Goal: Information Seeking & Learning: Find contact information

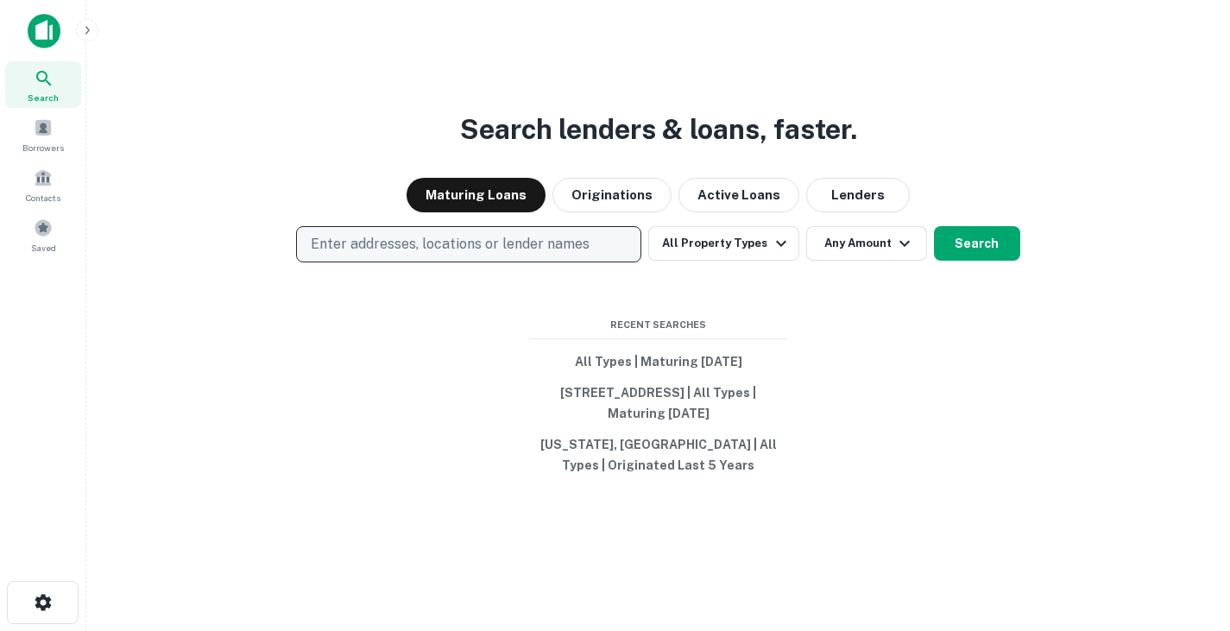
click at [445, 256] on button "Enter addresses, locations or lender names" at bounding box center [468, 244] width 345 height 36
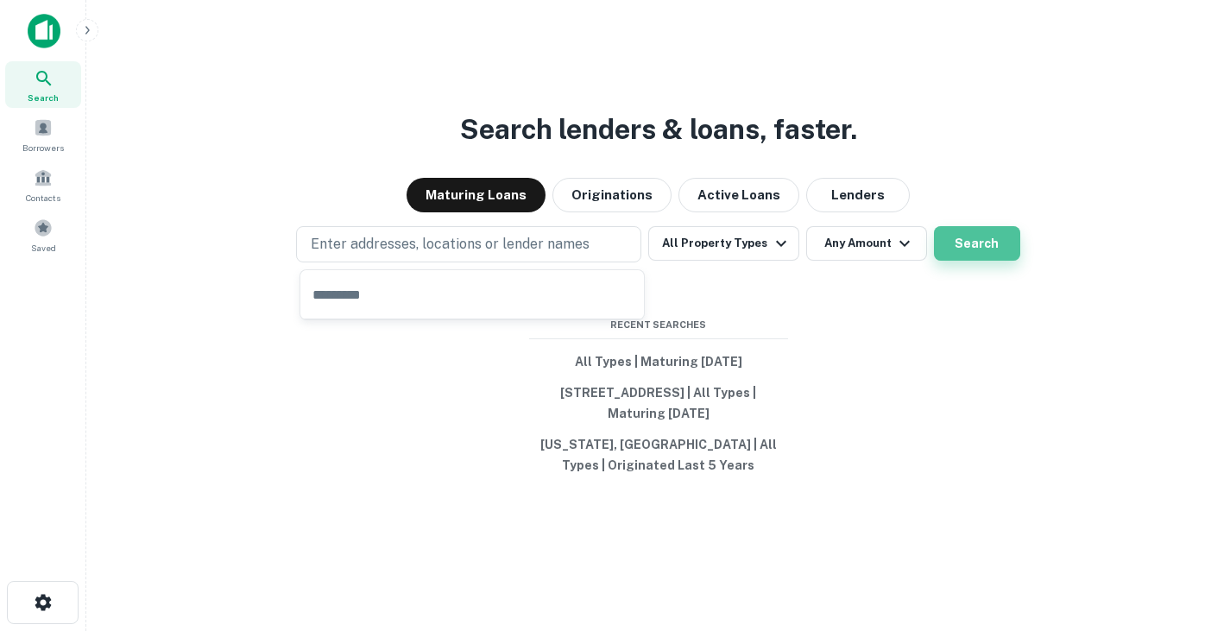
click at [988, 234] on button "Search" at bounding box center [977, 243] width 86 height 35
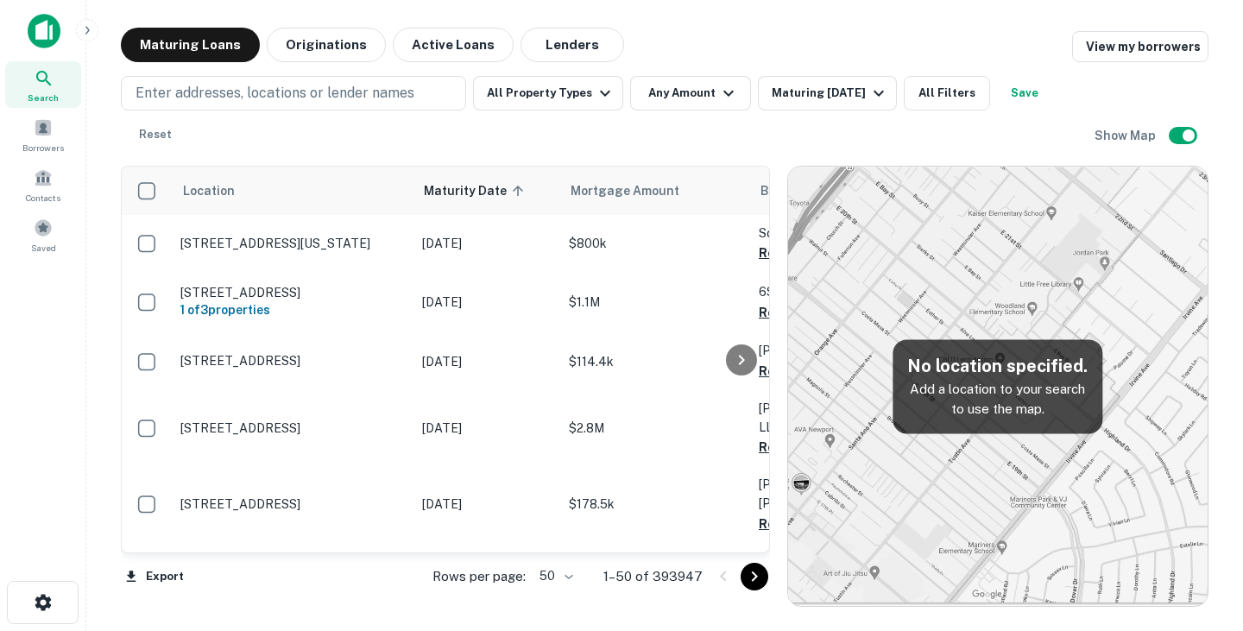
click at [933, 248] on img at bounding box center [998, 386] width 420 height 439
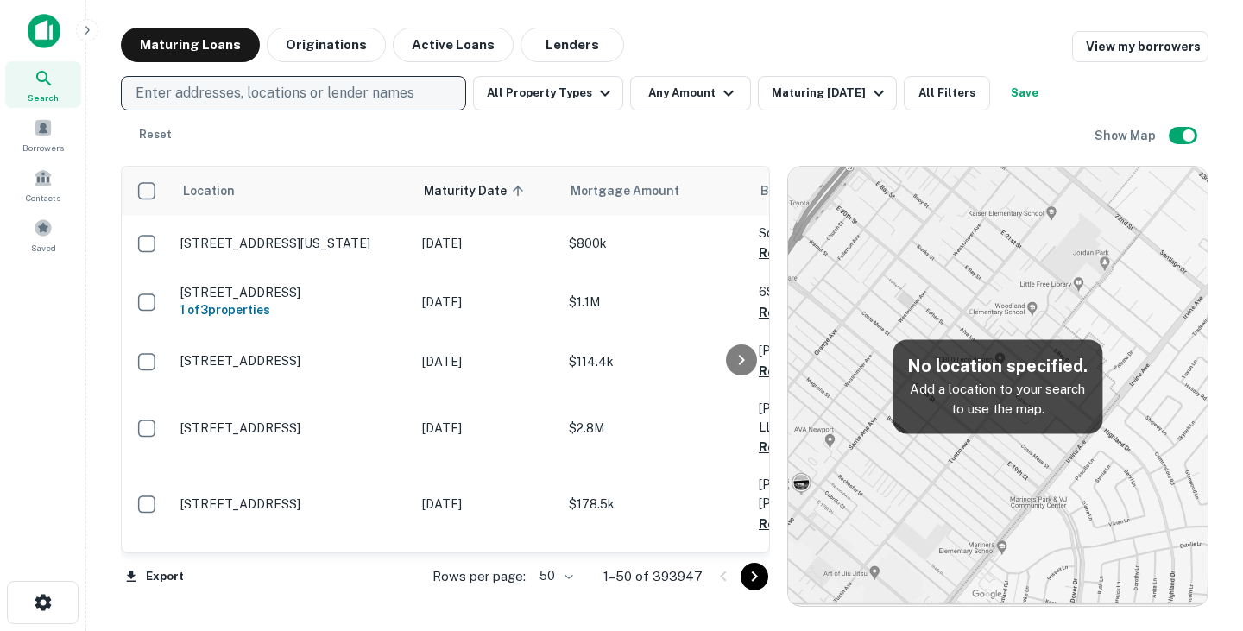
click at [323, 92] on p "Enter addresses, locations or lender names" at bounding box center [275, 93] width 279 height 21
type input "******"
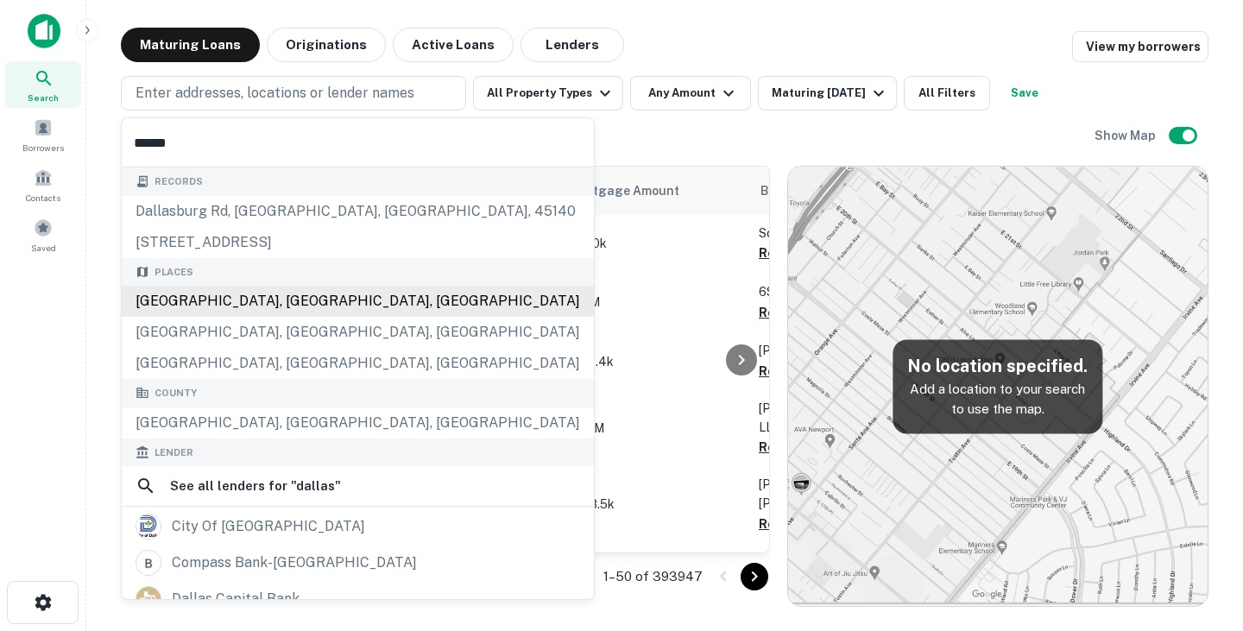
click at [219, 298] on div "Dallas, TX, USA" at bounding box center [358, 301] width 472 height 31
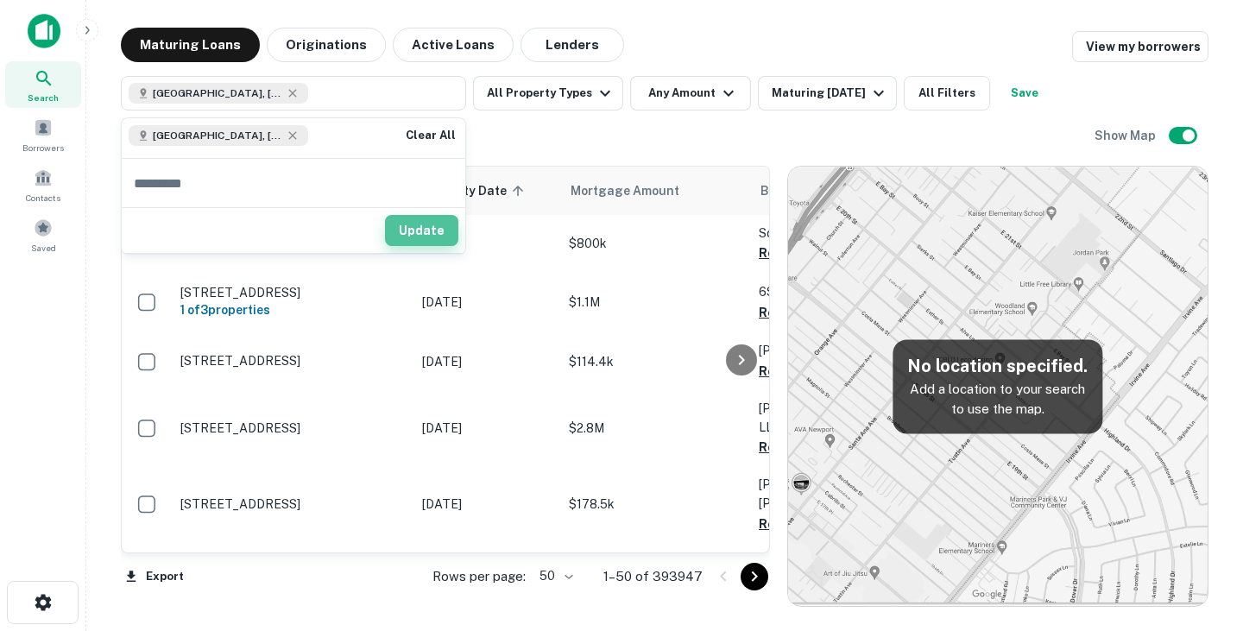
click at [433, 224] on button "Update" at bounding box center [421, 230] width 73 height 31
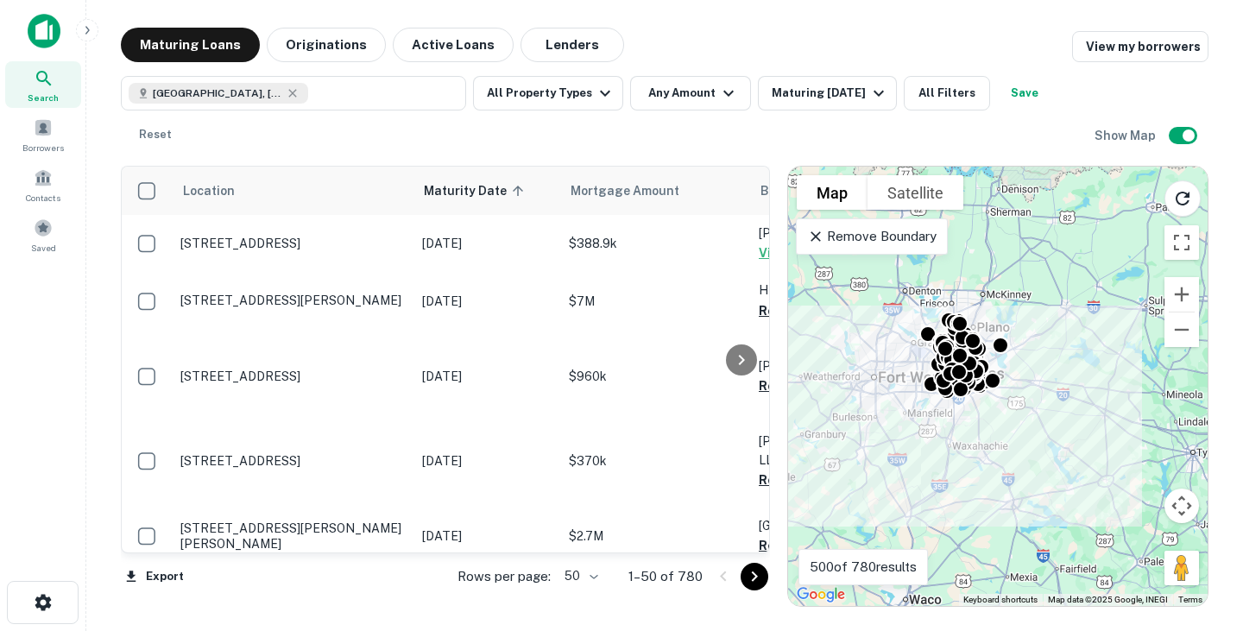
click at [814, 239] on icon at bounding box center [815, 236] width 17 height 17
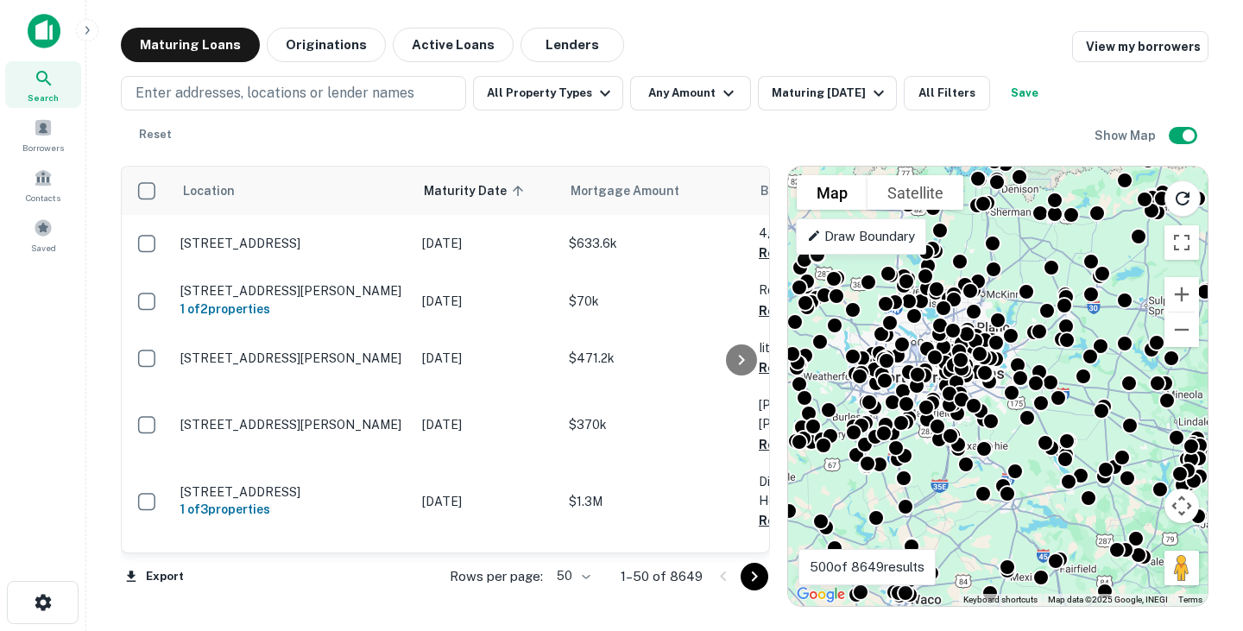
click at [842, 237] on p "Draw Boundary" at bounding box center [861, 236] width 108 height 21
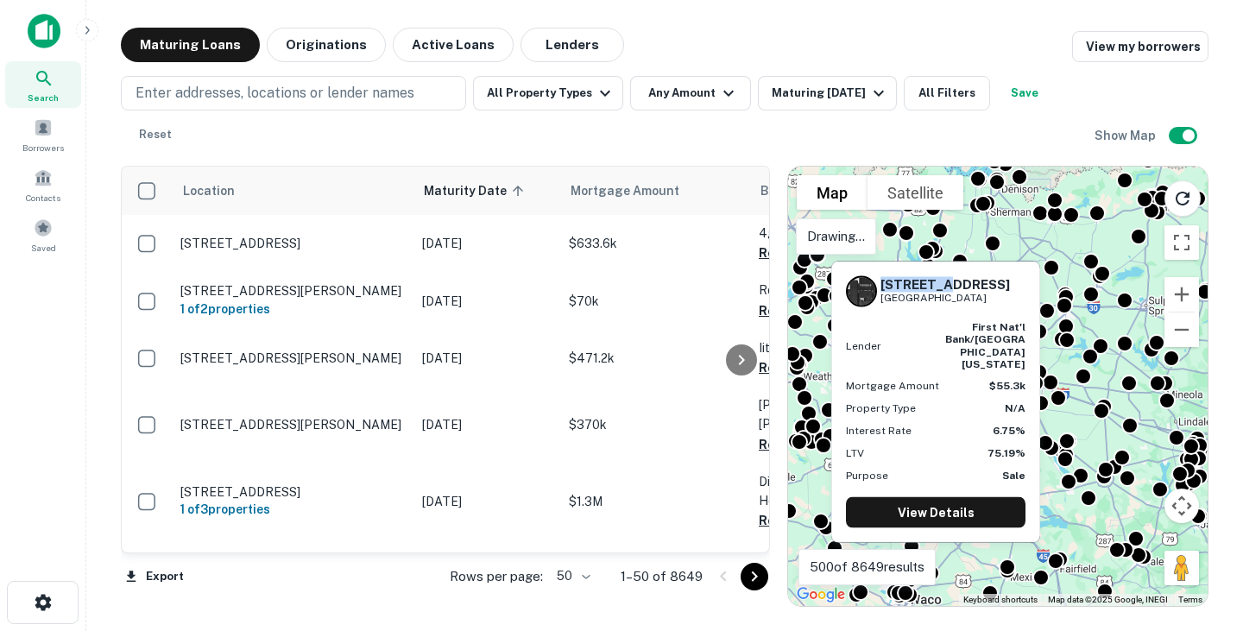
drag, startPoint x: 943, startPoint y: 259, endPoint x: 861, endPoint y: 271, distance: 82.9
click at [861, 271] on div "1376 N Saint James Rd Pilot Point, TX 76258 Lender first nat'l bank/central tex…" at bounding box center [936, 396] width 212 height 295
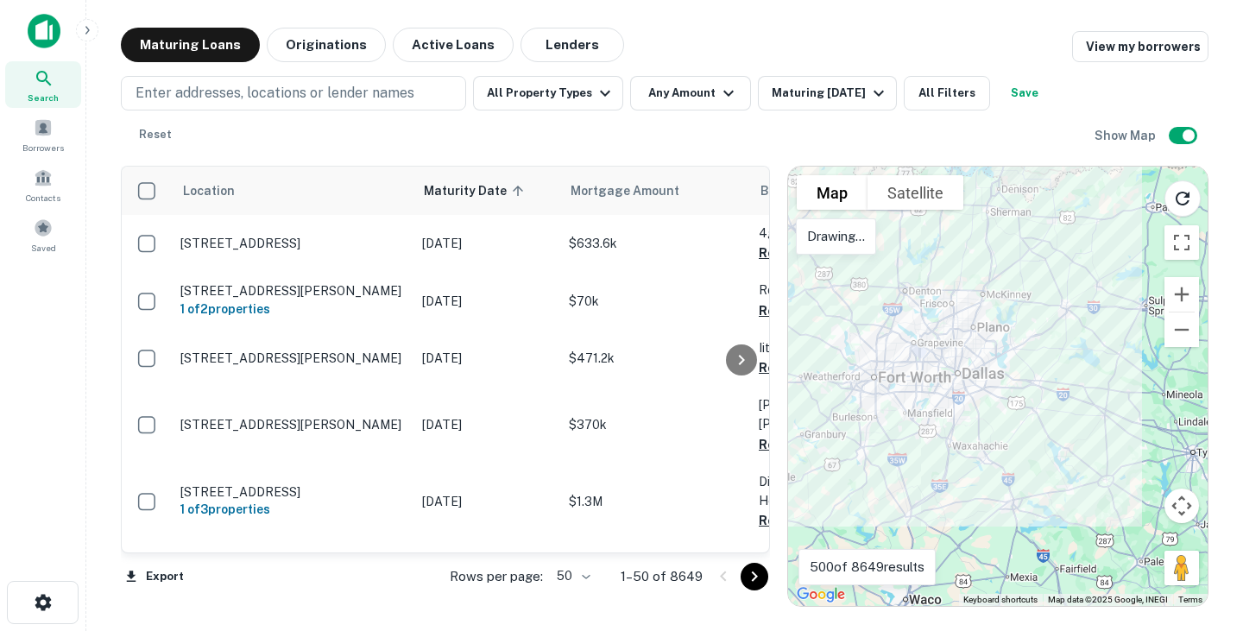
drag, startPoint x: 967, startPoint y: 268, endPoint x: 954, endPoint y: 265, distance: 13.2
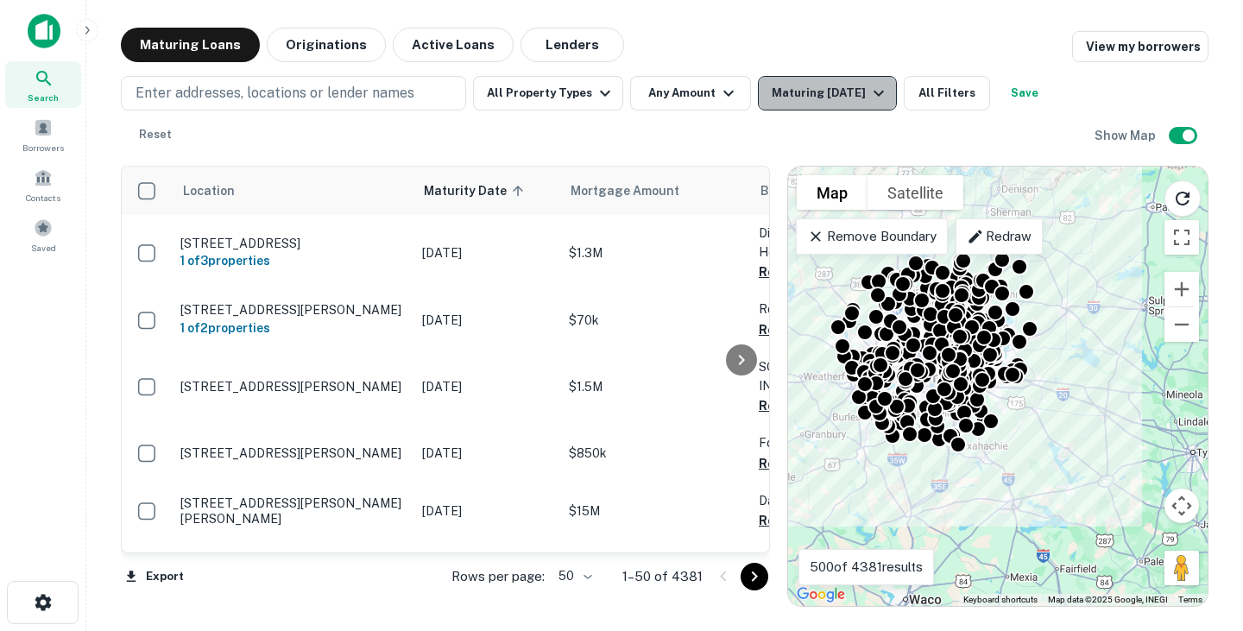
click at [863, 104] on button "Maturing In 1 Year" at bounding box center [827, 93] width 139 height 35
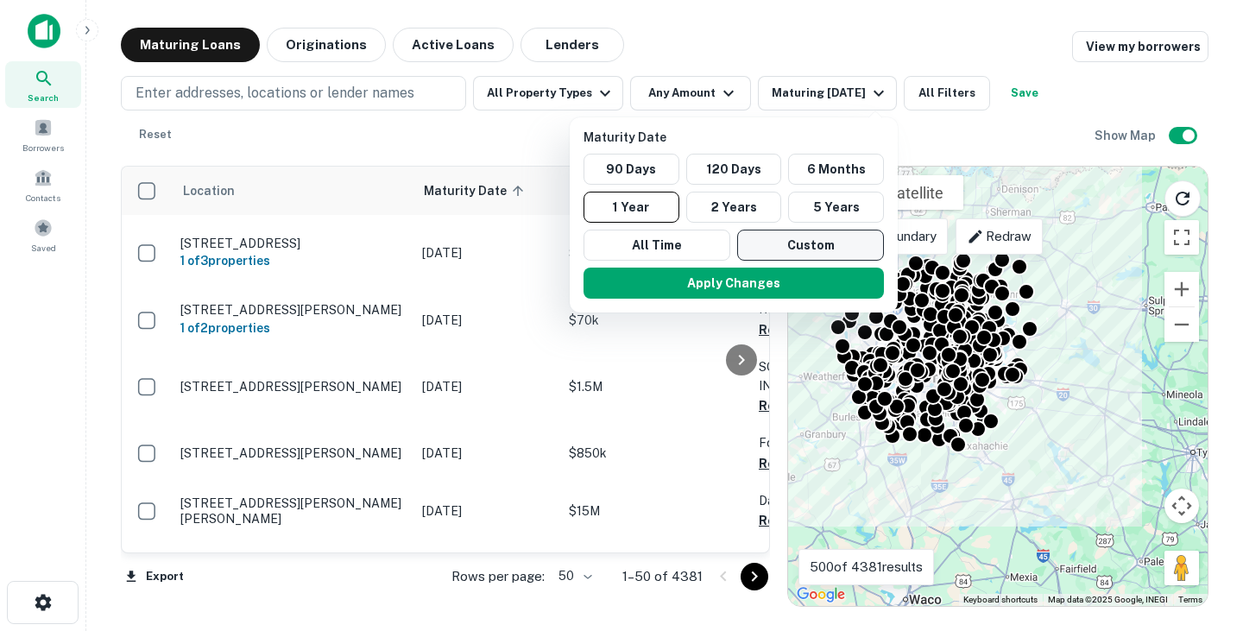
click at [838, 242] on button "Custom" at bounding box center [810, 245] width 147 height 31
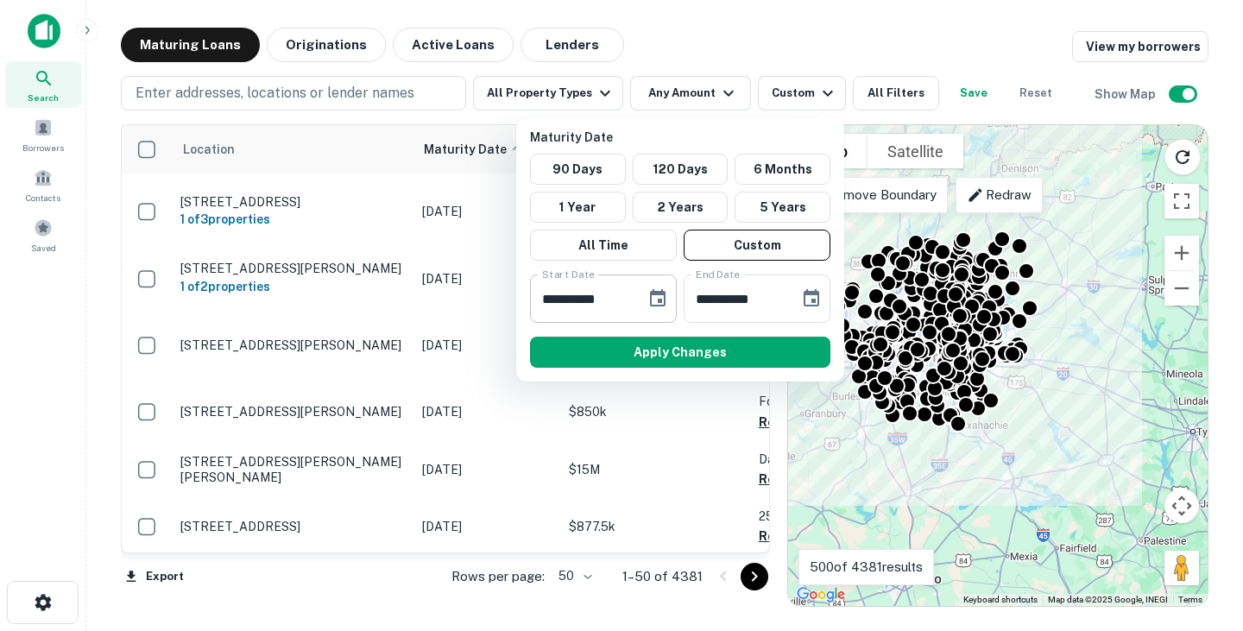
click at [663, 298] on icon "Choose date, selected date is Oct 1, 2025" at bounding box center [657, 298] width 21 height 21
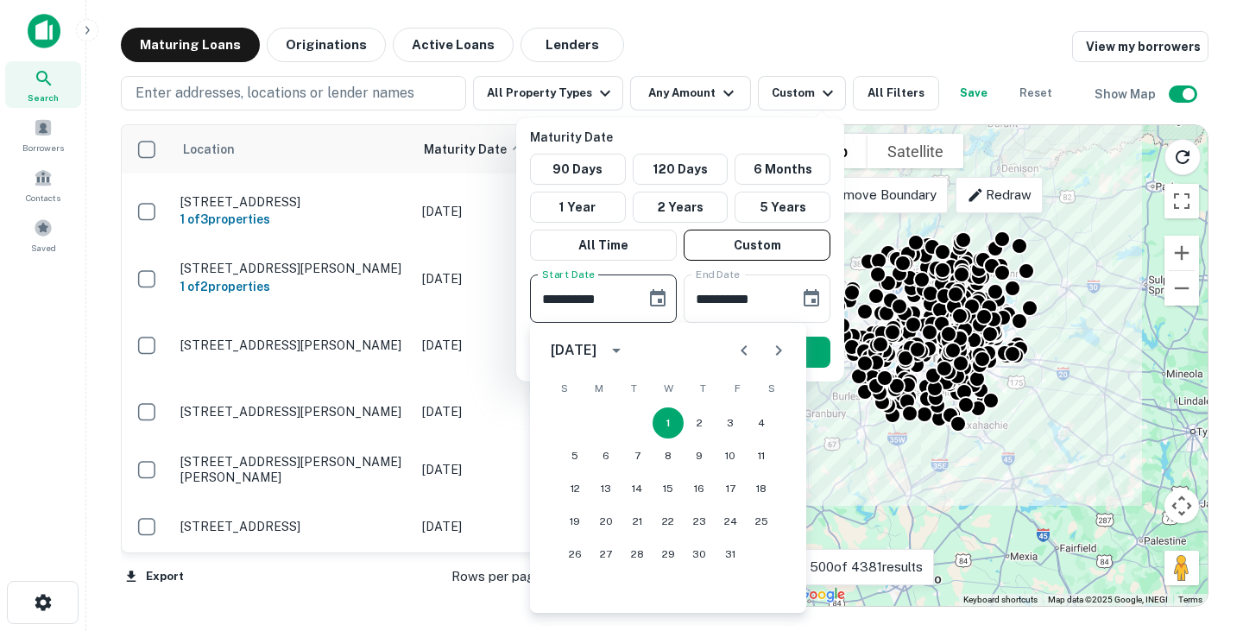
click at [778, 347] on icon "Next month" at bounding box center [779, 350] width 6 height 10
click at [745, 358] on icon "Previous month" at bounding box center [744, 350] width 21 height 21
click at [669, 558] on button "31" at bounding box center [668, 554] width 31 height 31
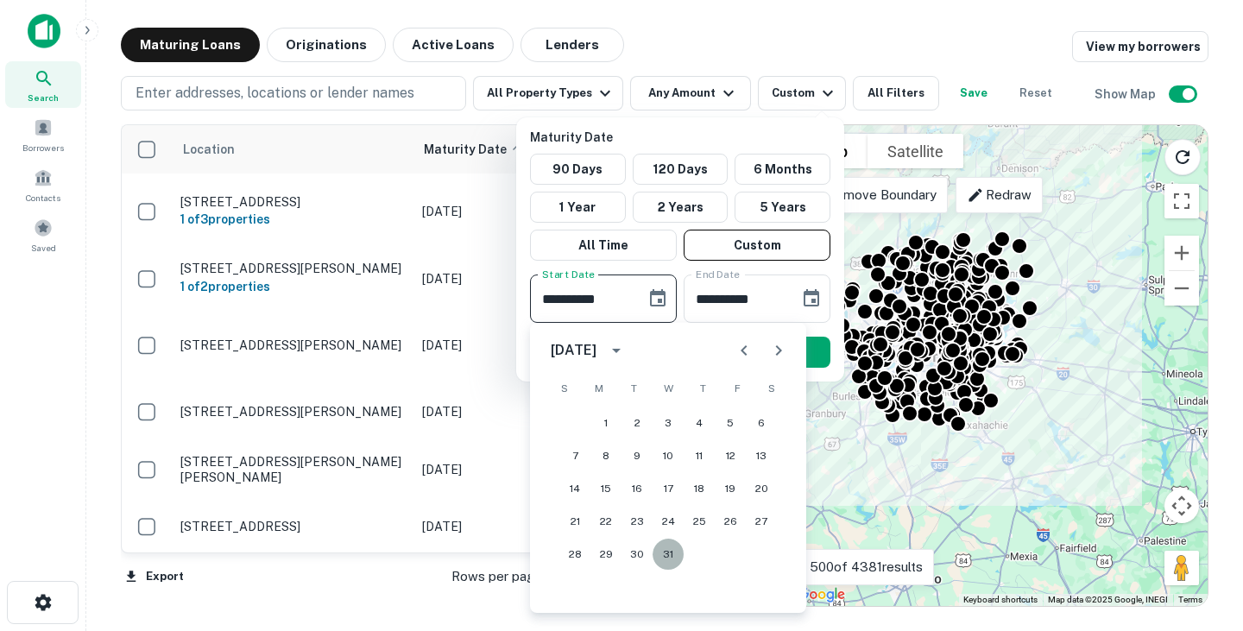
type input "**********"
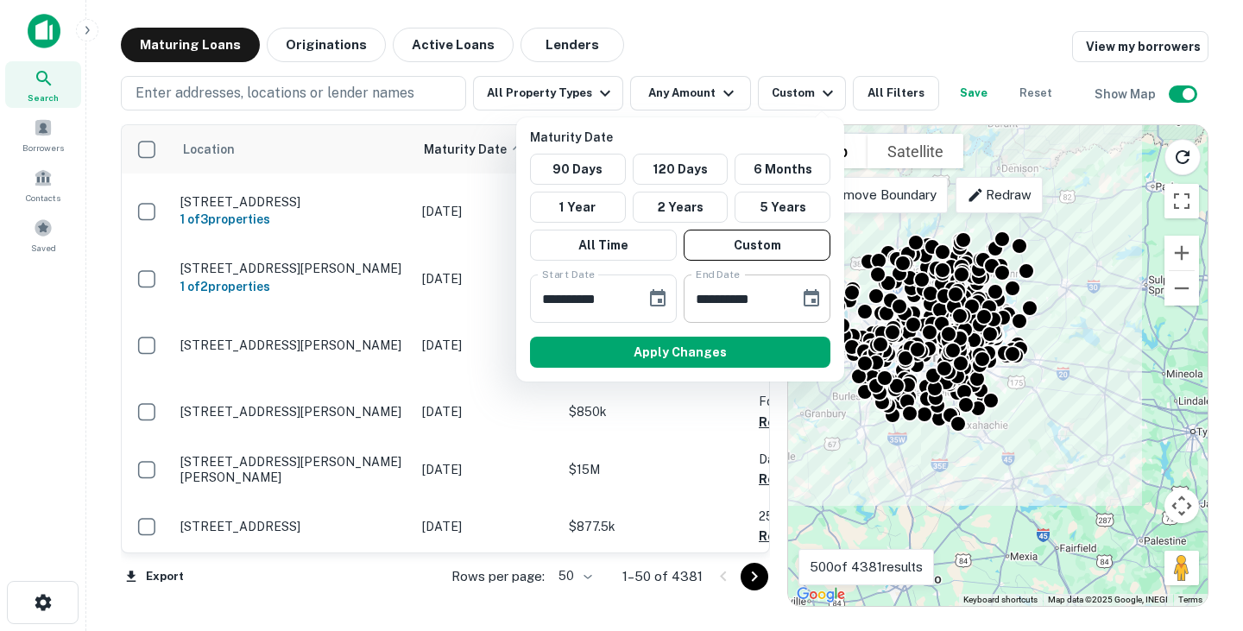
click at [817, 299] on icon "Choose date, selected date is Mar 30, 2026" at bounding box center [812, 297] width 16 height 17
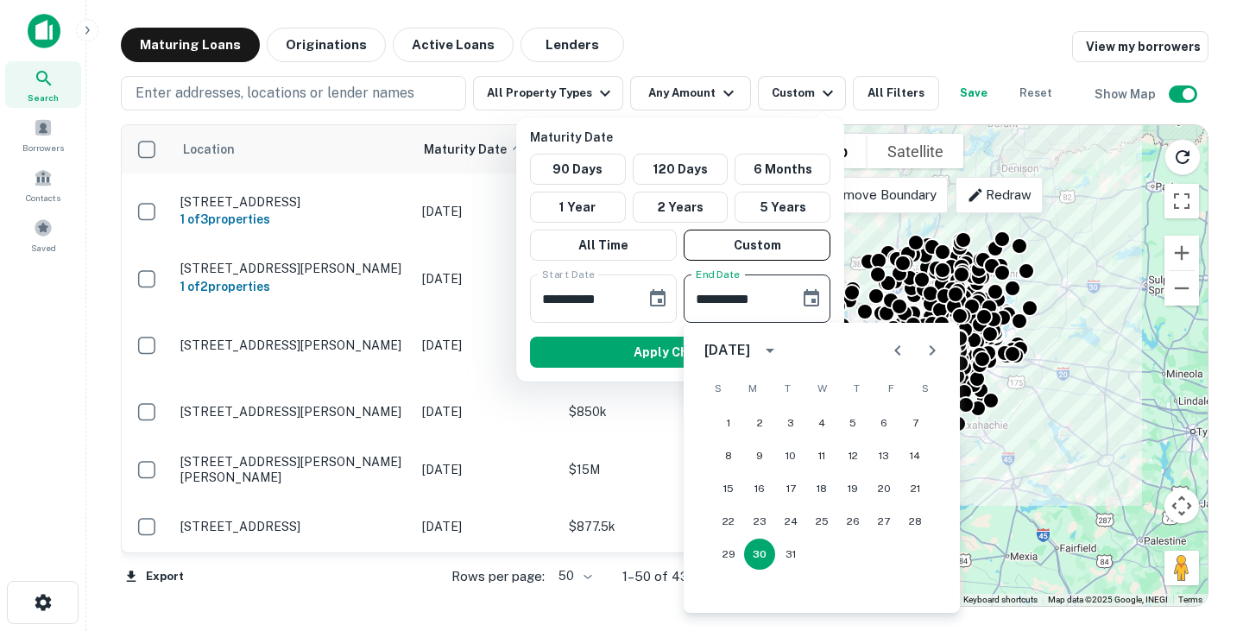
click at [931, 353] on icon "Next month" at bounding box center [933, 350] width 6 height 10
click at [817, 419] on button "1" at bounding box center [821, 422] width 31 height 31
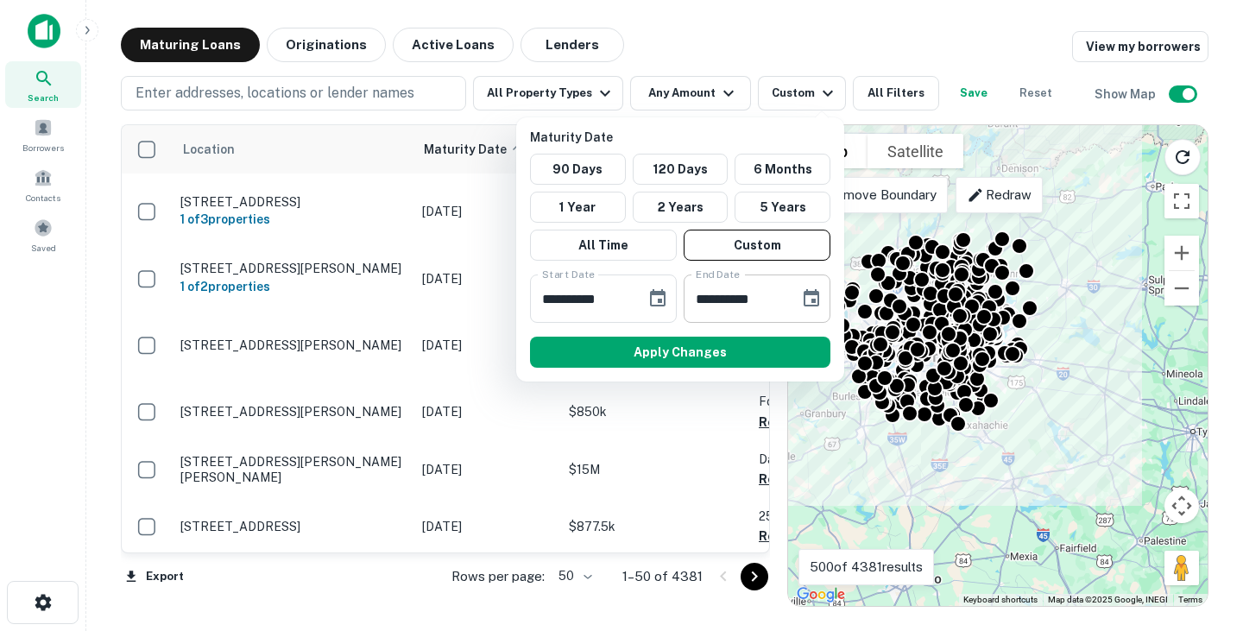
click at [809, 293] on icon "Choose date, selected date is Apr 1, 2026" at bounding box center [812, 297] width 16 height 17
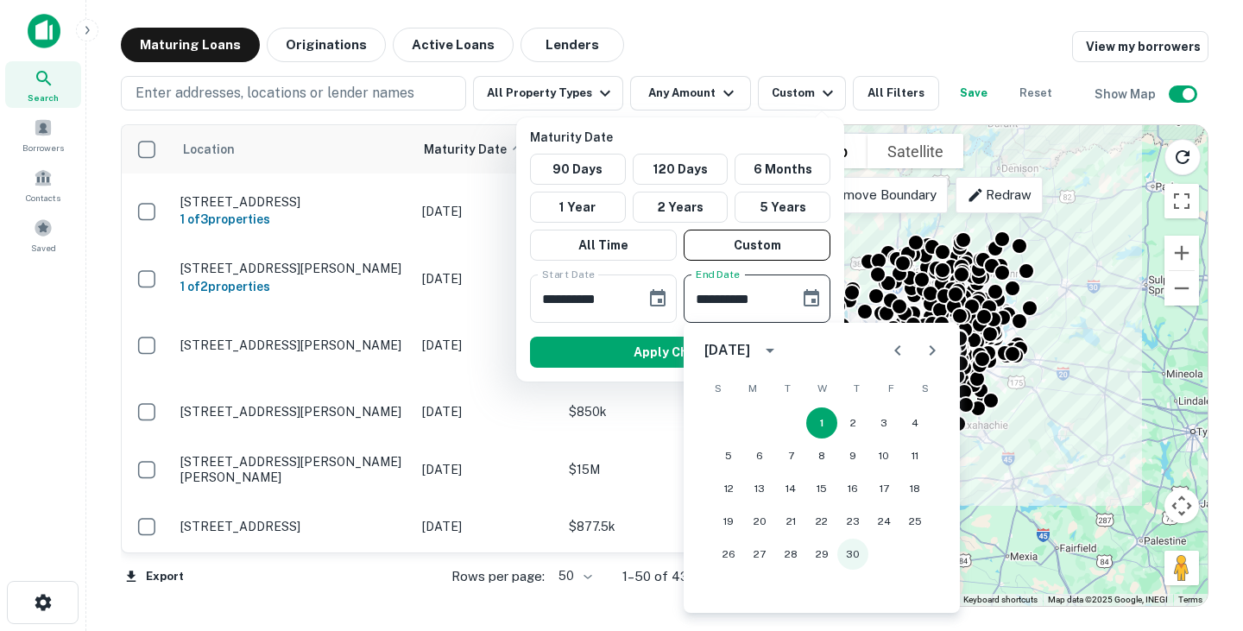
click at [859, 551] on button "30" at bounding box center [852, 554] width 31 height 31
type input "**********"
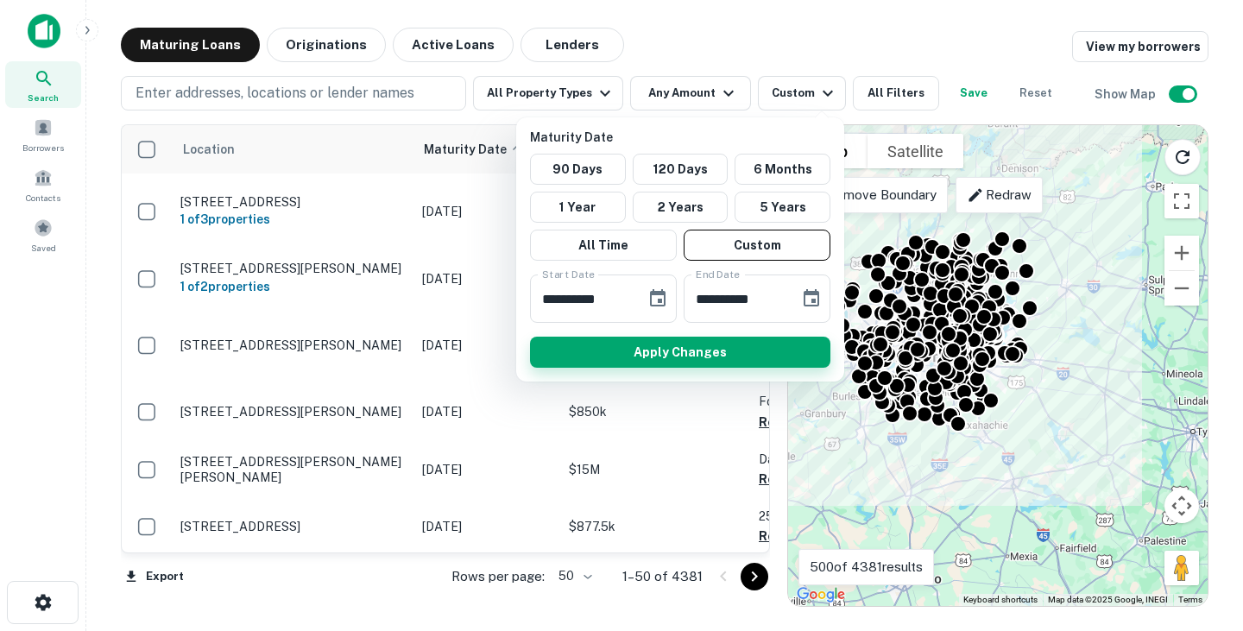
click at [634, 350] on button "Apply Changes" at bounding box center [680, 352] width 300 height 31
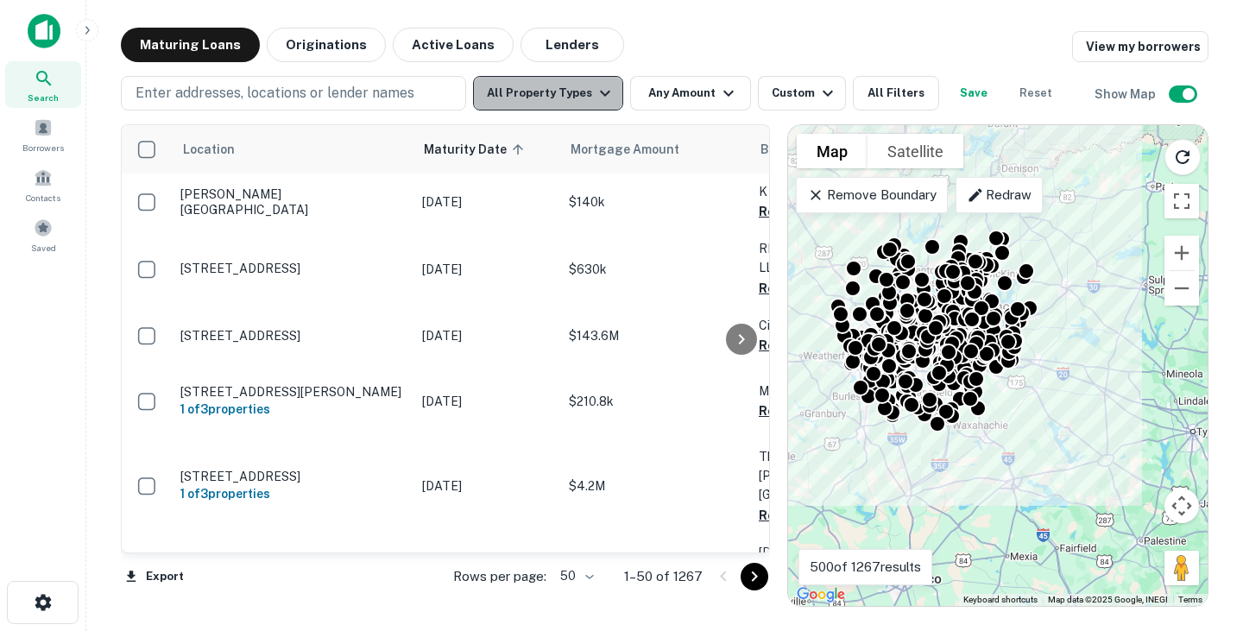
click at [581, 92] on button "All Property Types" at bounding box center [548, 93] width 150 height 35
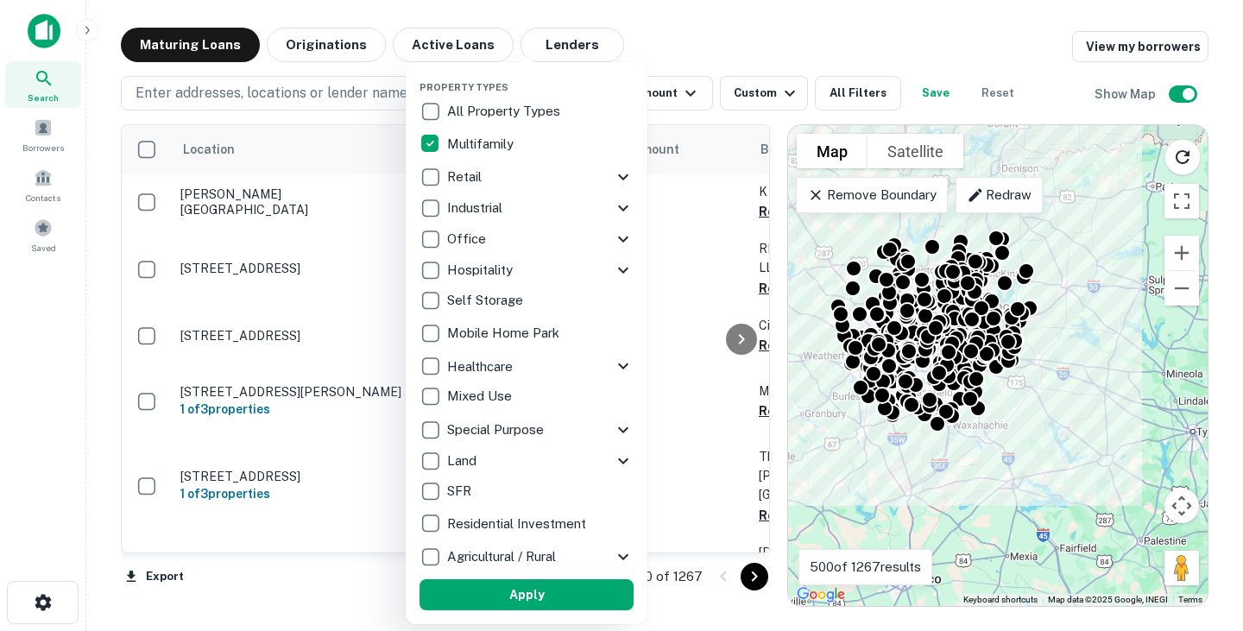
click at [574, 598] on button "Apply" at bounding box center [527, 594] width 214 height 31
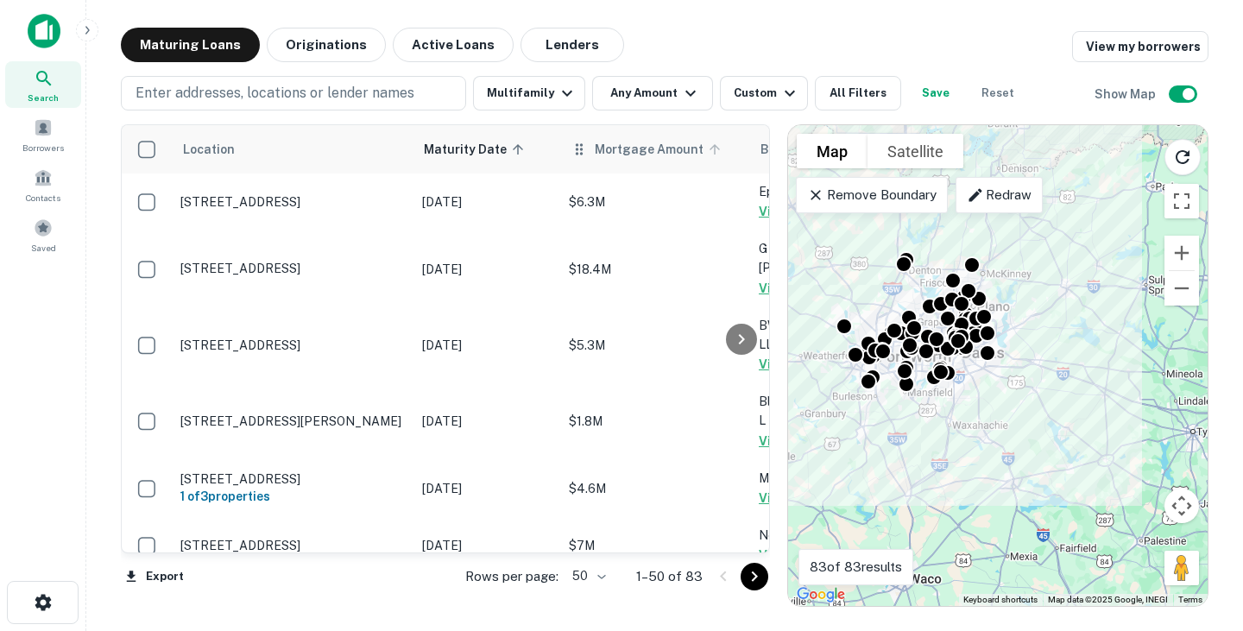
click at [624, 155] on span "Mortgage Amount" at bounding box center [660, 149] width 131 height 21
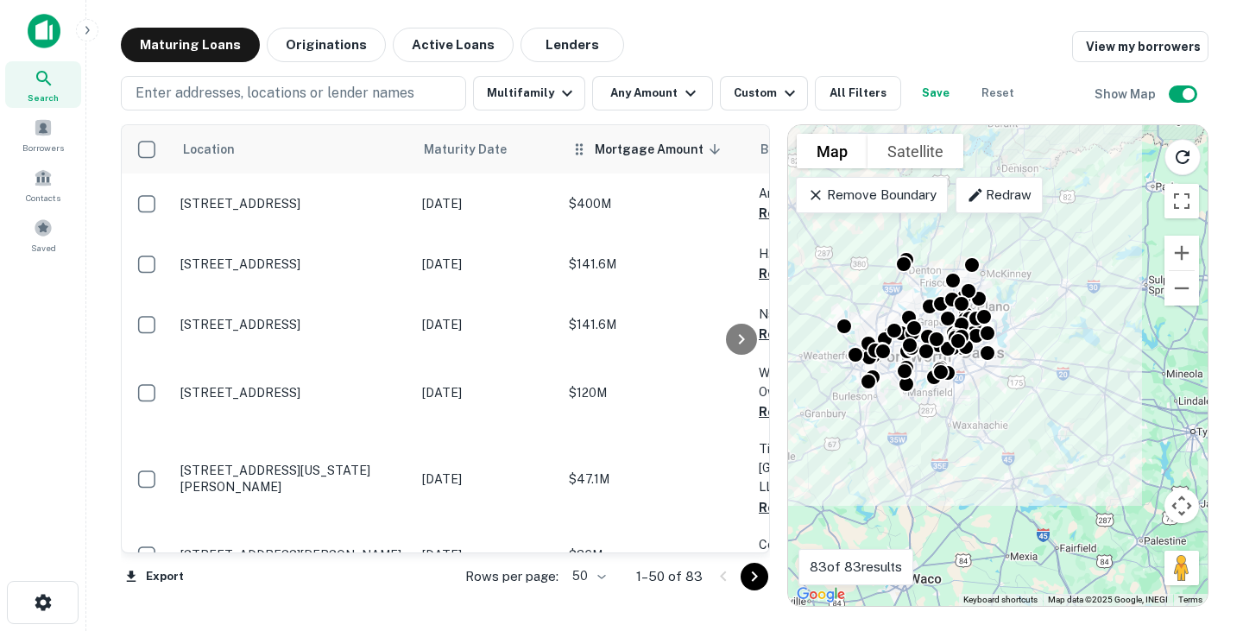
click at [620, 157] on span "Mortgage Amount sorted descending" at bounding box center [660, 149] width 131 height 21
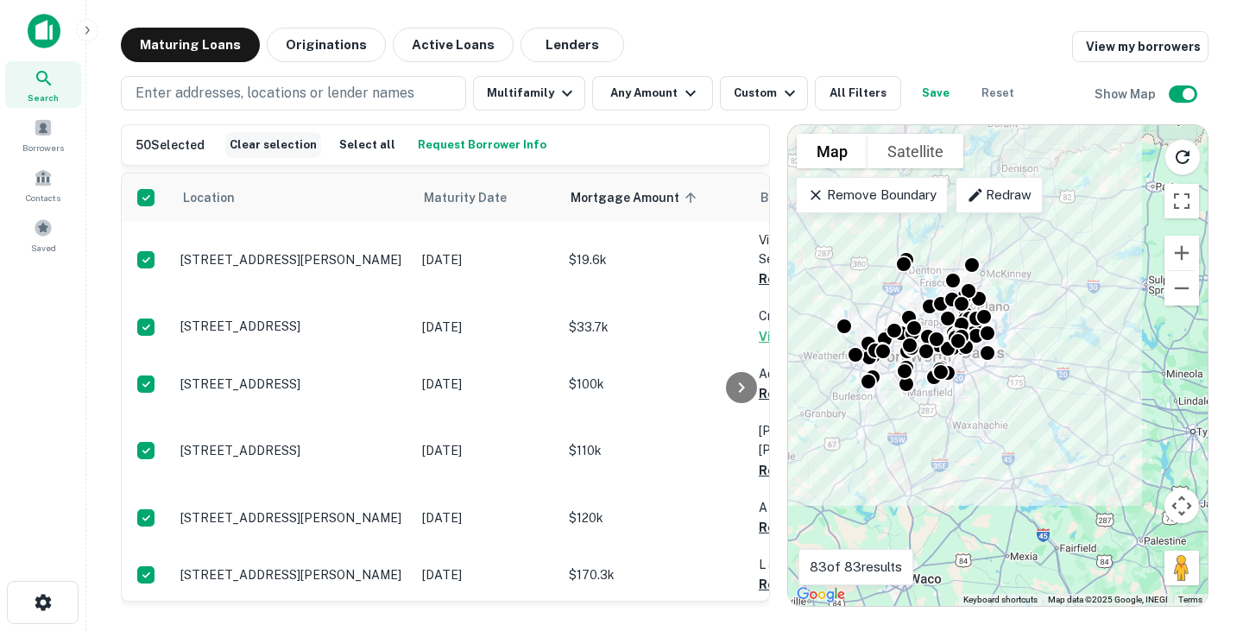
click at [293, 147] on button "Clear selection" at bounding box center [273, 145] width 96 height 26
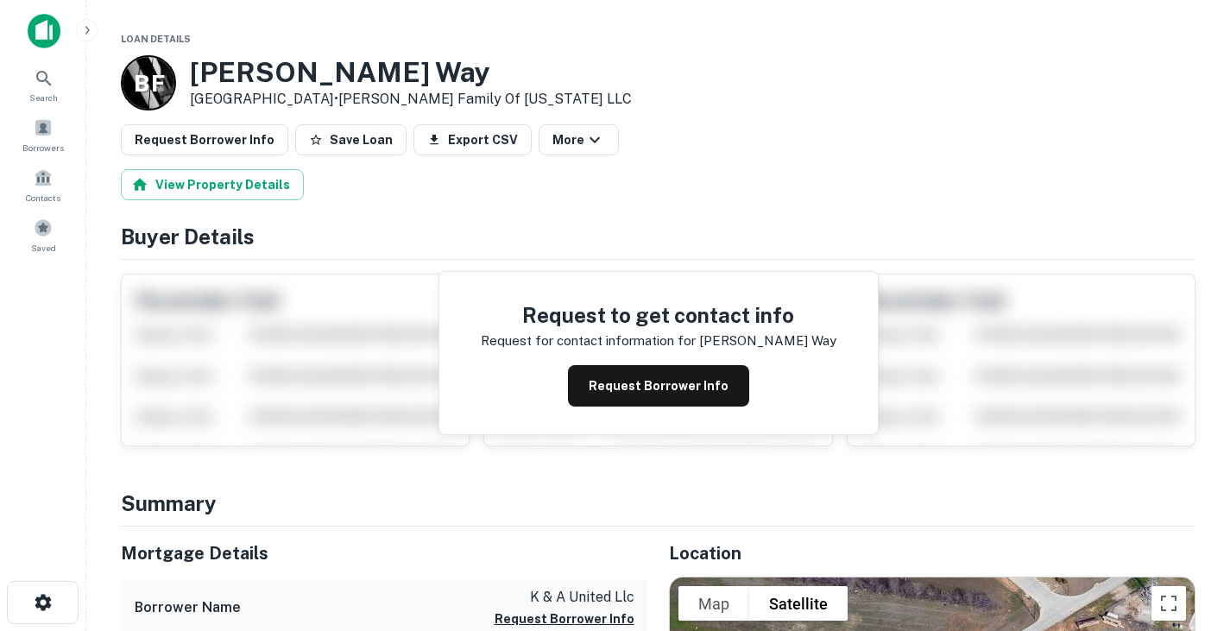
drag, startPoint x: 192, startPoint y: 69, endPoint x: 319, endPoint y: 99, distance: 131.3
click at [319, 99] on div "Dale Earnhardt Way Northlake, TX 76262 • Basurto Family Of Texas LLC" at bounding box center [411, 83] width 442 height 54
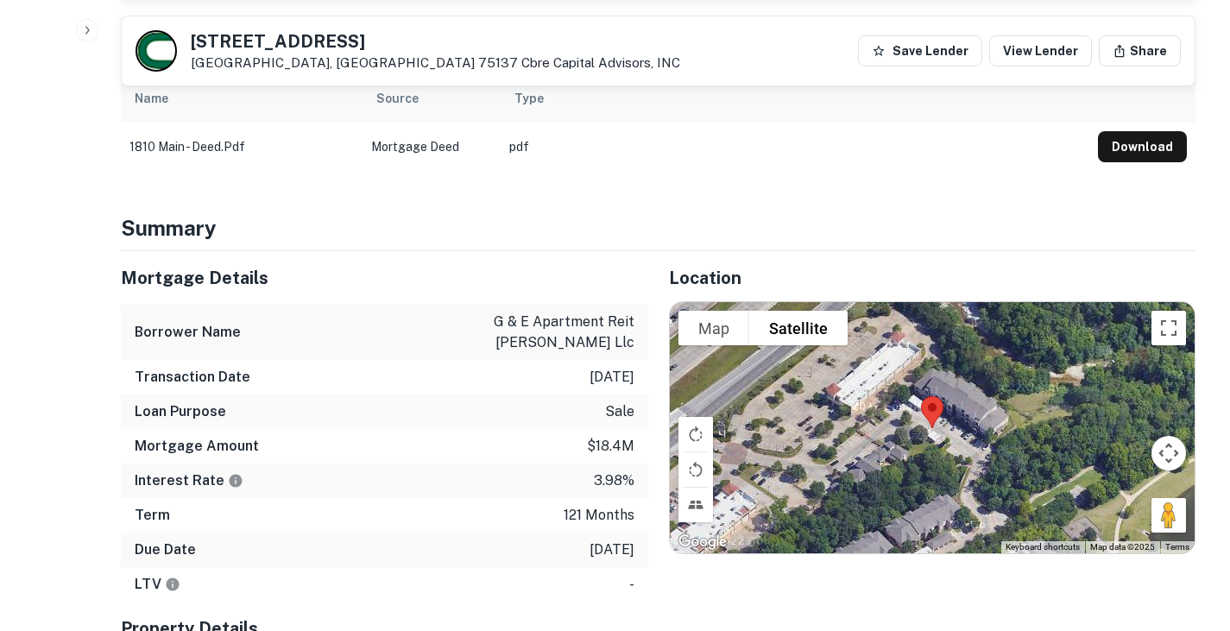
scroll to position [887, 0]
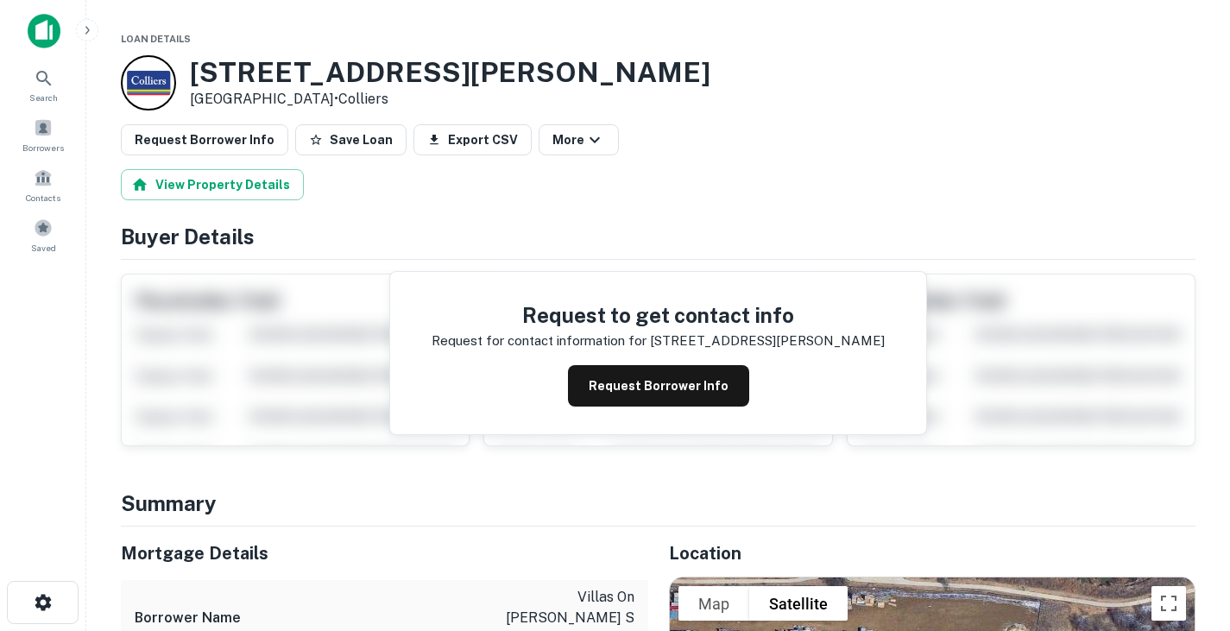
drag, startPoint x: 190, startPoint y: 69, endPoint x: 322, endPoint y: 98, distance: 135.1
click at [322, 98] on div "1100 Raiford Rd Carrollton, TX 75007 • Colliers" at bounding box center [450, 83] width 521 height 54
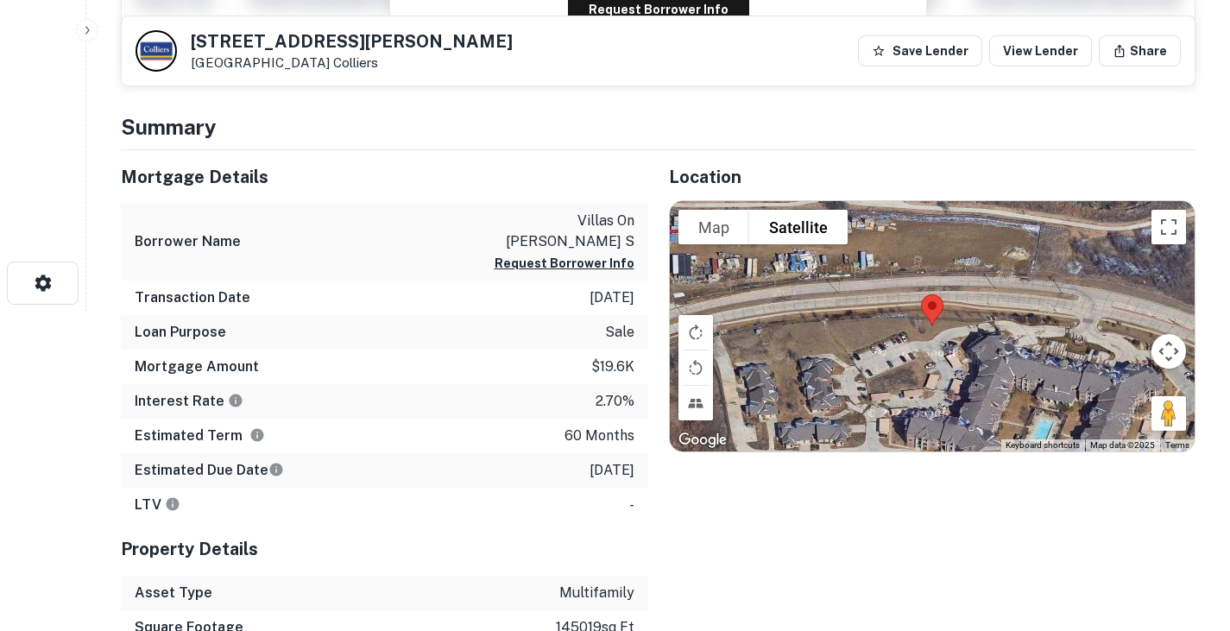
scroll to position [321, 0]
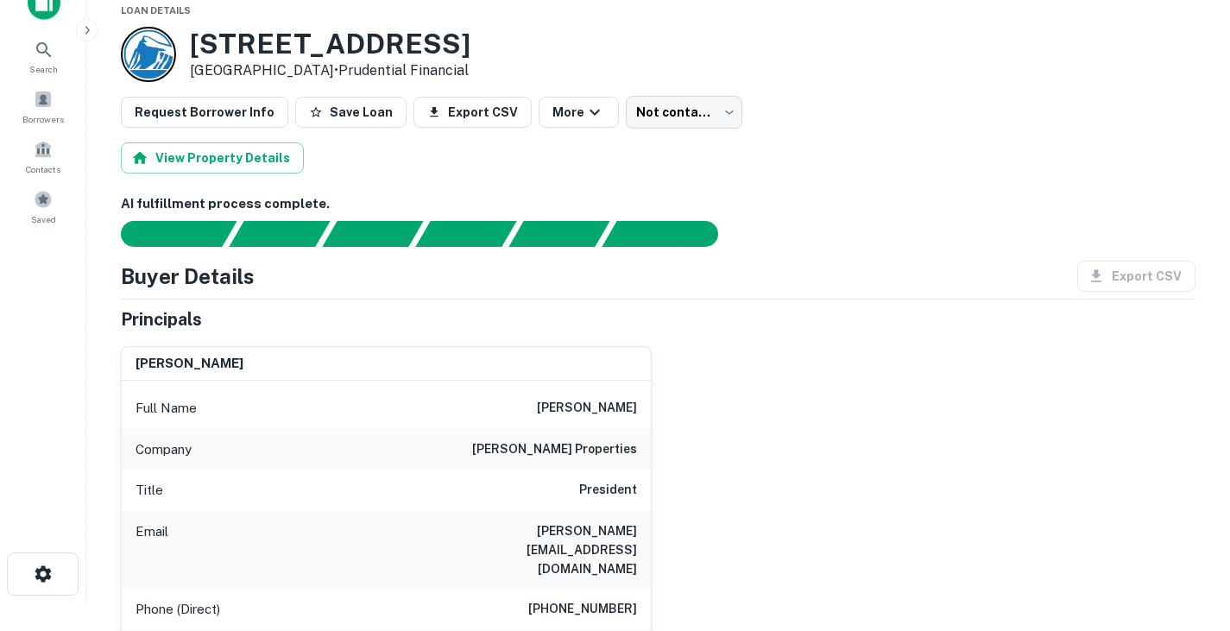
scroll to position [13, 0]
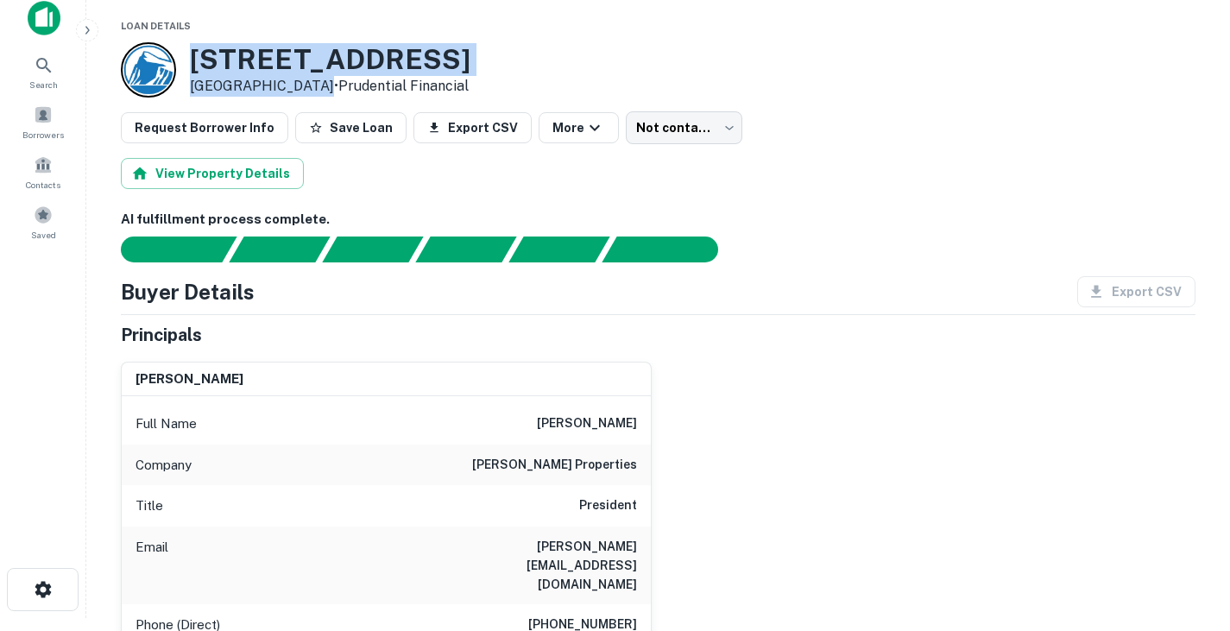
drag, startPoint x: 190, startPoint y: 58, endPoint x: 303, endPoint y: 84, distance: 116.0
click at [303, 84] on div "7750 Walnut Hill Ln Dallas, TX 75230 • Prudential Financial" at bounding box center [330, 70] width 281 height 54
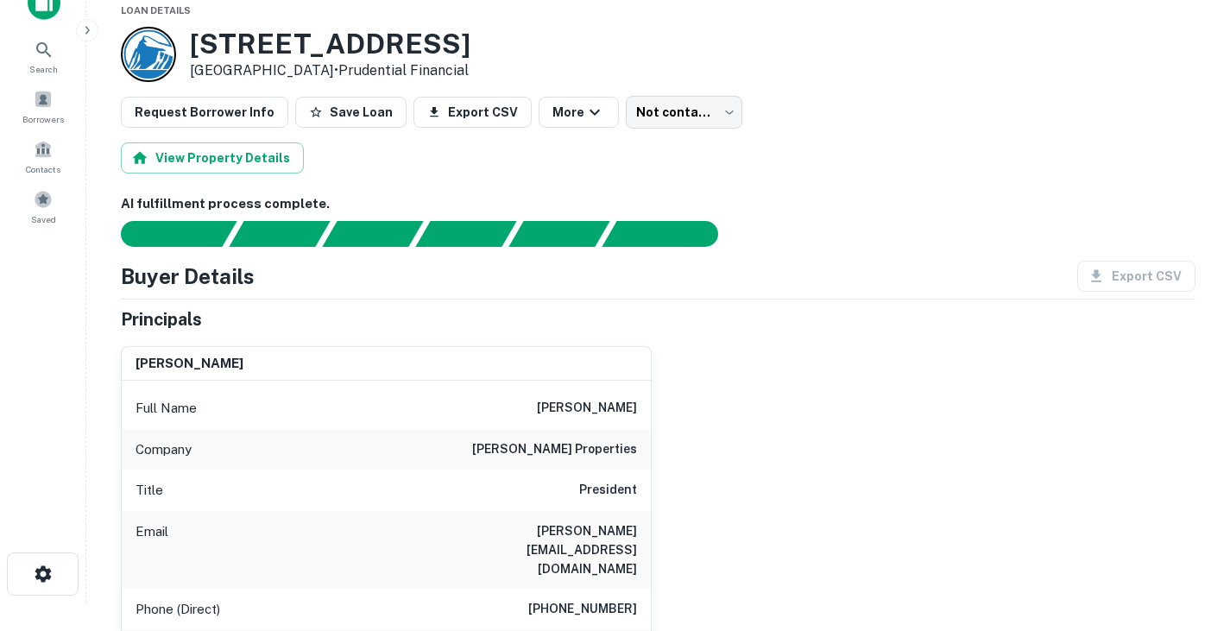
scroll to position [0, 0]
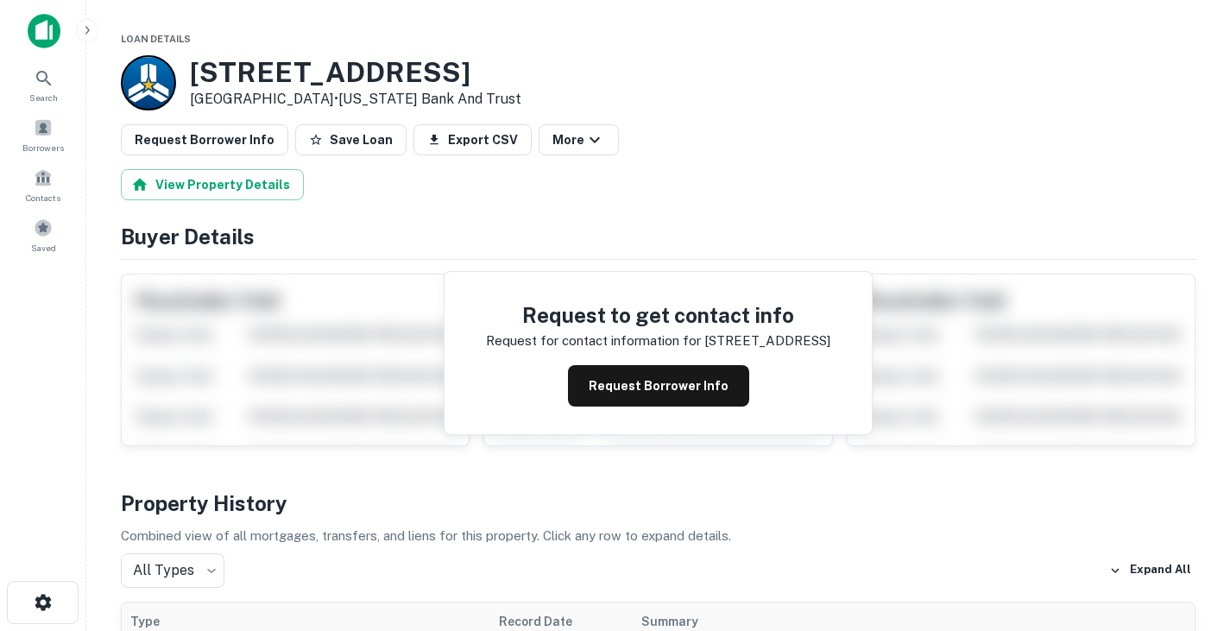
drag, startPoint x: 192, startPoint y: 62, endPoint x: 327, endPoint y: 96, distance: 138.8
click at [327, 96] on div "[STREET_ADDRESS] • [US_STATE] Bank And Trust" at bounding box center [355, 83] width 331 height 54
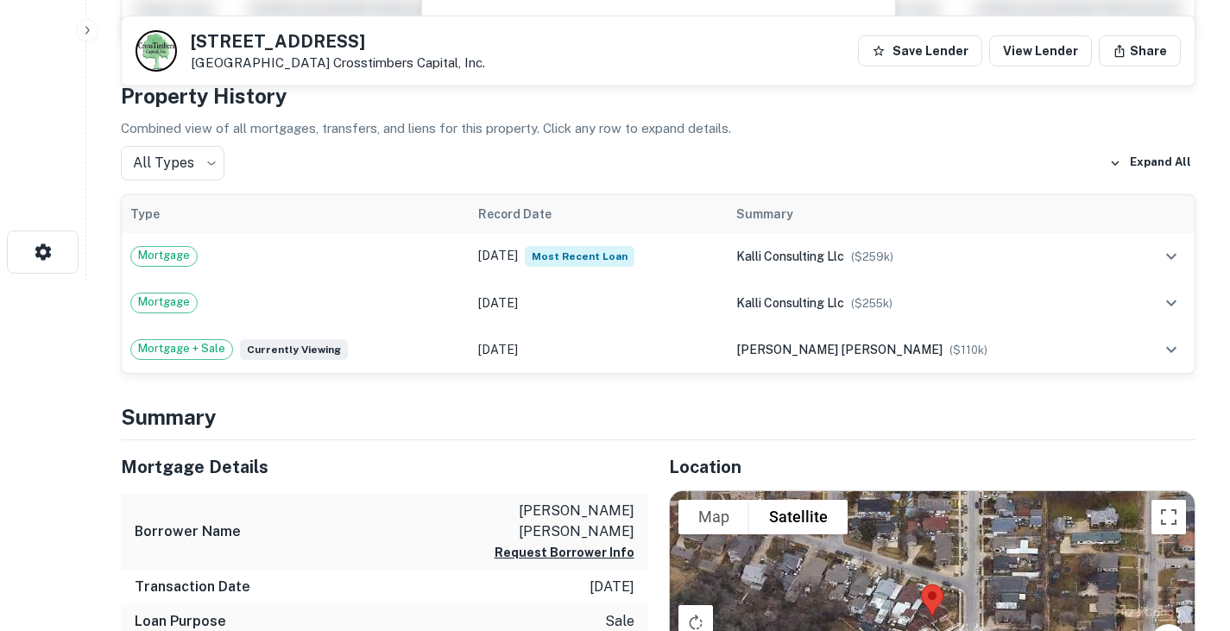
scroll to position [352, 0]
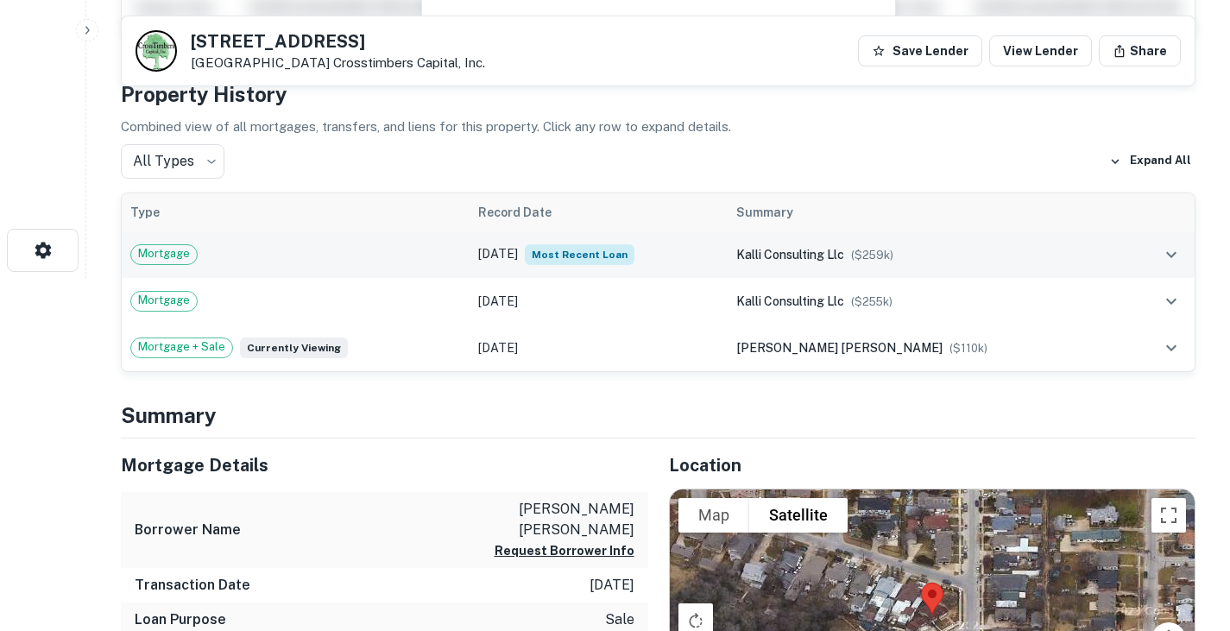
click at [461, 261] on div "Mortgage" at bounding box center [295, 254] width 331 height 21
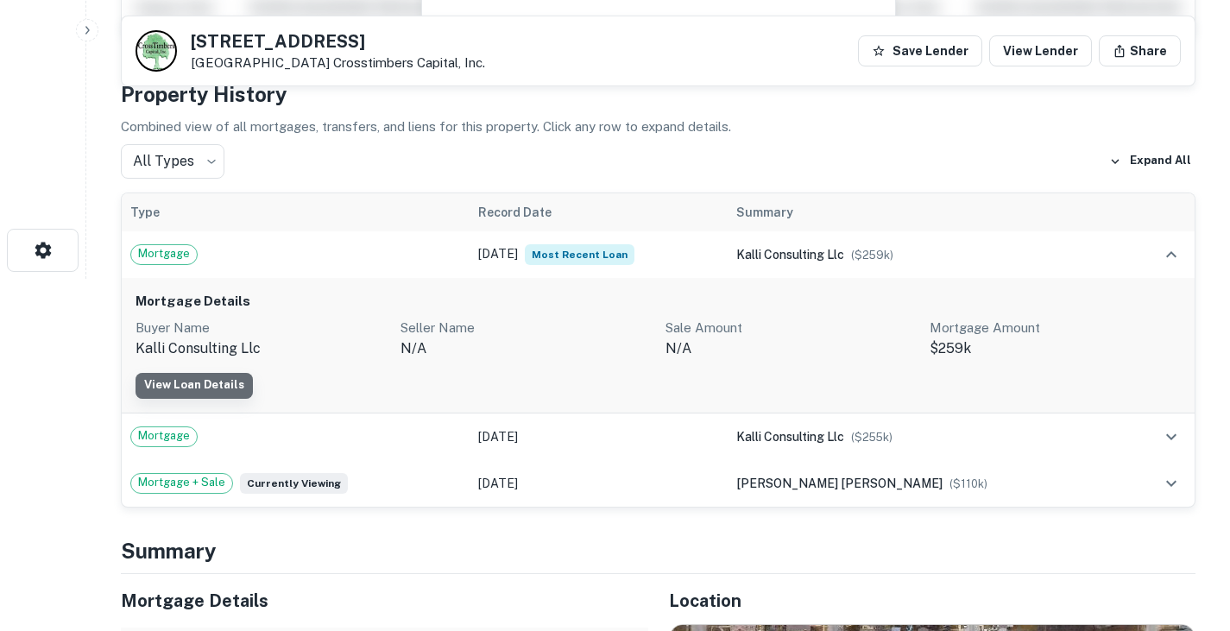
click at [206, 382] on link "View Loan Details" at bounding box center [194, 386] width 117 height 26
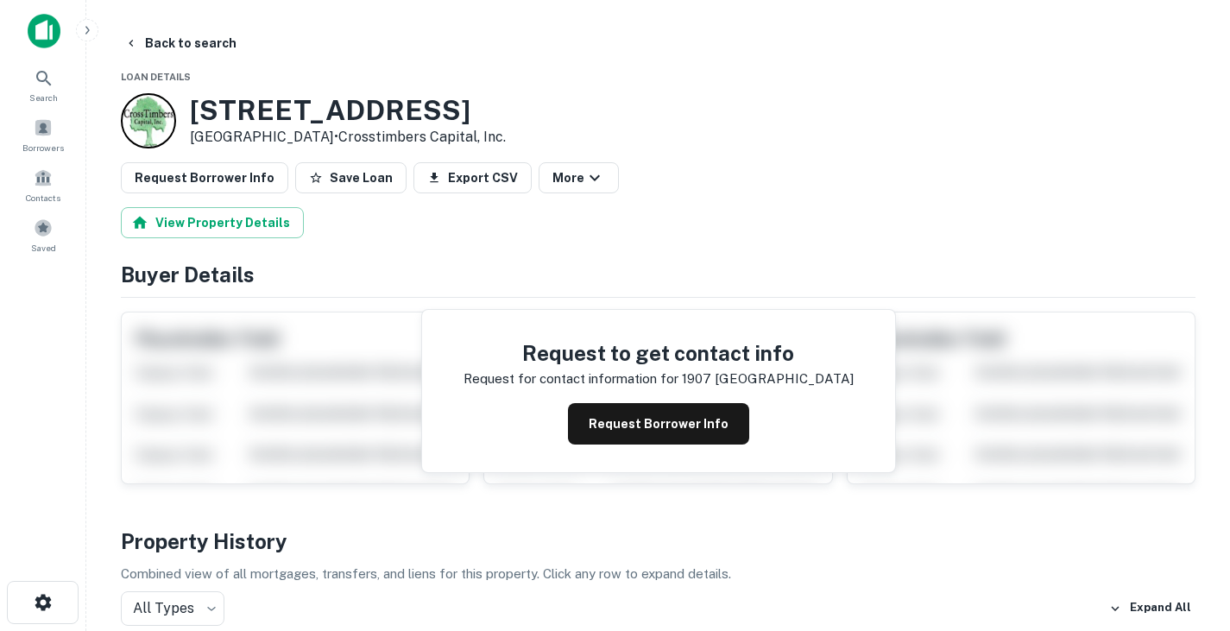
drag, startPoint x: 191, startPoint y: 107, endPoint x: 324, endPoint y: 141, distance: 137.1
click at [324, 141] on div "1907 Belmont Ave Fort Worth, TX 76164 • Crosstimbers Capital, Inc." at bounding box center [348, 121] width 316 height 54
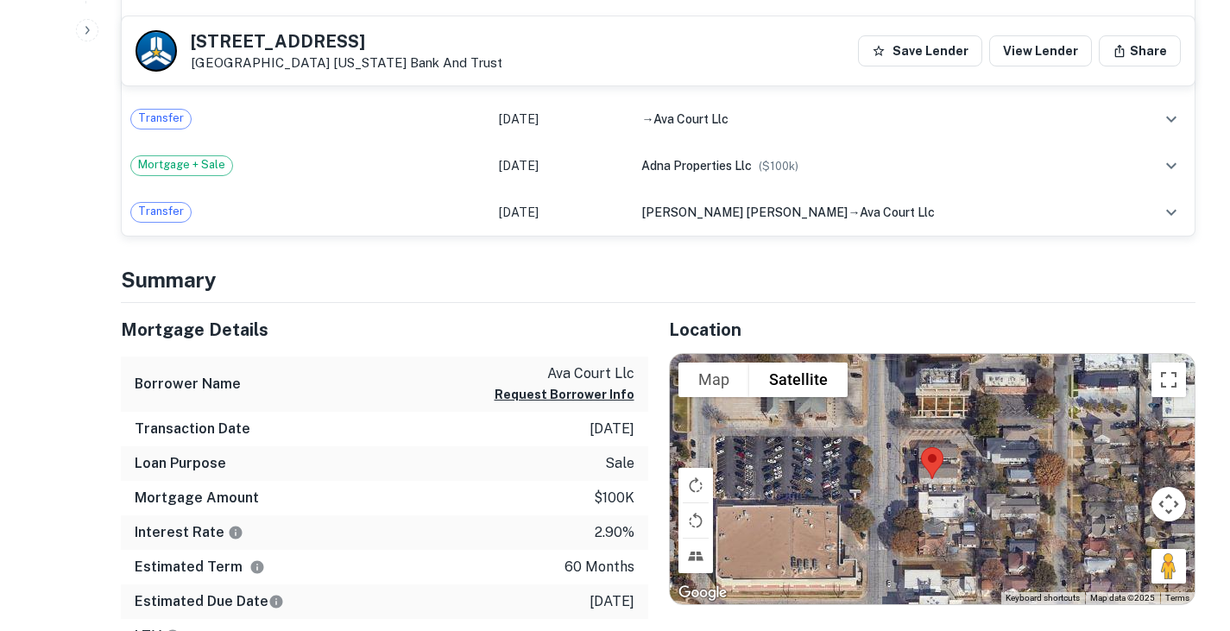
scroll to position [809, 0]
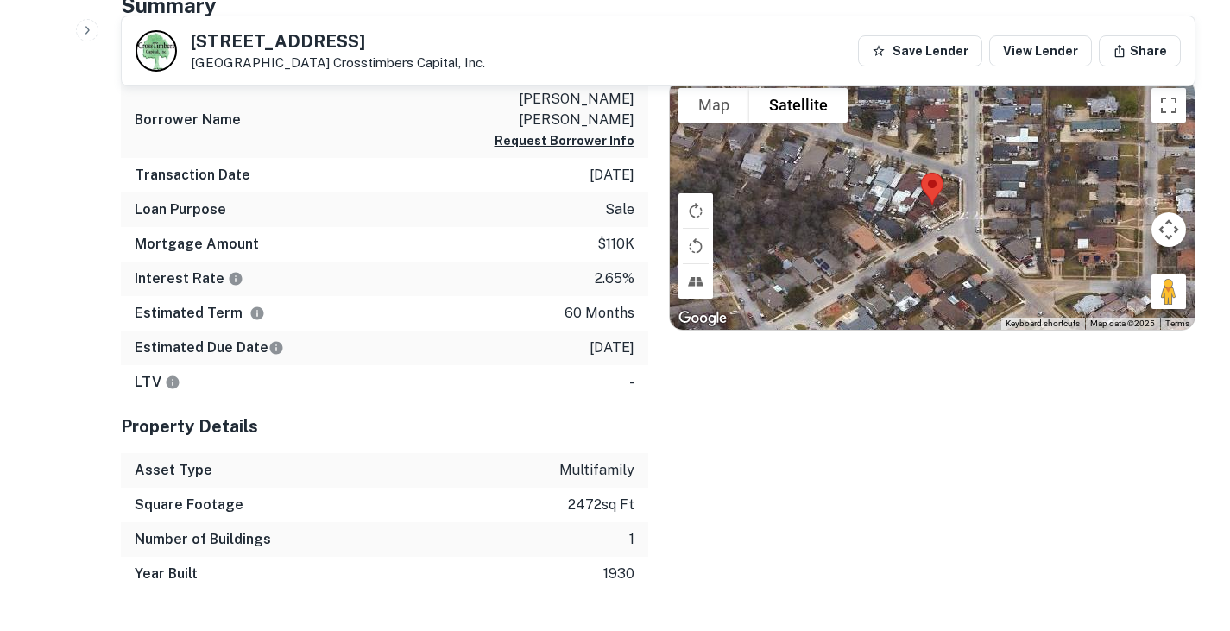
scroll to position [763, 0]
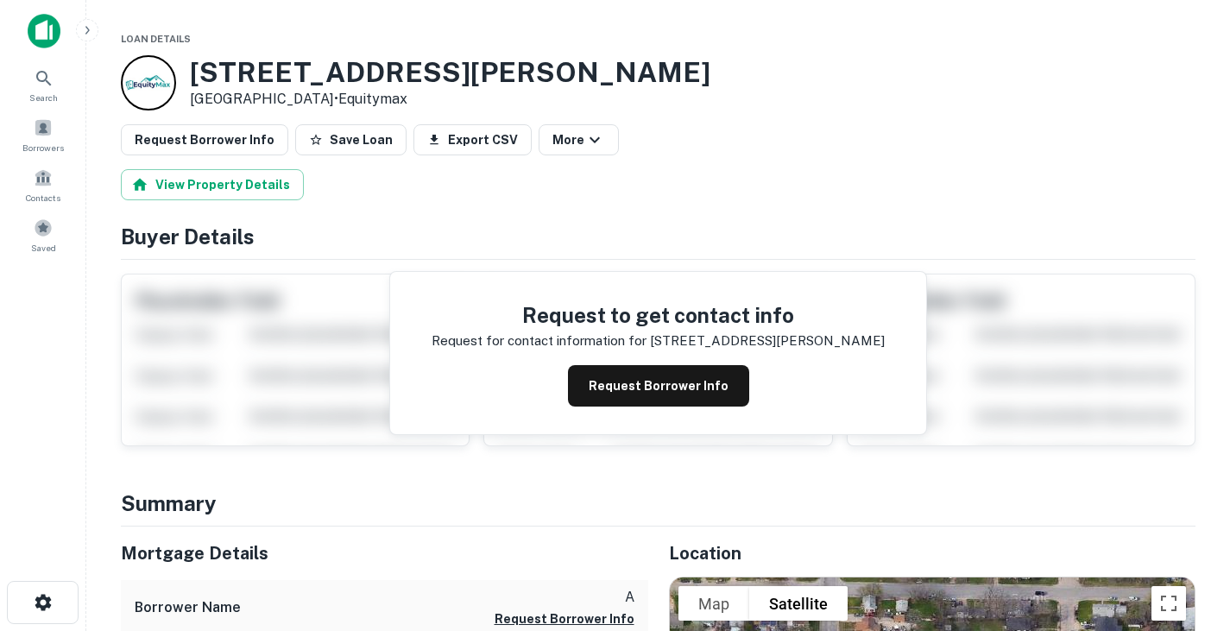
drag, startPoint x: 190, startPoint y: 67, endPoint x: 328, endPoint y: 98, distance: 141.6
click at [328, 98] on div "821 Ayers Ave Fort Worth, TX 76103 • Equitymax" at bounding box center [450, 83] width 521 height 54
drag, startPoint x: 328, startPoint y: 98, endPoint x: 259, endPoint y: 103, distance: 69.2
click at [259, 103] on p "Fort Worth, TX 76103 • Equitymax" at bounding box center [450, 99] width 521 height 21
drag, startPoint x: 325, startPoint y: 94, endPoint x: 186, endPoint y: 65, distance: 142.0
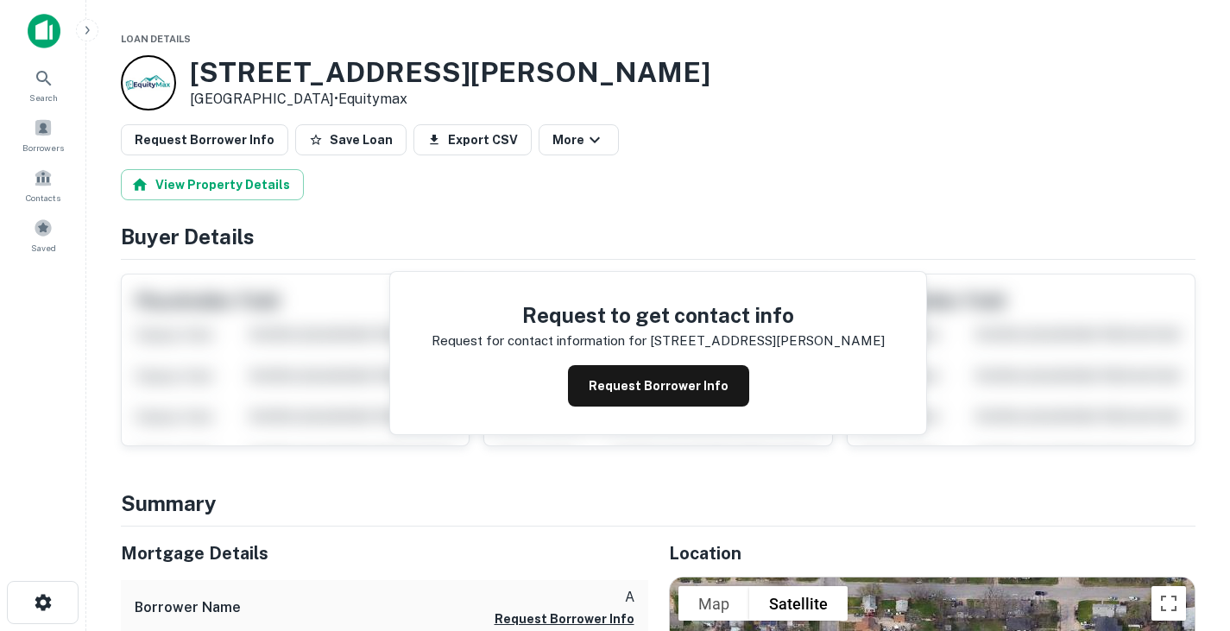
click at [186, 65] on div "821 Ayers Ave Fort Worth, TX 76103 • Equitymax" at bounding box center [416, 82] width 590 height 55
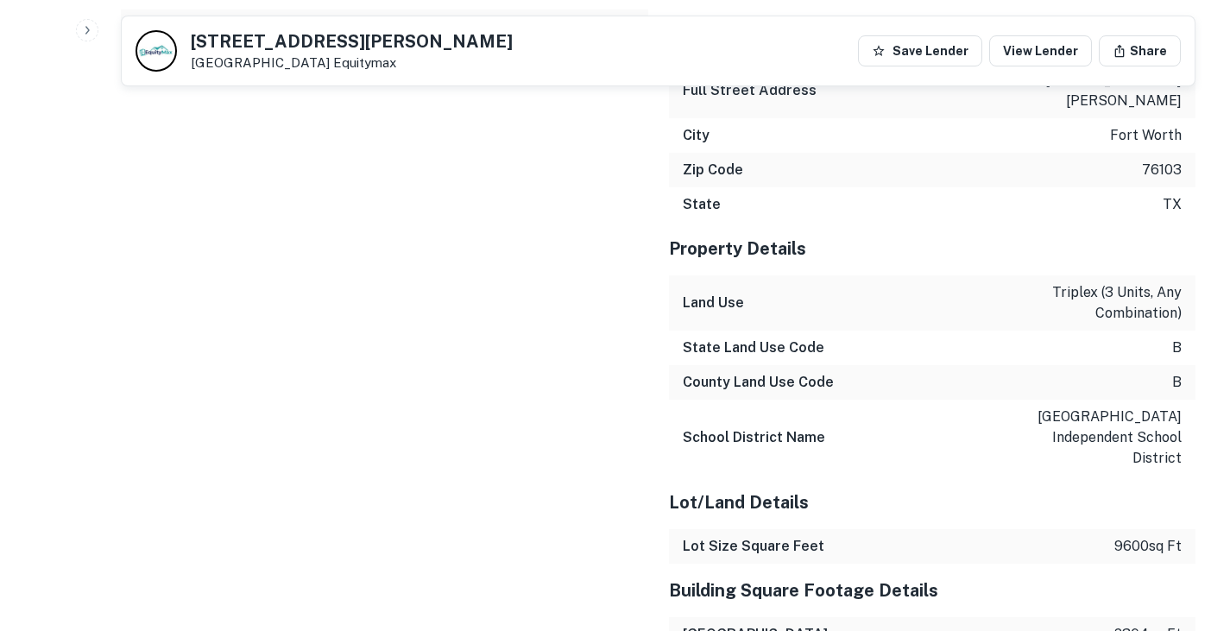
scroll to position [1503, 0]
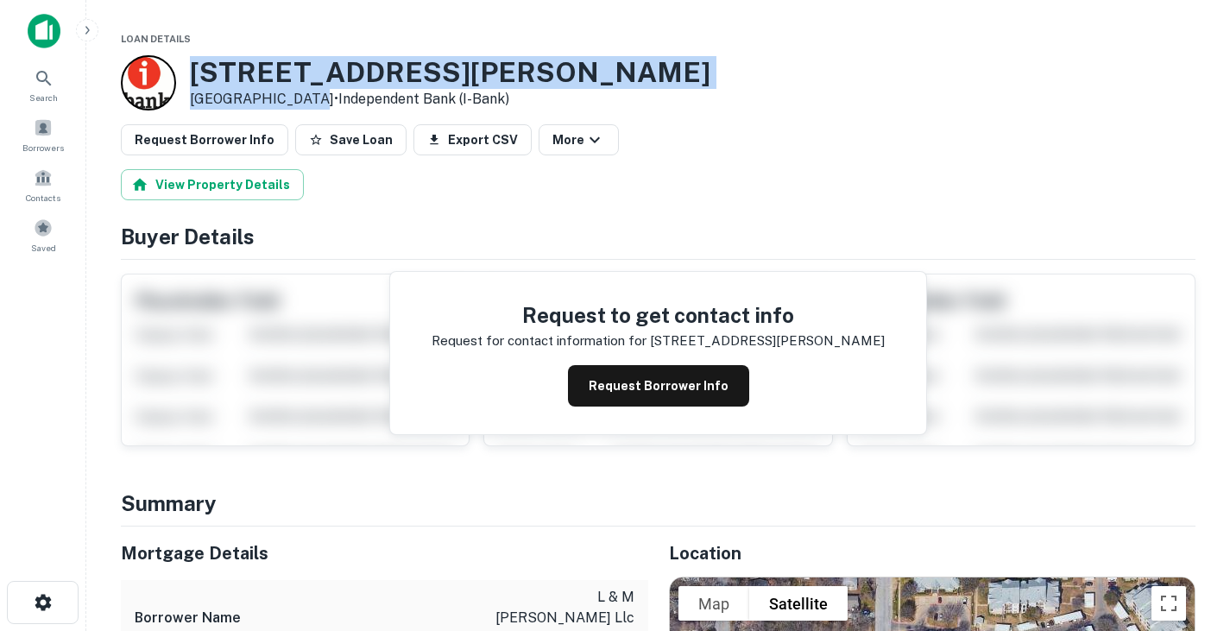
drag, startPoint x: 192, startPoint y: 68, endPoint x: 304, endPoint y: 94, distance: 115.2
click at [304, 94] on div "[STREET_ADDRESS][PERSON_NAME] • Independent Bank (i-bank)" at bounding box center [450, 83] width 521 height 54
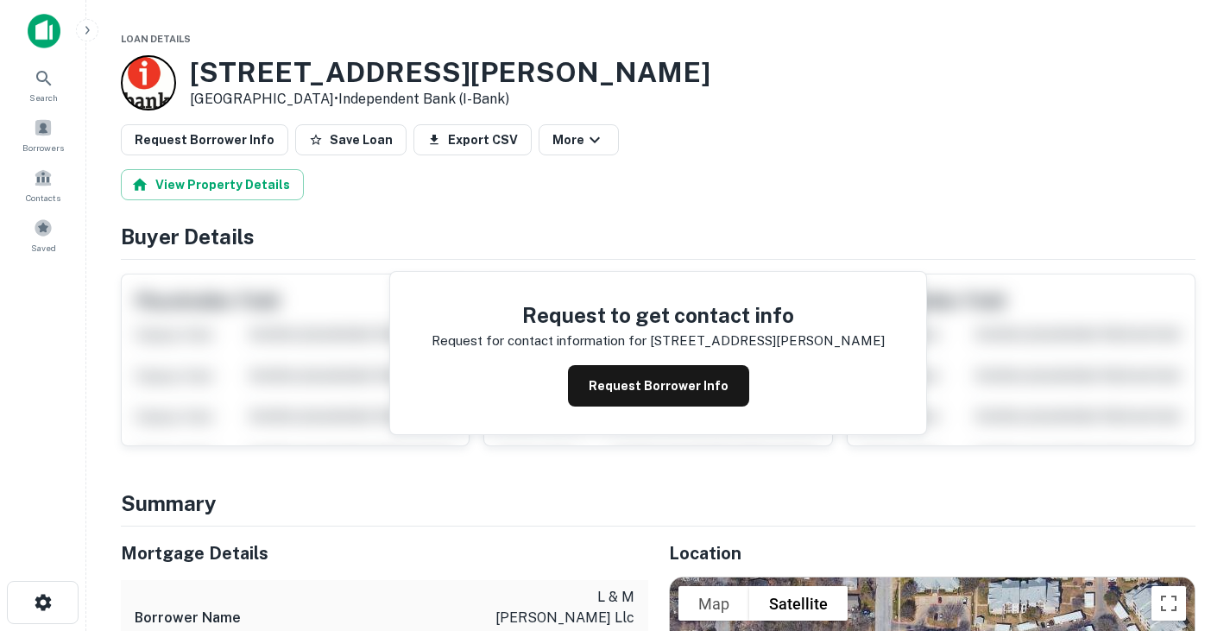
click at [456, 188] on div "View Property Details" at bounding box center [658, 184] width 1075 height 31
click at [686, 378] on button "Request Borrower Info" at bounding box center [658, 385] width 181 height 41
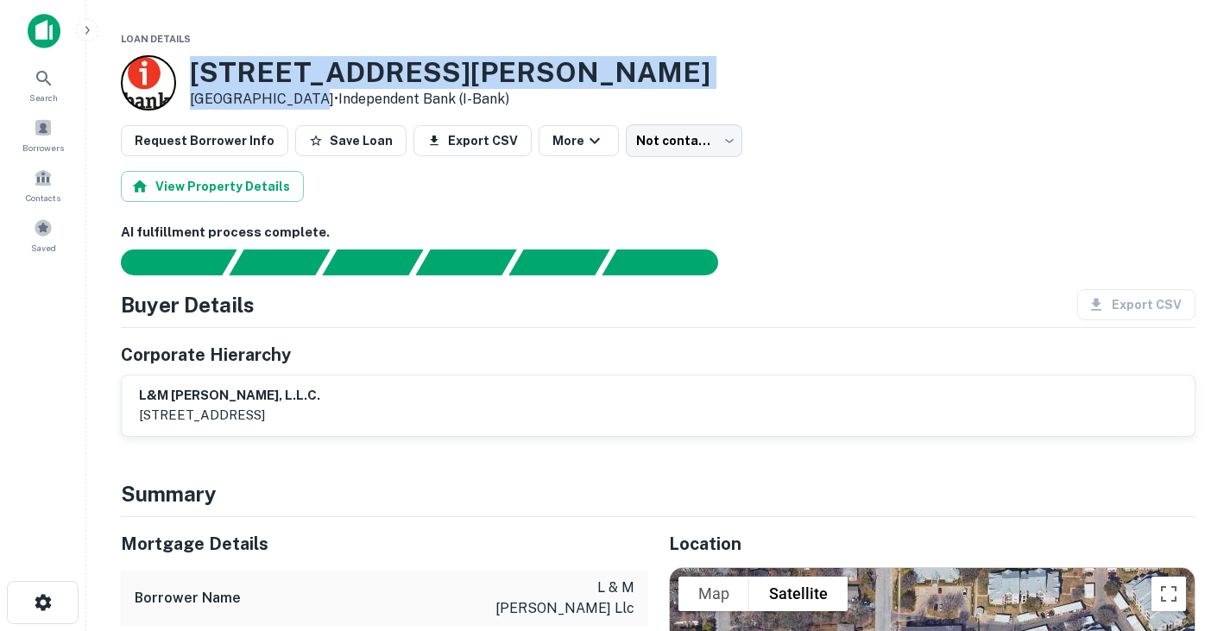
drag, startPoint x: 192, startPoint y: 65, endPoint x: 301, endPoint y: 93, distance: 113.3
click at [301, 93] on div "1201 Bernard St Denton, TX 76201 • Independent Bank (i-bank)" at bounding box center [450, 83] width 521 height 54
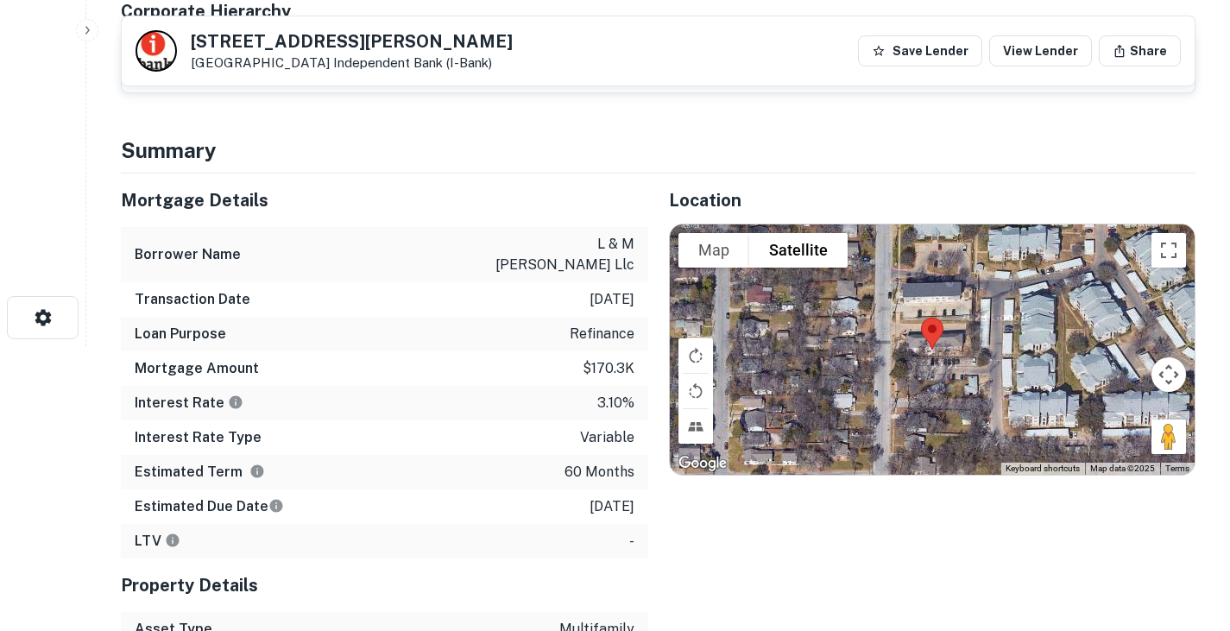
scroll to position [188, 0]
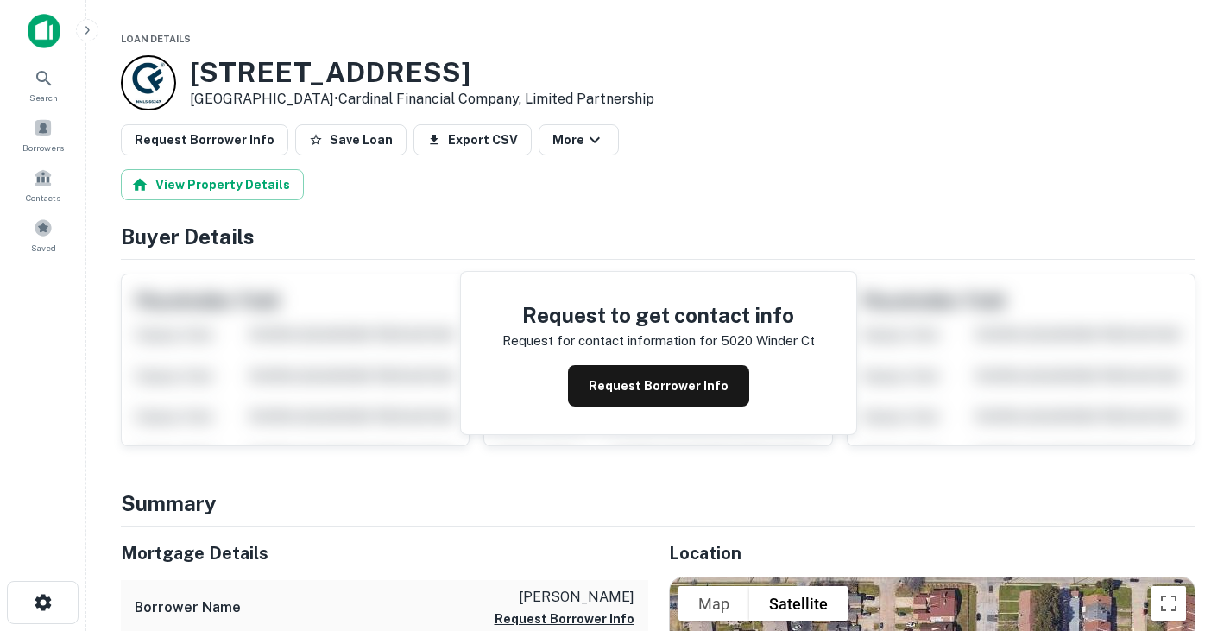
drag, startPoint x: 191, startPoint y: 64, endPoint x: 387, endPoint y: 94, distance: 198.3
click at [387, 94] on div "[STREET_ADDRESS] • Cardinal Financial Company, Limited Partnership" at bounding box center [422, 83] width 464 height 54
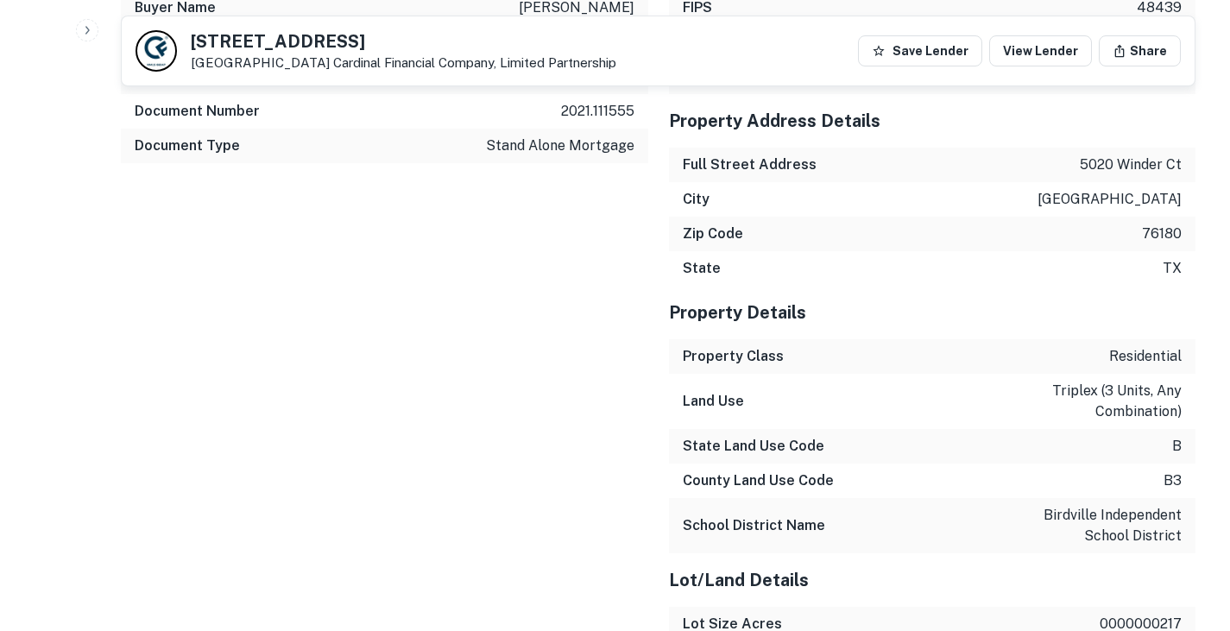
scroll to position [1543, 0]
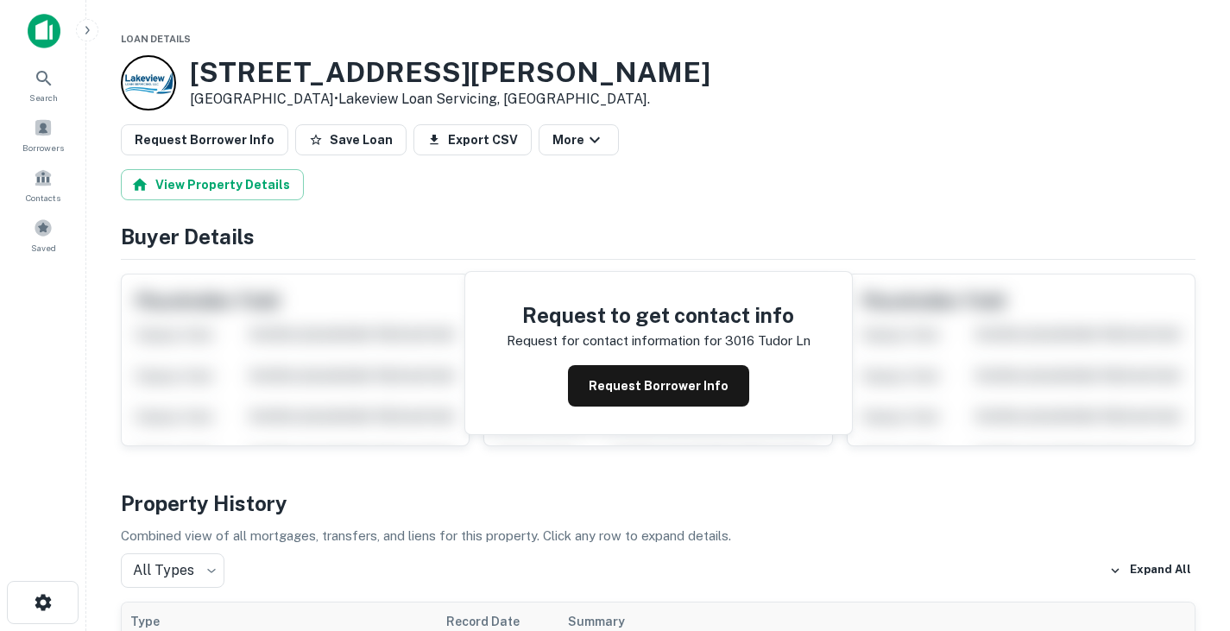
drag, startPoint x: 197, startPoint y: 69, endPoint x: 303, endPoint y: 99, distance: 110.4
click at [303, 99] on div "[STREET_ADDRESS][PERSON_NAME] • Lakeview Loan Servicing, [GEOGRAPHIC_DATA]." at bounding box center [450, 83] width 521 height 54
click at [298, 100] on p "Irving, TX 75060 • Lakeview Loan Servicing, Llc." at bounding box center [450, 99] width 521 height 21
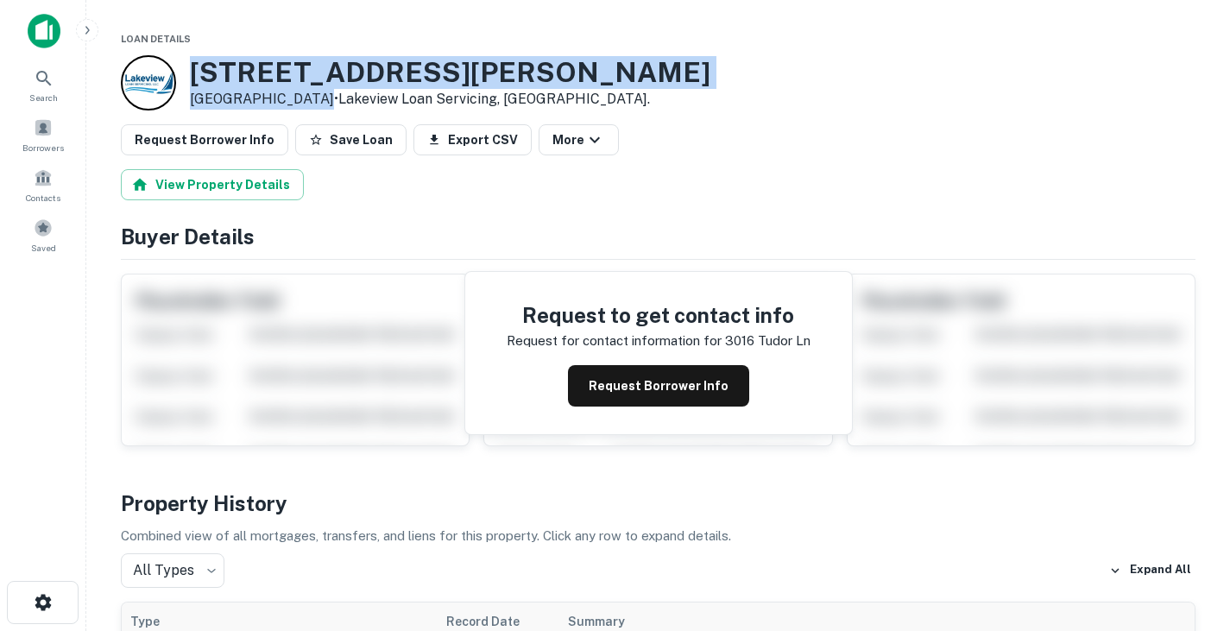
drag, startPoint x: 298, startPoint y: 100, endPoint x: 204, endPoint y: 66, distance: 99.9
click at [204, 66] on div "3016 Tudor Ln Irving, TX 75060 • Lakeview Loan Servicing, Llc." at bounding box center [450, 83] width 521 height 54
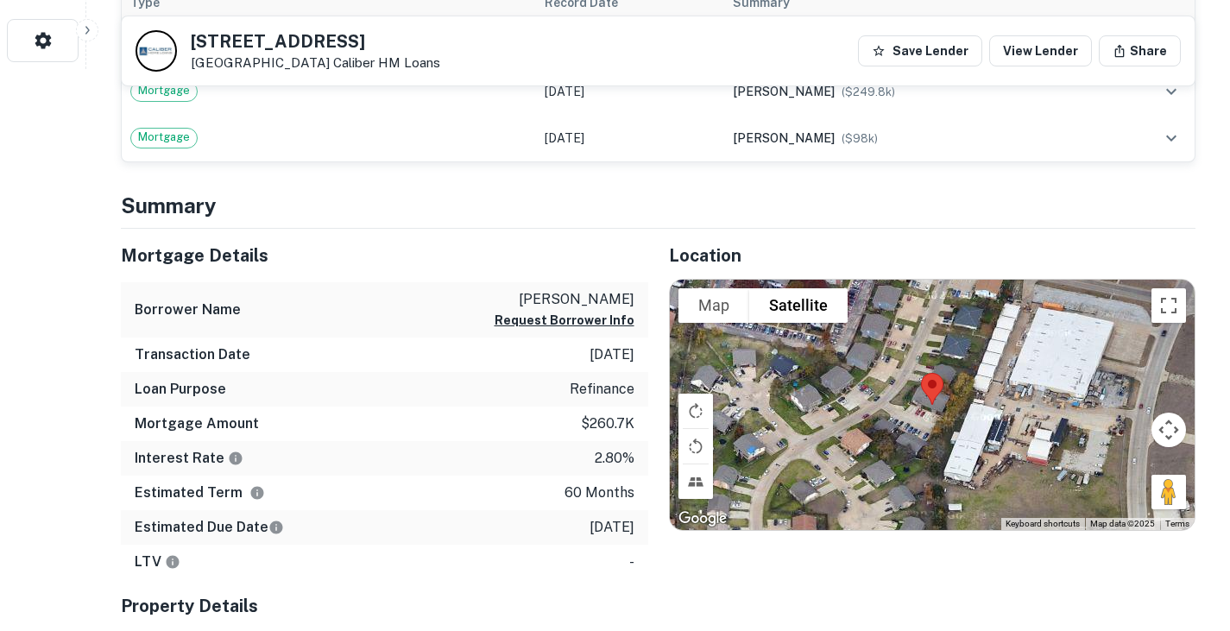
scroll to position [539, 0]
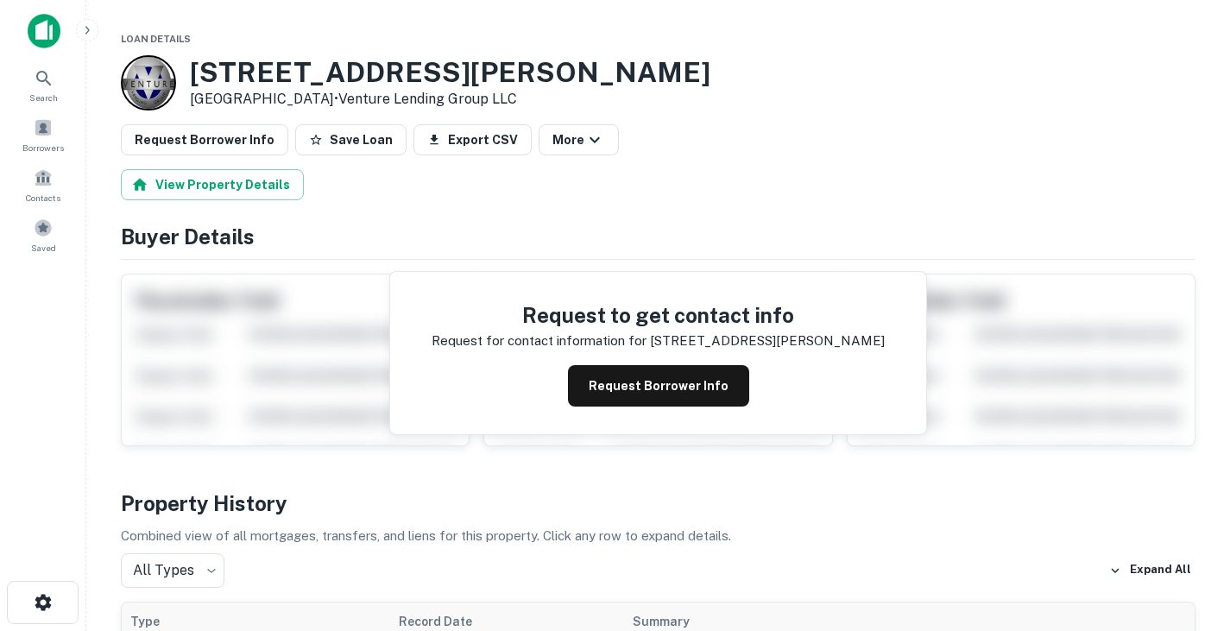
drag, startPoint x: 195, startPoint y: 66, endPoint x: 324, endPoint y: 93, distance: 131.4
click at [324, 93] on div "3204 Mclean St Fort Worth, TX 76103 • Venture Lending Group LLC" at bounding box center [450, 83] width 521 height 54
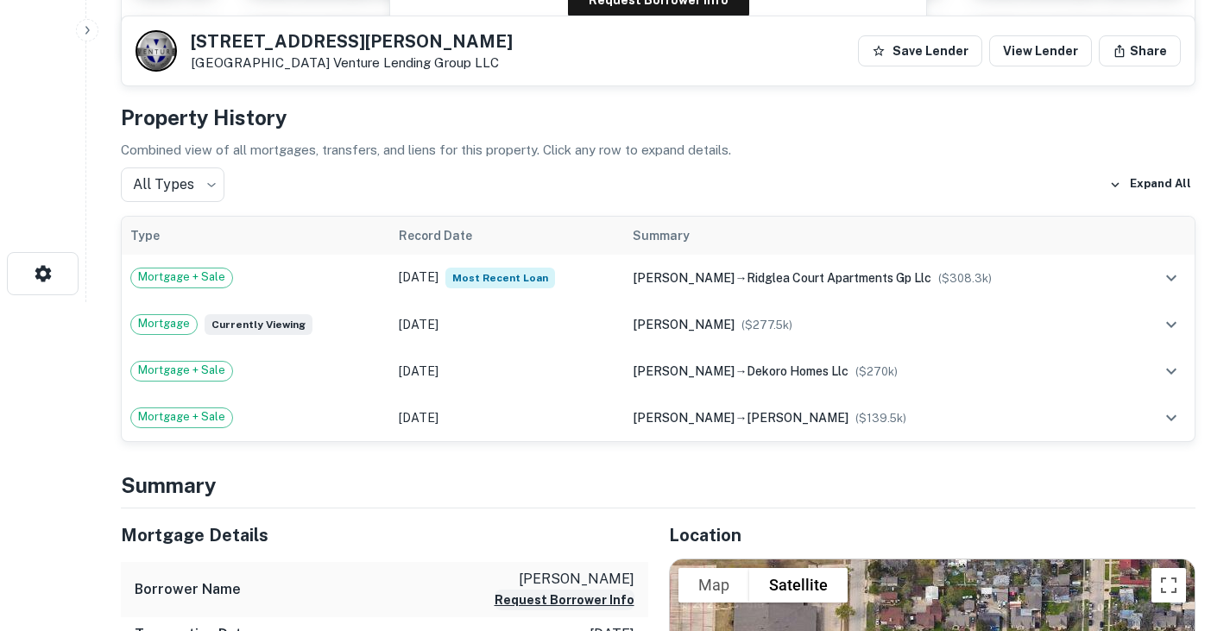
scroll to position [319, 0]
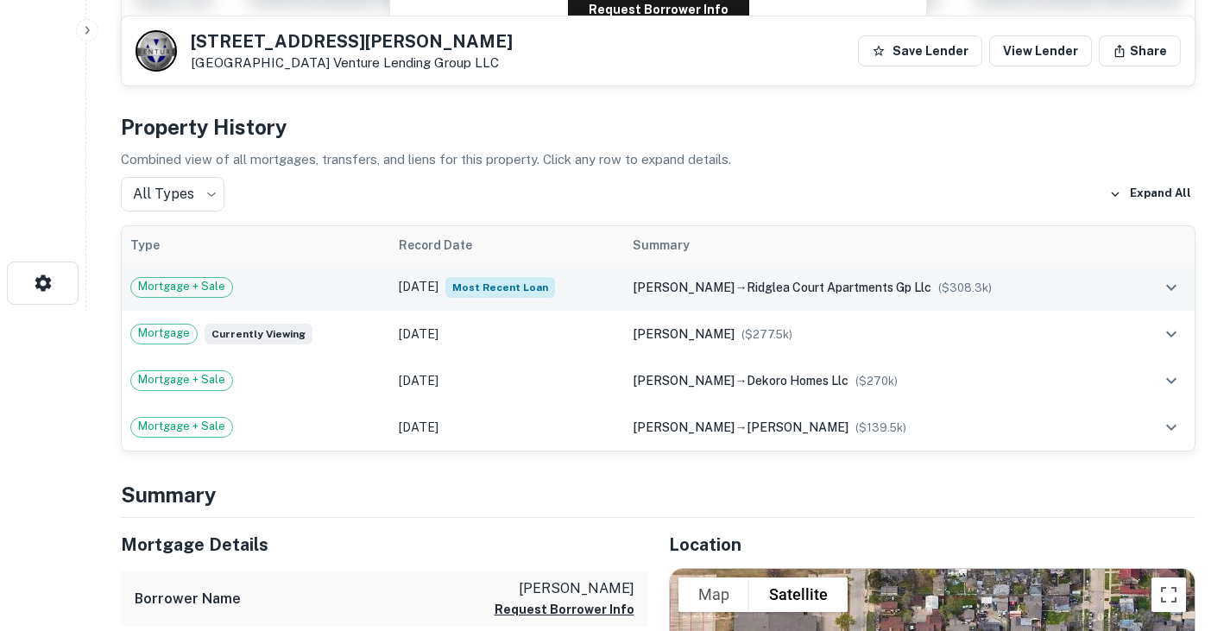
click at [433, 287] on td "Aug 03, 2025 Most Recent Loan" at bounding box center [507, 287] width 234 height 47
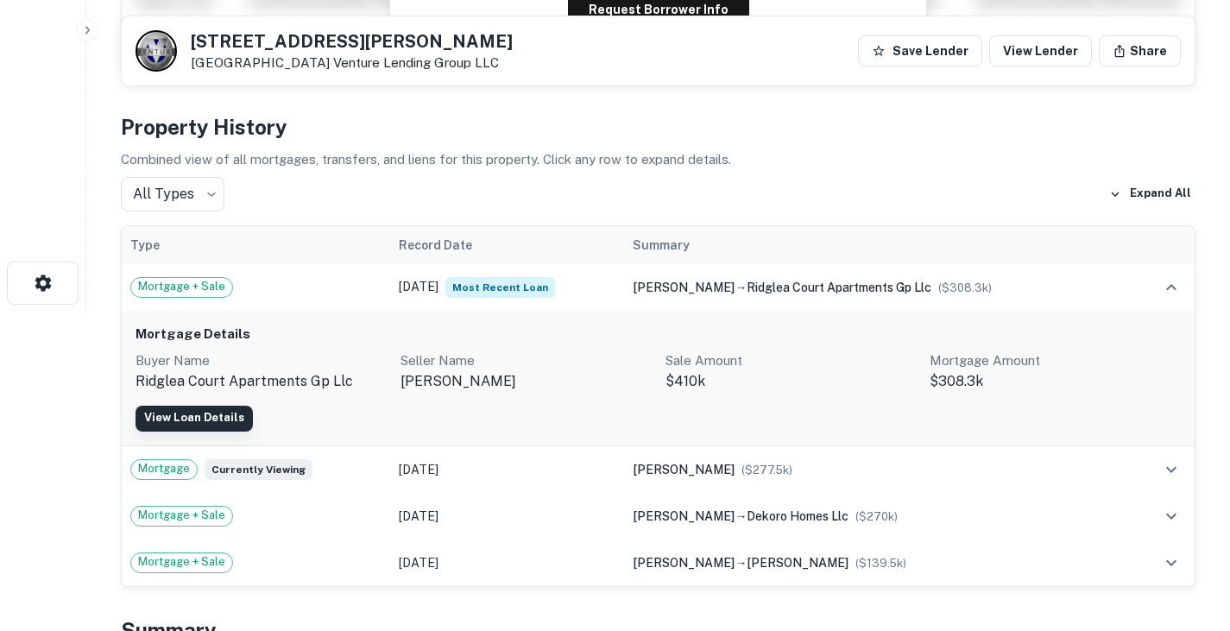
click at [213, 418] on link "View Loan Details" at bounding box center [194, 419] width 117 height 26
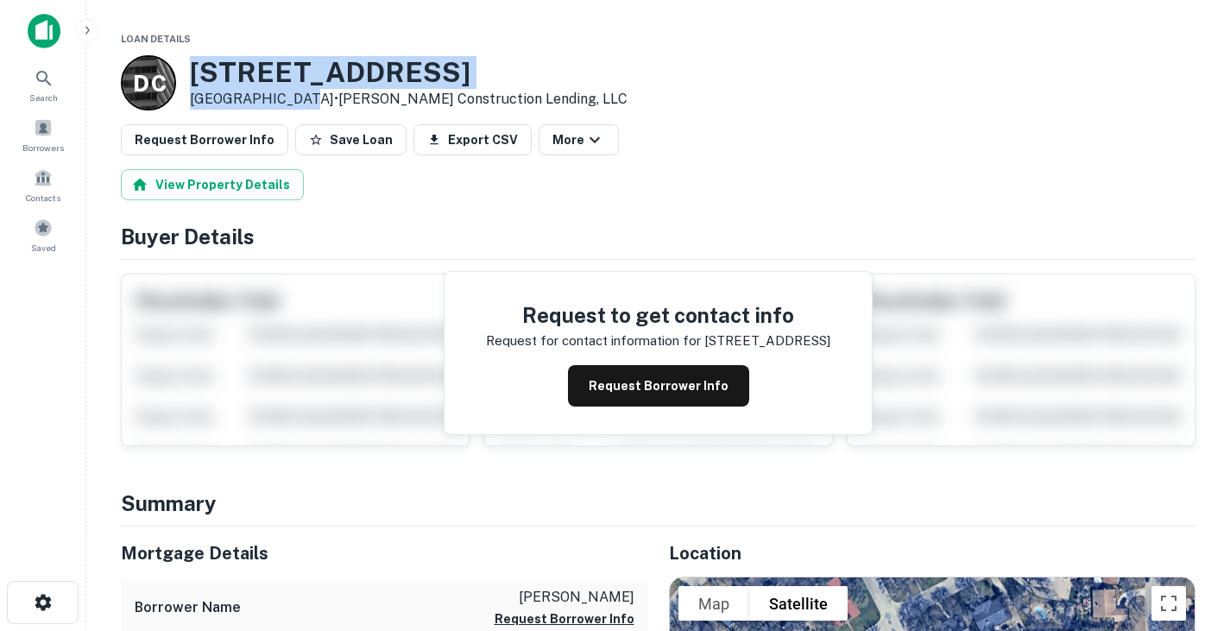
drag, startPoint x: 194, startPoint y: 65, endPoint x: 289, endPoint y: 96, distance: 99.9
click at [289, 96] on div "105 Wildwood Ct Azle, TX 76020 • Draper Construction Lending, LLC" at bounding box center [409, 83] width 438 height 54
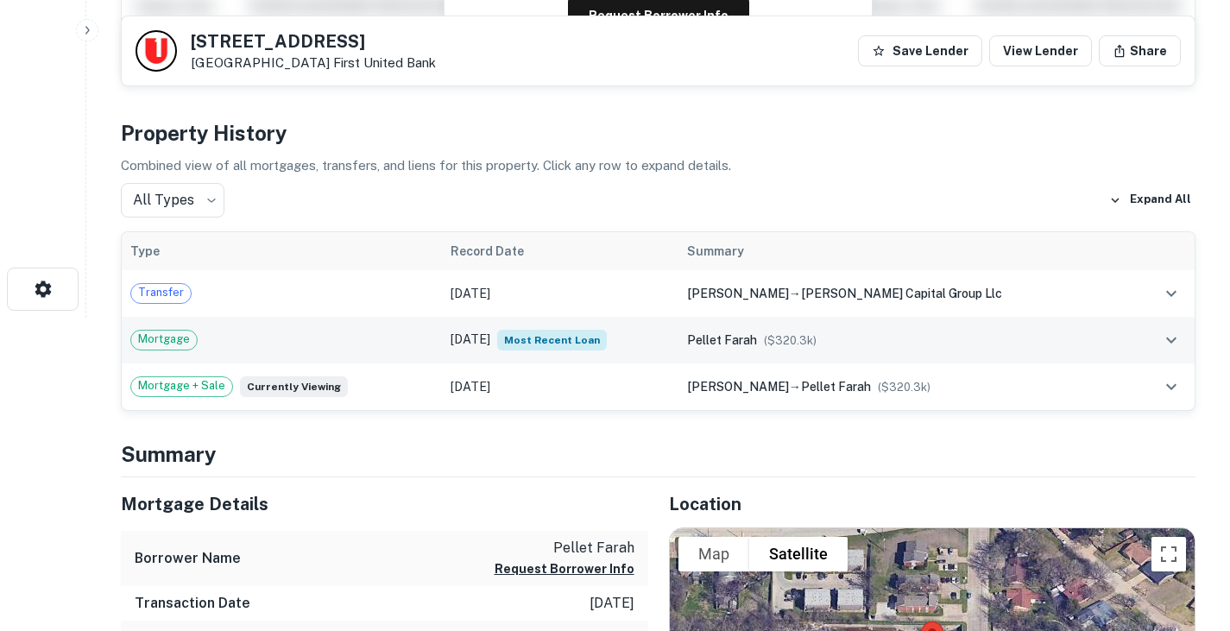
scroll to position [307, 0]
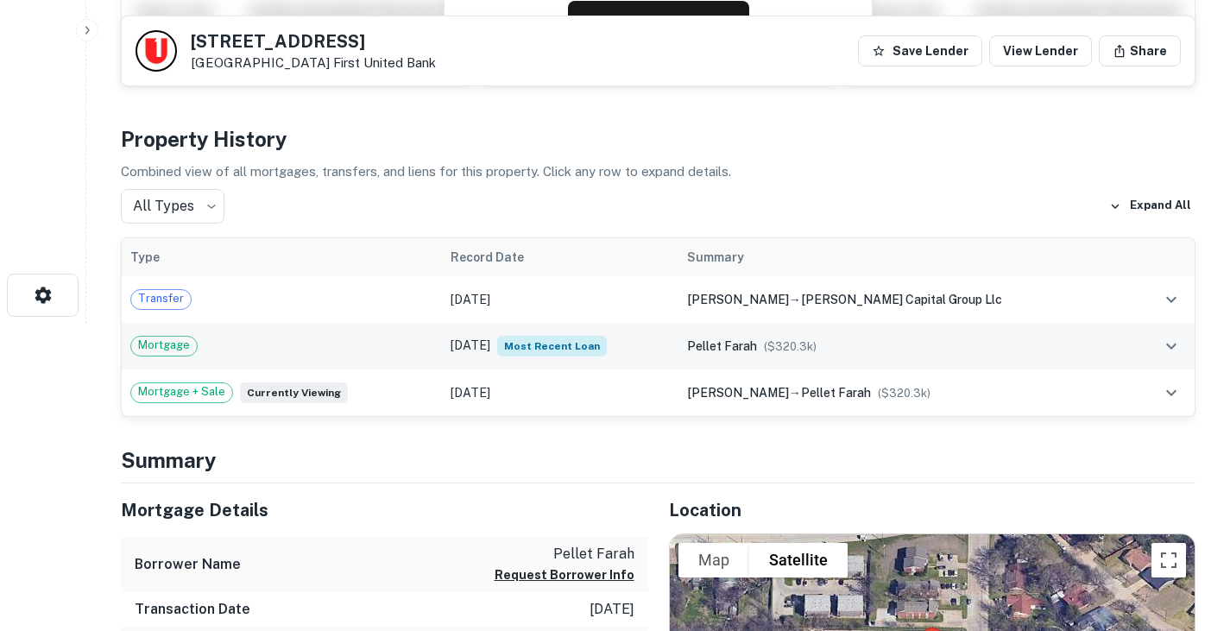
click at [366, 338] on div "Mortgage" at bounding box center [281, 346] width 303 height 21
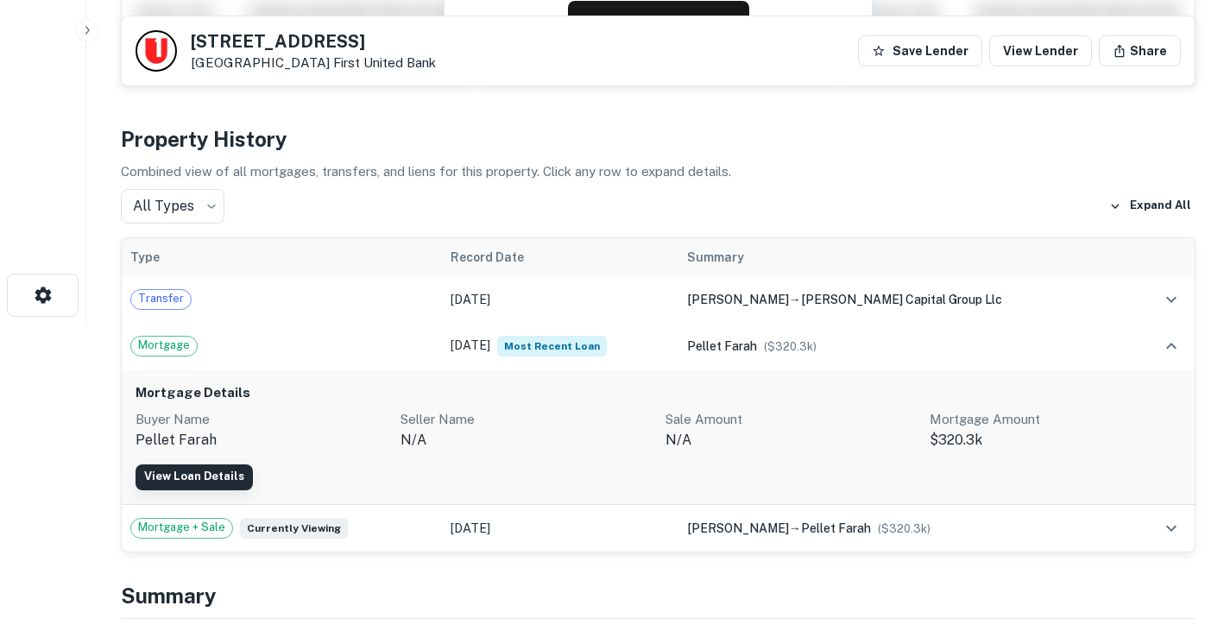
click at [213, 474] on link "View Loan Details" at bounding box center [194, 477] width 117 height 26
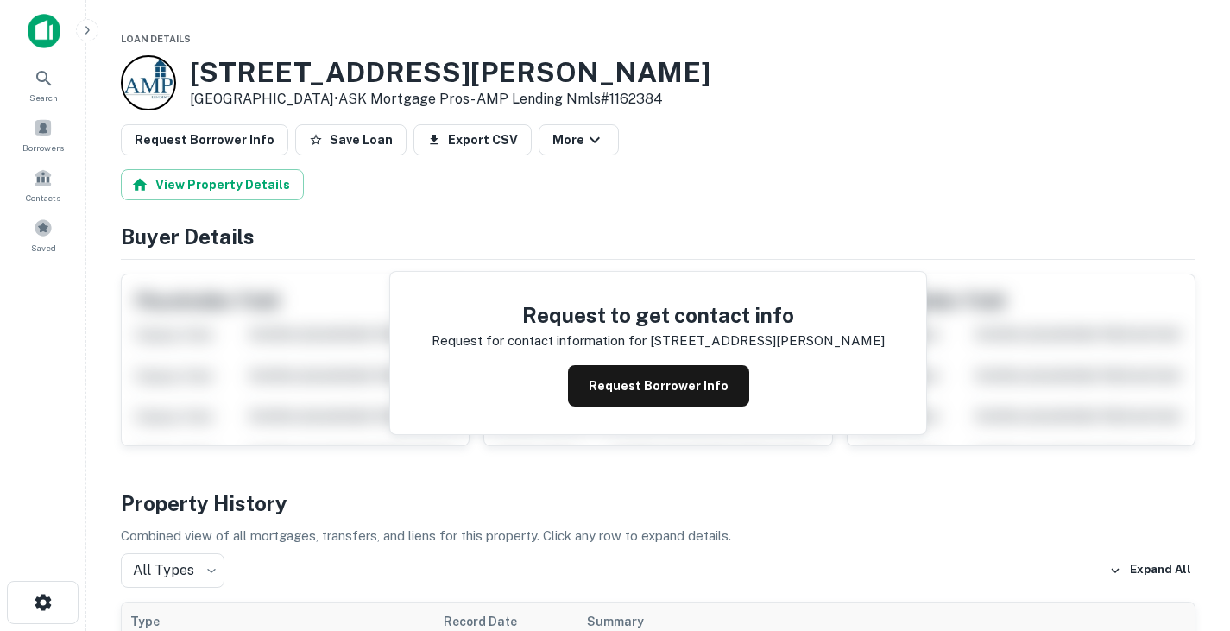
drag, startPoint x: 192, startPoint y: 62, endPoint x: 321, endPoint y: 96, distance: 133.8
click at [321, 96] on div "[STREET_ADDRESS][PERSON_NAME] • ASK Mortgage Pros- AMP Lending Nmls#1162384" at bounding box center [450, 83] width 521 height 54
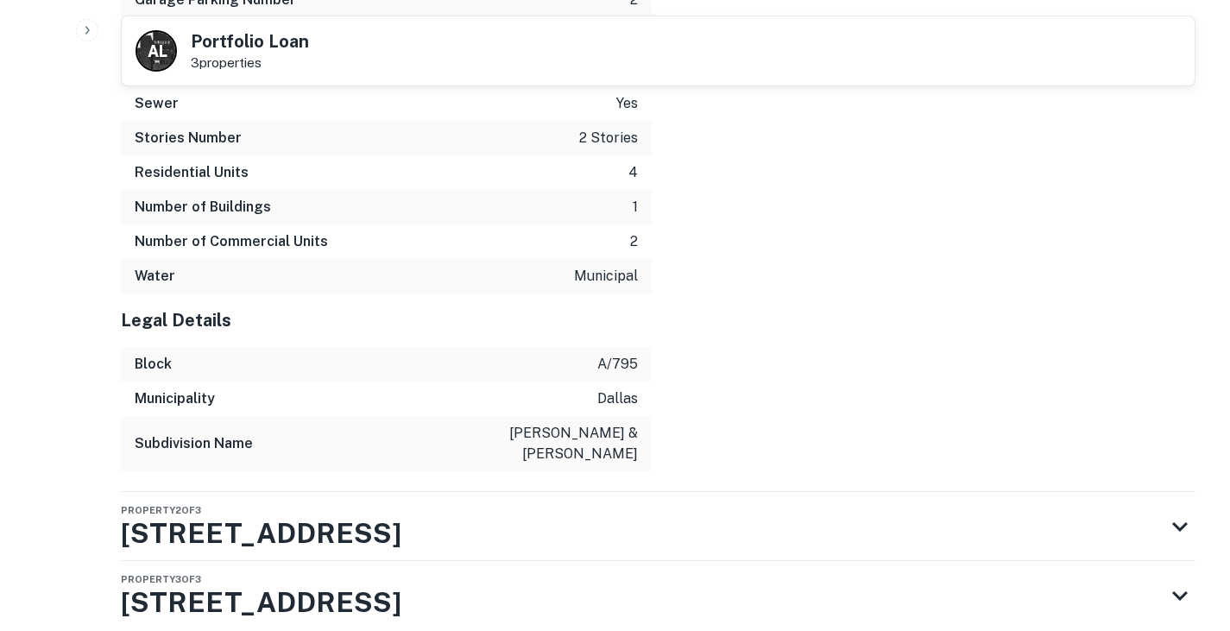
scroll to position [2756, 0]
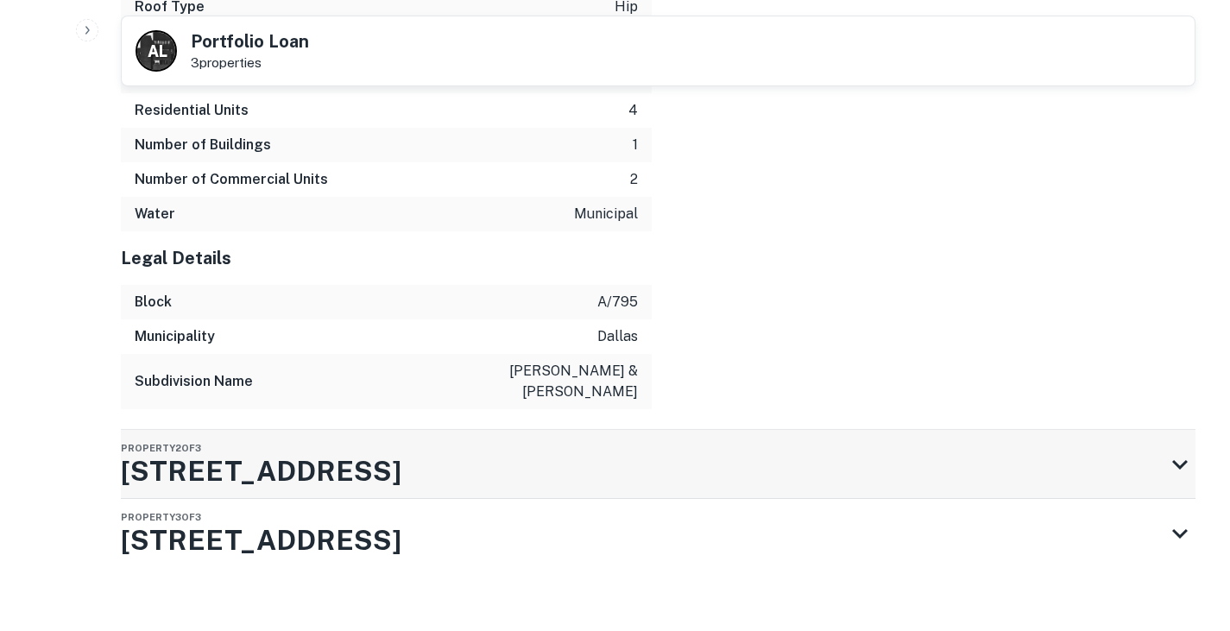
click at [340, 448] on div "Property 2 of 3 4820 Worth St" at bounding box center [643, 464] width 1044 height 69
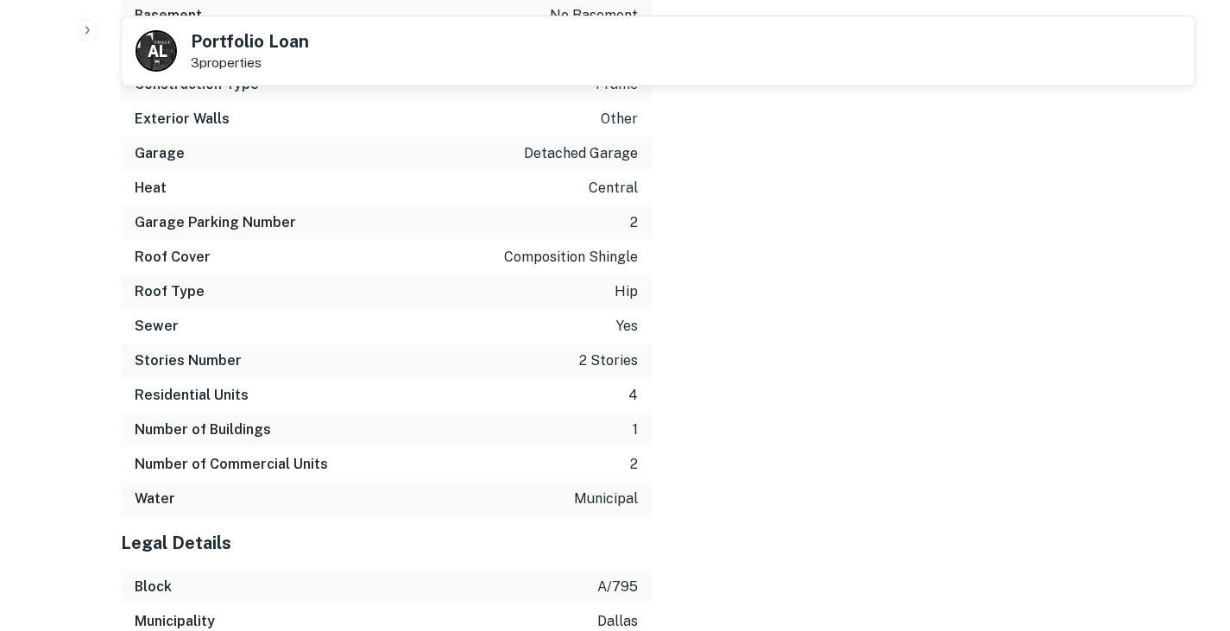
scroll to position [4485, 0]
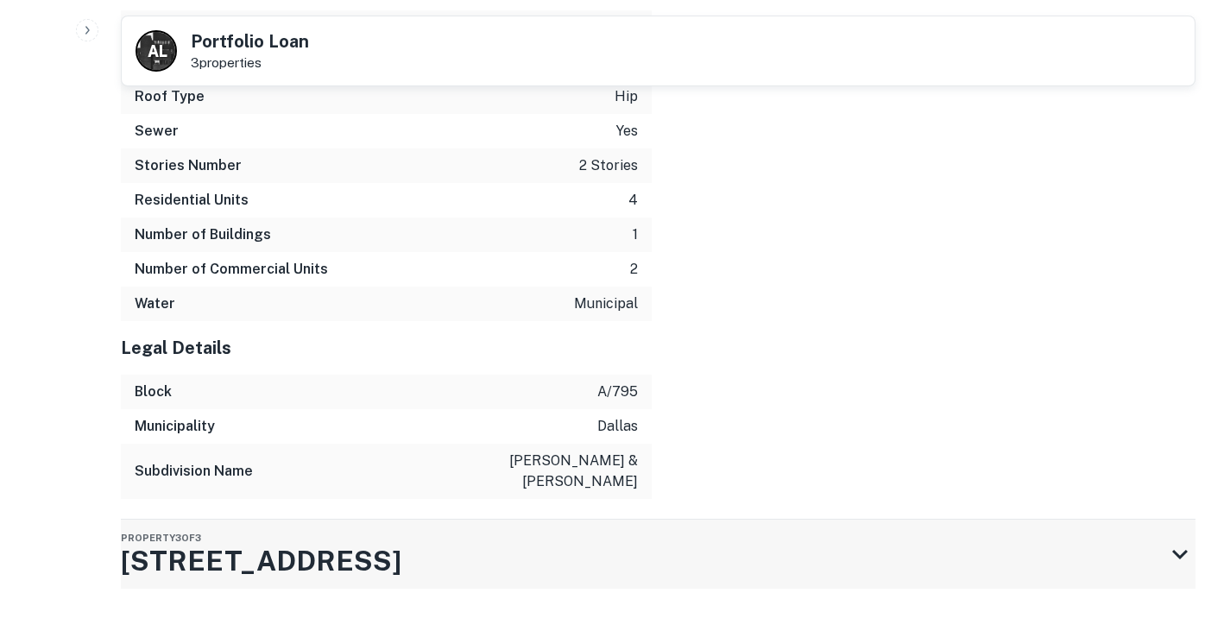
click at [441, 538] on div "Property 3 of 3 4820 Worth St" at bounding box center [643, 554] width 1044 height 69
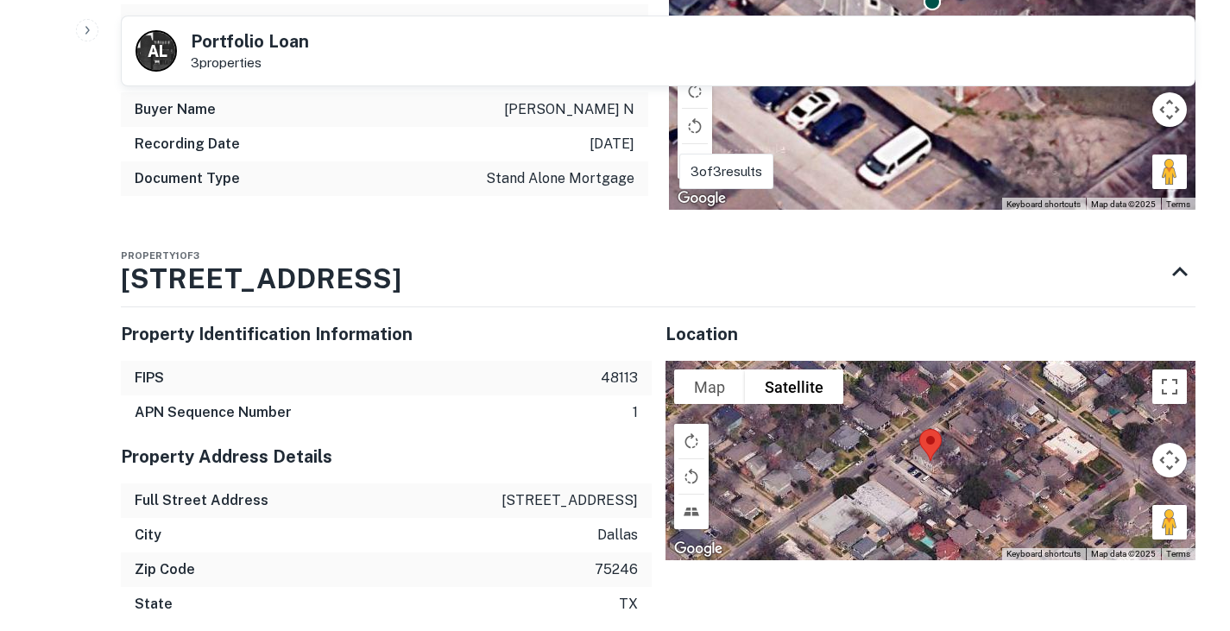
scroll to position [1131, 0]
drag, startPoint x: 116, startPoint y: 275, endPoint x: 288, endPoint y: 282, distance: 172.8
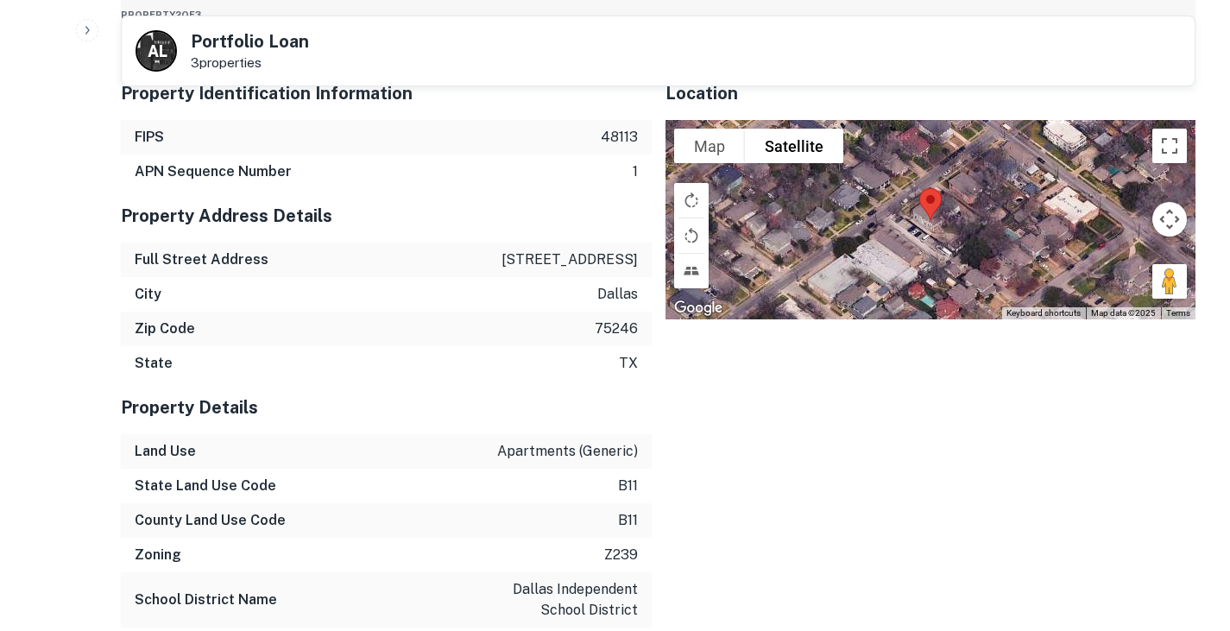
scroll to position [3028, 0]
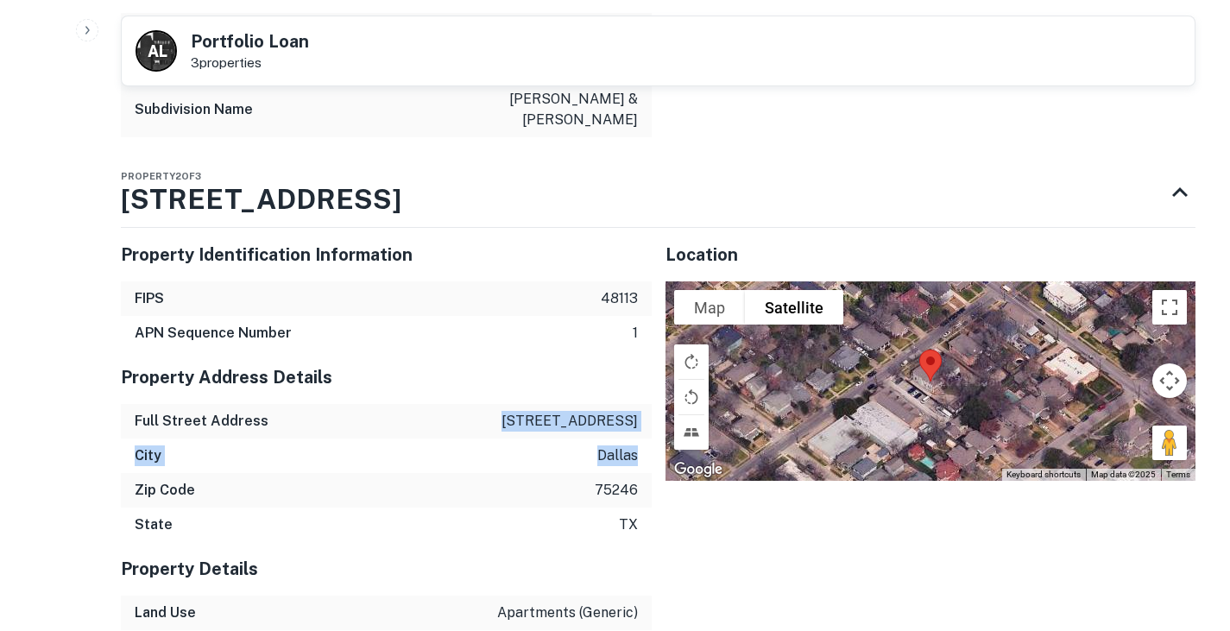
drag, startPoint x: 545, startPoint y: 397, endPoint x: 638, endPoint y: 439, distance: 102.0
click at [638, 439] on div "Property Address Details Full Street Address 4820 worth st City dallas Zip Code…" at bounding box center [386, 446] width 531 height 192
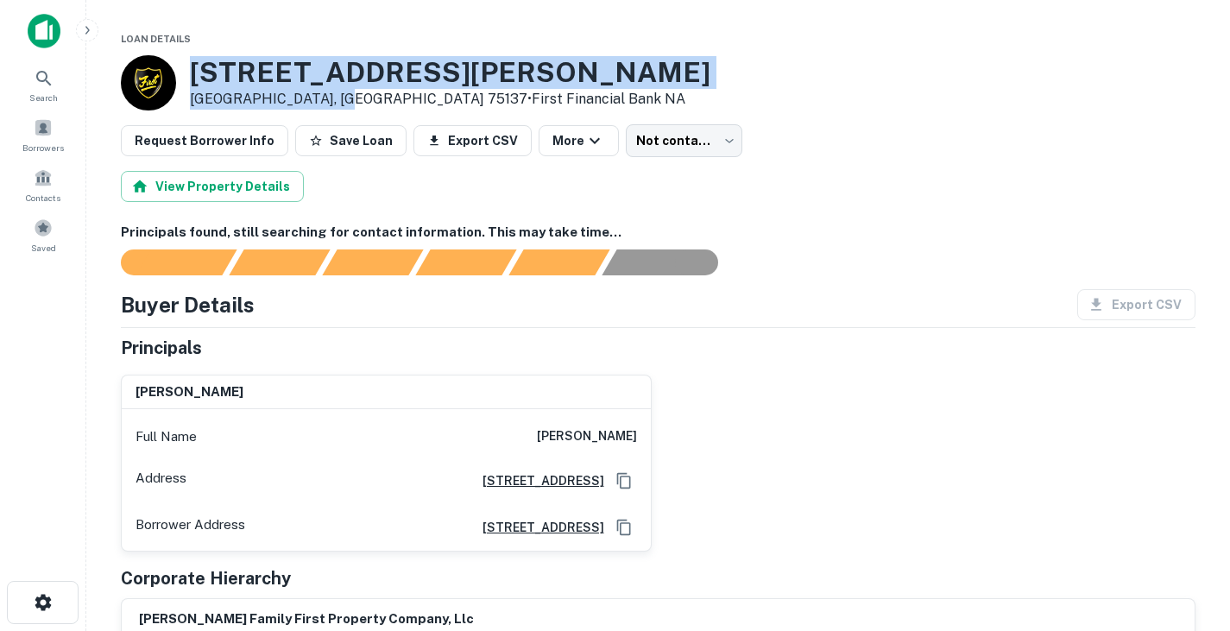
drag, startPoint x: 193, startPoint y: 66, endPoint x: 333, endPoint y: 98, distance: 143.3
click at [333, 98] on div "355 Fouts Ave Duncanville, TX 75137 • First Financial Bank NA" at bounding box center [450, 83] width 521 height 54
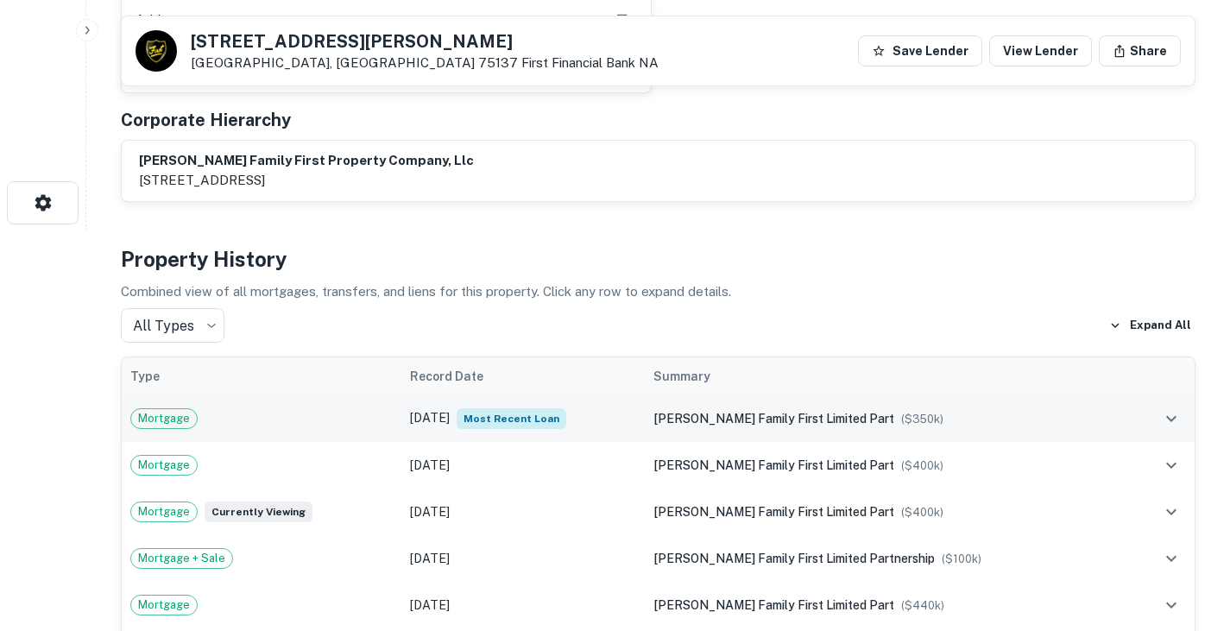
scroll to position [199, 0]
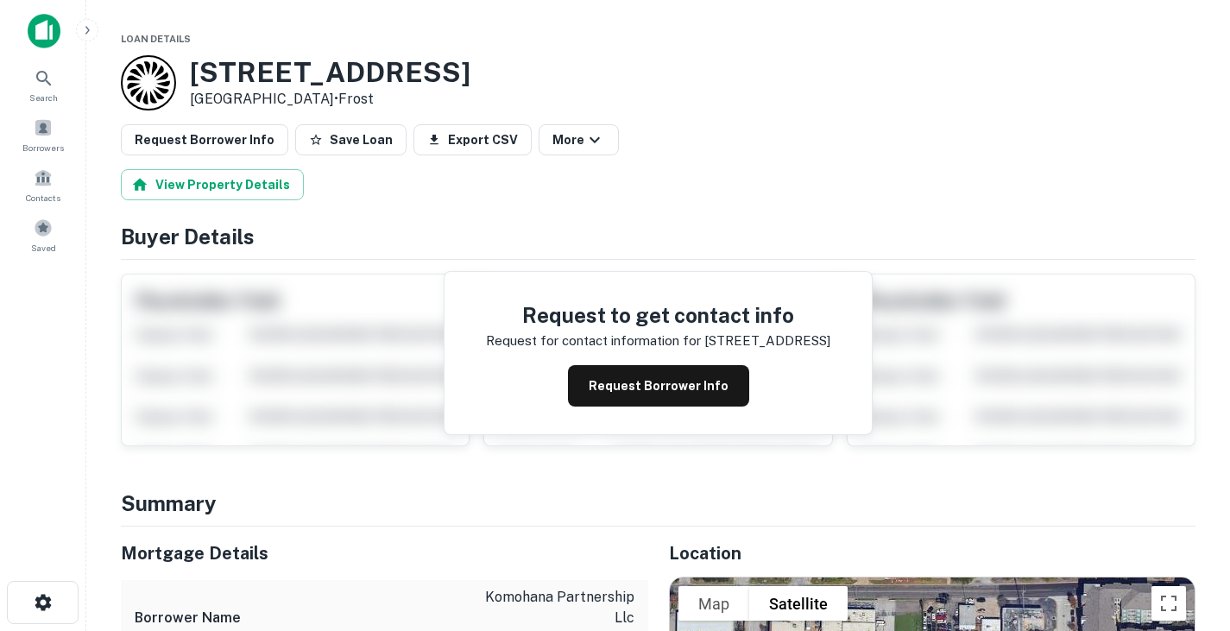
drag, startPoint x: 184, startPoint y: 71, endPoint x: 316, endPoint y: 96, distance: 134.4
click at [316, 96] on div "[STREET_ADDRESS] • Frost" at bounding box center [296, 82] width 350 height 55
click at [625, 124] on div "Request Borrower Info Save Loan Export CSV More" at bounding box center [658, 139] width 1075 height 31
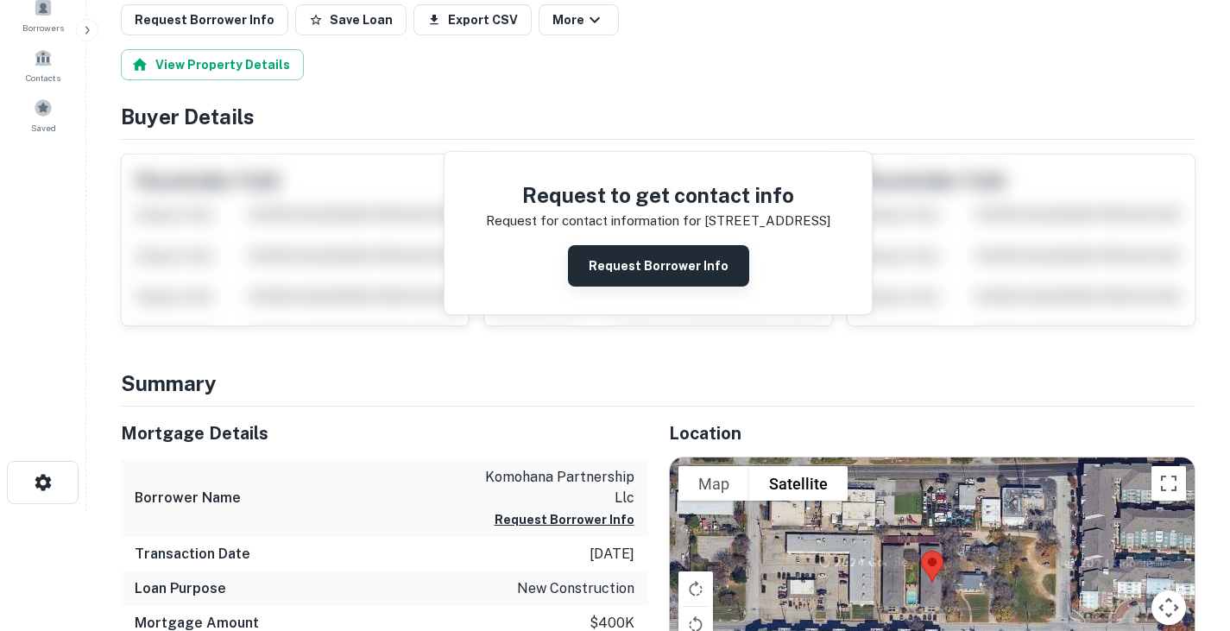
click at [608, 262] on button "Request Borrower Info" at bounding box center [658, 265] width 181 height 41
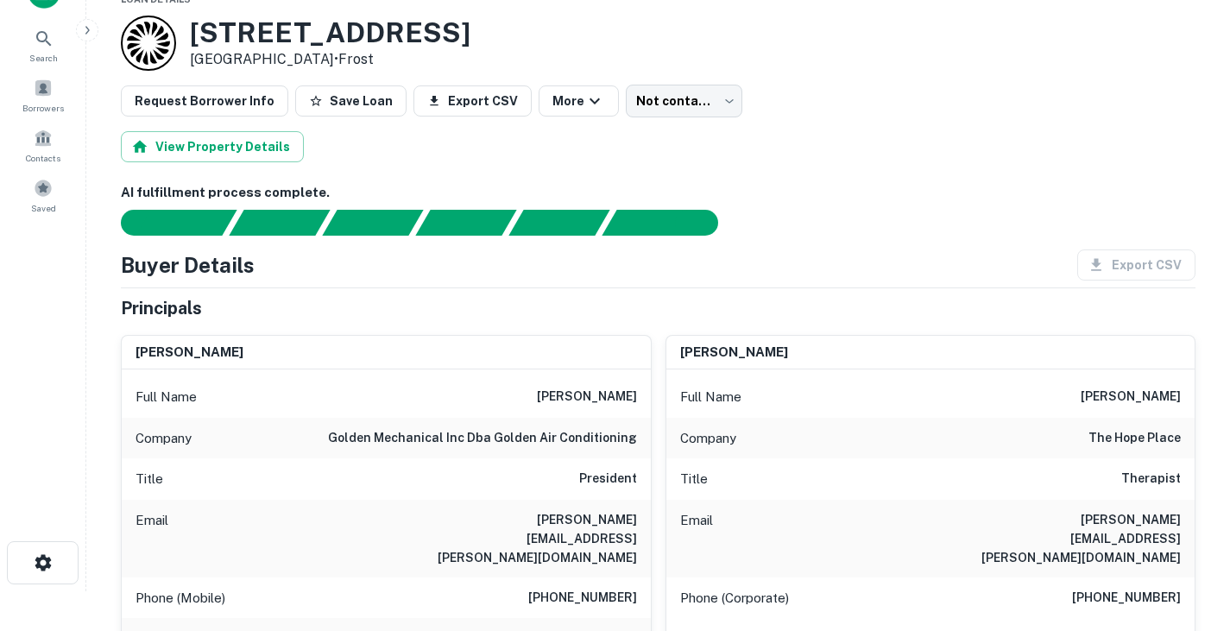
scroll to position [0, 0]
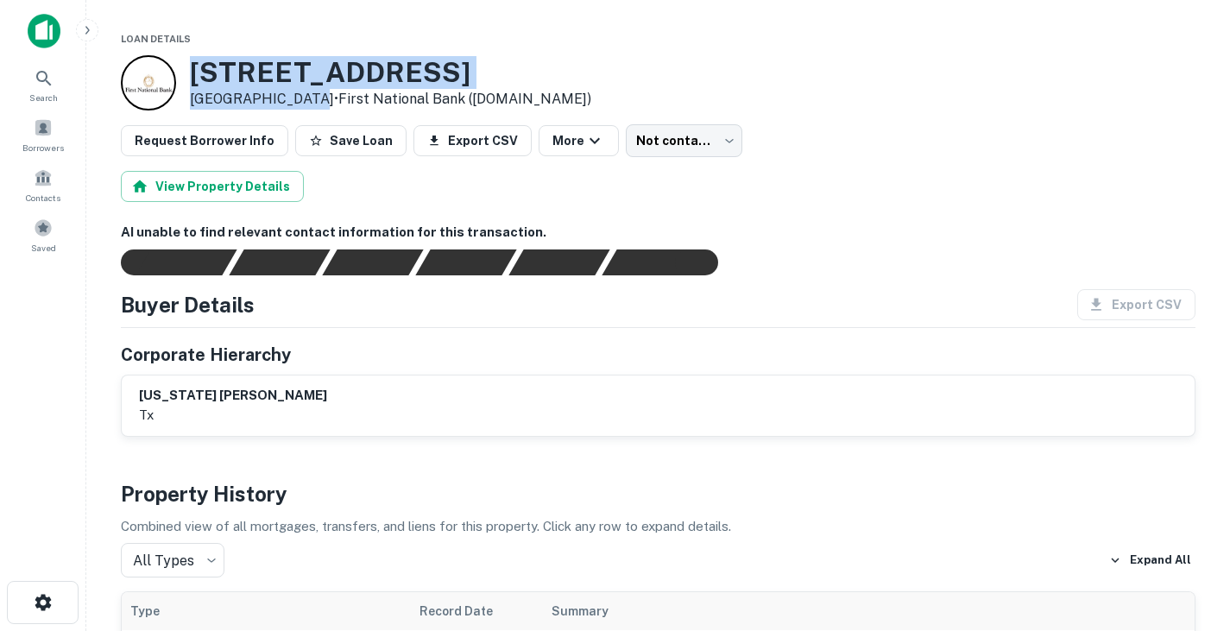
drag, startPoint x: 195, startPoint y: 68, endPoint x: 297, endPoint y: 94, distance: 105.1
click at [297, 94] on div "[STREET_ADDRESS] • First National Bank ([DOMAIN_NAME])" at bounding box center [390, 83] width 401 height 54
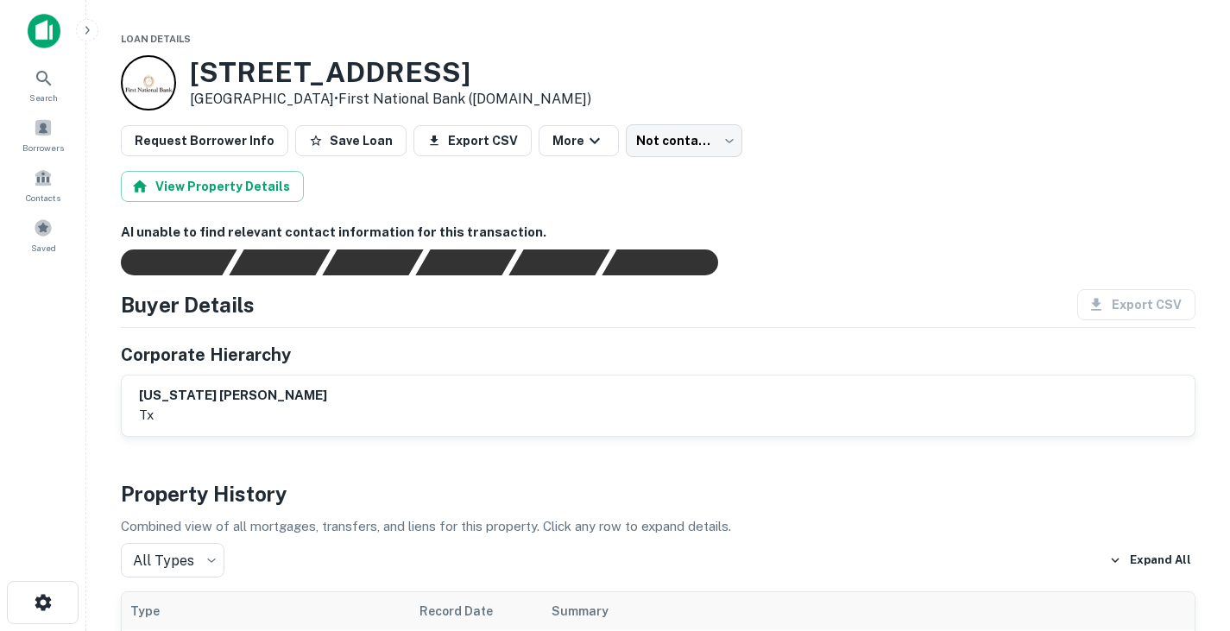
click at [934, 230] on h6 "AI unable to find relevant contact information for this transaction." at bounding box center [658, 233] width 1075 height 20
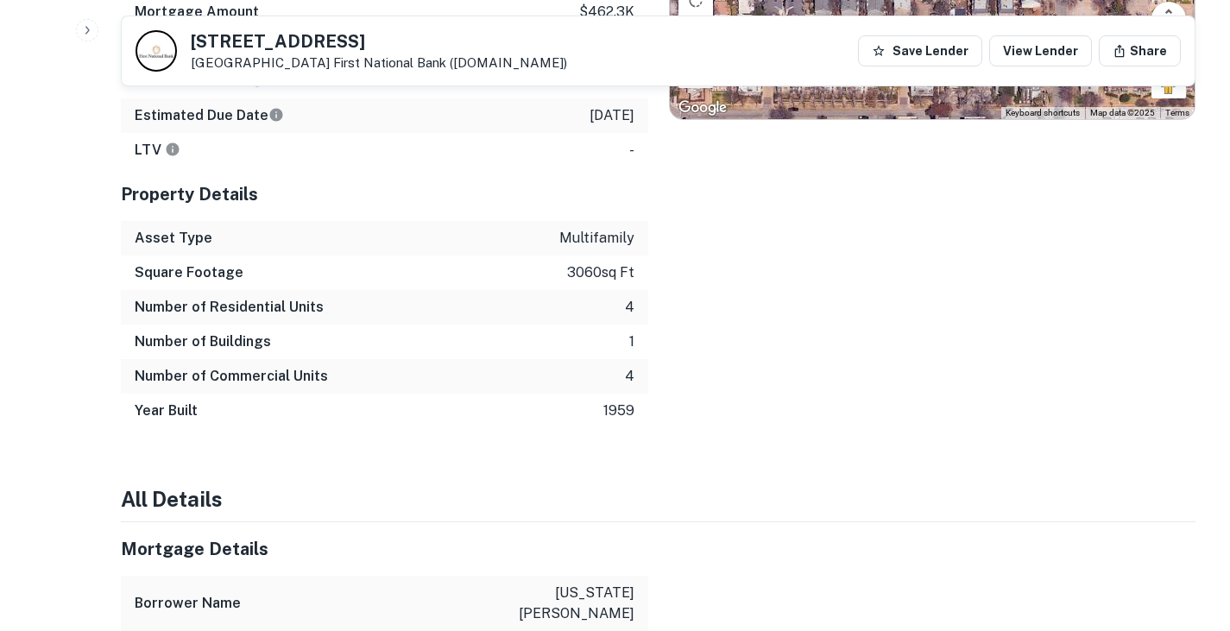
scroll to position [912, 0]
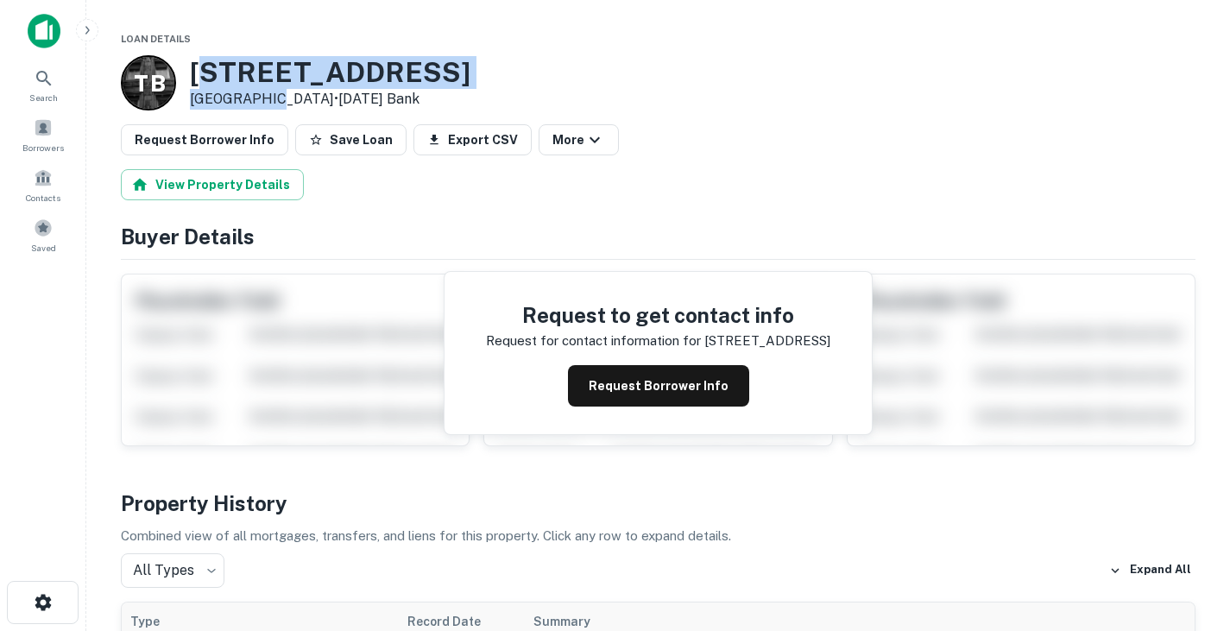
drag, startPoint x: 197, startPoint y: 73, endPoint x: 266, endPoint y: 90, distance: 71.0
click at [266, 90] on div "[STREET_ADDRESS] • [DATE] Bank" at bounding box center [330, 83] width 281 height 54
click at [201, 73] on h3 "[STREET_ADDRESS]" at bounding box center [330, 72] width 281 height 33
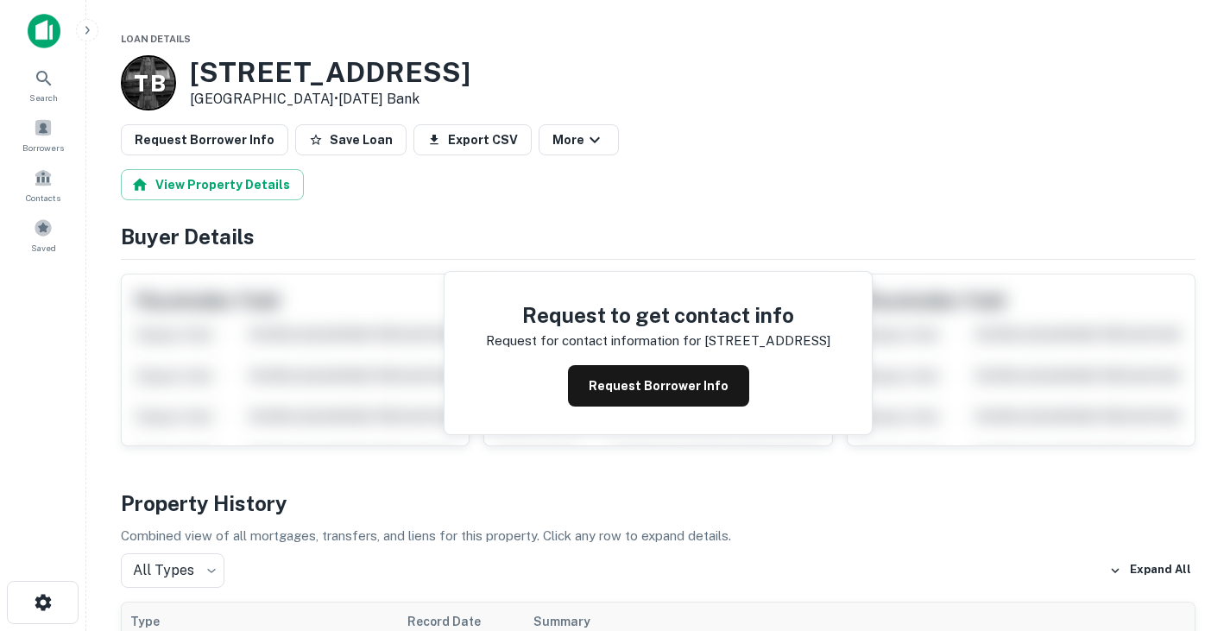
drag, startPoint x: 192, startPoint y: 69, endPoint x: 312, endPoint y: 98, distance: 124.2
click at [312, 98] on div "[STREET_ADDRESS] • [DATE] Bank" at bounding box center [330, 83] width 281 height 54
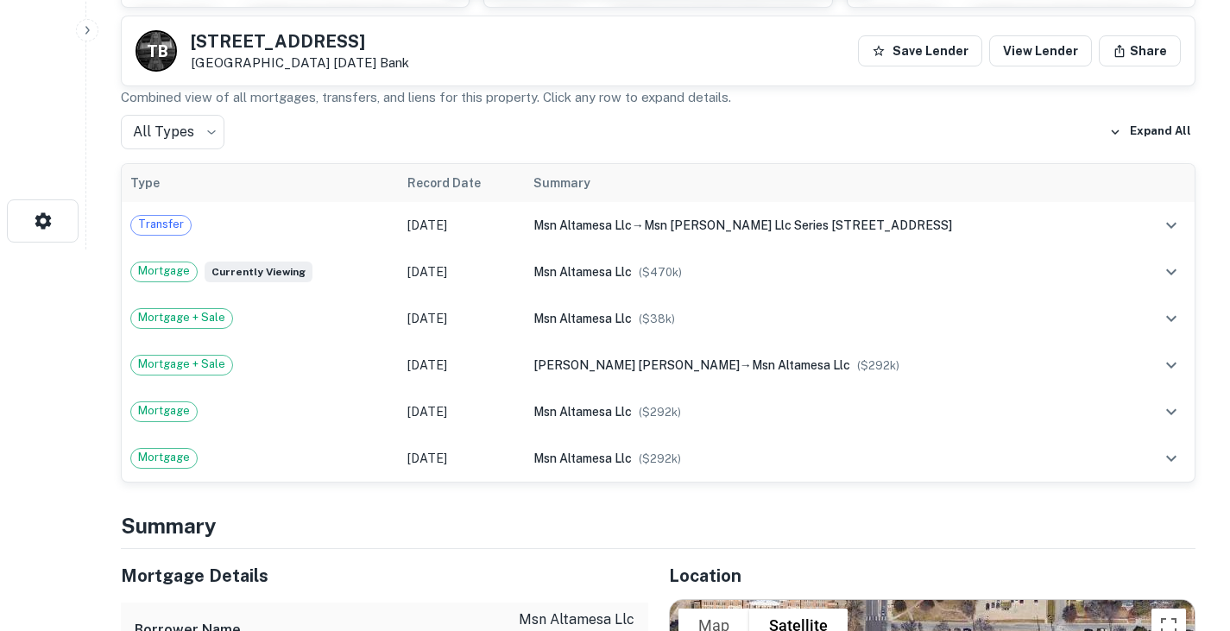
scroll to position [323, 0]
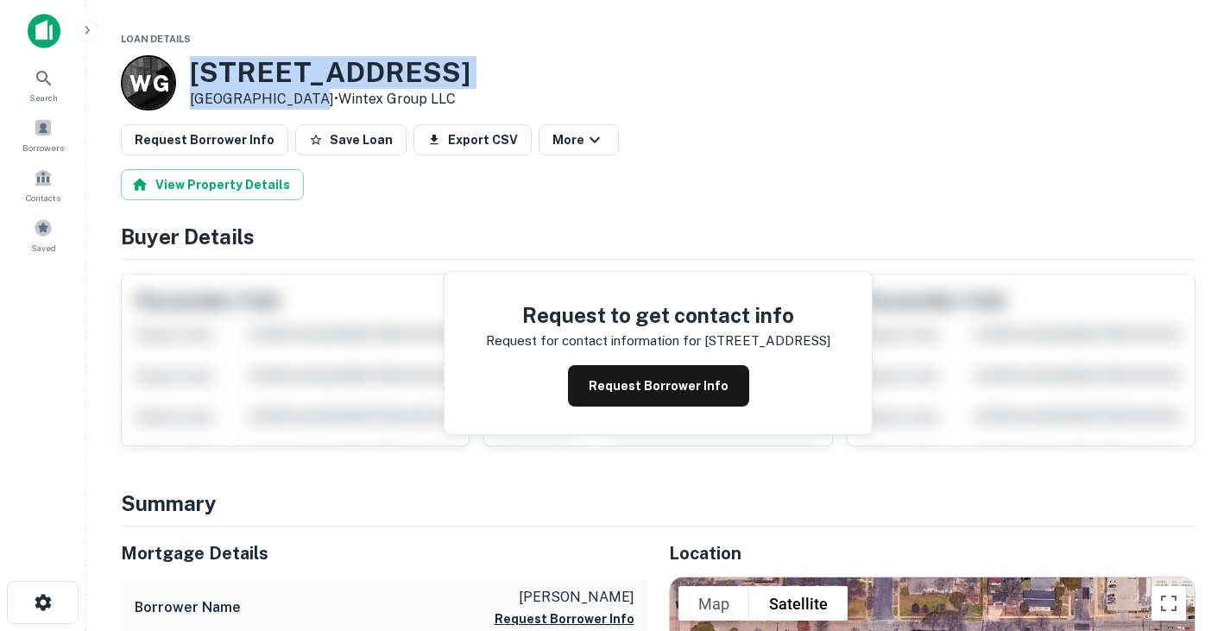
drag, startPoint x: 191, startPoint y: 62, endPoint x: 300, endPoint y: 92, distance: 112.9
click at [300, 92] on div "824 N MADISON AVE Dallas, TX 75208 • Wintex Group LLC" at bounding box center [330, 83] width 281 height 54
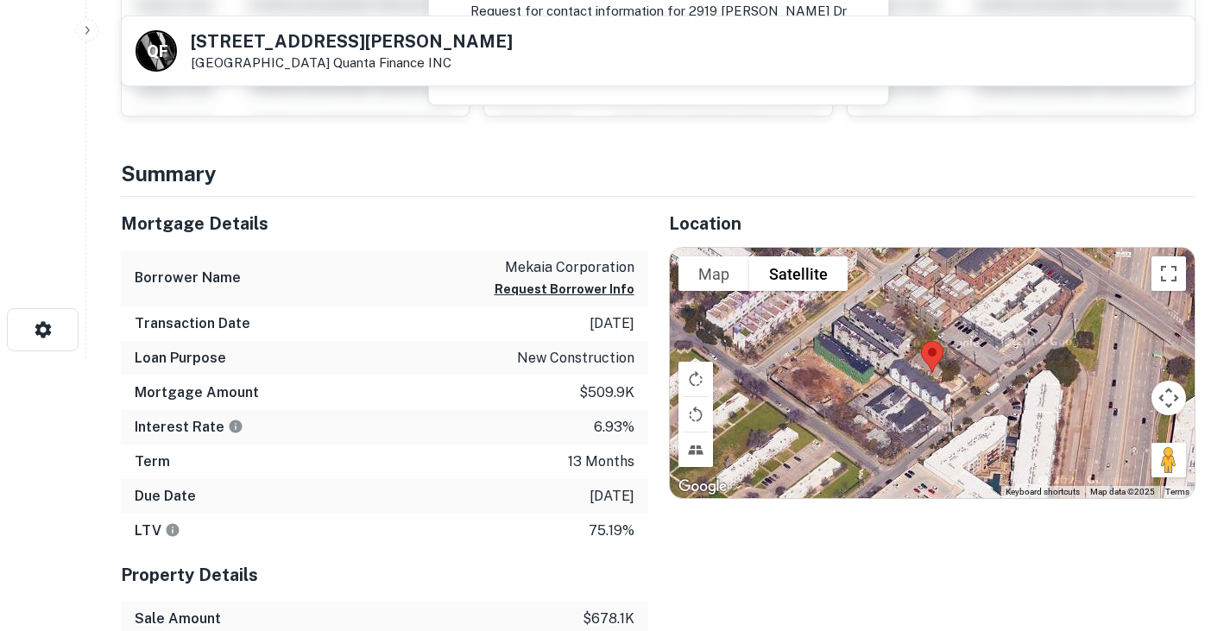
scroll to position [66, 0]
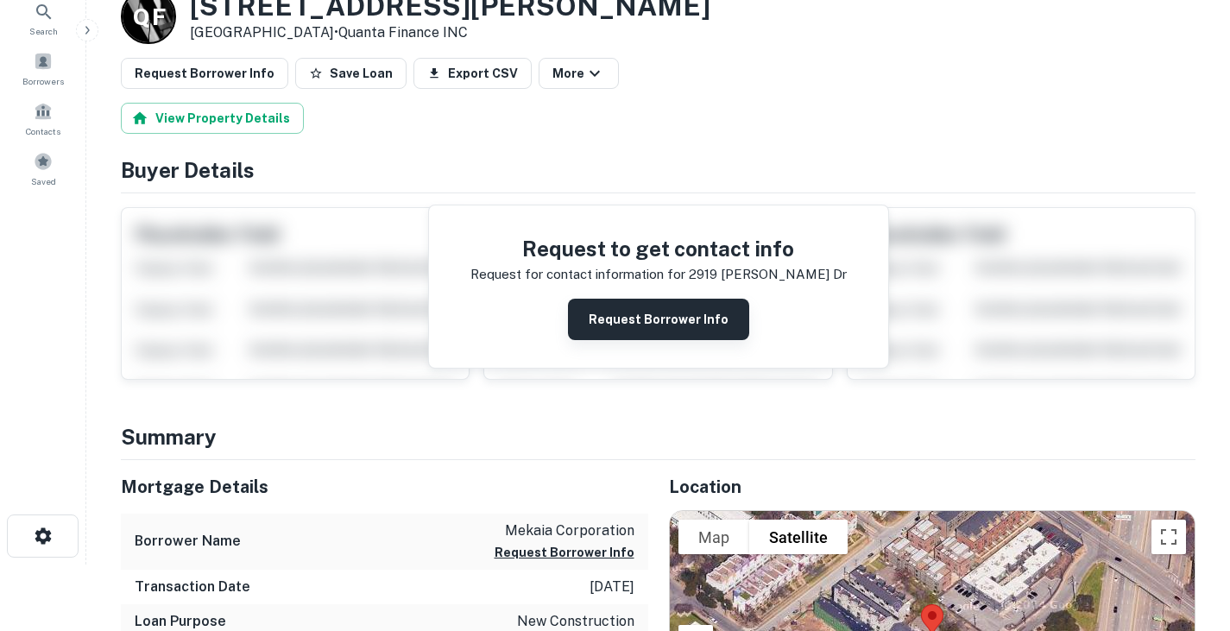
click at [597, 319] on button "Request Borrower Info" at bounding box center [658, 319] width 181 height 41
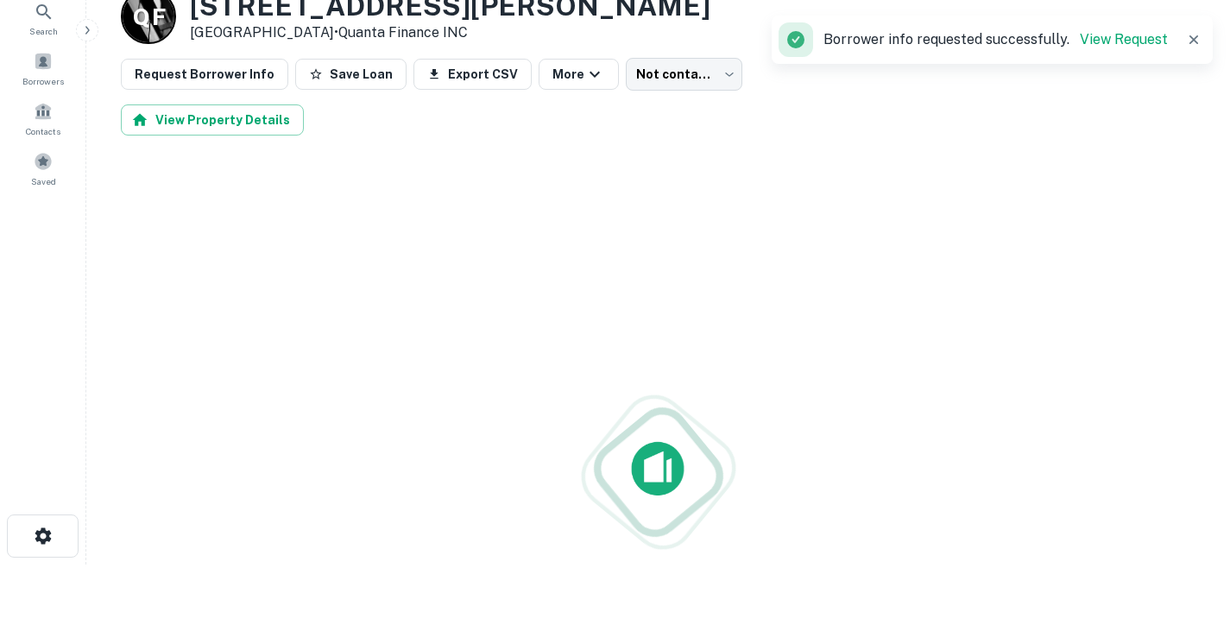
scroll to position [0, 0]
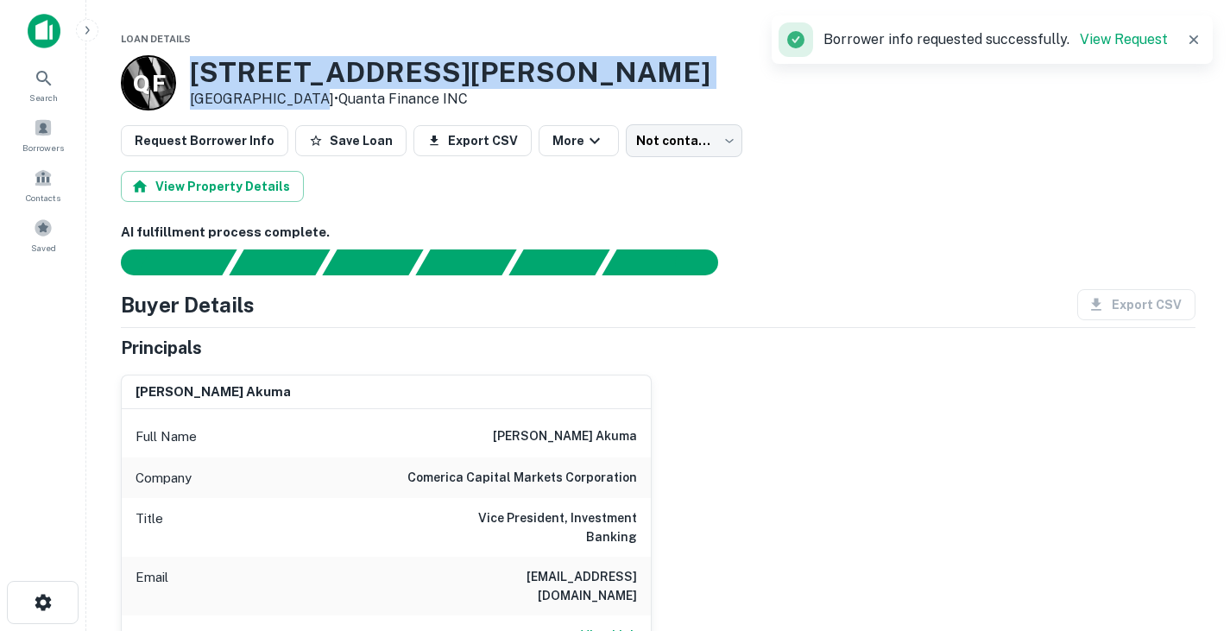
drag, startPoint x: 201, startPoint y: 73, endPoint x: 298, endPoint y: 98, distance: 99.7
click at [298, 98] on div "[STREET_ADDRESS][PERSON_NAME][PERSON_NAME] • Quanta Finance INC" at bounding box center [450, 83] width 521 height 54
click at [720, 78] on div "Q F [STREET_ADDRESS][PERSON_NAME][PERSON_NAME] • Quanta Finance INC" at bounding box center [658, 82] width 1075 height 55
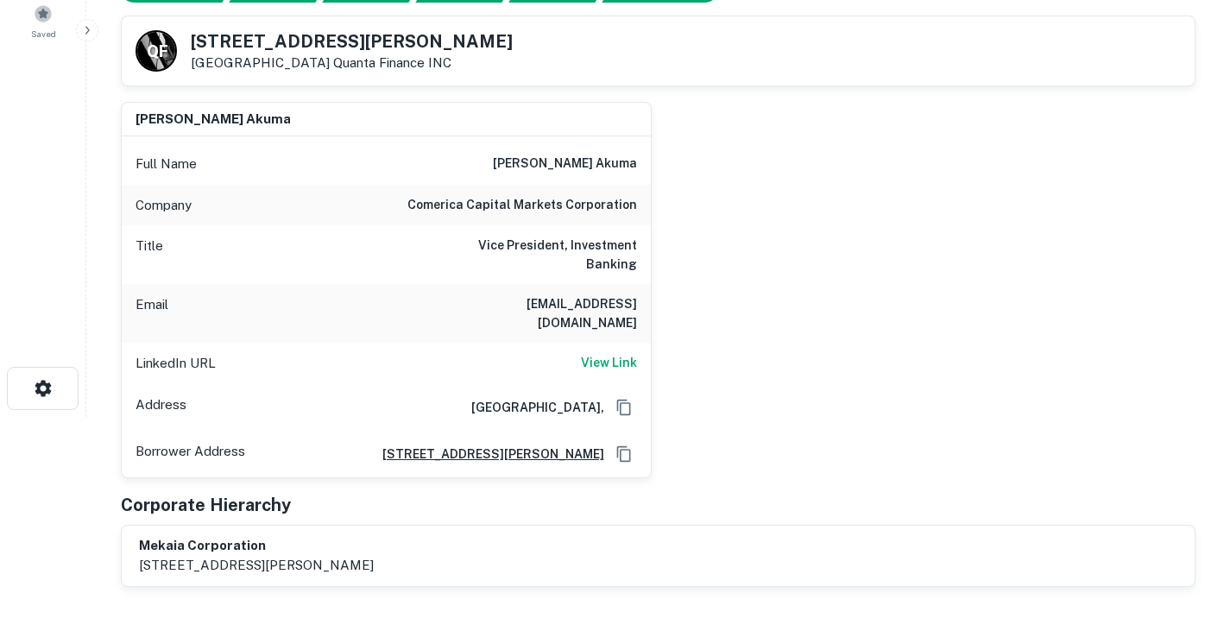
scroll to position [213, 0]
click at [614, 354] on h6 "View Link" at bounding box center [609, 363] width 56 height 19
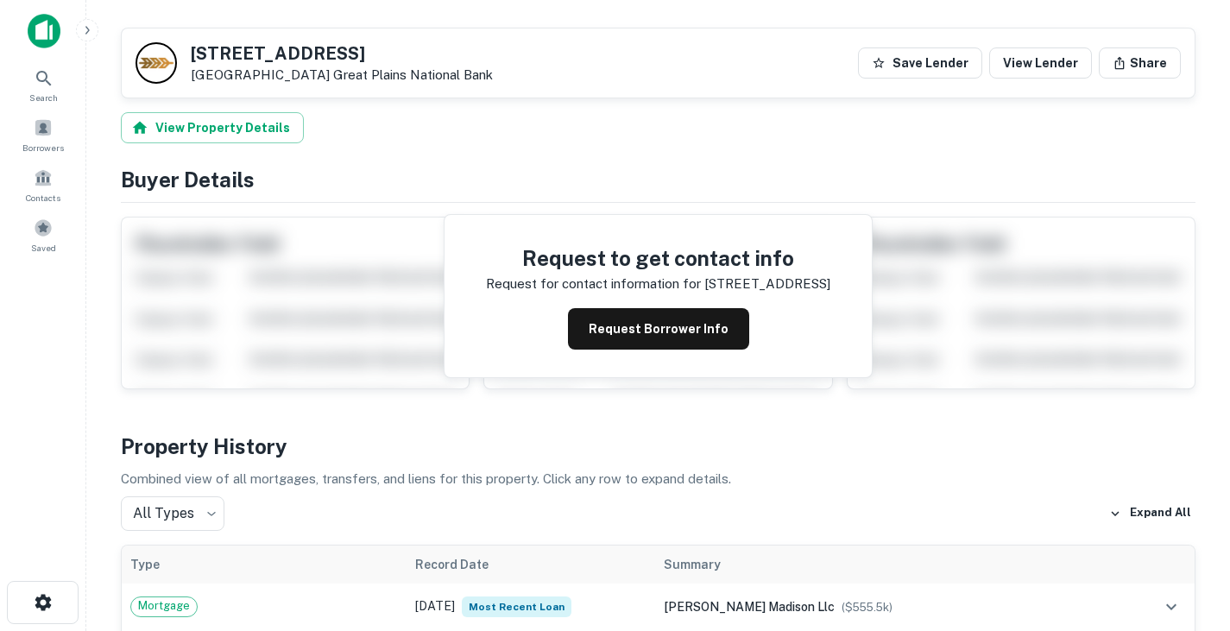
scroll to position [291, 0]
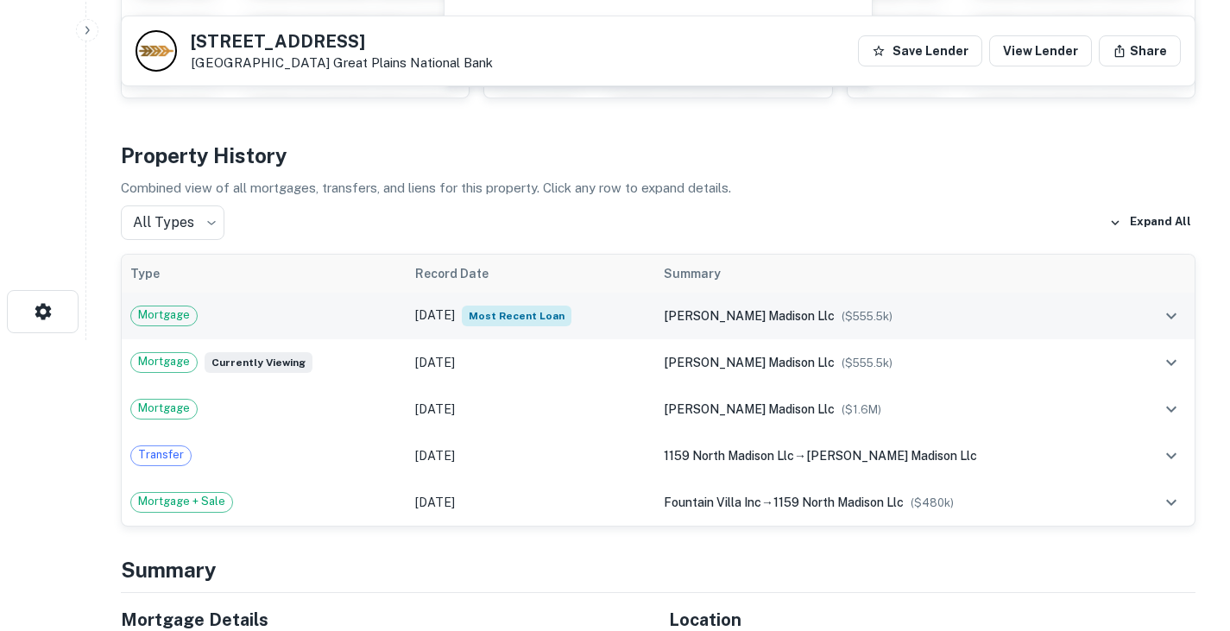
click at [346, 320] on div "Mortgage" at bounding box center [264, 316] width 268 height 21
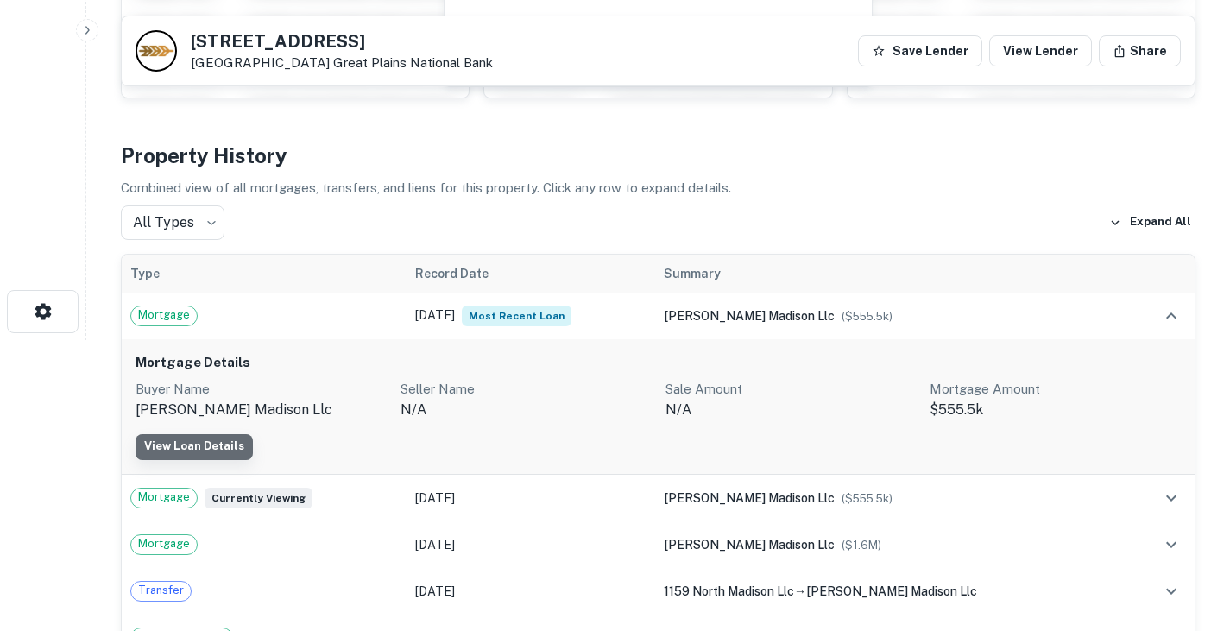
click at [207, 440] on link "View Loan Details" at bounding box center [194, 447] width 117 height 26
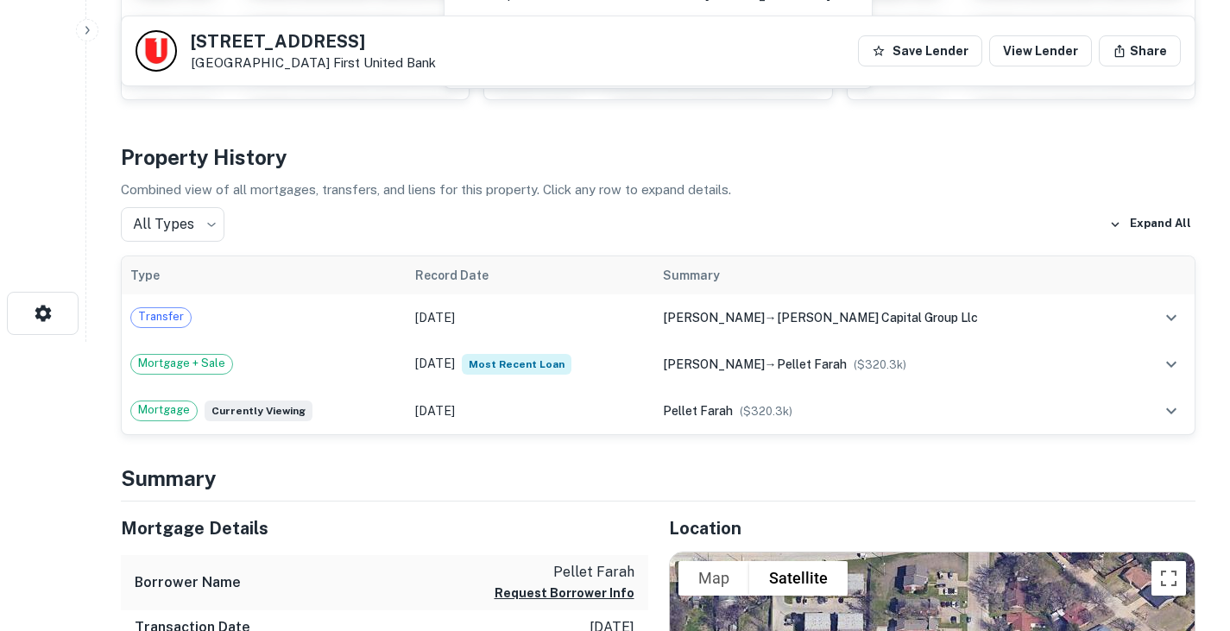
scroll to position [407, 0]
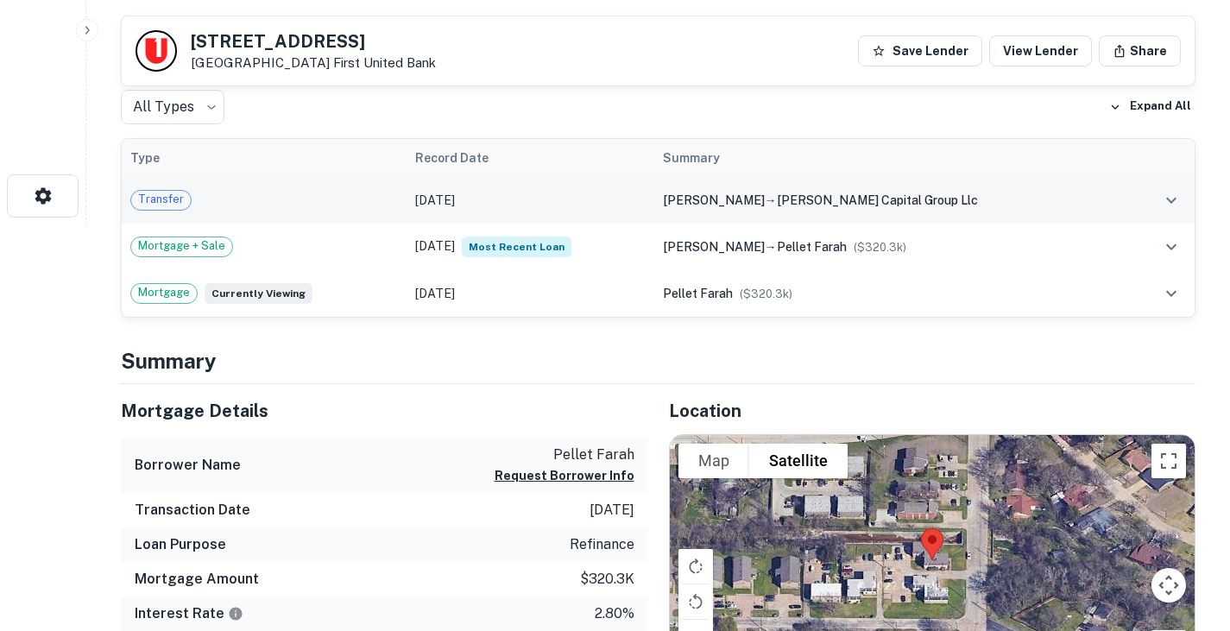
click at [306, 190] on div "Transfer" at bounding box center [264, 200] width 268 height 21
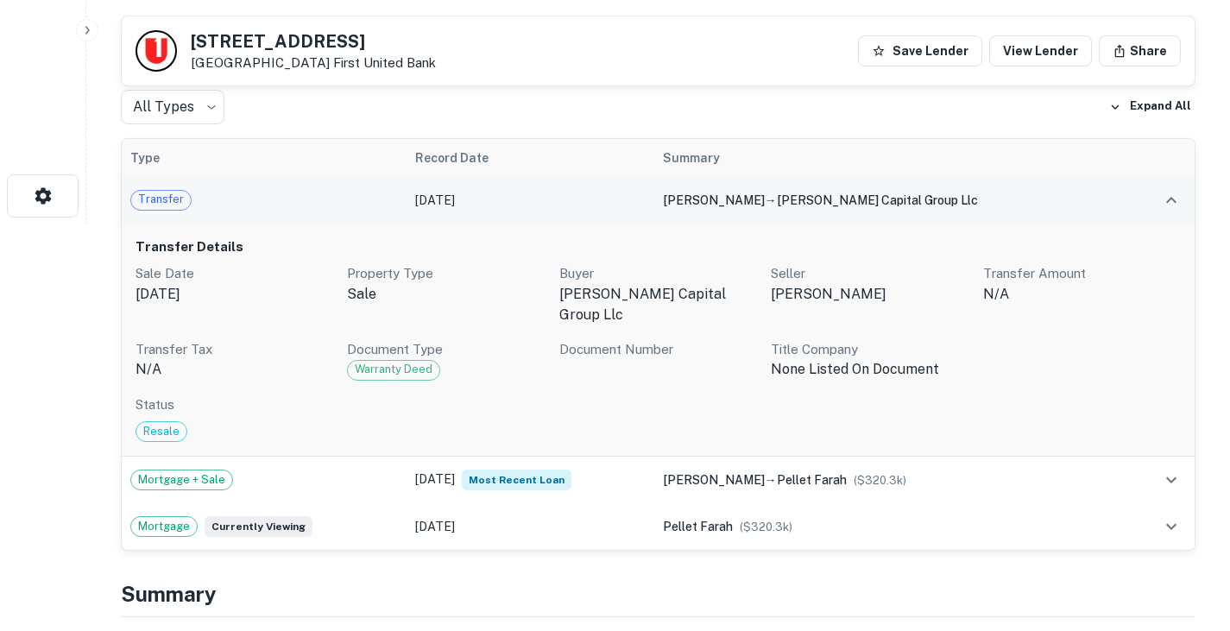
click at [306, 192] on div "Transfer" at bounding box center [264, 200] width 268 height 21
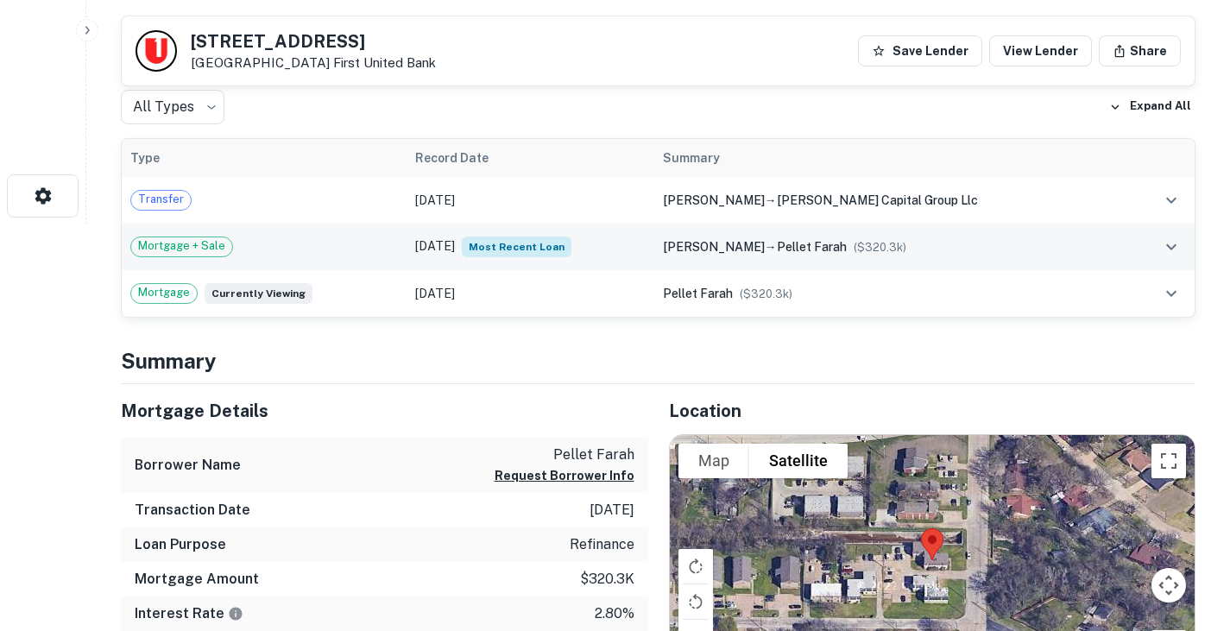
click at [300, 252] on div "Mortgage + Sale" at bounding box center [264, 247] width 268 height 21
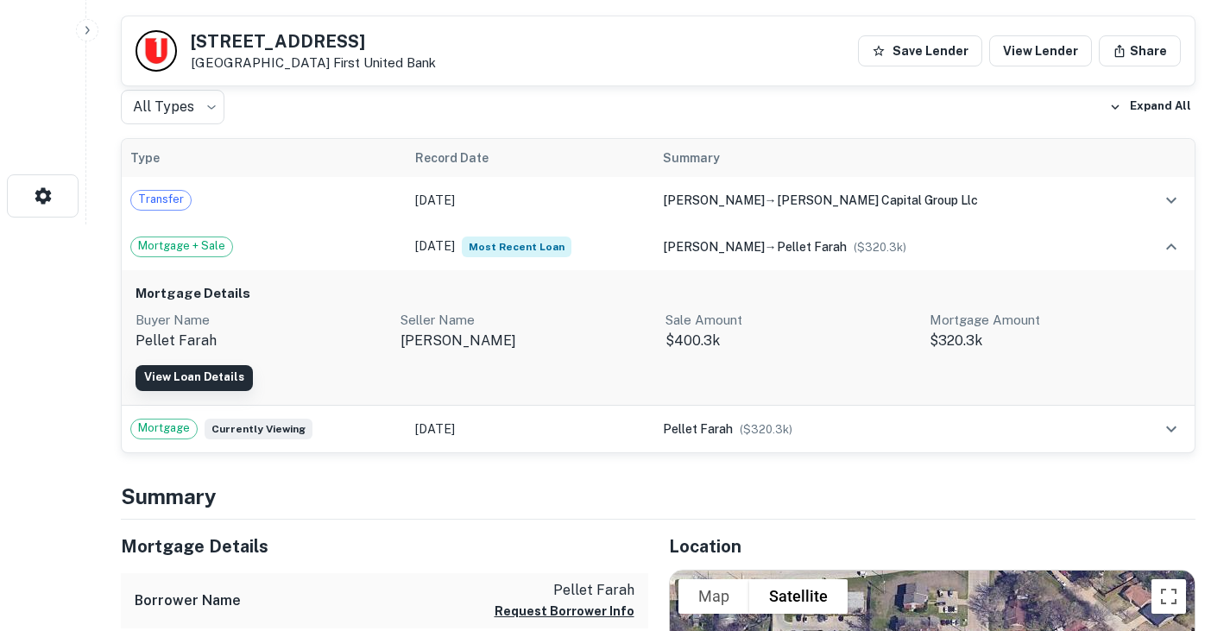
click at [226, 372] on link "View Loan Details" at bounding box center [194, 378] width 117 height 26
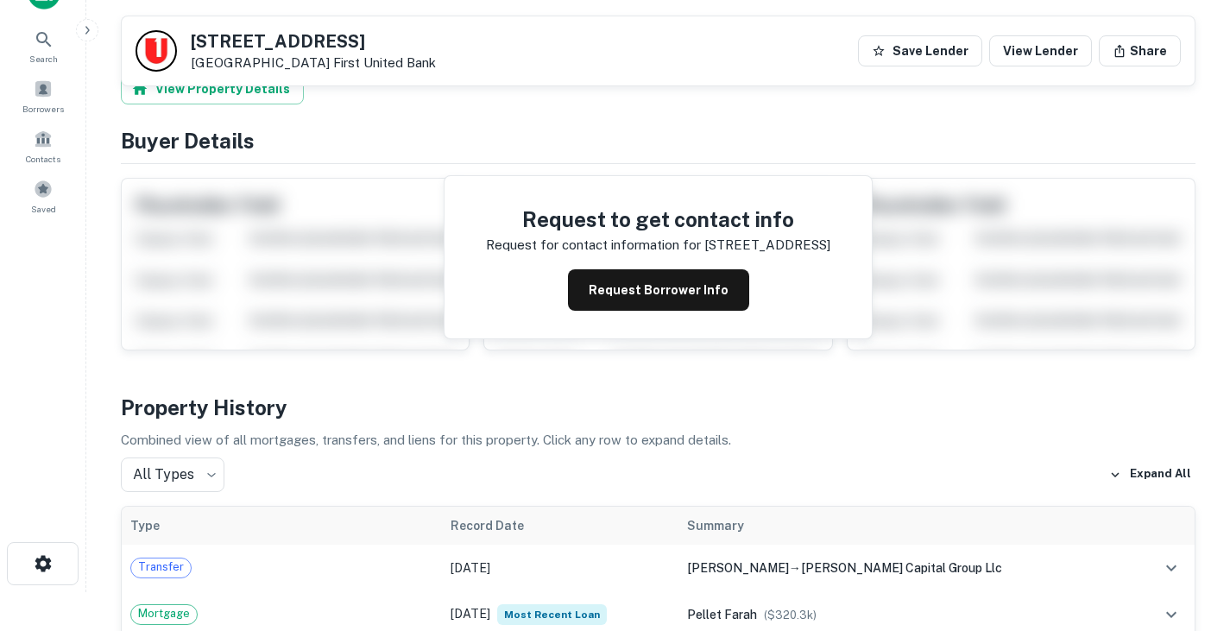
scroll to position [38, 0]
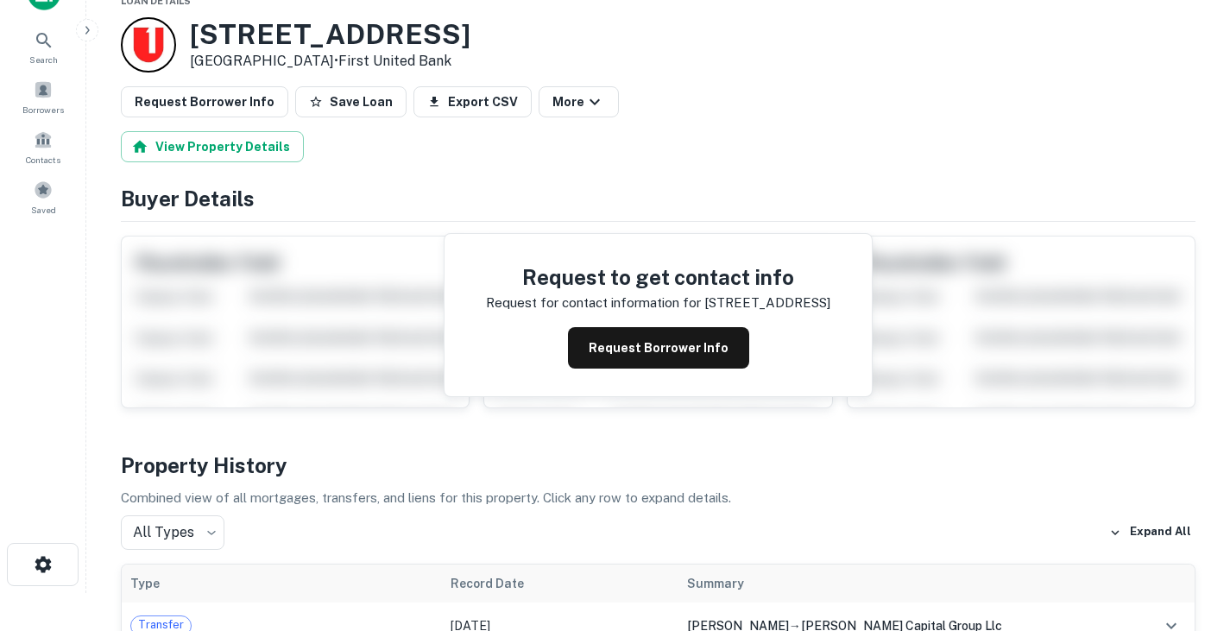
drag, startPoint x: 195, startPoint y: 33, endPoint x: 346, endPoint y: 65, distance: 154.4
click at [346, 65] on div "[STREET_ADDRESS] • First United Bank" at bounding box center [330, 45] width 281 height 54
drag, startPoint x: 346, startPoint y: 65, endPoint x: 322, endPoint y: 40, distance: 34.8
click at [322, 40] on h3 "811 SE 4TH ST" at bounding box center [330, 34] width 281 height 33
drag, startPoint x: 342, startPoint y: 60, endPoint x: 191, endPoint y: 31, distance: 153.9
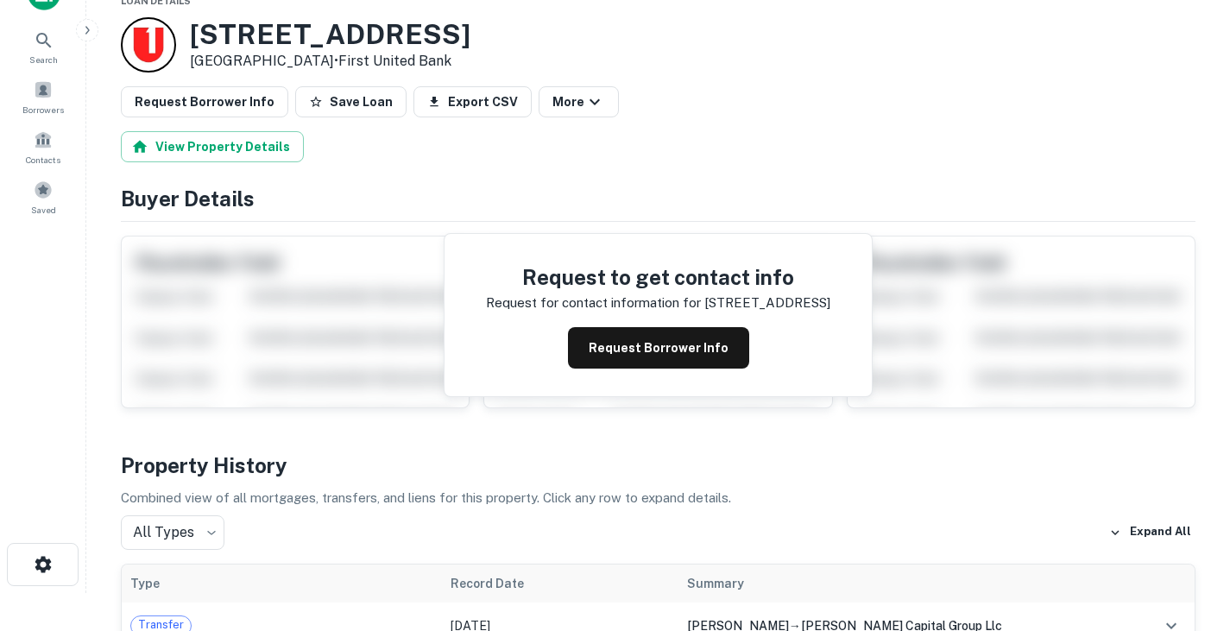
click at [191, 31] on div "811 SE 4TH ST Grand Prairie, TX 75051 • First United Bank" at bounding box center [330, 45] width 281 height 54
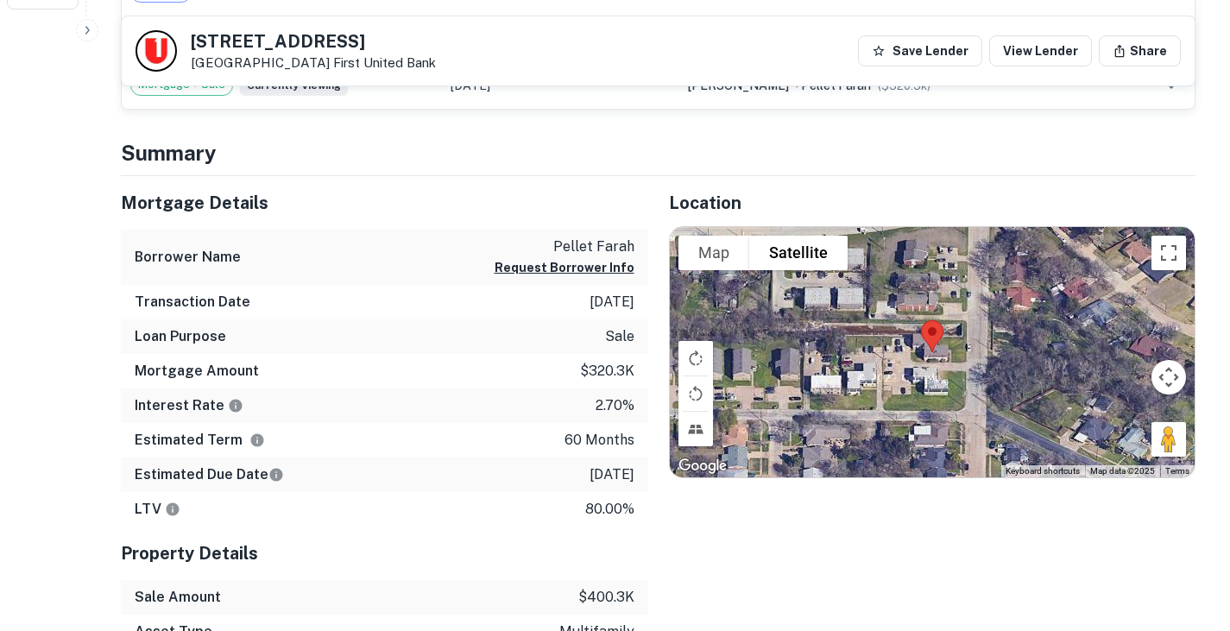
scroll to position [615, 0]
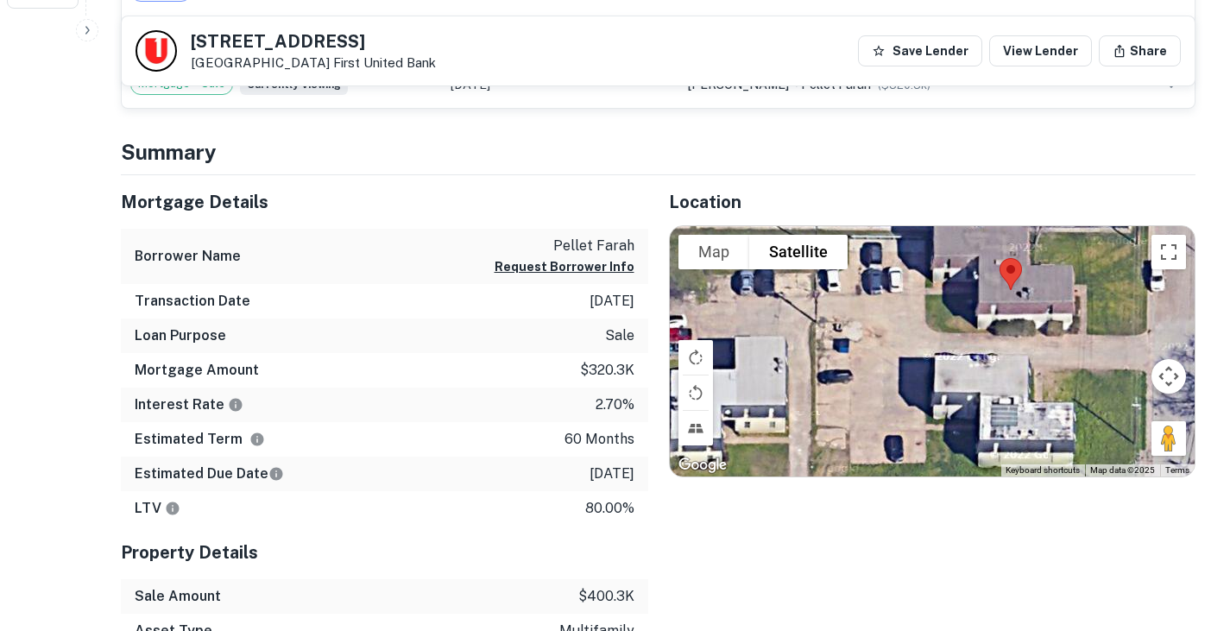
drag, startPoint x: 922, startPoint y: 401, endPoint x: 981, endPoint y: 339, distance: 86.1
click at [981, 339] on div at bounding box center [933, 351] width 526 height 250
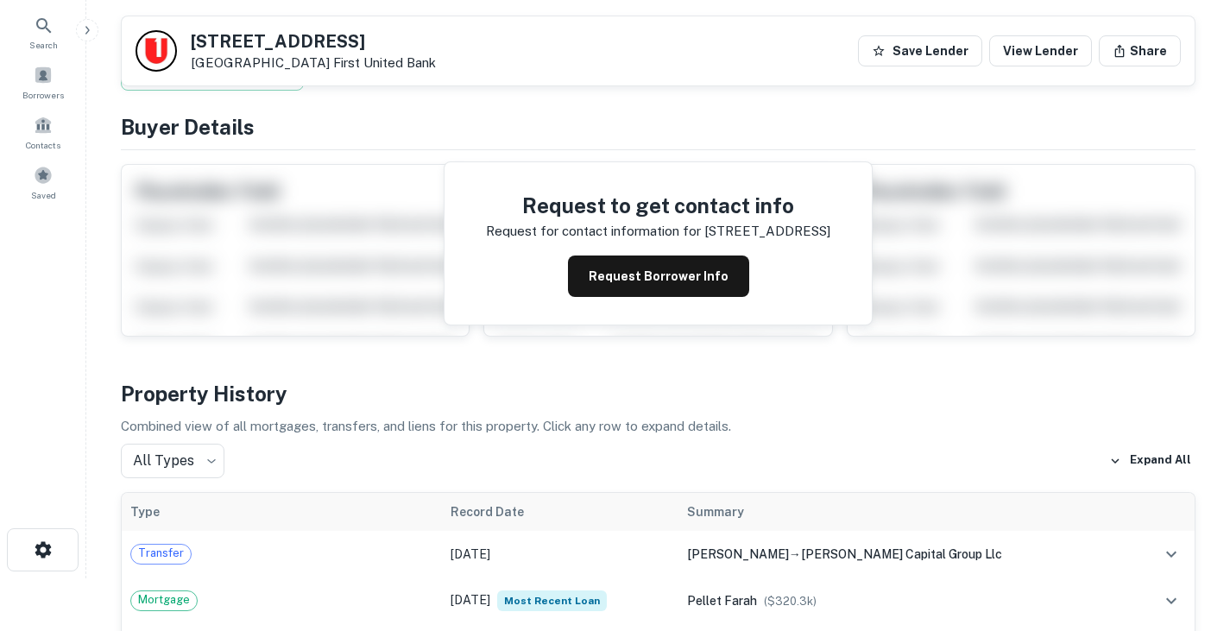
scroll to position [52, 0]
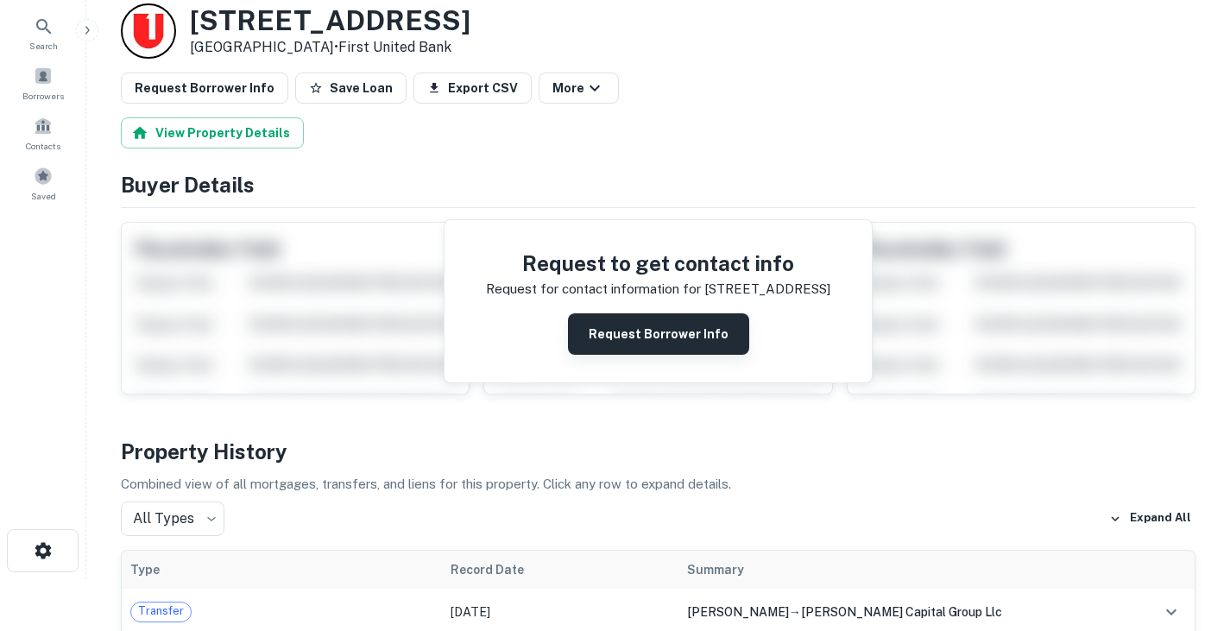
click at [642, 347] on button "Request Borrower Info" at bounding box center [658, 333] width 181 height 41
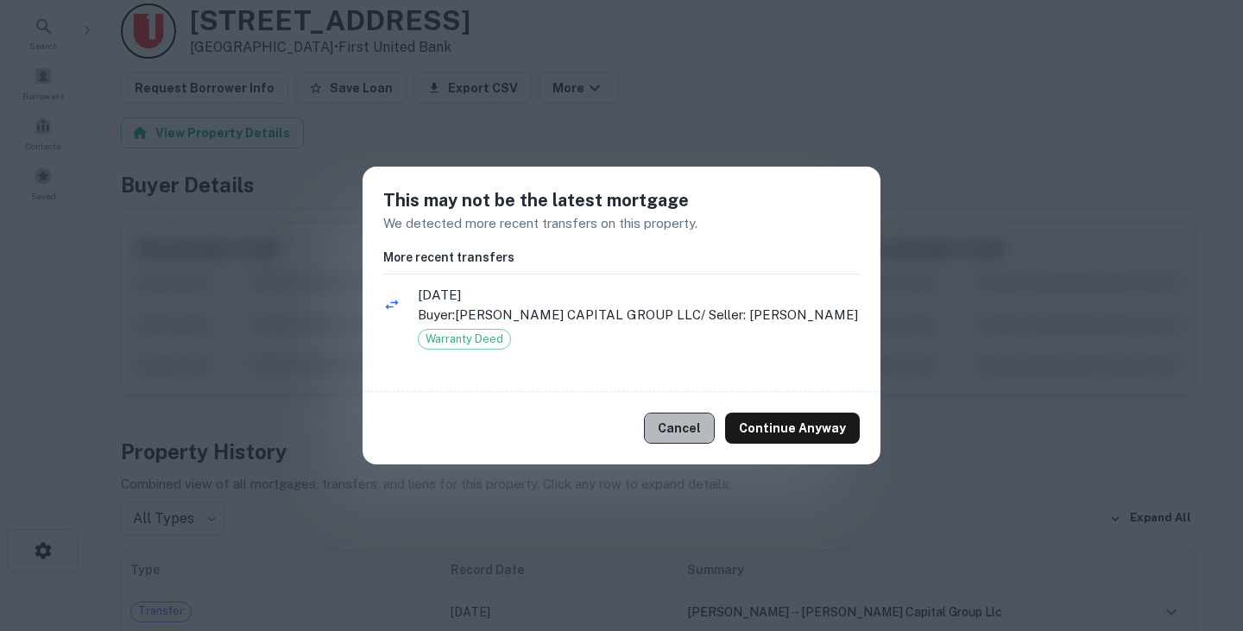
click at [686, 428] on button "Cancel" at bounding box center [679, 428] width 71 height 31
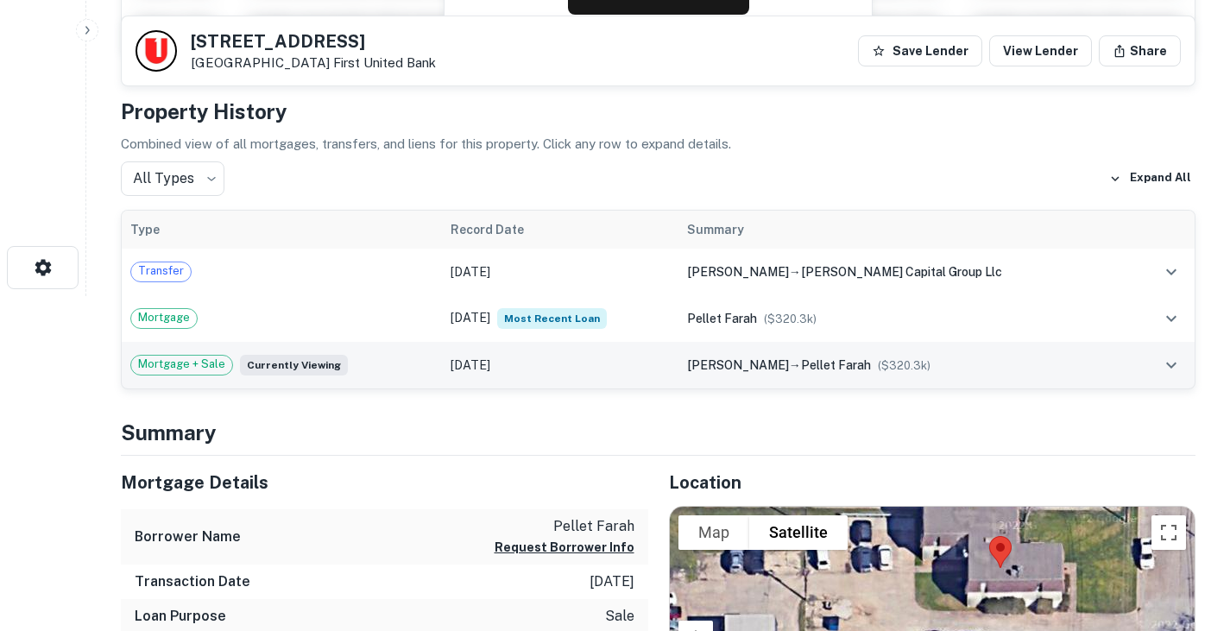
scroll to position [338, 0]
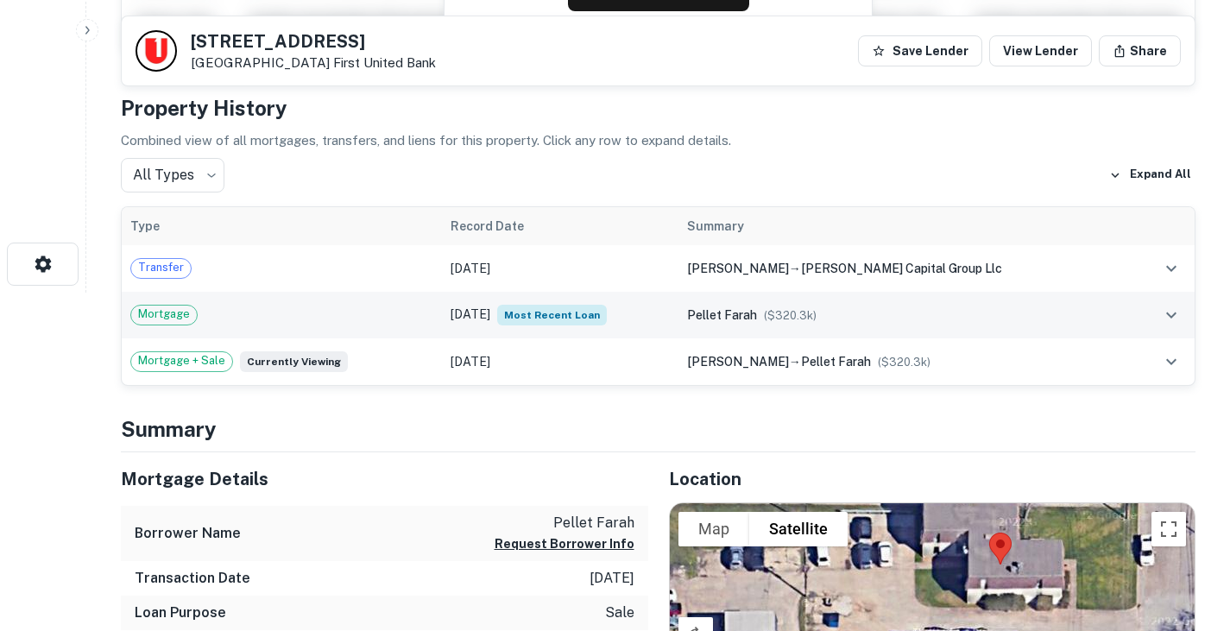
click at [340, 315] on div "Mortgage" at bounding box center [281, 315] width 303 height 21
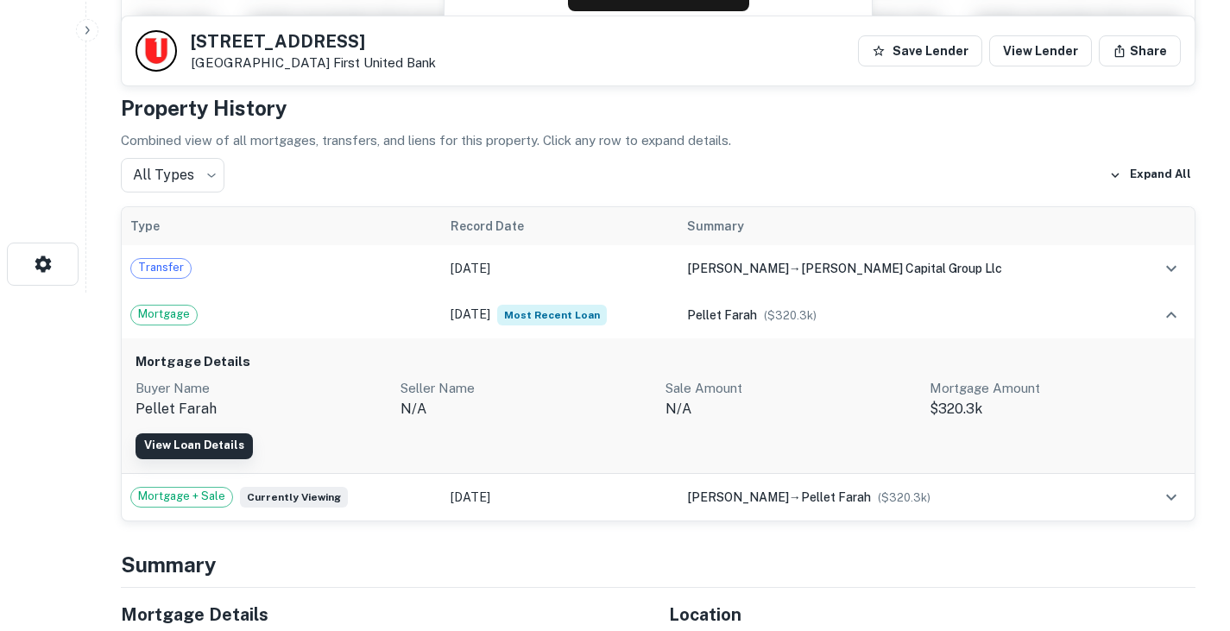
click at [219, 441] on link "View Loan Details" at bounding box center [194, 446] width 117 height 26
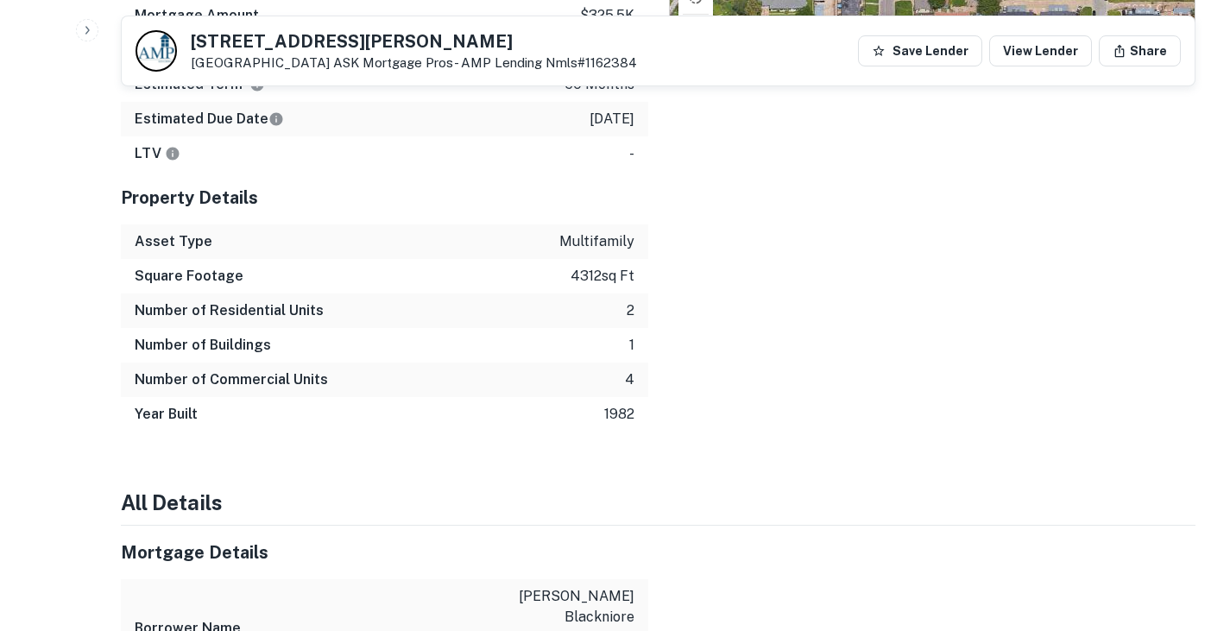
scroll to position [1064, 0]
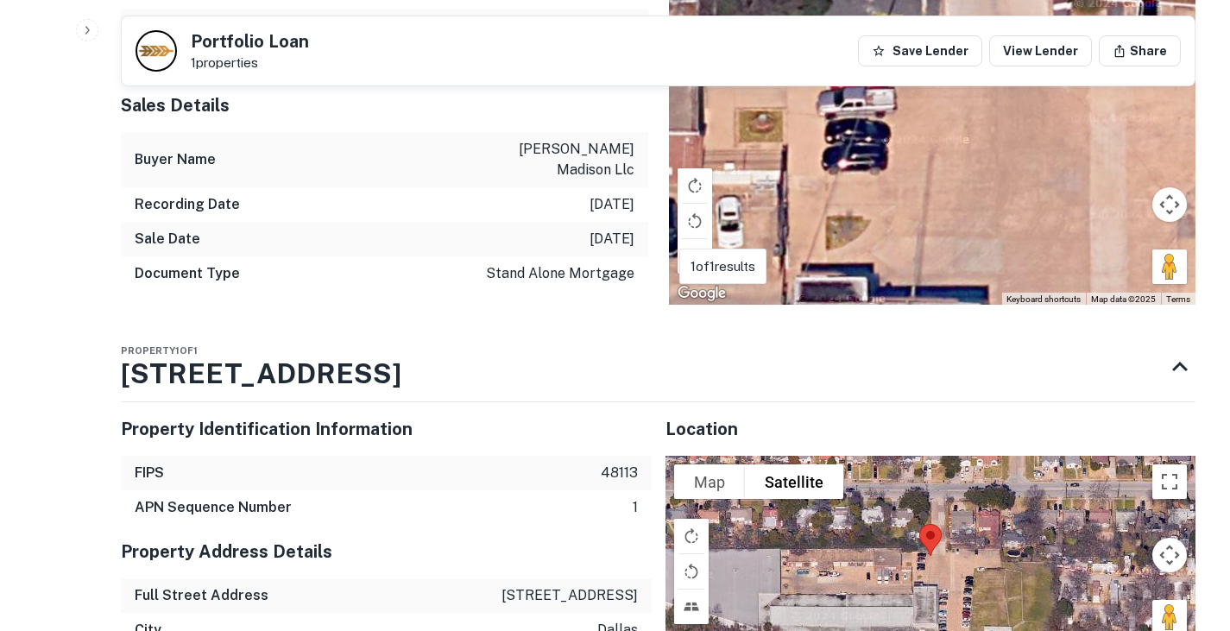
scroll to position [1071, 0]
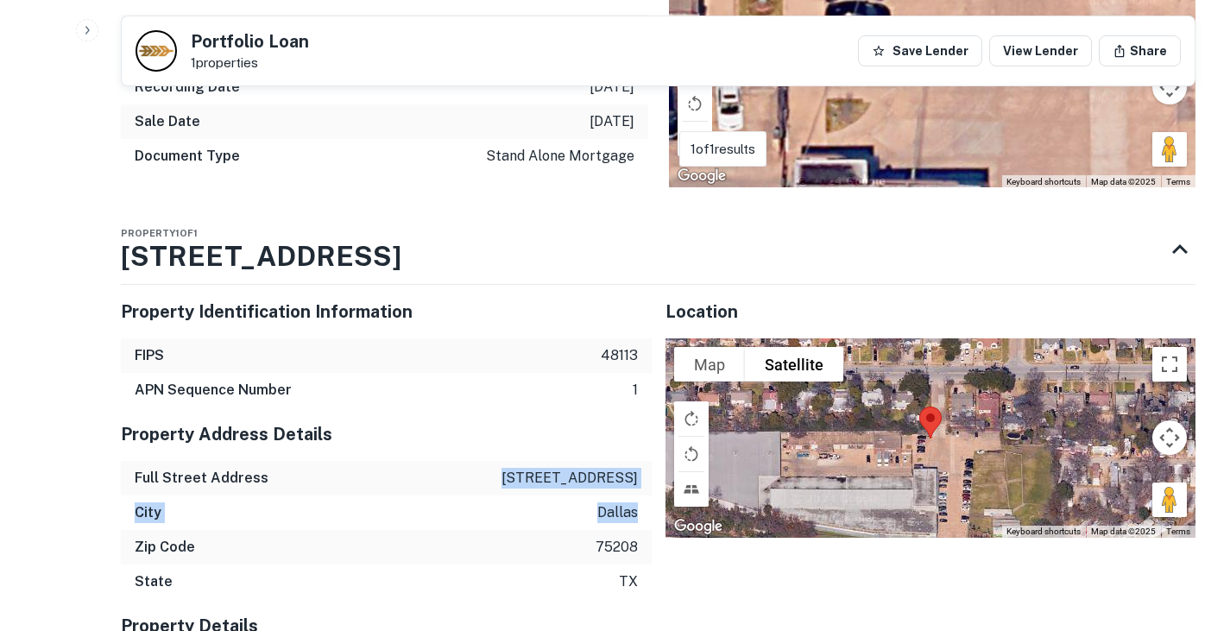
drag, startPoint x: 512, startPoint y: 430, endPoint x: 640, endPoint y: 472, distance: 134.6
click at [640, 472] on div "Property Address Details Full Street Address 1159 n madison ave City dallas Zip…" at bounding box center [386, 503] width 531 height 192
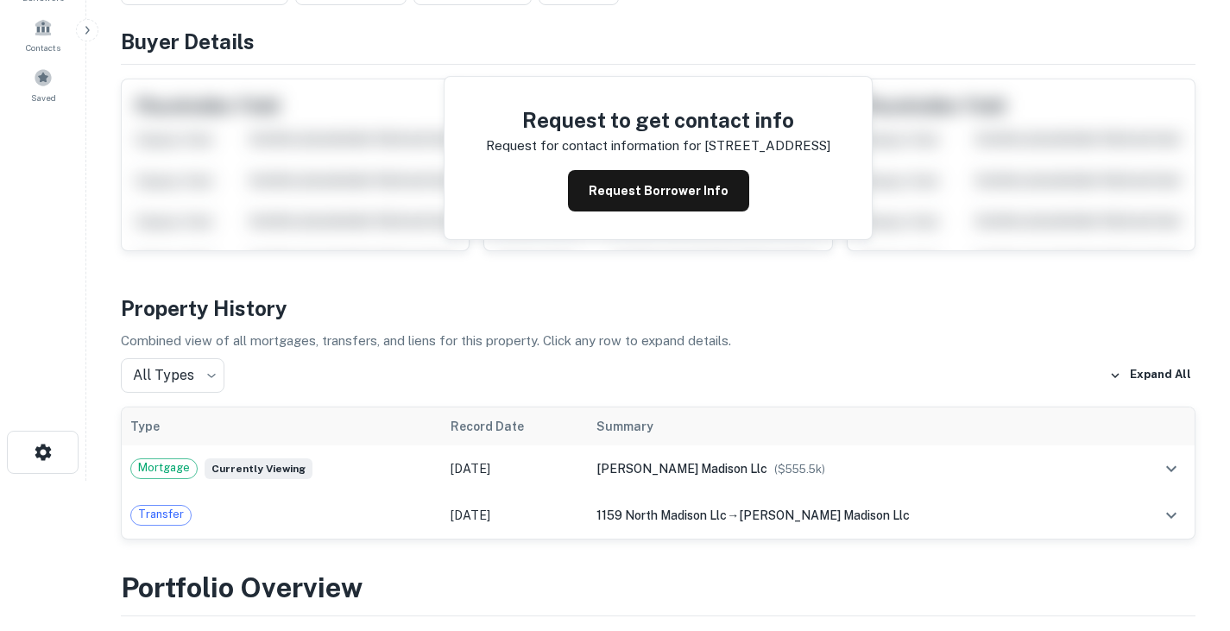
scroll to position [0, 0]
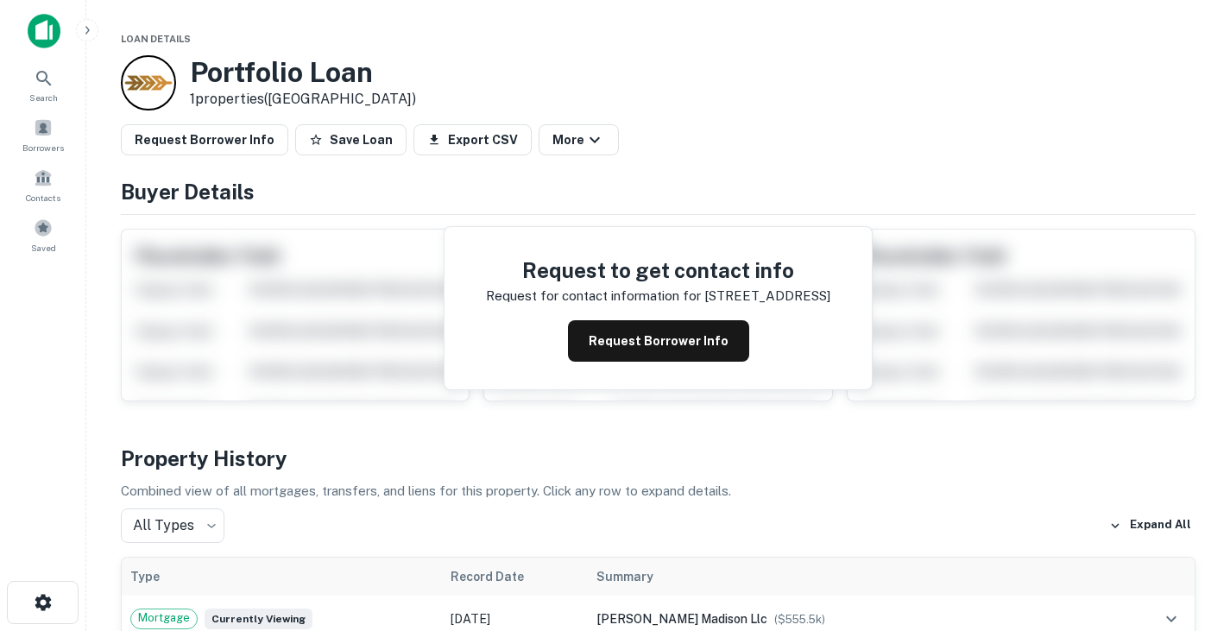
click at [624, 315] on div "Request to get contact info Request for contact information for 1159 n madison …" at bounding box center [658, 308] width 427 height 162
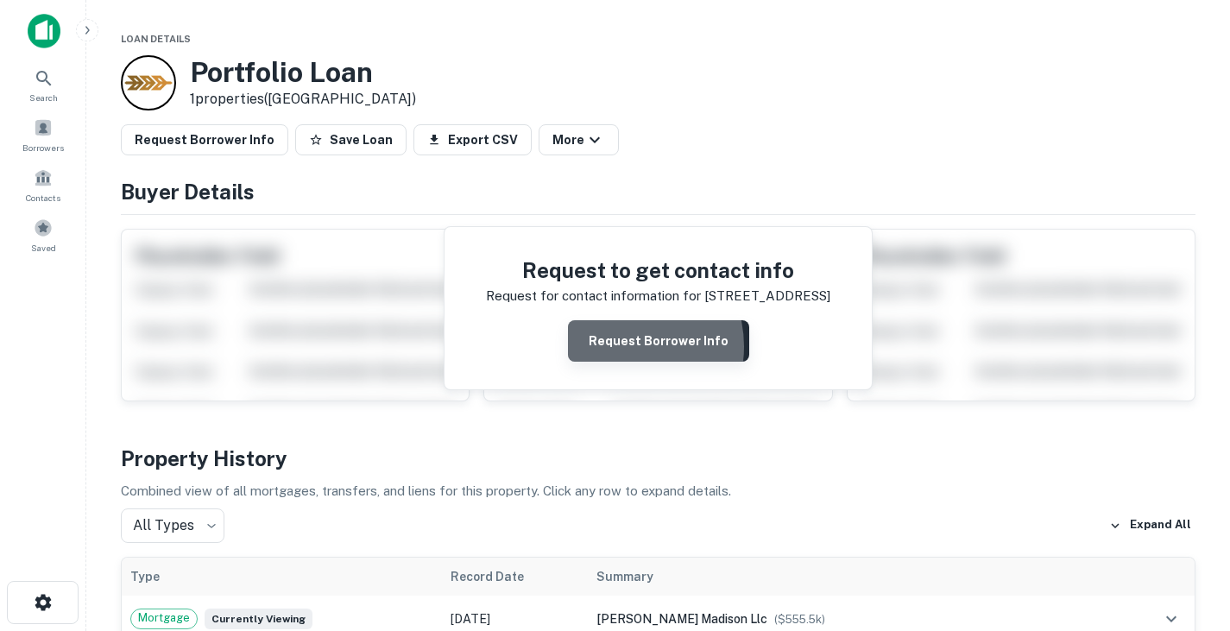
click at [620, 347] on button "Request Borrower Info" at bounding box center [658, 340] width 181 height 41
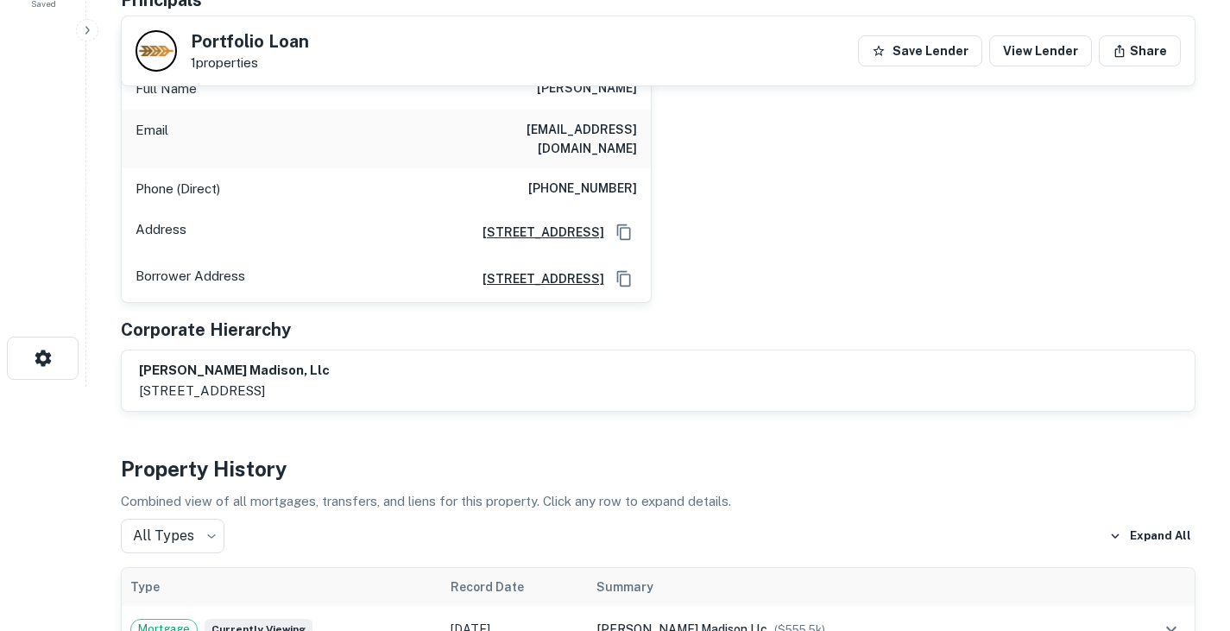
scroll to position [158, 0]
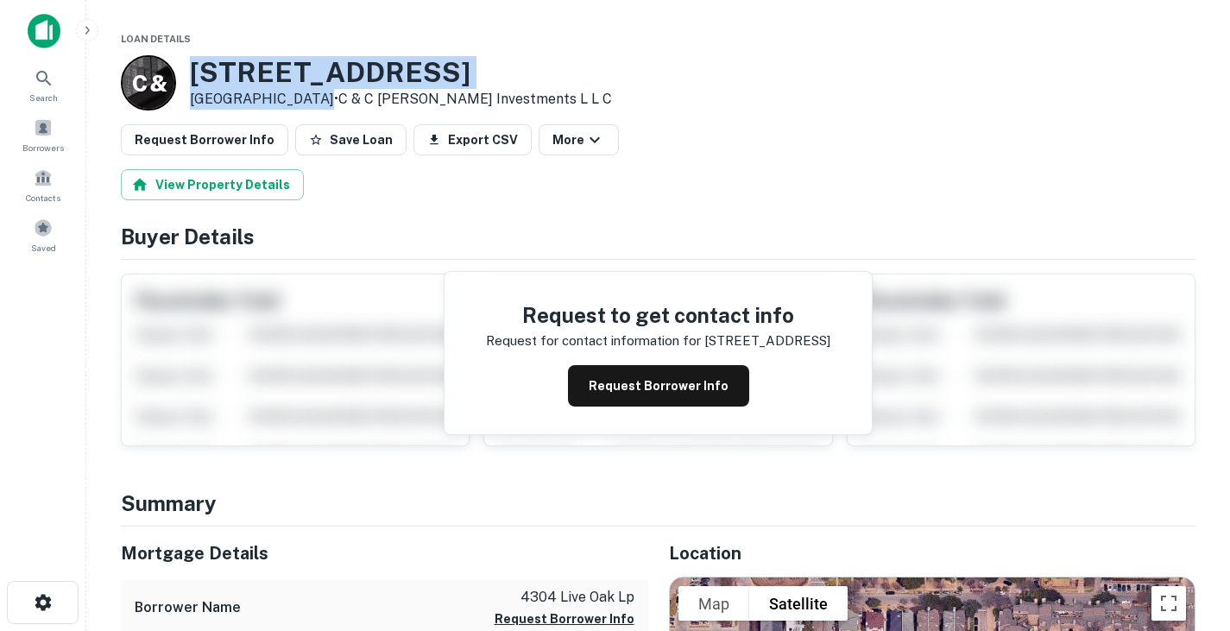
drag, startPoint x: 191, startPoint y: 73, endPoint x: 302, endPoint y: 98, distance: 114.3
click at [302, 98] on div "3432 Shenandoah St Dallas, TX 75205 • C & C Parker Investments L L C" at bounding box center [401, 83] width 422 height 54
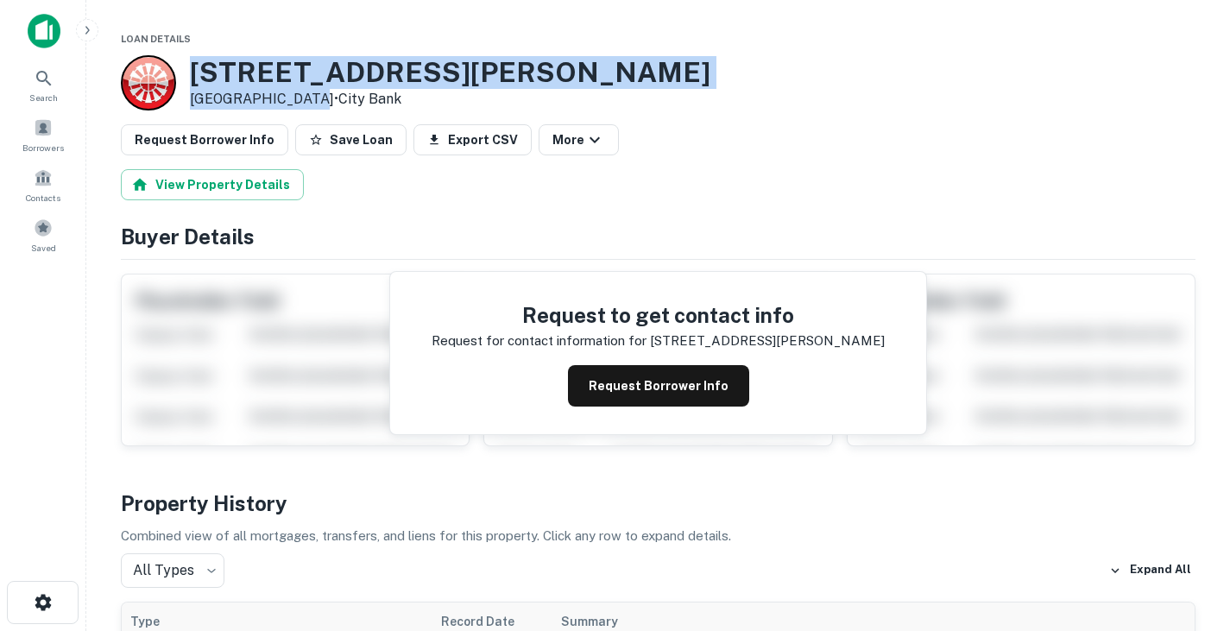
drag, startPoint x: 194, startPoint y: 68, endPoint x: 300, endPoint y: 92, distance: 108.0
click at [300, 92] on div "[STREET_ADDRESS][PERSON_NAME] • [GEOGRAPHIC_DATA]" at bounding box center [450, 83] width 521 height 54
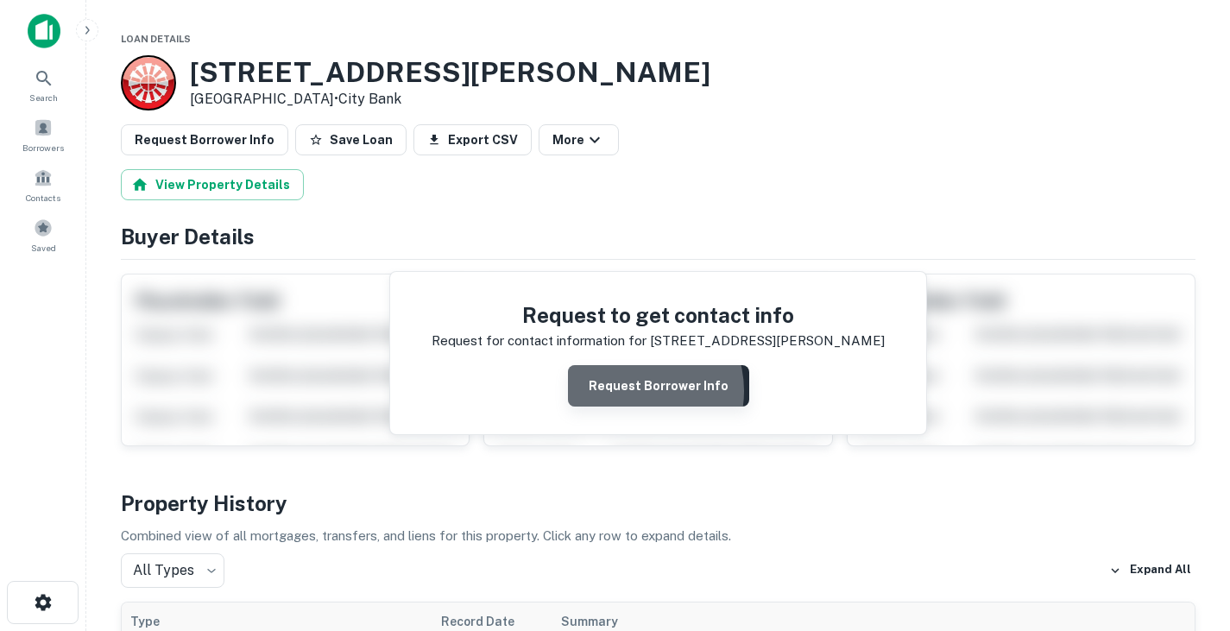
click at [639, 391] on button "Request Borrower Info" at bounding box center [658, 385] width 181 height 41
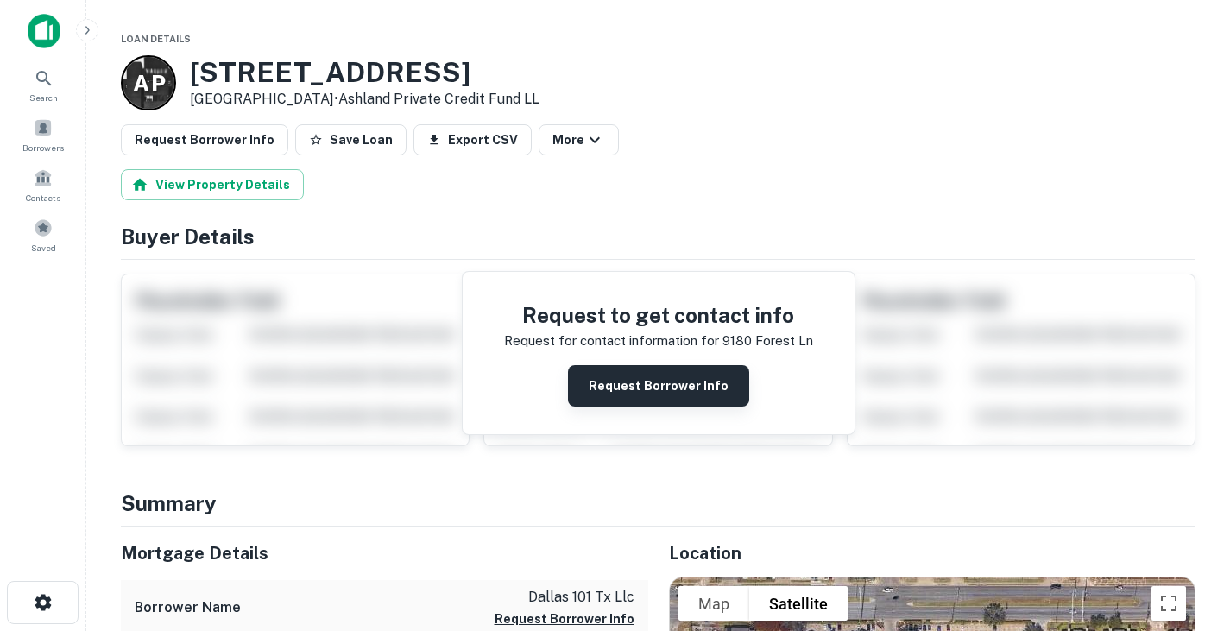
click at [657, 371] on button "Request Borrower Info" at bounding box center [658, 385] width 181 height 41
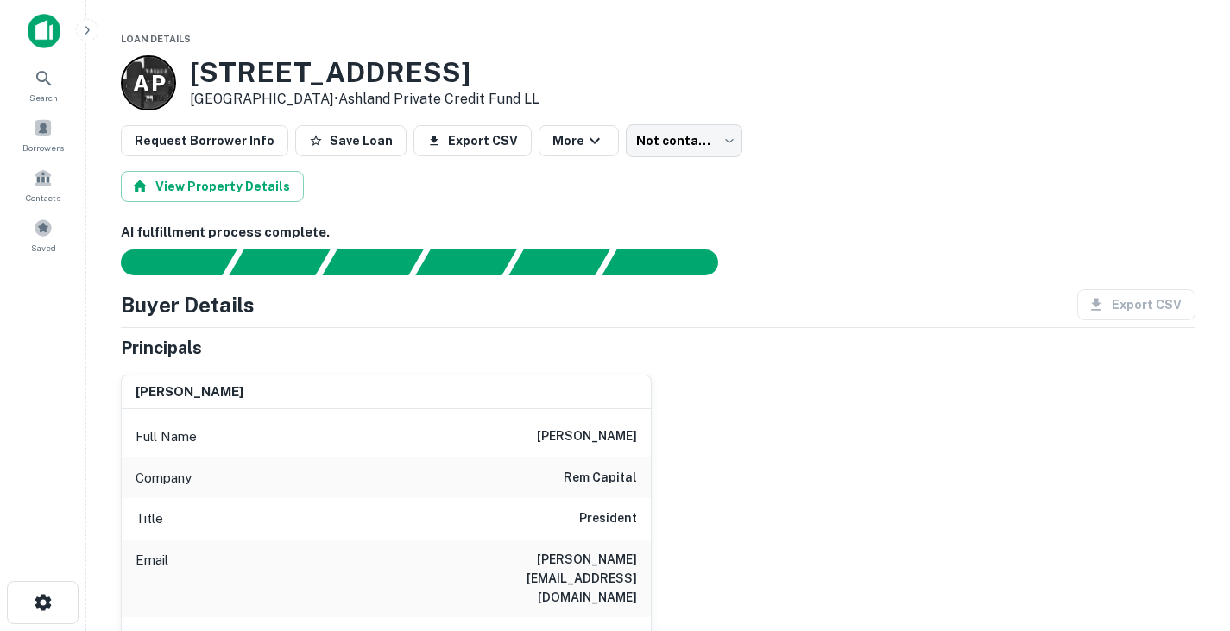
drag, startPoint x: 518, startPoint y: 434, endPoint x: 641, endPoint y: 443, distance: 123.7
click at [641, 443] on div "Full Name robert ritzenthaler" at bounding box center [386, 436] width 529 height 41
copy h6 "robert ritzenthaler"
click at [788, 382] on div "robert ritzenthaler Full Name robert ritzenthaler Company rem capital Title Pre…" at bounding box center [651, 577] width 1089 height 432
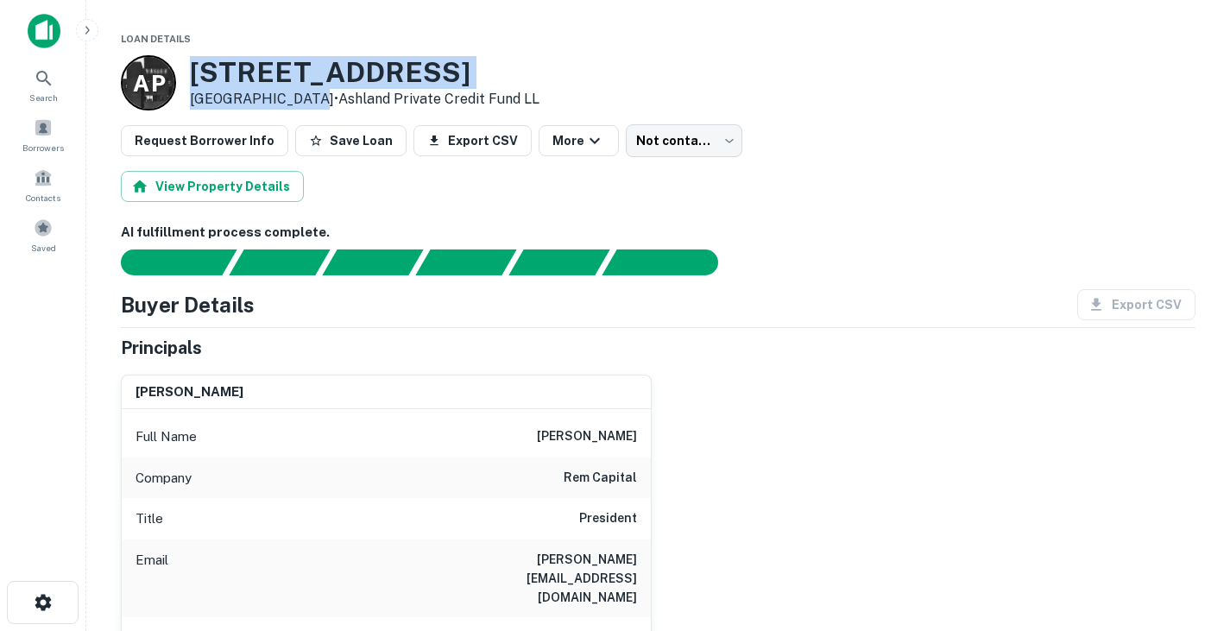
drag, startPoint x: 190, startPoint y: 66, endPoint x: 300, endPoint y: 91, distance: 113.3
click at [300, 91] on div "A P 9180 Forest Ln Dallas, TX 75243 • Ashland Private Credit Fund LL" at bounding box center [330, 82] width 419 height 55
copy div "9180 Forest Ln Dallas, TX 75243"
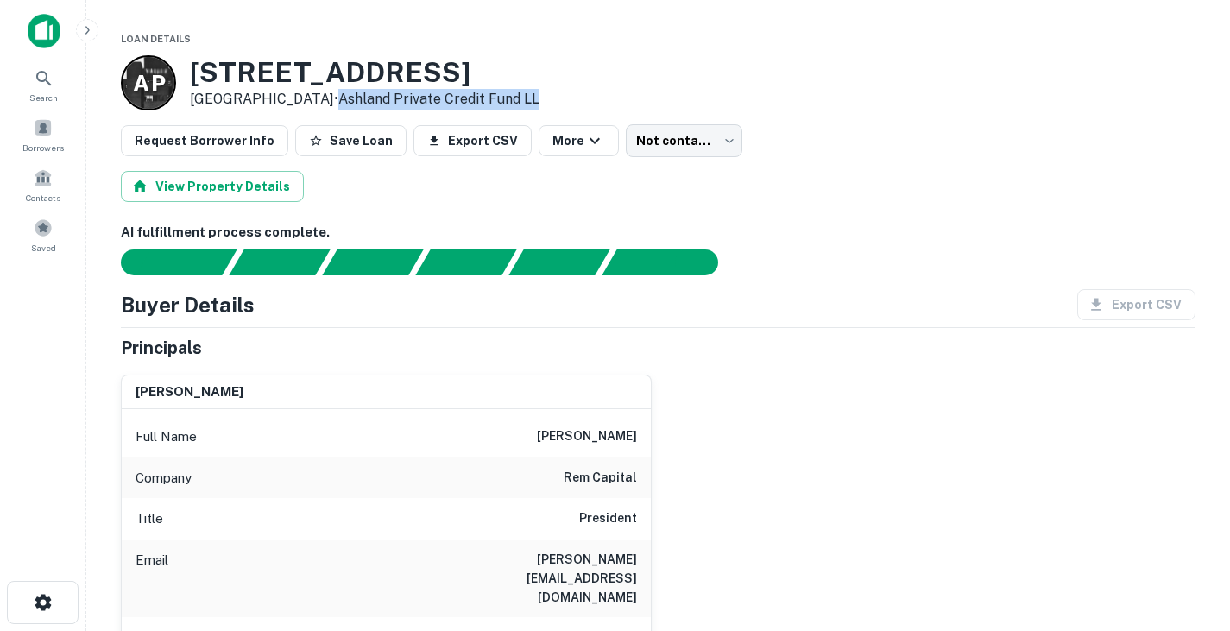
drag, startPoint x: 318, startPoint y: 94, endPoint x: 537, endPoint y: 96, distance: 219.3
click at [537, 96] on div "A P 9180 Forest Ln Dallas, TX 75243 • Ashland Private Credit Fund LL" at bounding box center [658, 82] width 1075 height 55
click at [237, 186] on button "View Property Details" at bounding box center [212, 186] width 183 height 31
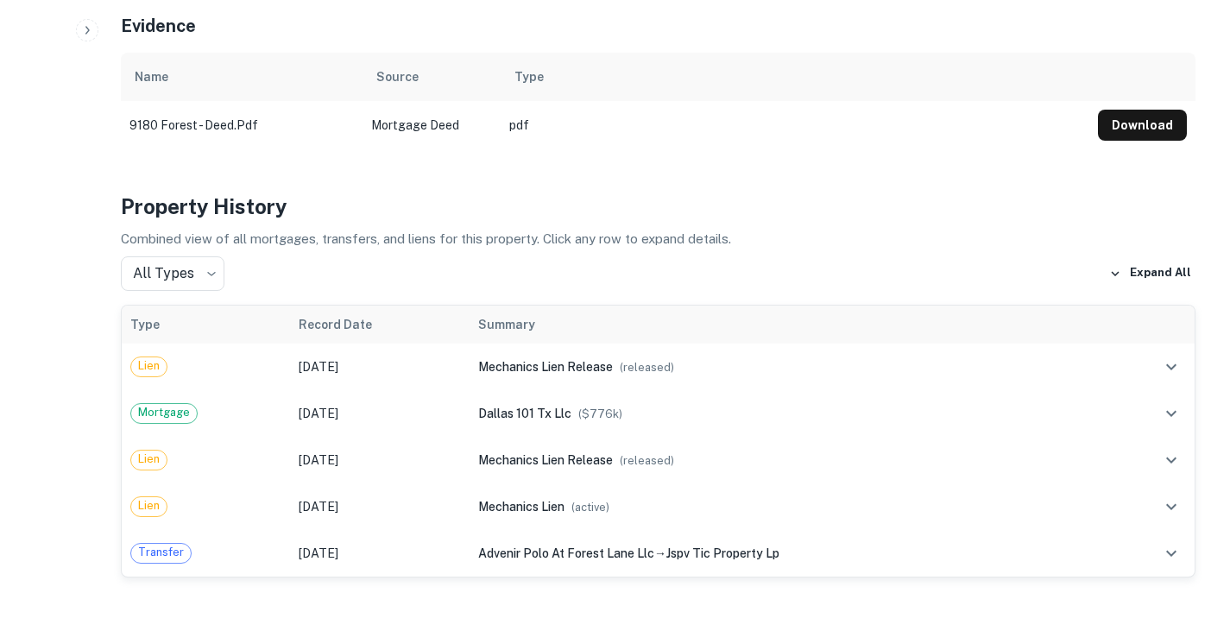
scroll to position [890, 0]
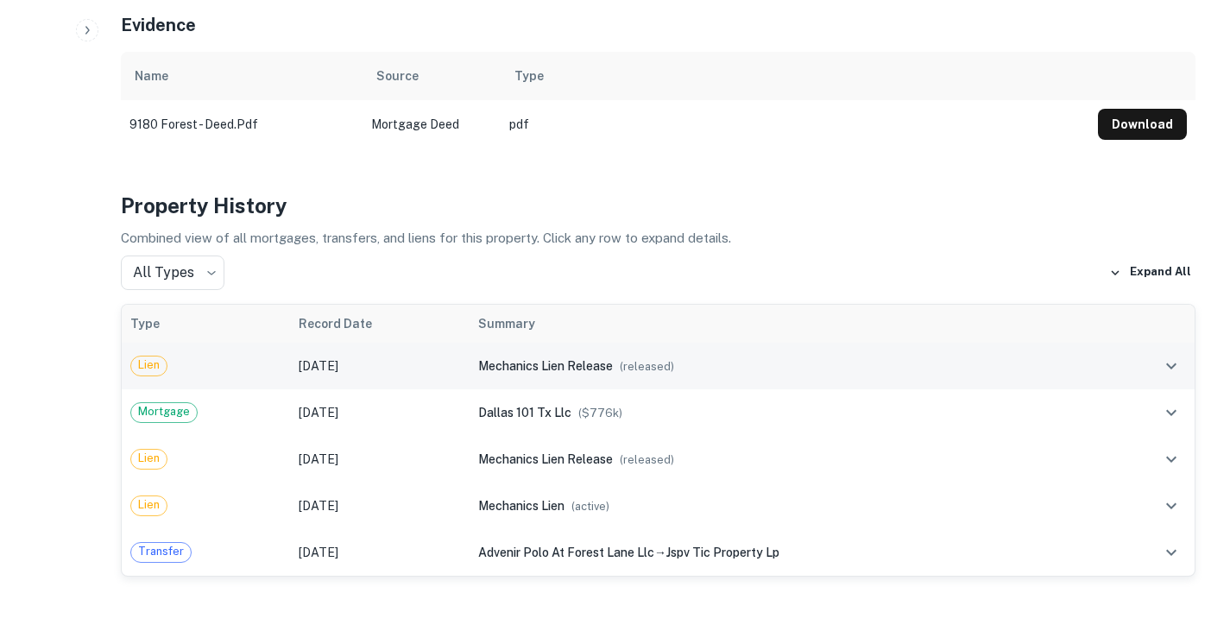
click at [470, 343] on td "mechanics lien release ( released )" at bounding box center [786, 366] width 633 height 47
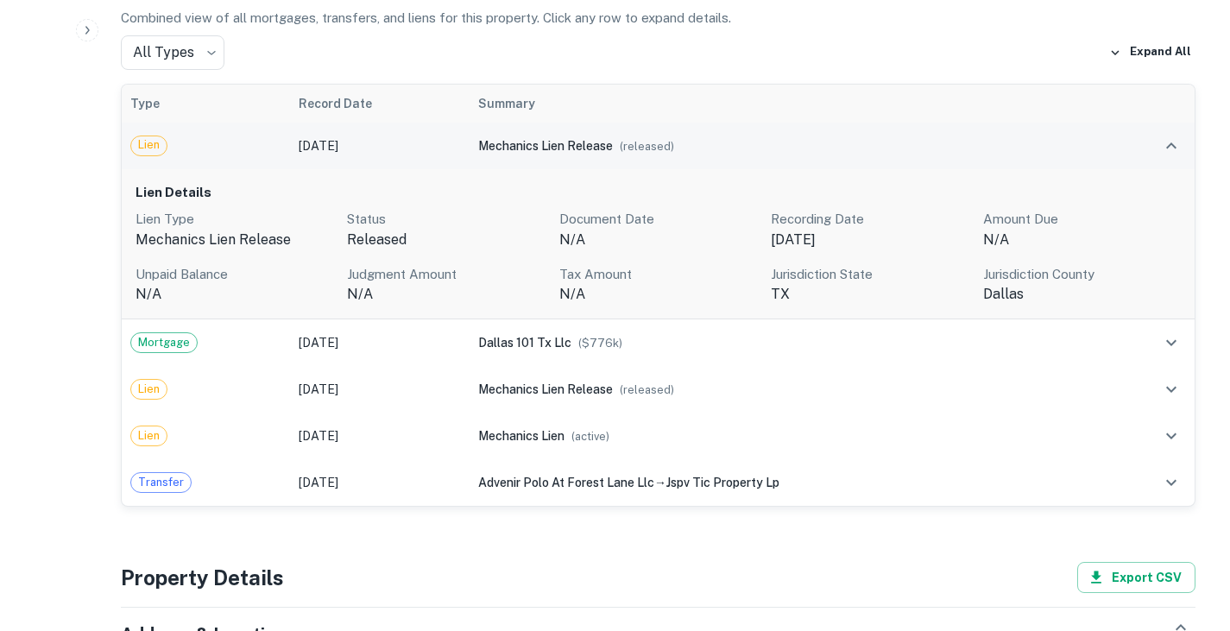
scroll to position [1120, 0]
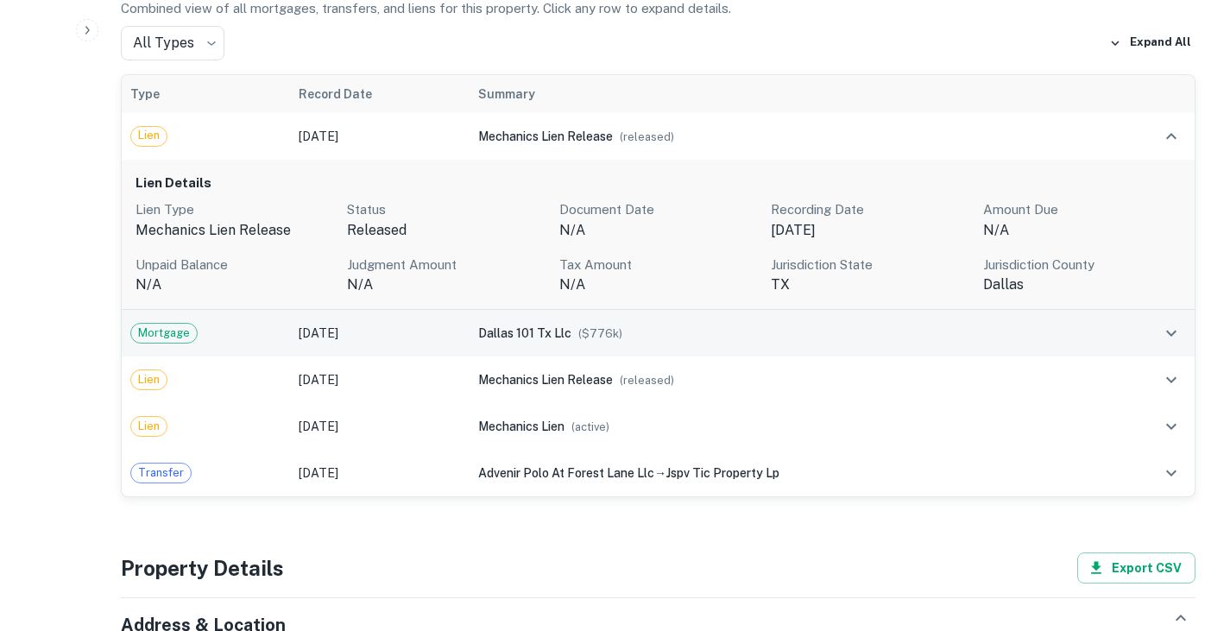
click at [401, 310] on td "Mar 31, 2025" at bounding box center [380, 333] width 180 height 47
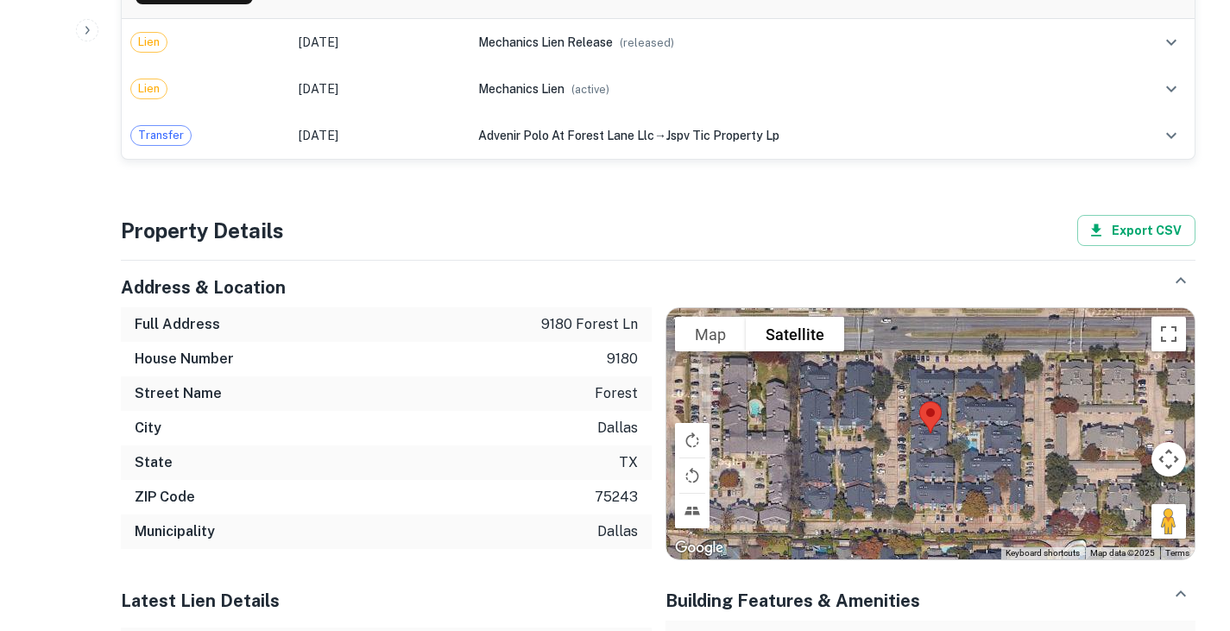
scroll to position [1591, 0]
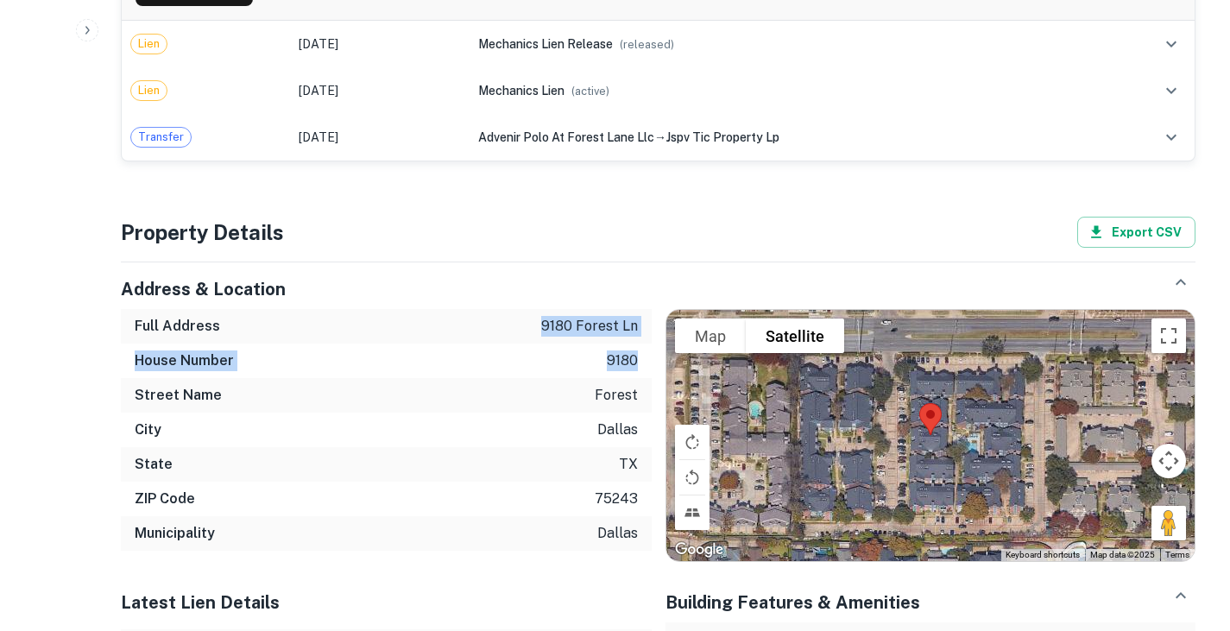
drag, startPoint x: 535, startPoint y: 286, endPoint x: 634, endPoint y: 316, distance: 103.8
click at [634, 316] on div "Full Address 9180 forest ln House Number 9180 Street Name forest City dallas St…" at bounding box center [386, 430] width 531 height 242
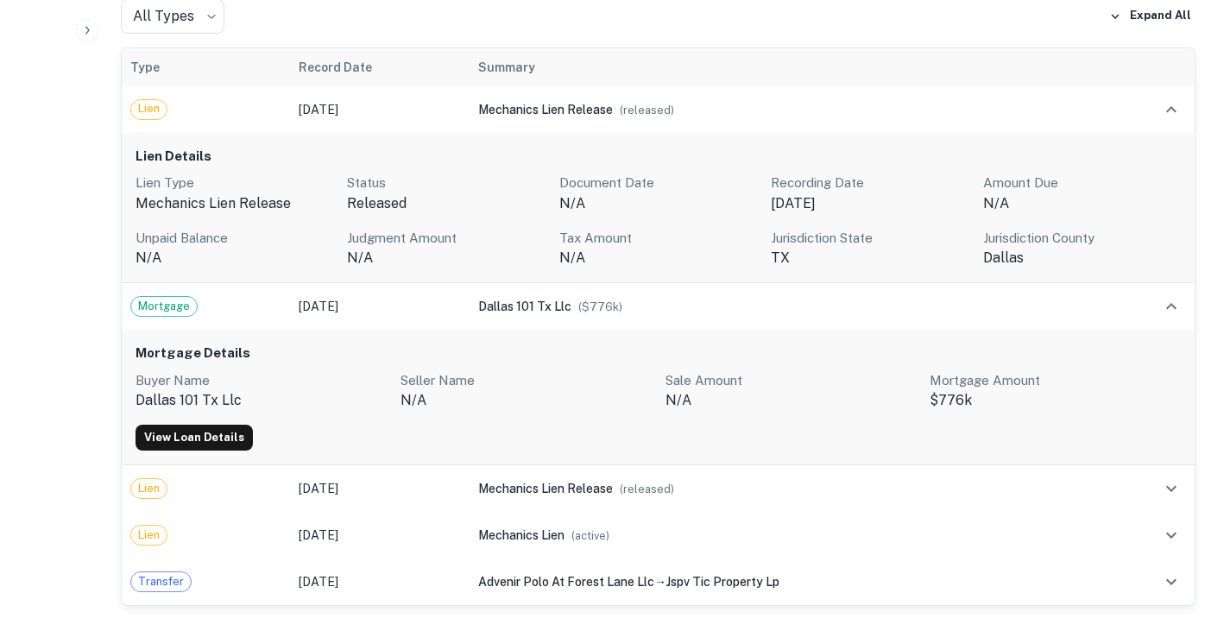
scroll to position [1116, 0]
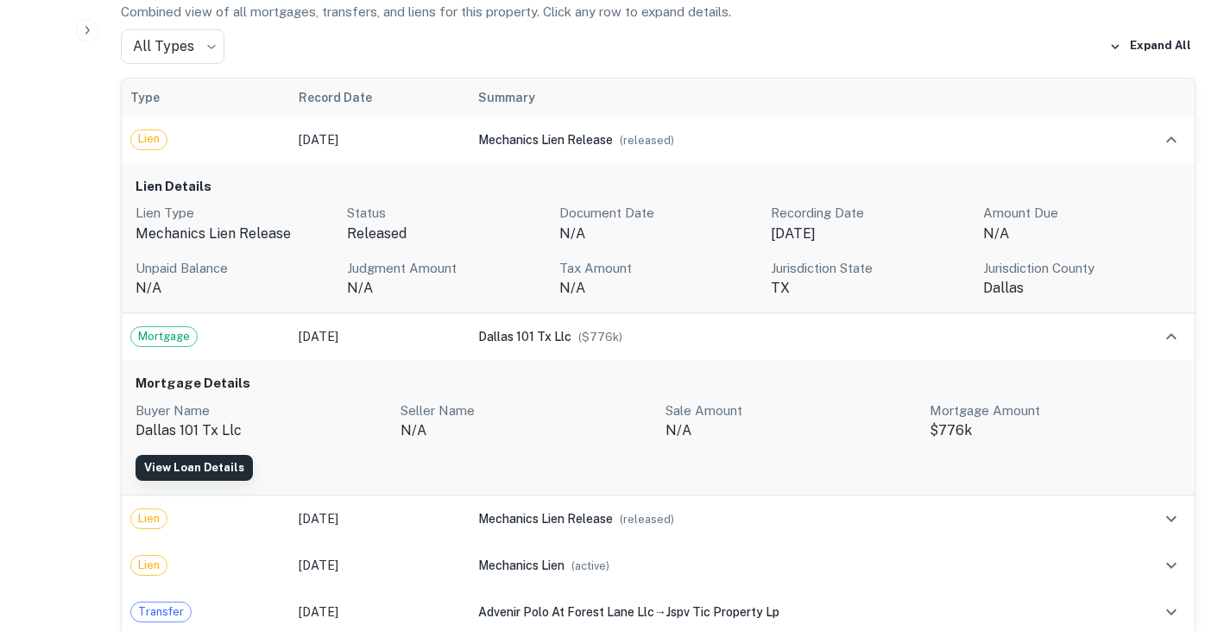
click at [167, 455] on link "View Loan Details" at bounding box center [194, 468] width 117 height 26
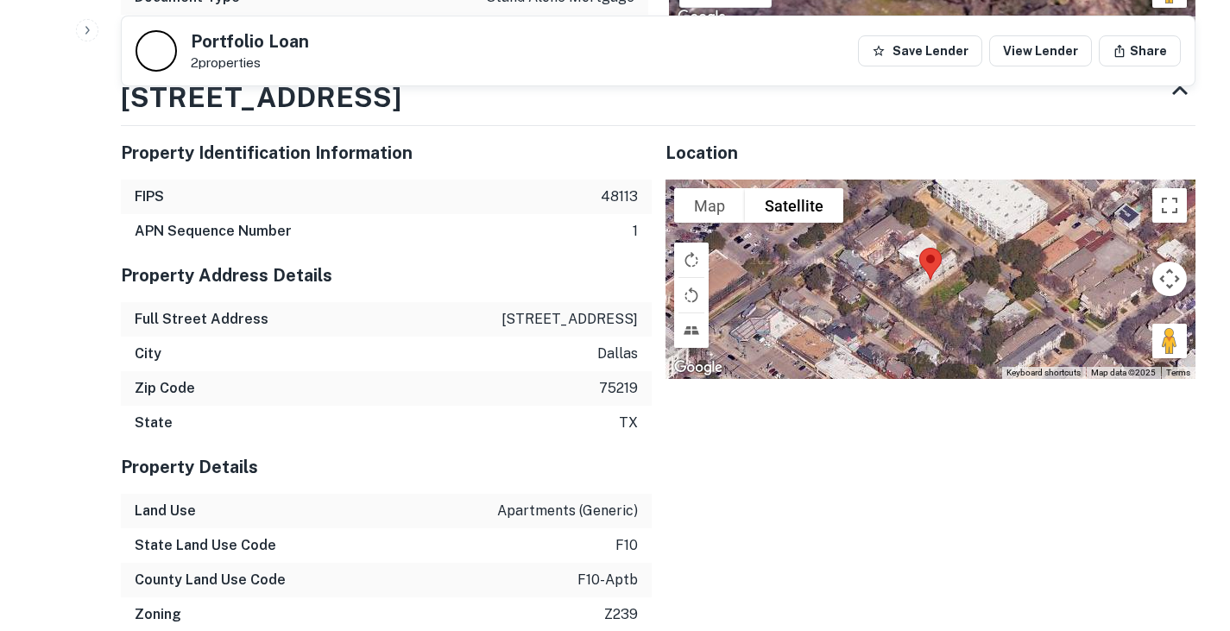
scroll to position [1256, 0]
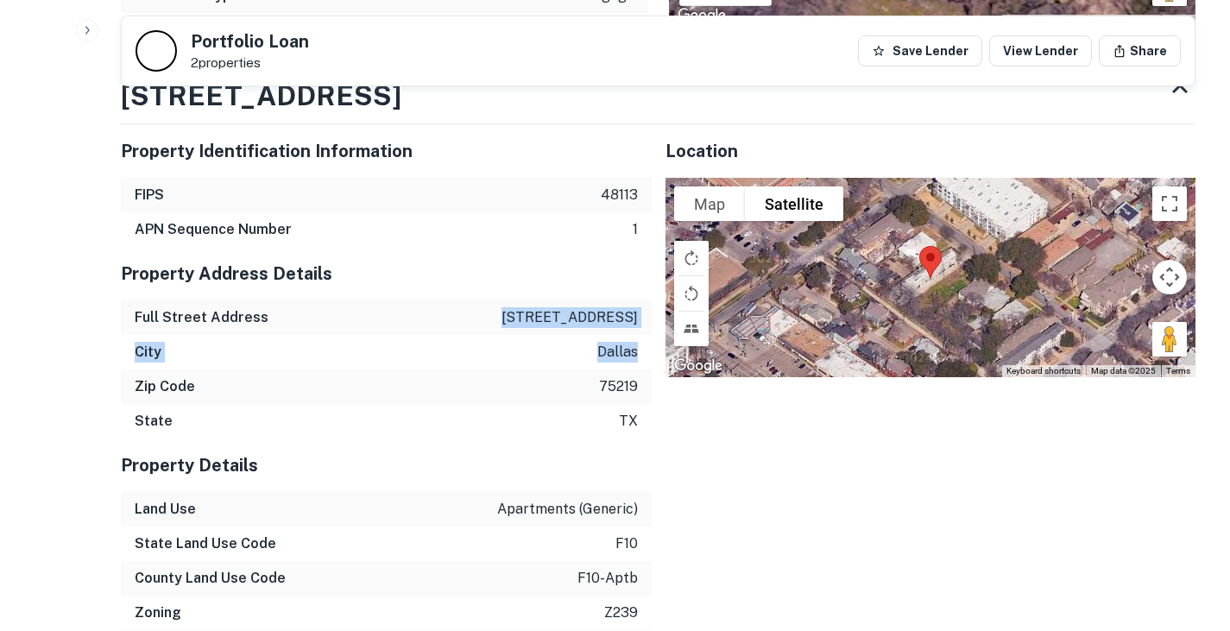
drag, startPoint x: 542, startPoint y: 275, endPoint x: 639, endPoint y: 312, distance: 103.6
click at [639, 312] on div "Property Address Details Full Street Address [STREET_ADDRESS][US_STATE]" at bounding box center [386, 343] width 531 height 192
click at [630, 411] on p "tx" at bounding box center [628, 421] width 19 height 21
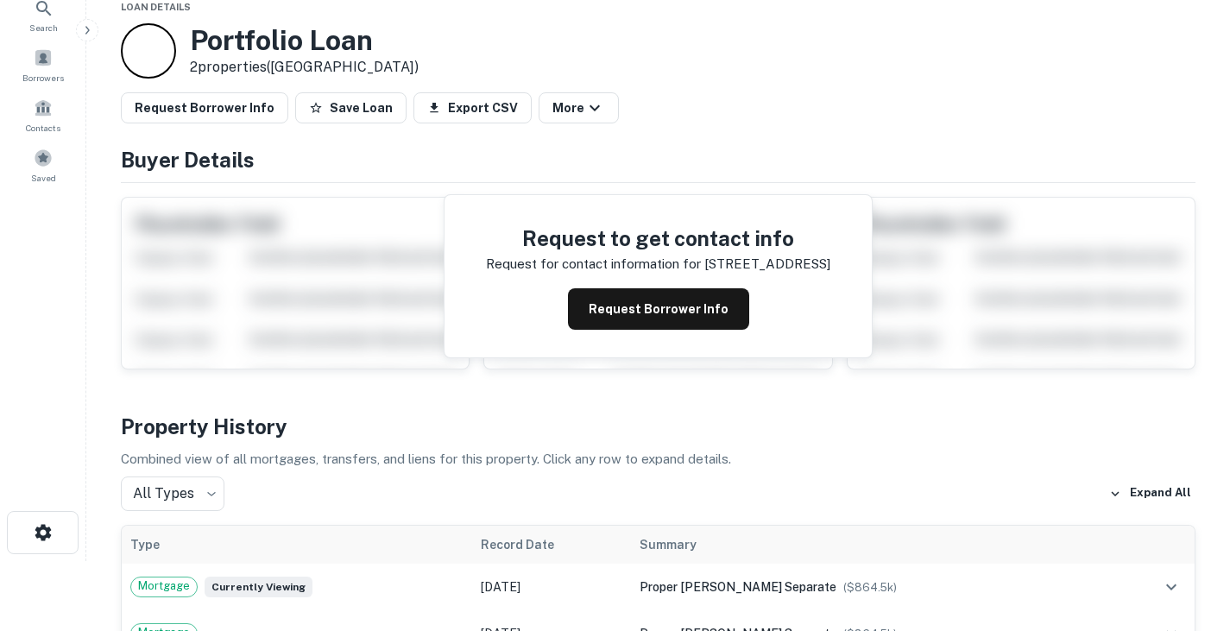
scroll to position [0, 0]
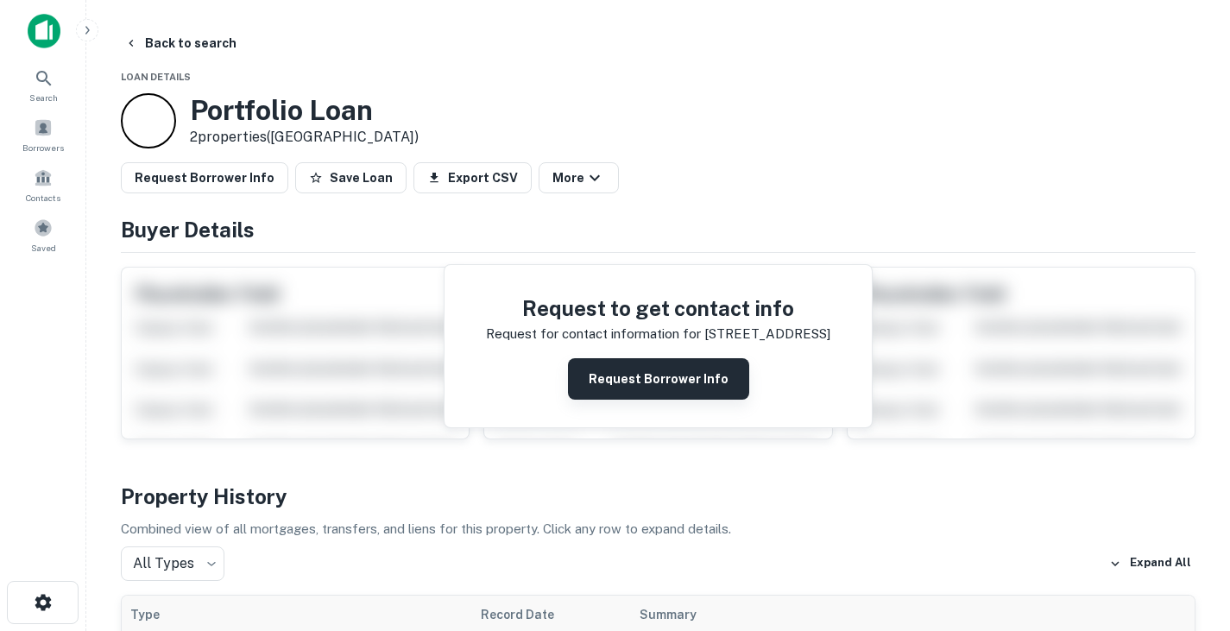
click at [608, 374] on button "Request Borrower Info" at bounding box center [658, 378] width 181 height 41
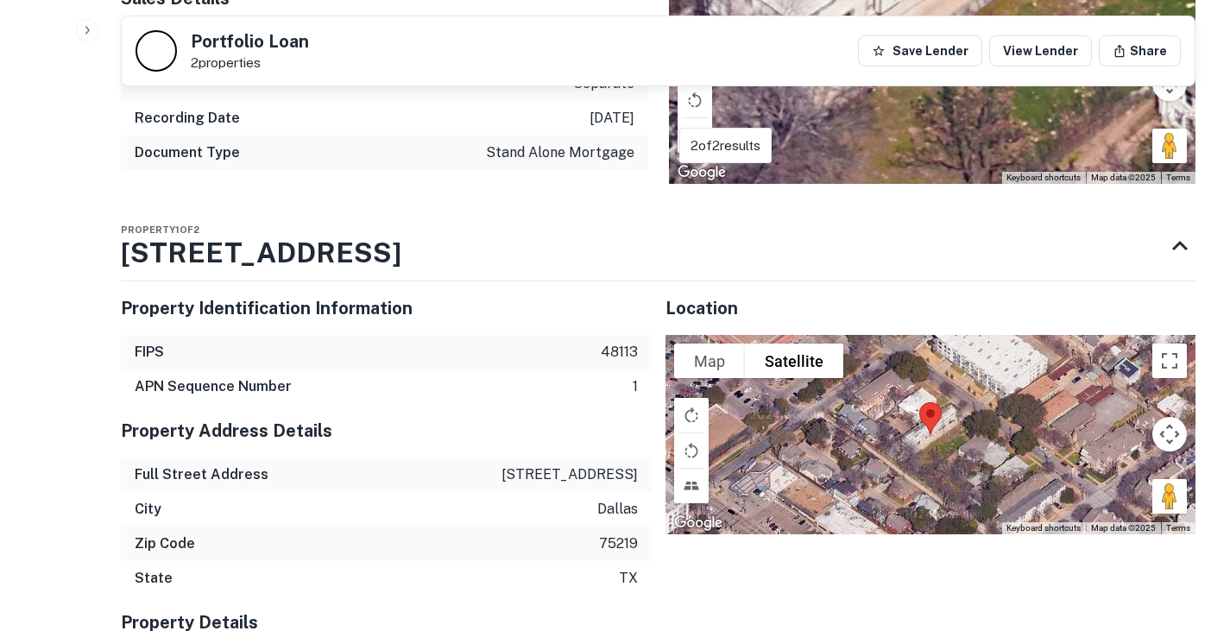
scroll to position [1236, 0]
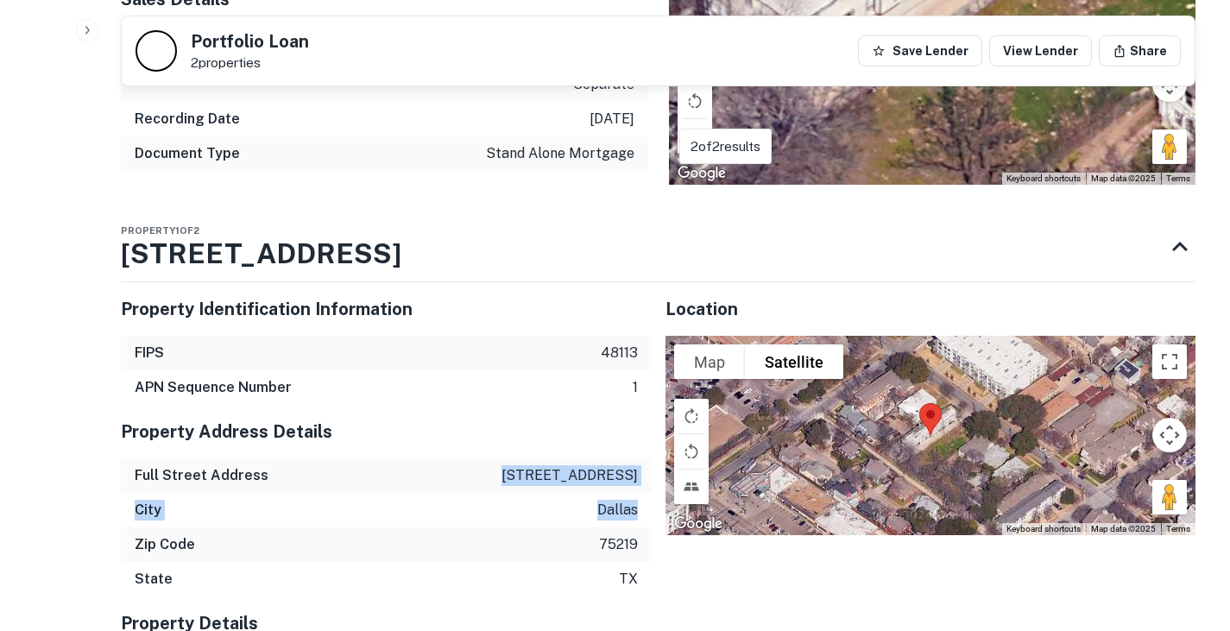
drag, startPoint x: 540, startPoint y: 432, endPoint x: 645, endPoint y: 473, distance: 112.1
click at [645, 473] on div "Property Address Details Full Street Address [STREET_ADDRESS][US_STATE]" at bounding box center [386, 501] width 531 height 192
click at [405, 405] on div "Property Address Details" at bounding box center [386, 432] width 531 height 54
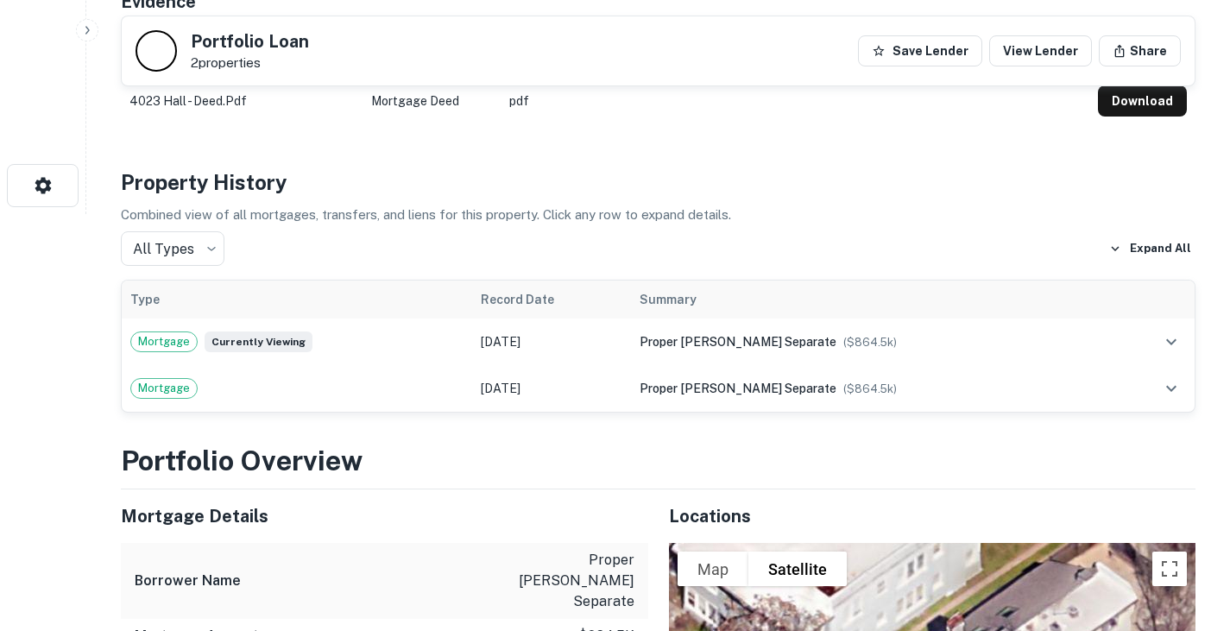
scroll to position [431, 0]
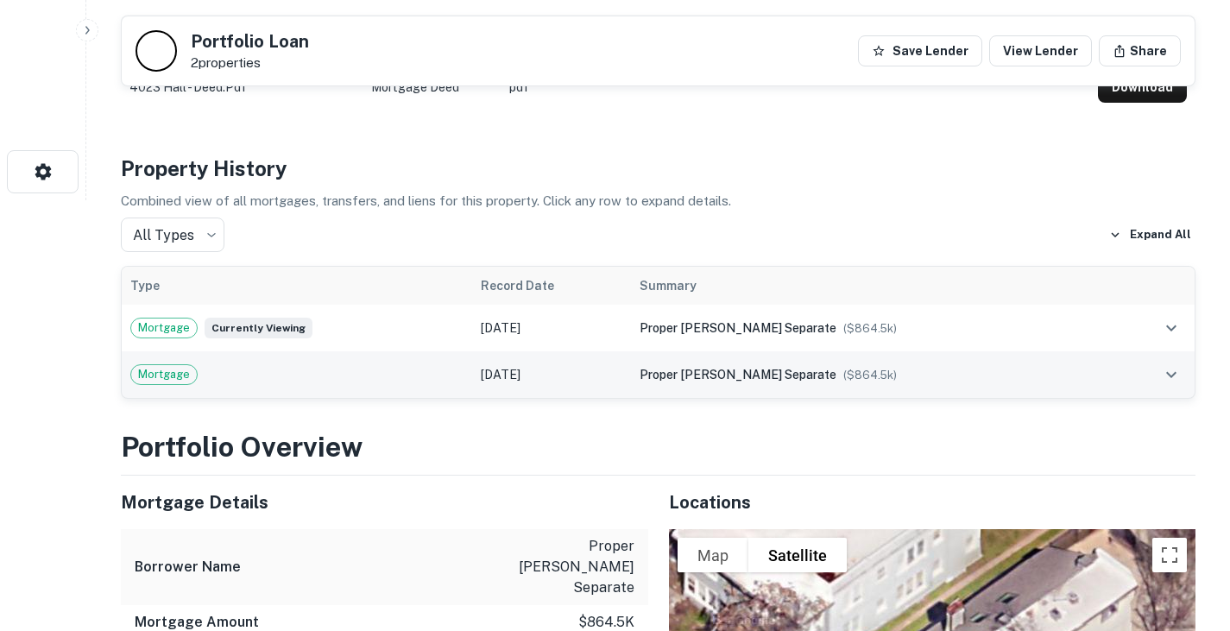
click at [255, 373] on div "Mortgage" at bounding box center [296, 374] width 333 height 21
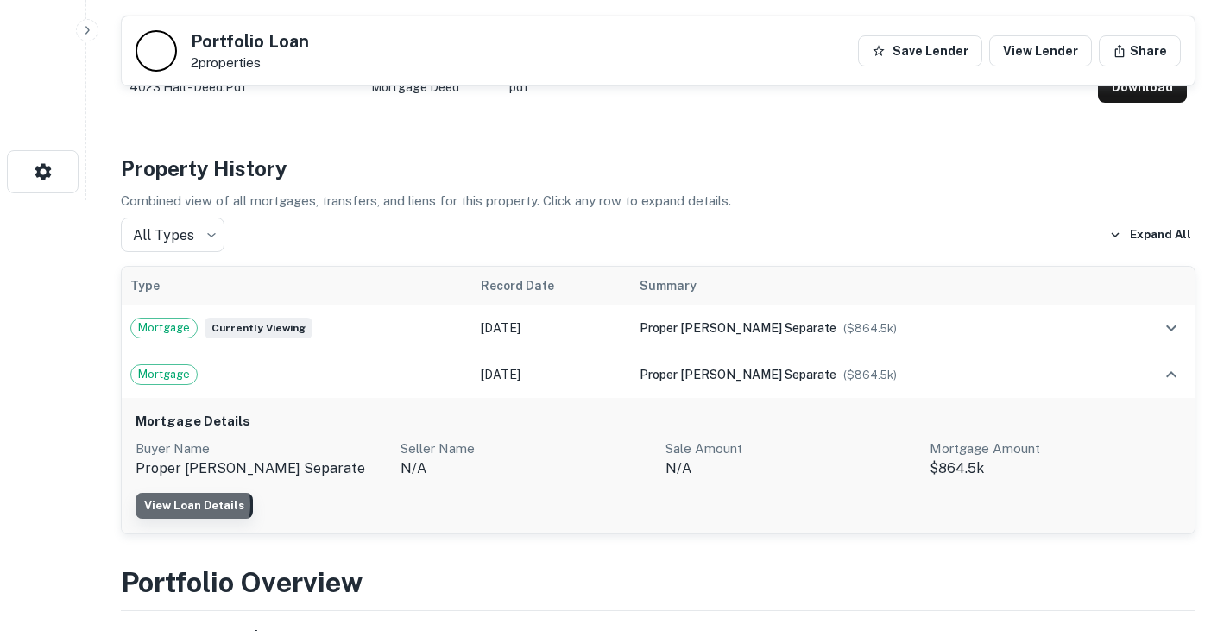
click at [186, 505] on link "View Loan Details" at bounding box center [194, 506] width 117 height 26
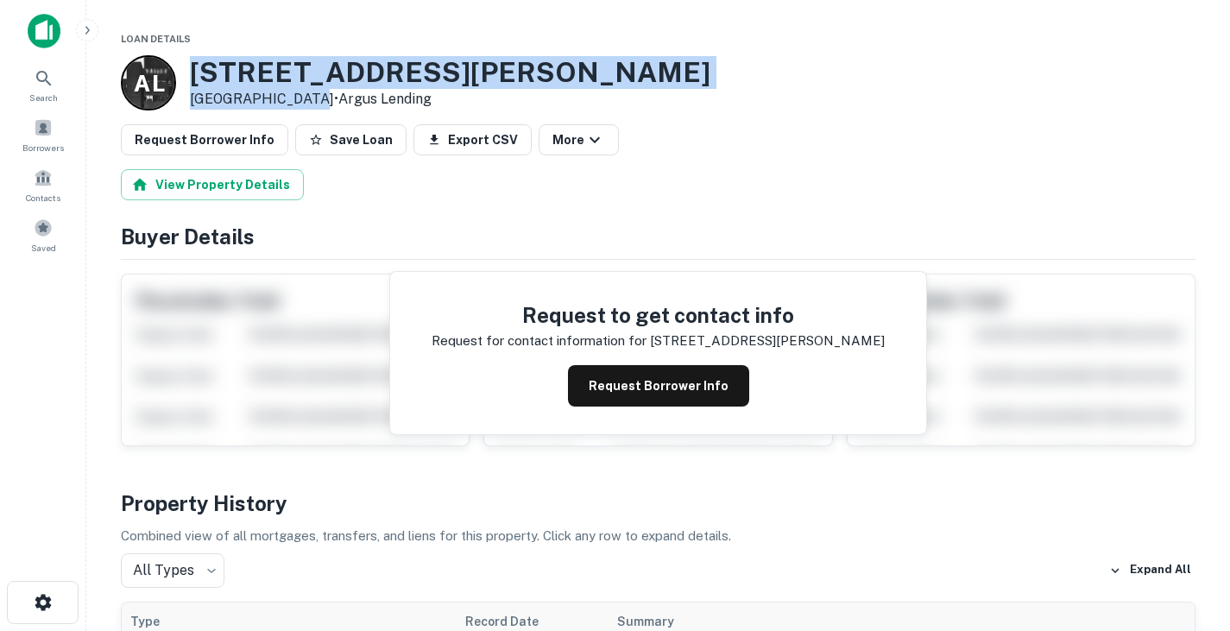
drag, startPoint x: 193, startPoint y: 72, endPoint x: 293, endPoint y: 94, distance: 102.6
click at [293, 94] on div "[STREET_ADDRESS][PERSON_NAME] • Argus Lending" at bounding box center [450, 83] width 521 height 54
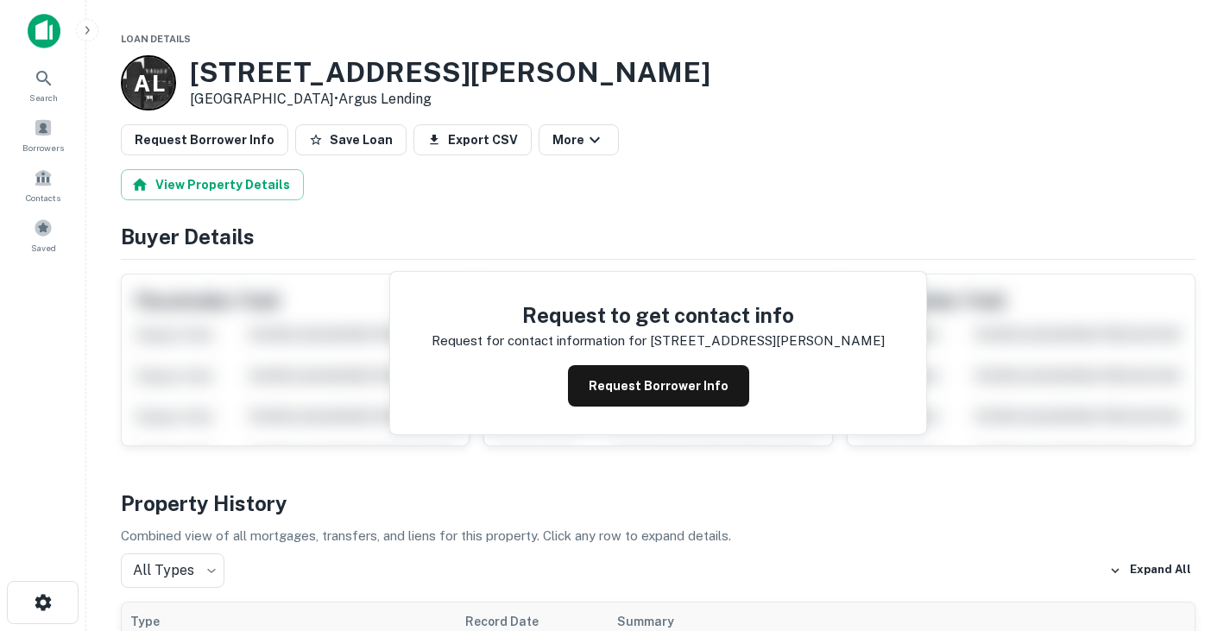
click at [687, 227] on h4 "Buyer Details" at bounding box center [658, 236] width 1075 height 31
click at [666, 391] on button "Request Borrower Info" at bounding box center [658, 385] width 181 height 41
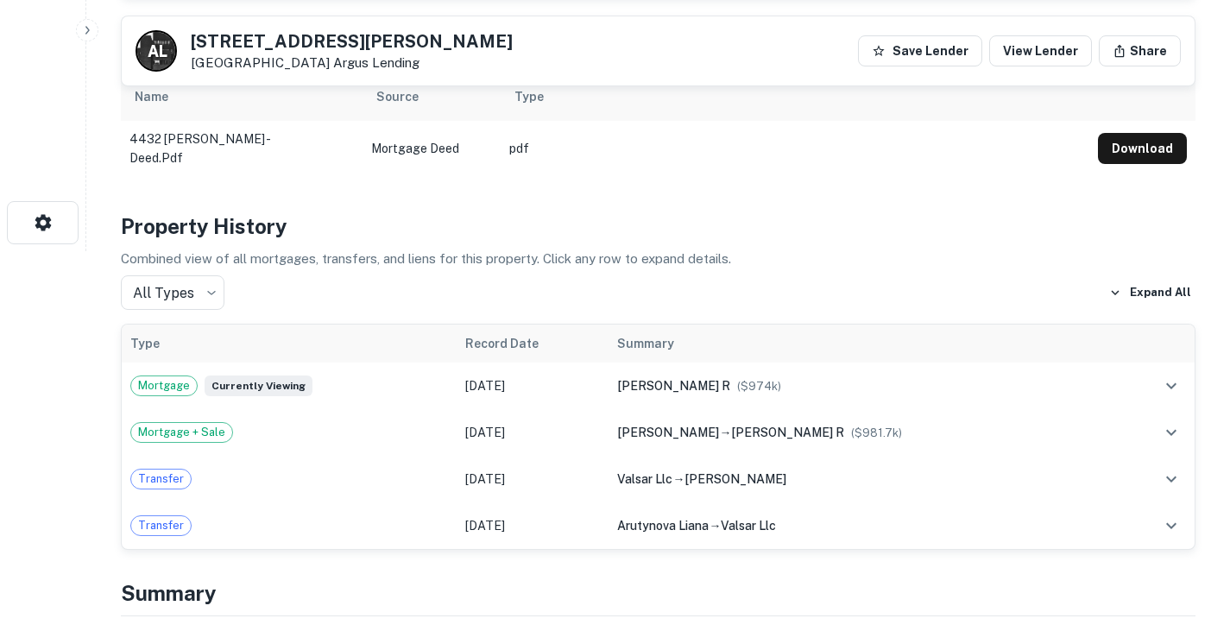
scroll to position [366, 0]
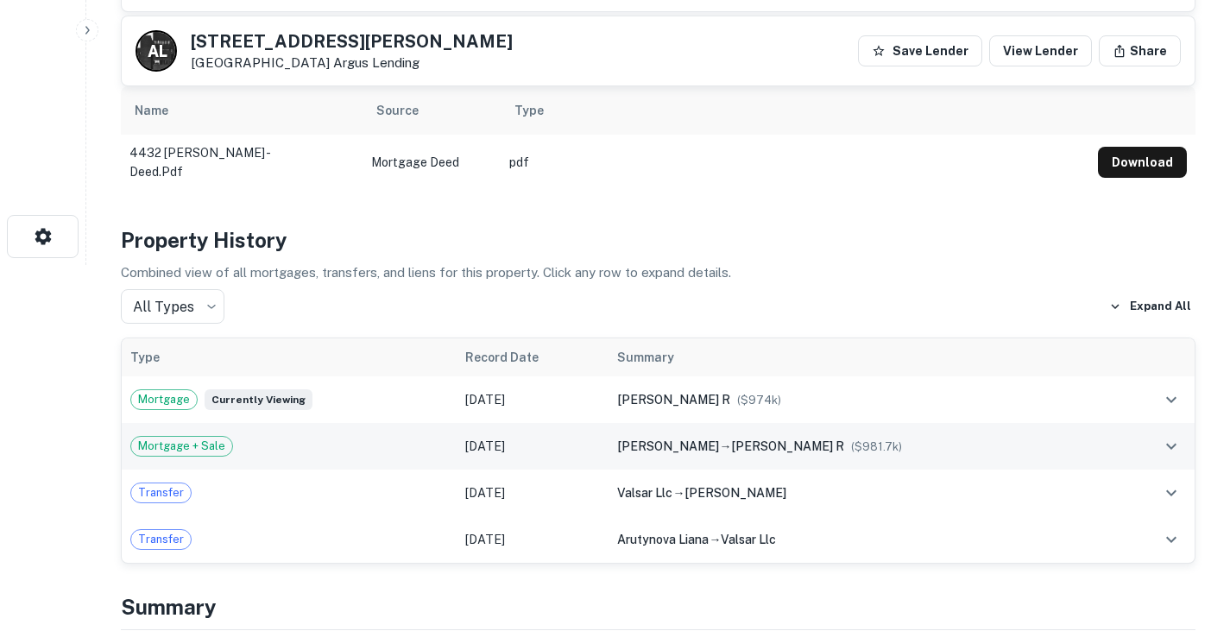
click at [330, 440] on div "Mortgage + Sale" at bounding box center [289, 446] width 318 height 21
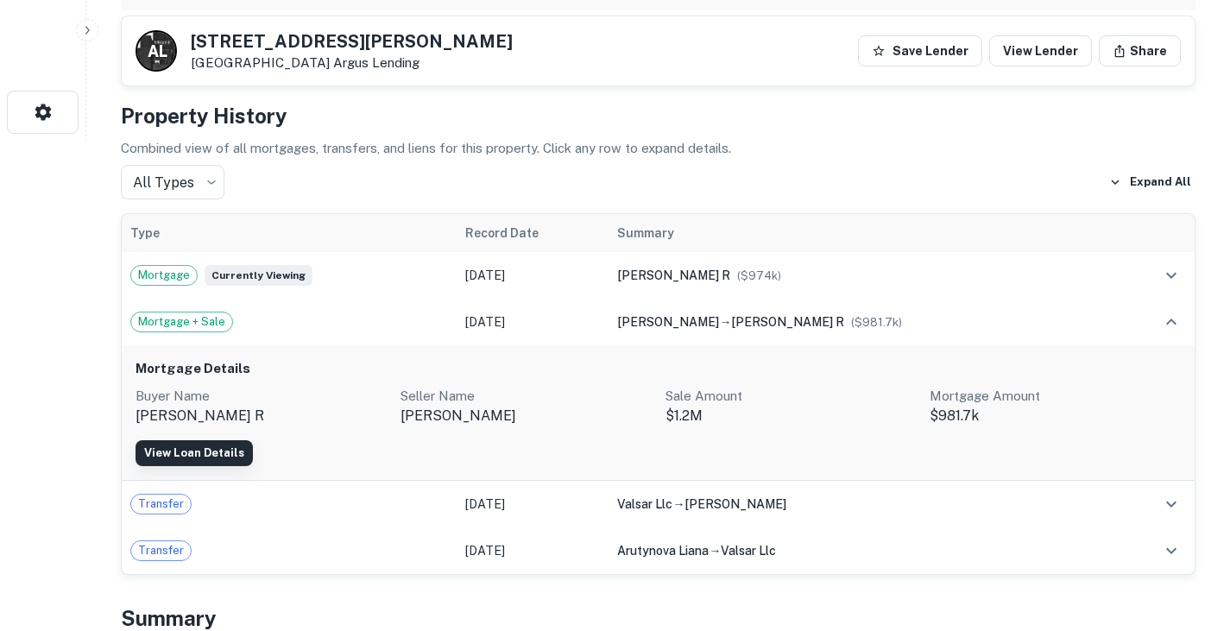
scroll to position [491, 0]
click at [197, 440] on link "View Loan Details" at bounding box center [194, 452] width 117 height 26
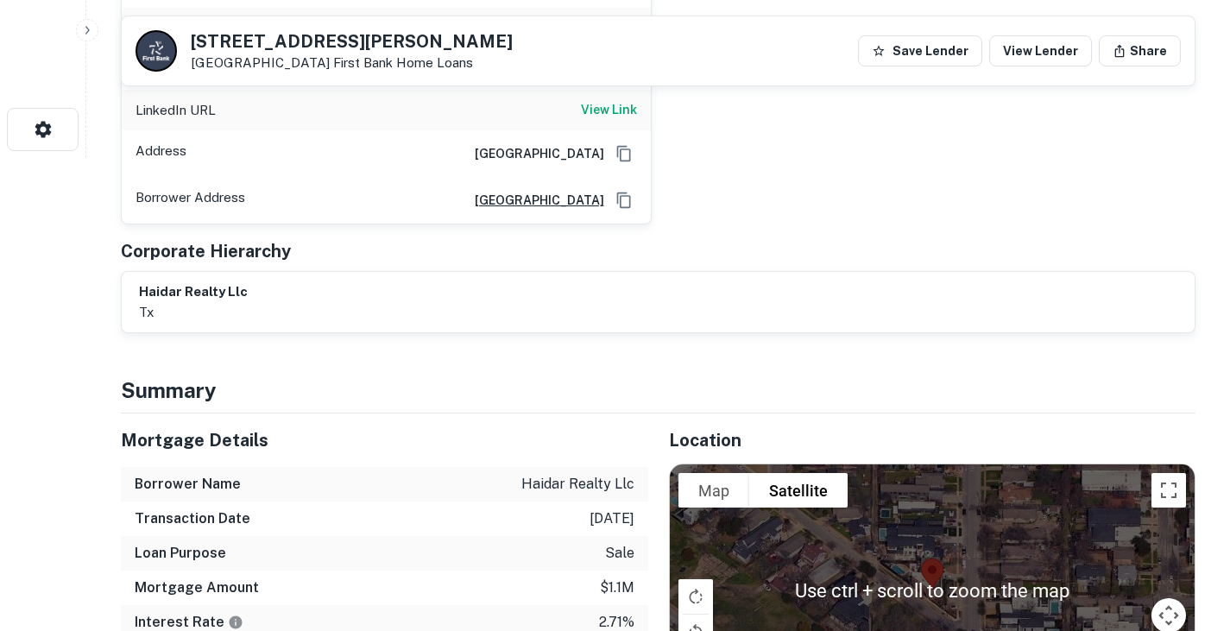
scroll to position [375, 0]
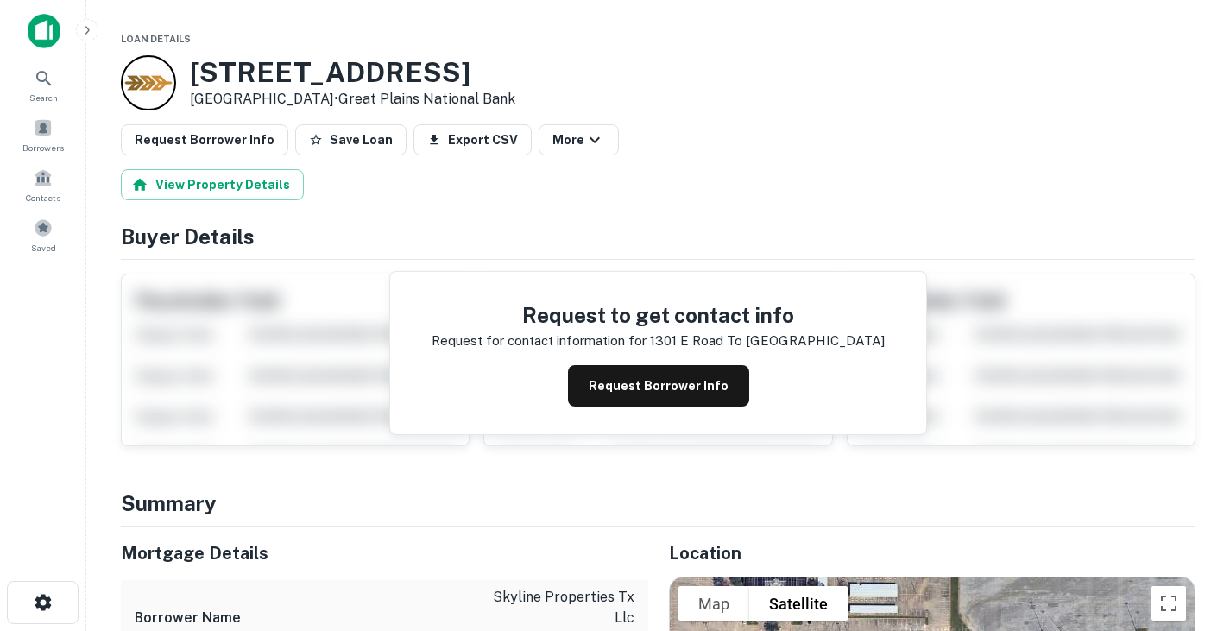
drag, startPoint x: 194, startPoint y: 68, endPoint x: 312, endPoint y: 97, distance: 120.8
click at [312, 97] on div "1301 E Road To Six Flags St Arlington, TX 76011 • Great Plains National Bank" at bounding box center [352, 83] width 325 height 54
click at [510, 70] on h3 "1301 E Road To Six Flags St" at bounding box center [352, 72] width 325 height 33
click at [696, 384] on button "Request Borrower Info" at bounding box center [658, 385] width 181 height 41
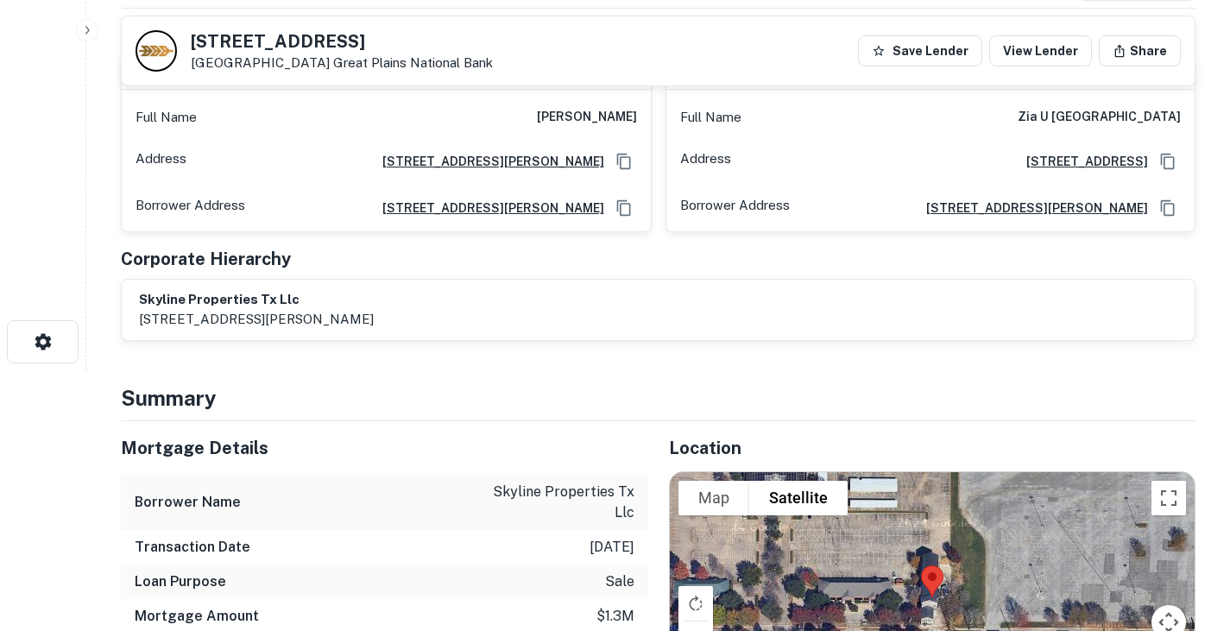
scroll to position [55, 0]
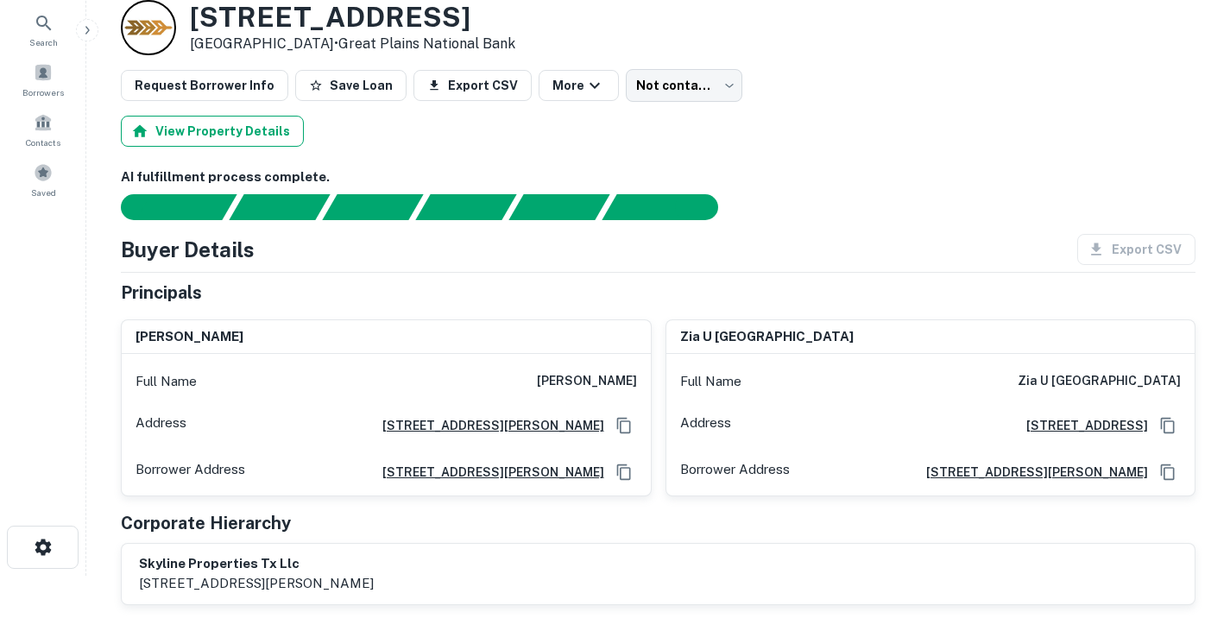
click at [236, 134] on button "View Property Details" at bounding box center [212, 131] width 183 height 31
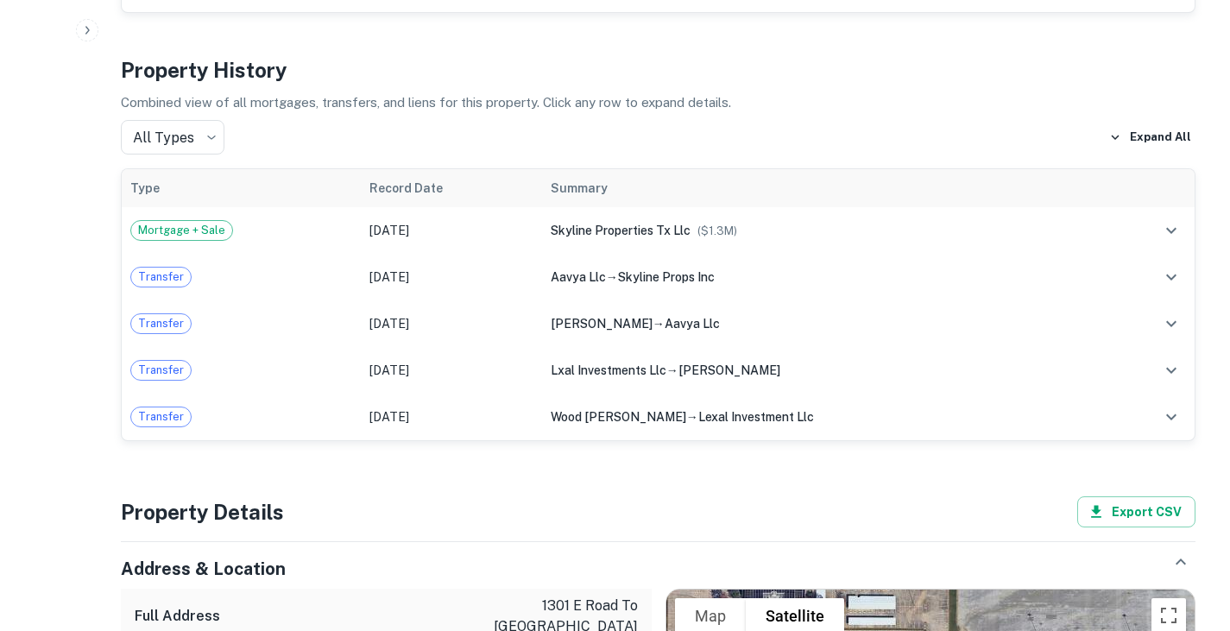
scroll to position [803, 0]
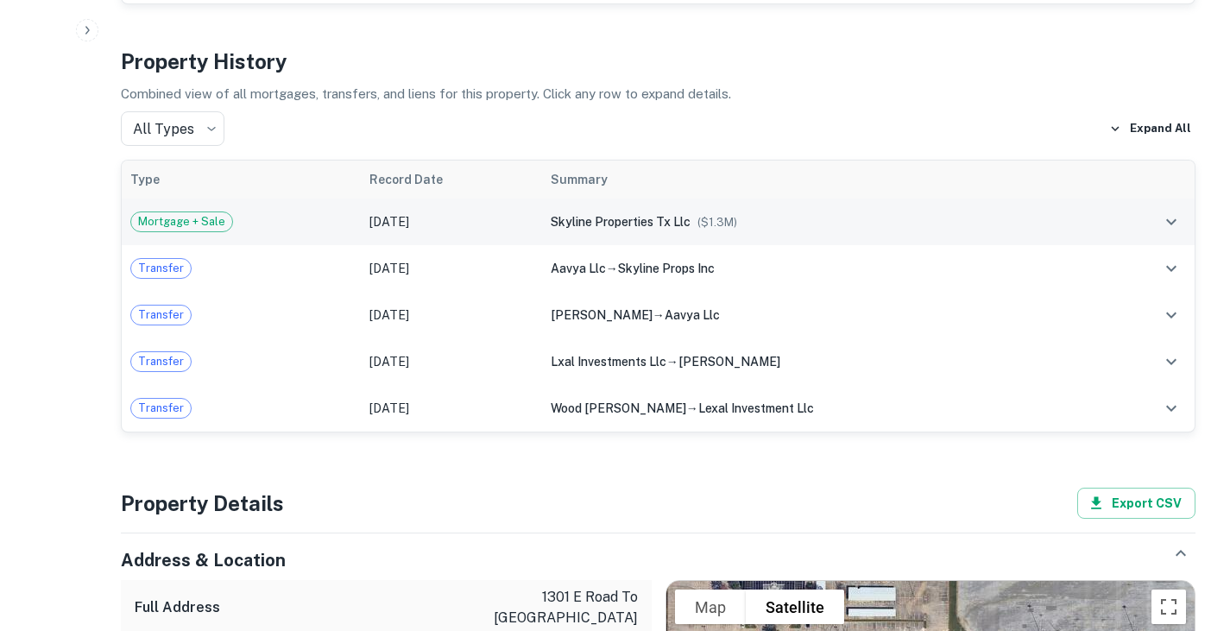
click at [361, 199] on td "Mortgage + Sale" at bounding box center [241, 222] width 239 height 47
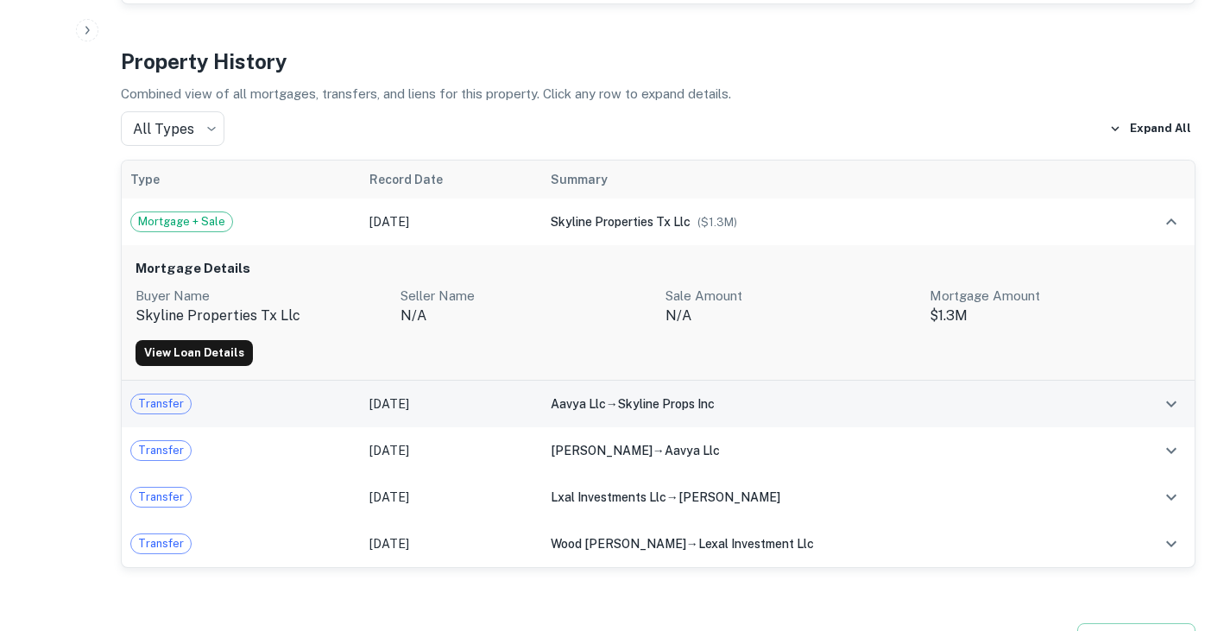
click at [352, 394] on div "Transfer" at bounding box center [241, 404] width 222 height 21
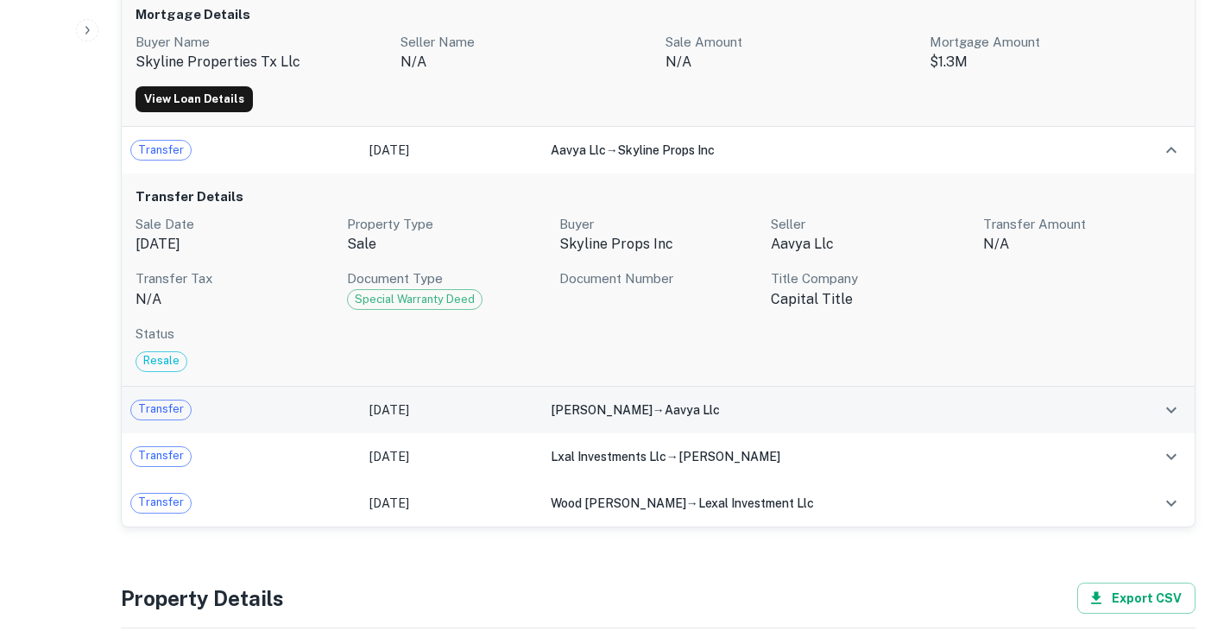
click at [324, 400] on div "Transfer" at bounding box center [241, 410] width 222 height 21
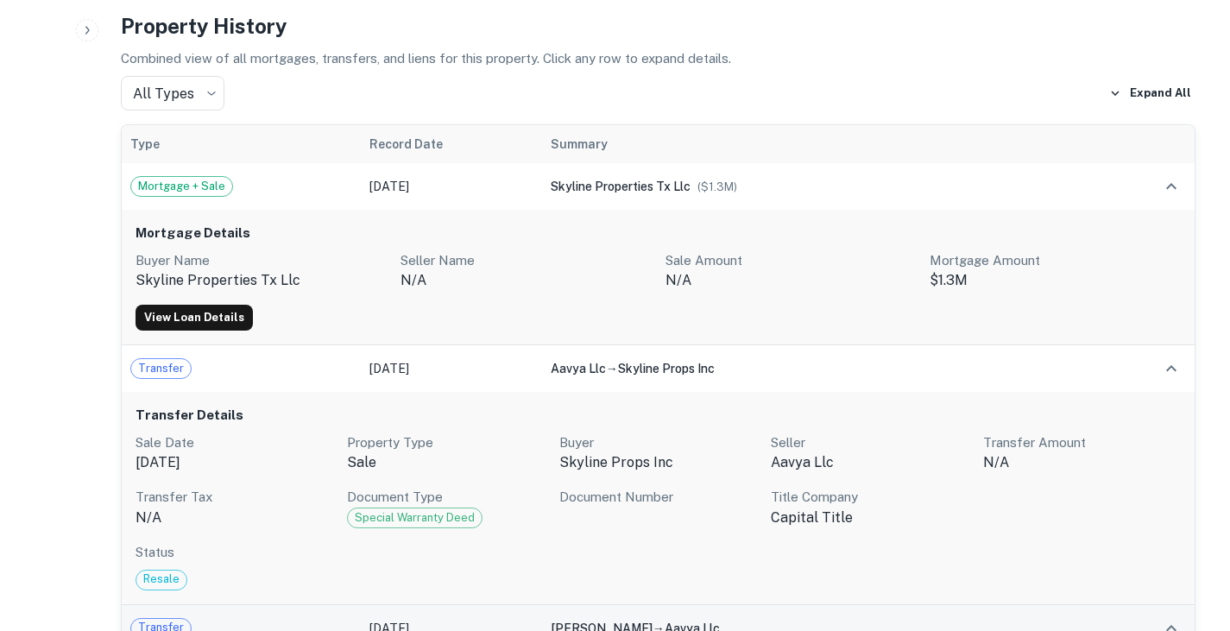
scroll to position [796, 0]
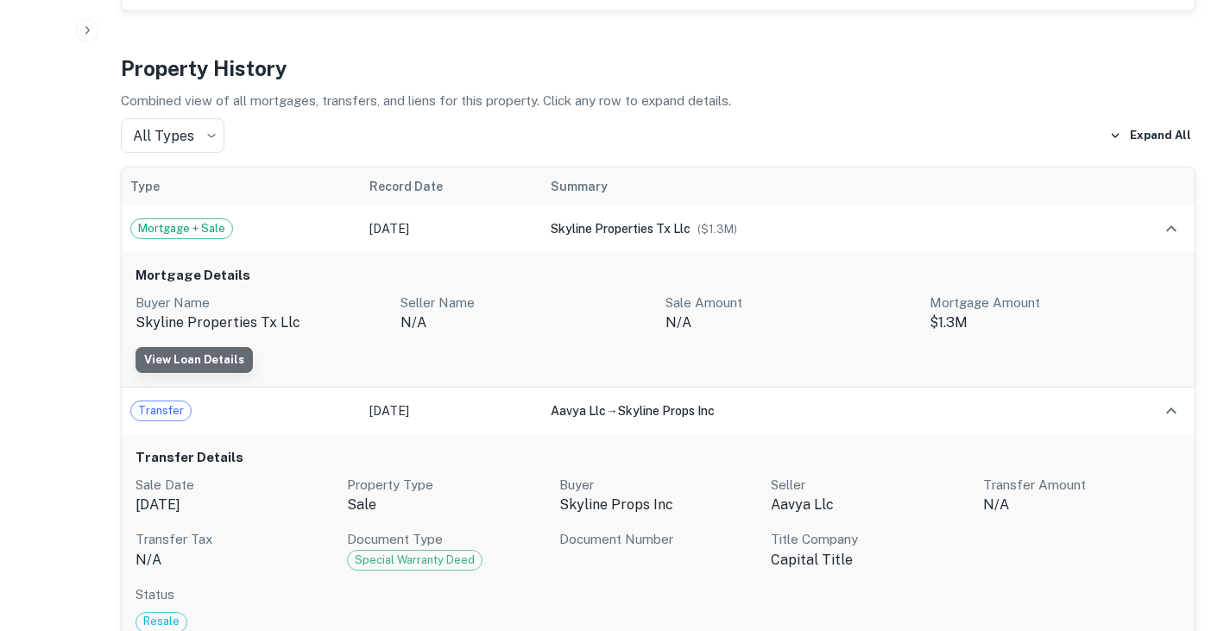
click at [223, 347] on link "View Loan Details" at bounding box center [194, 360] width 117 height 26
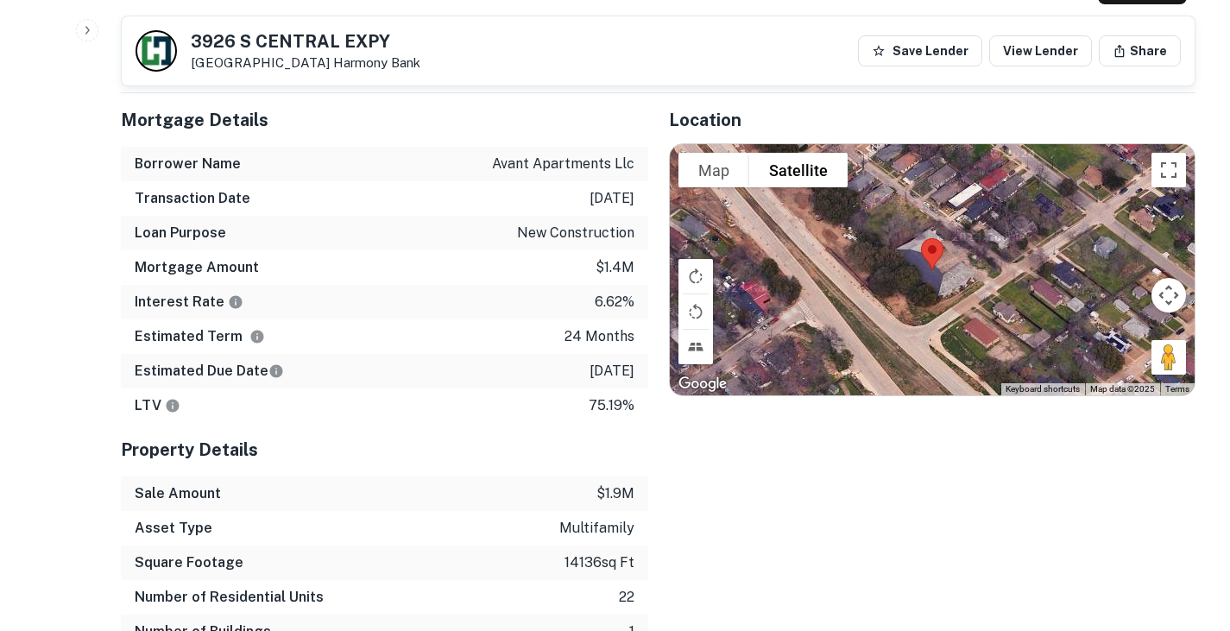
scroll to position [961, 0]
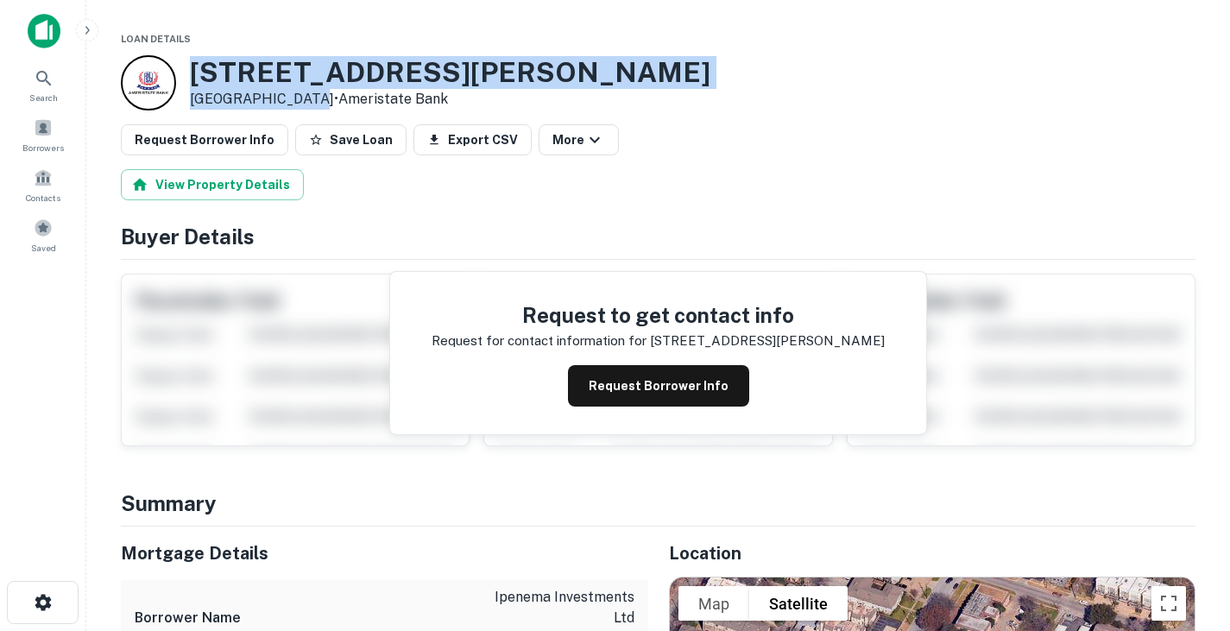
drag, startPoint x: 205, startPoint y: 69, endPoint x: 299, endPoint y: 101, distance: 99.4
click at [299, 101] on div "[STREET_ADDRESS][PERSON_NAME] • Ameristate Bank" at bounding box center [450, 83] width 521 height 54
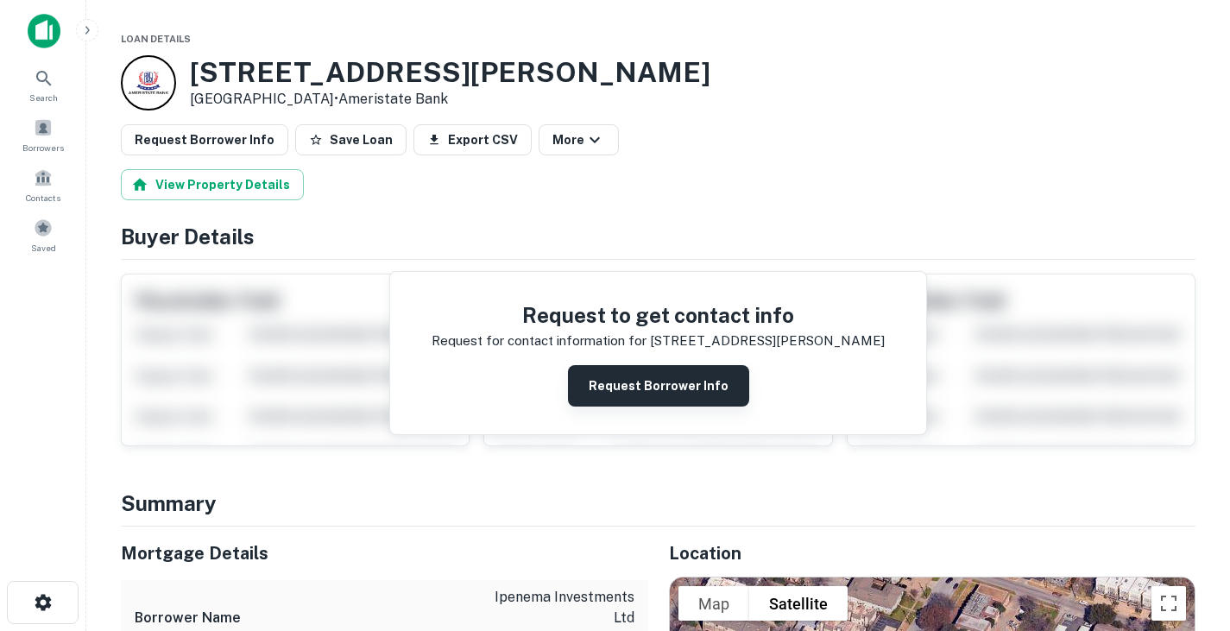
click at [634, 376] on button "Request Borrower Info" at bounding box center [658, 385] width 181 height 41
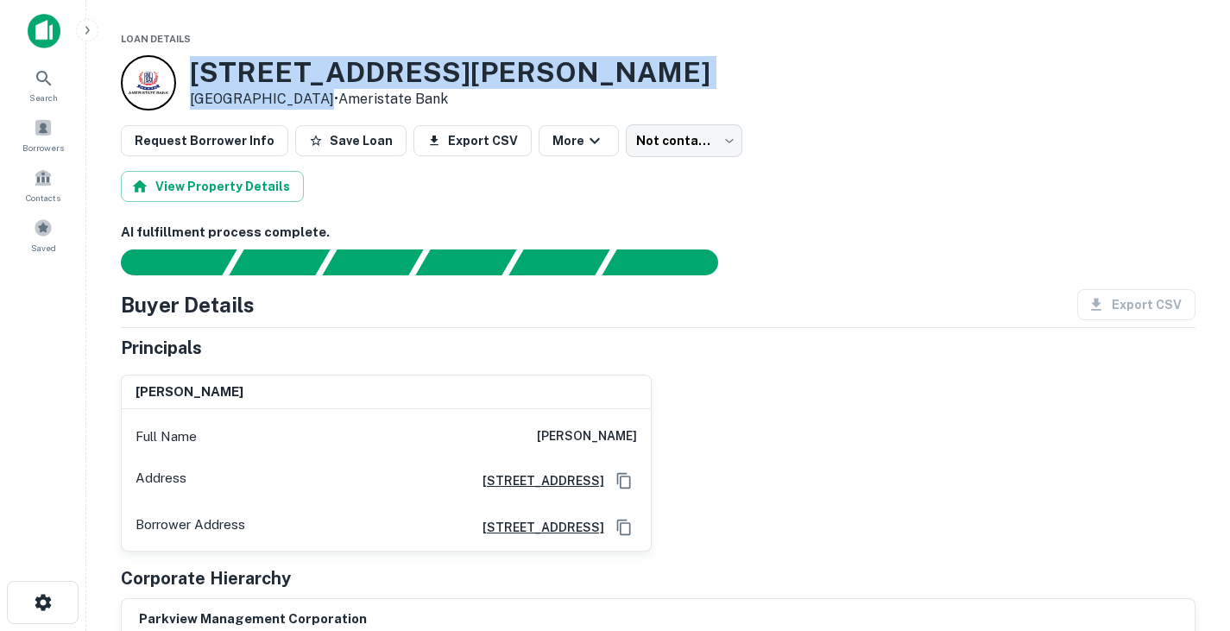
drag, startPoint x: 217, startPoint y: 73, endPoint x: 304, endPoint y: 99, distance: 91.2
click at [304, 99] on div "[STREET_ADDRESS][PERSON_NAME] • Ameristate Bank" at bounding box center [450, 83] width 521 height 54
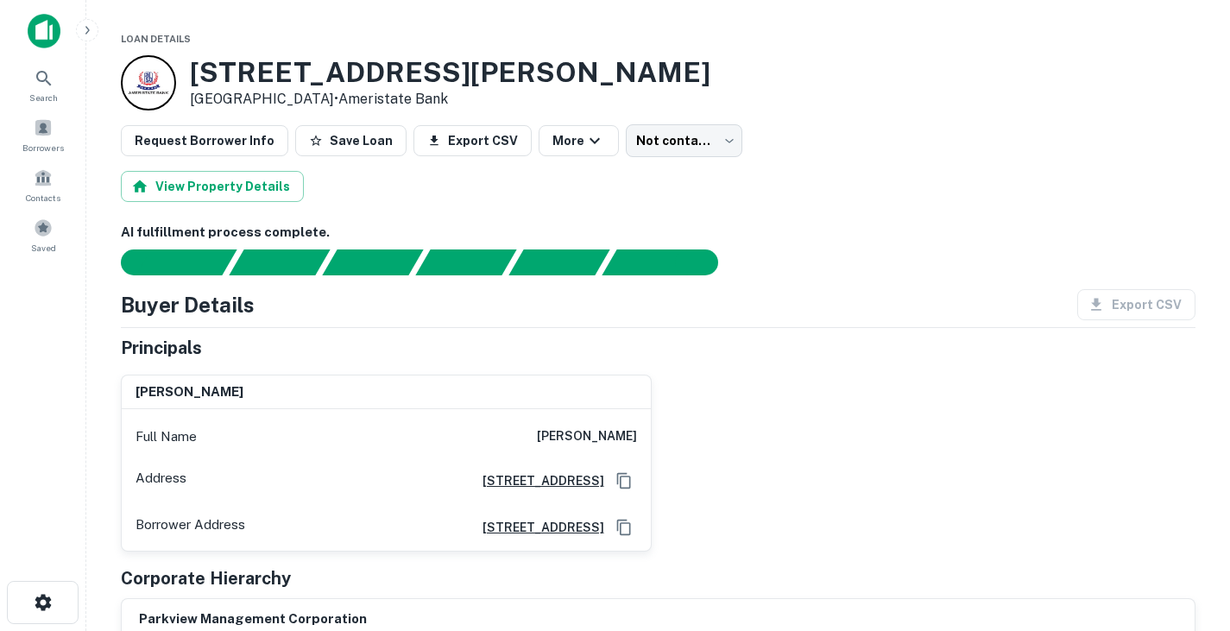
drag, startPoint x: 304, startPoint y: 99, endPoint x: 215, endPoint y: 58, distance: 98.1
click at [215, 58] on h3 "[STREET_ADDRESS][PERSON_NAME]" at bounding box center [450, 72] width 521 height 33
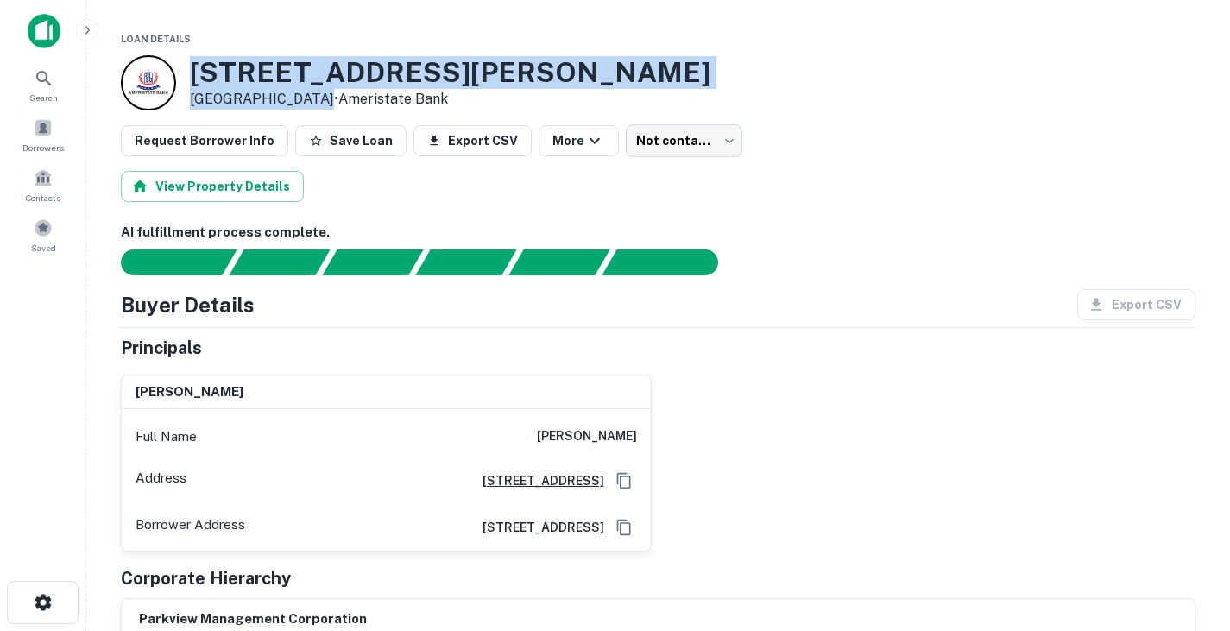
drag, startPoint x: 192, startPoint y: 69, endPoint x: 301, endPoint y: 98, distance: 113.3
click at [301, 98] on div "[STREET_ADDRESS][PERSON_NAME] • Ameristate Bank" at bounding box center [450, 83] width 521 height 54
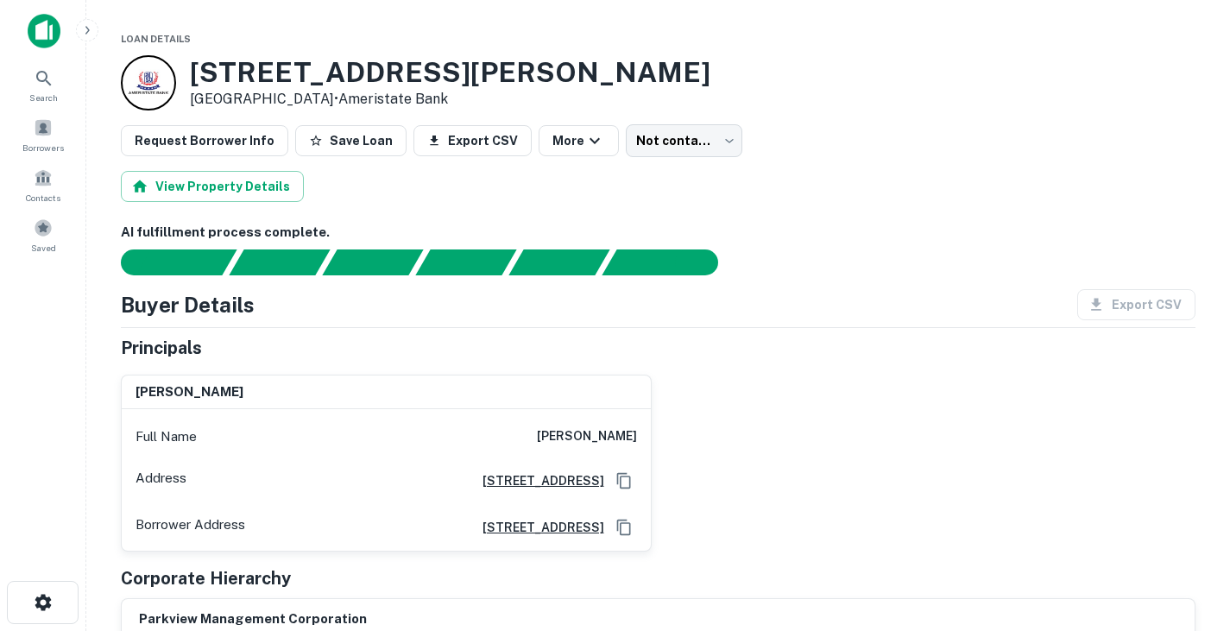
click at [211, 192] on button "View Property Details" at bounding box center [212, 186] width 183 height 31
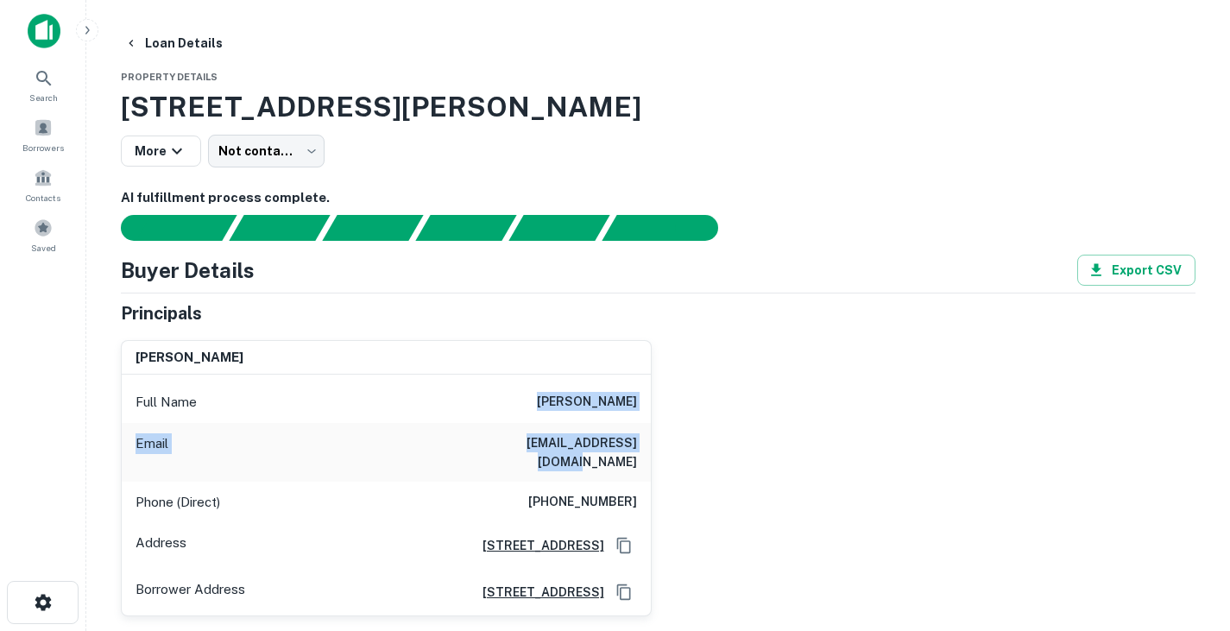
drag, startPoint x: 524, startPoint y: 405, endPoint x: 653, endPoint y: 426, distance: 131.3
click at [653, 426] on div "[PERSON_NAME] Full Name [PERSON_NAME] Email [EMAIL_ADDRESS][DOMAIN_NAME] Phone …" at bounding box center [651, 471] width 1089 height 291
click at [640, 399] on div "Full Name [PERSON_NAME]" at bounding box center [386, 402] width 529 height 41
drag, startPoint x: 640, startPoint y: 399, endPoint x: 539, endPoint y: 394, distance: 101.1
click at [539, 394] on div "Full Name [PERSON_NAME]" at bounding box center [386, 402] width 529 height 41
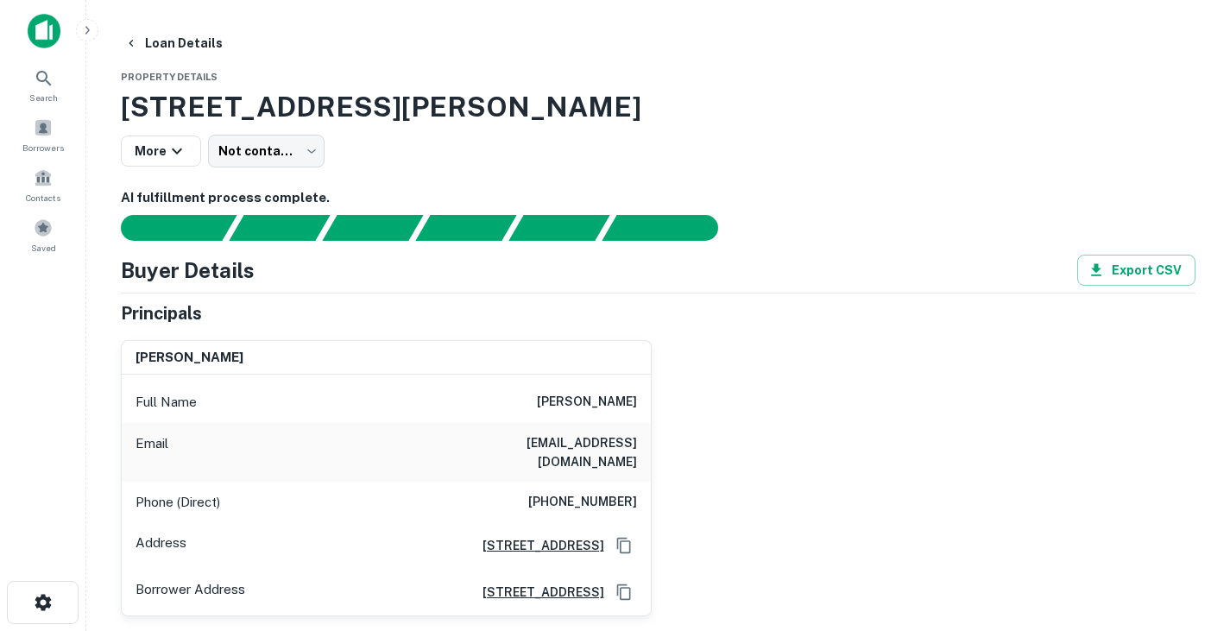
click at [539, 440] on h6 "[EMAIL_ADDRESS][DOMAIN_NAME]" at bounding box center [533, 452] width 207 height 38
copy h6 "[EMAIL_ADDRESS][DOMAIN_NAME]"
click at [571, 492] on h6 "[PHONE_NUMBER]" at bounding box center [582, 502] width 109 height 21
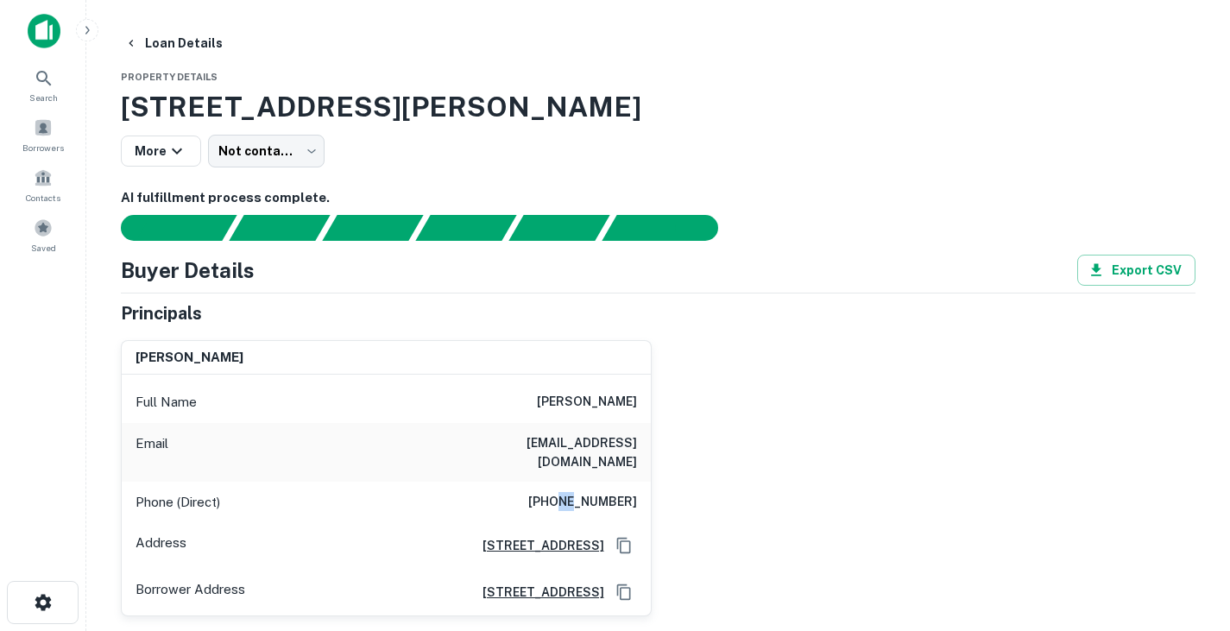
click at [571, 492] on h6 "[PHONE_NUMBER]" at bounding box center [582, 502] width 109 height 21
copy h6 "[PHONE_NUMBER]"
click at [761, 434] on div "[PERSON_NAME] Full Name [PERSON_NAME] Email [EMAIL_ADDRESS][DOMAIN_NAME] Phone …" at bounding box center [651, 471] width 1089 height 291
drag, startPoint x: 126, startPoint y: 105, endPoint x: 571, endPoint y: 101, distance: 445.4
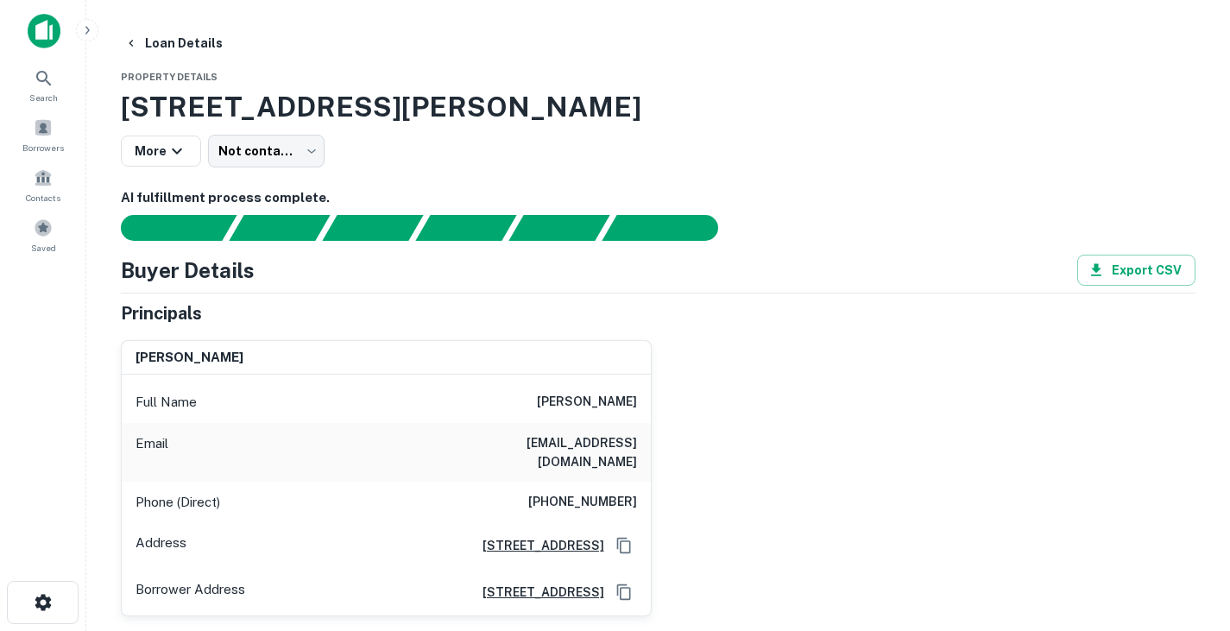
click at [571, 101] on h3 "[STREET_ADDRESS][PERSON_NAME]" at bounding box center [658, 106] width 1075 height 41
copy h3 "[STREET_ADDRESS][PERSON_NAME]"
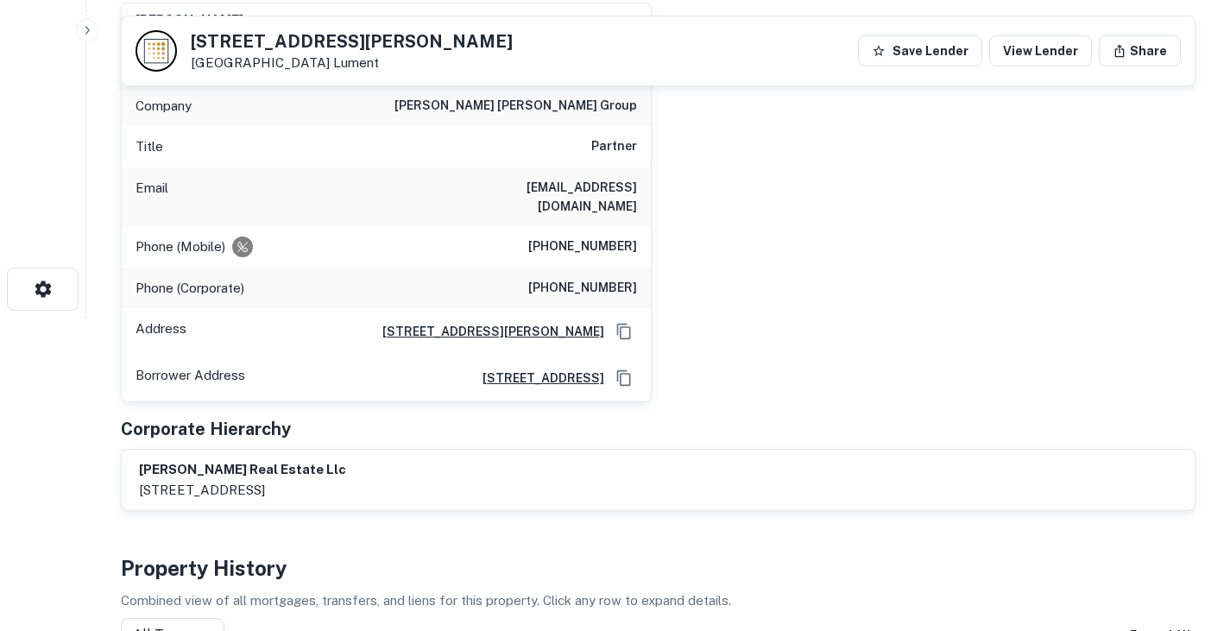
scroll to position [82, 0]
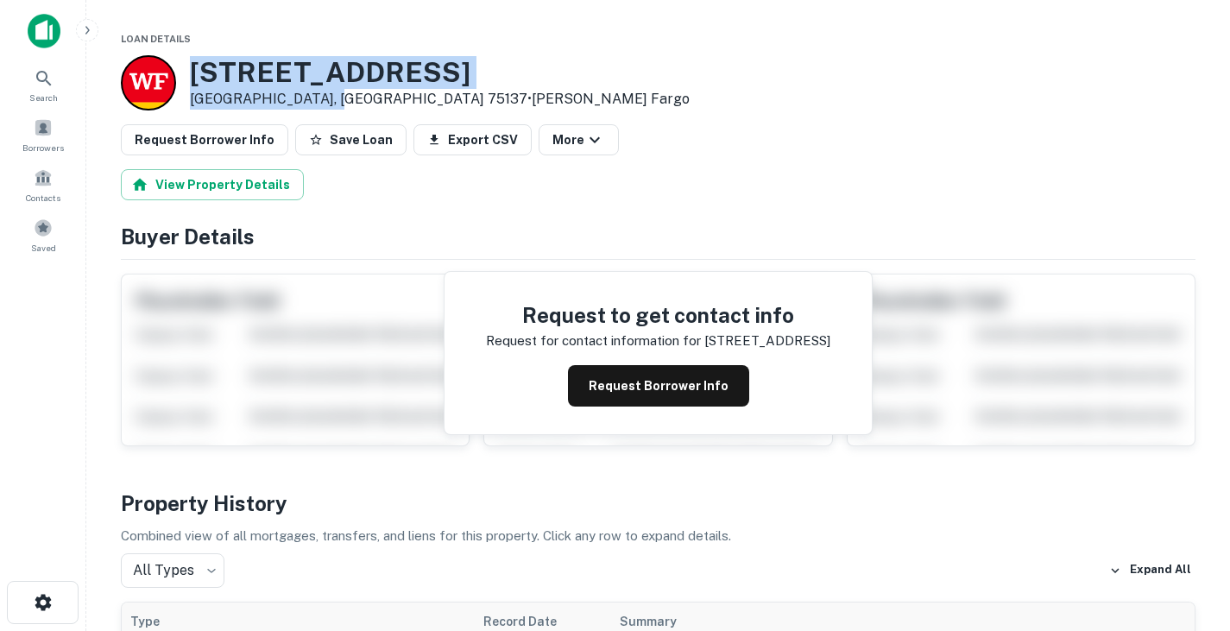
drag, startPoint x: 192, startPoint y: 67, endPoint x: 327, endPoint y: 102, distance: 139.9
click at [327, 102] on div "1303 S Main St Duncanville, TX 75137 • Wells Fargo" at bounding box center [440, 83] width 500 height 54
drag, startPoint x: 334, startPoint y: 99, endPoint x: 195, endPoint y: 73, distance: 141.5
click at [195, 73] on div "1303 S Main St Duncanville, TX 75137 • Wells Fargo" at bounding box center [440, 83] width 500 height 54
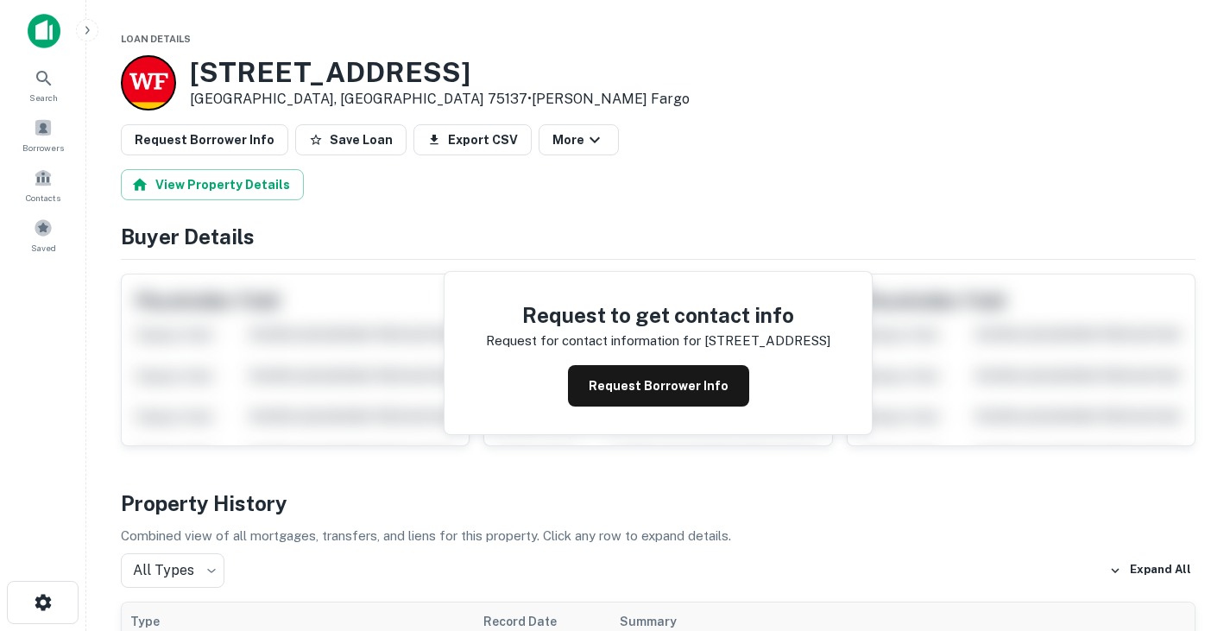
click at [628, 387] on button "Request Borrower Info" at bounding box center [658, 385] width 181 height 41
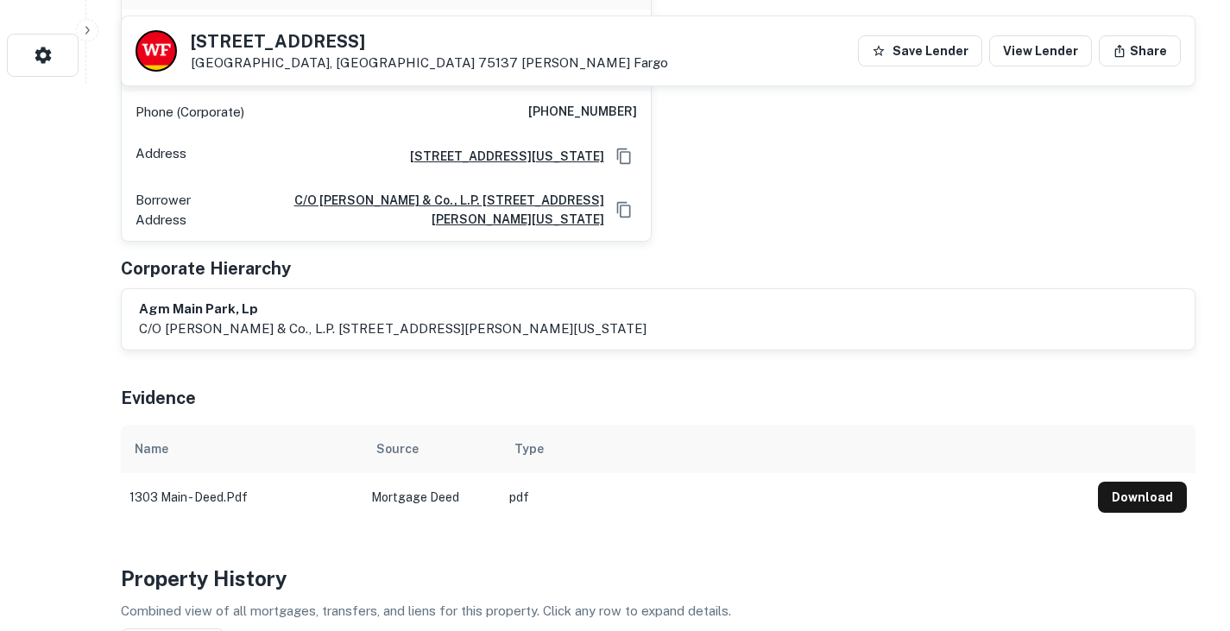
scroll to position [172, 0]
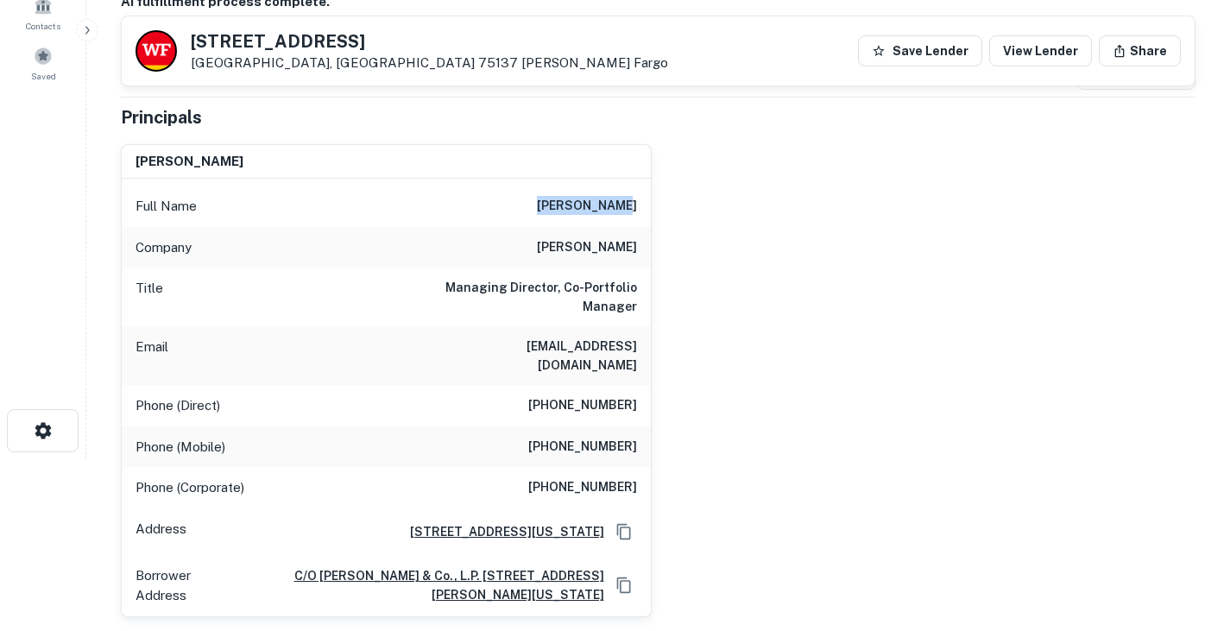
drag, startPoint x: 556, startPoint y: 209, endPoint x: 649, endPoint y: 216, distance: 93.5
click at [649, 216] on div "Full Name matt jackson" at bounding box center [386, 206] width 529 height 41
copy h6 "matt jackson"
click at [552, 204] on div "Full Name matt jackson" at bounding box center [386, 206] width 529 height 41
drag, startPoint x: 552, startPoint y: 204, endPoint x: 645, endPoint y: 238, distance: 98.6
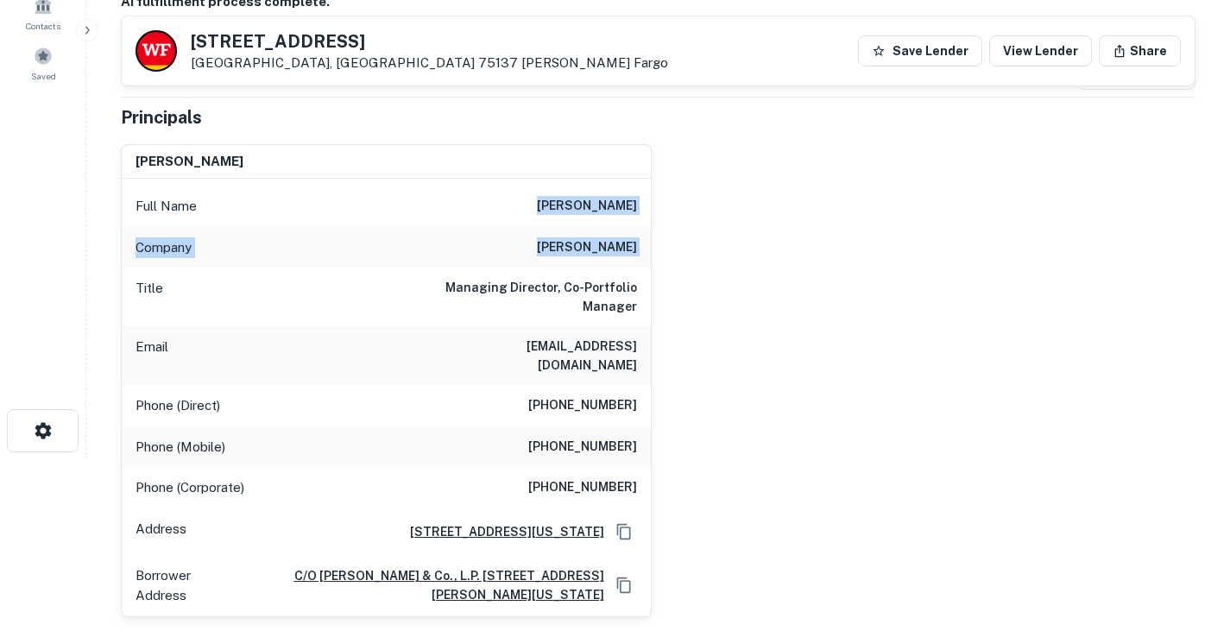
click at [645, 238] on div "Full Name matt jackson Company angelo gordon Title Managing Director, Co-Portfo…" at bounding box center [386, 398] width 529 height 438
click at [599, 357] on div "Email mjackson@angelogordon.com" at bounding box center [386, 355] width 529 height 59
click at [546, 344] on h6 "mjackson@angelogordon.com" at bounding box center [533, 356] width 207 height 38
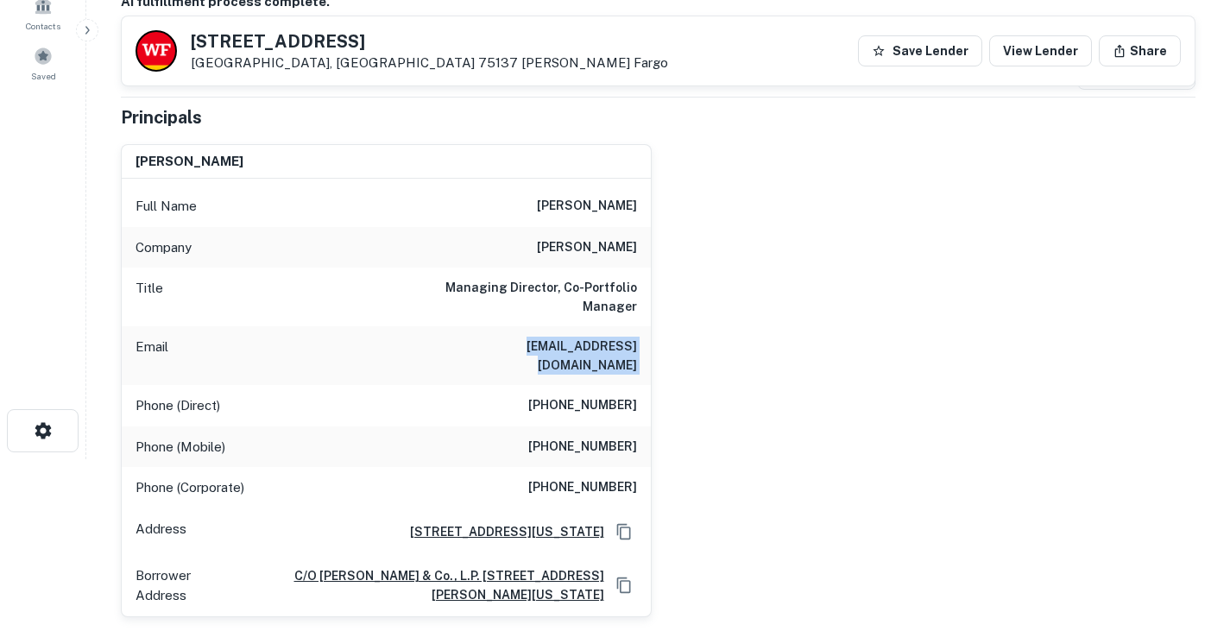
click at [546, 344] on h6 "mjackson@angelogordon.com" at bounding box center [533, 356] width 207 height 38
copy h6 "mjackson@angelogordon.com"
click at [601, 395] on h6 "(212) 883-4171" at bounding box center [582, 405] width 109 height 21
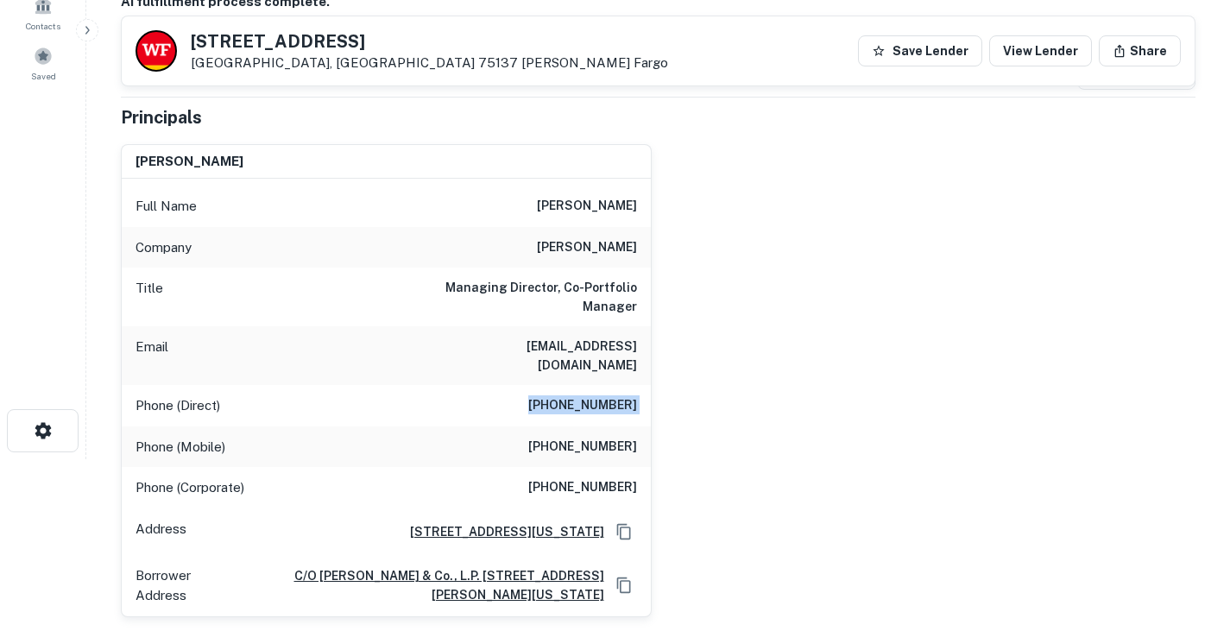
copy h6 "(212) 883-4171"
click at [426, 341] on div "Email mjackson@angelogordon.com" at bounding box center [386, 355] width 529 height 59
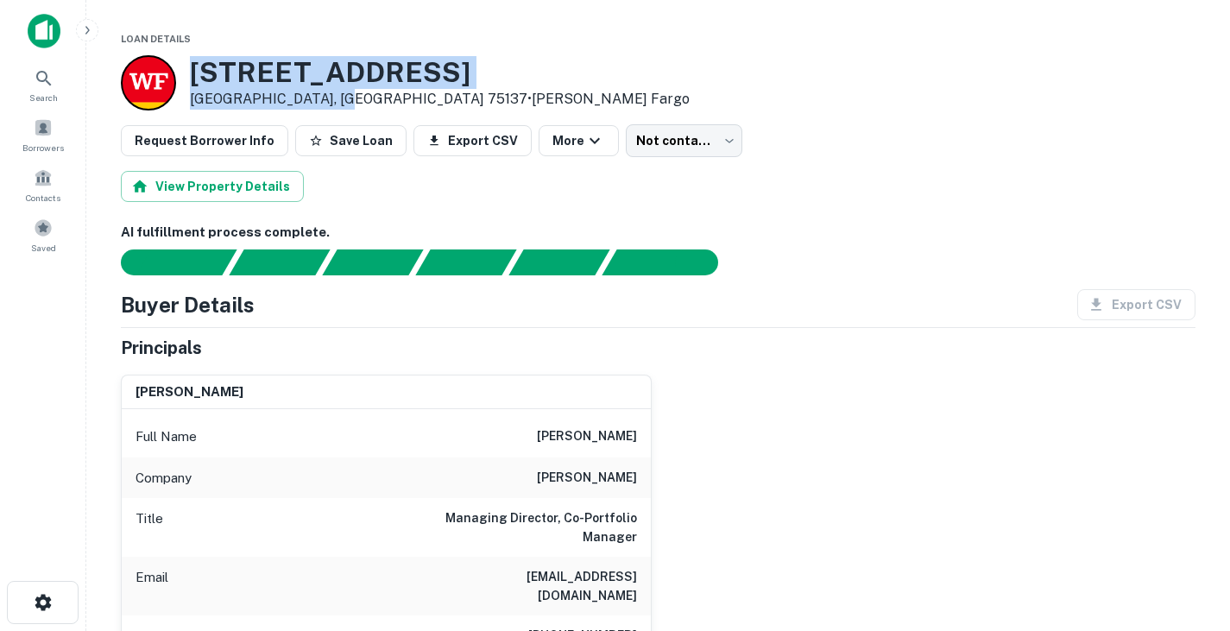
drag, startPoint x: 194, startPoint y: 73, endPoint x: 329, endPoint y: 98, distance: 137.1
click at [329, 98] on div "1303 S Main St Duncanville, TX 75137 • Wells Fargo" at bounding box center [440, 83] width 500 height 54
copy div "1303 S Main St Duncanville, TX 75137"
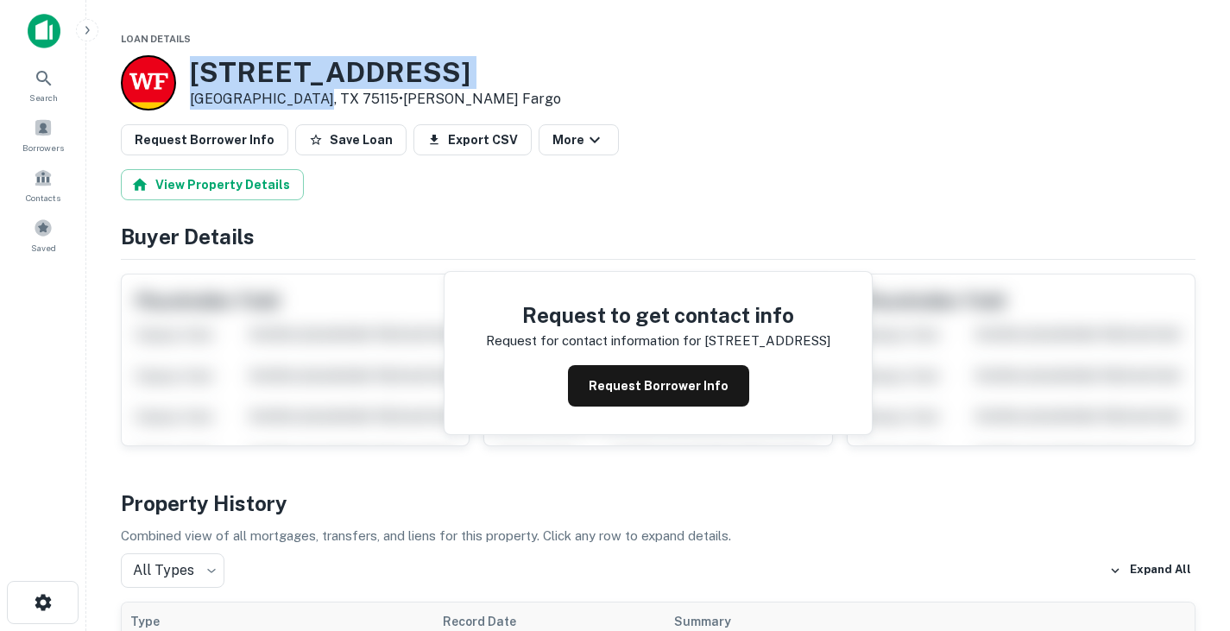
drag, startPoint x: 196, startPoint y: 68, endPoint x: 300, endPoint y: 98, distance: 108.7
click at [300, 98] on div "[STREET_ADDRESS] • [PERSON_NAME] Fargo" at bounding box center [375, 83] width 371 height 54
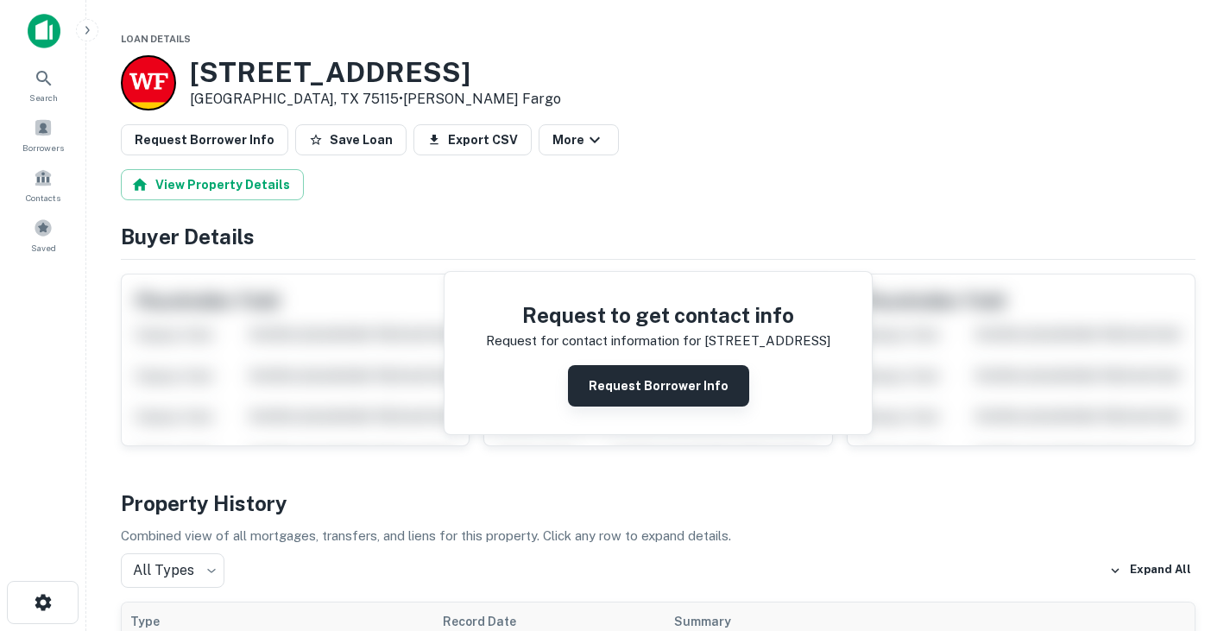
click at [628, 388] on button "Request Borrower Info" at bounding box center [658, 385] width 181 height 41
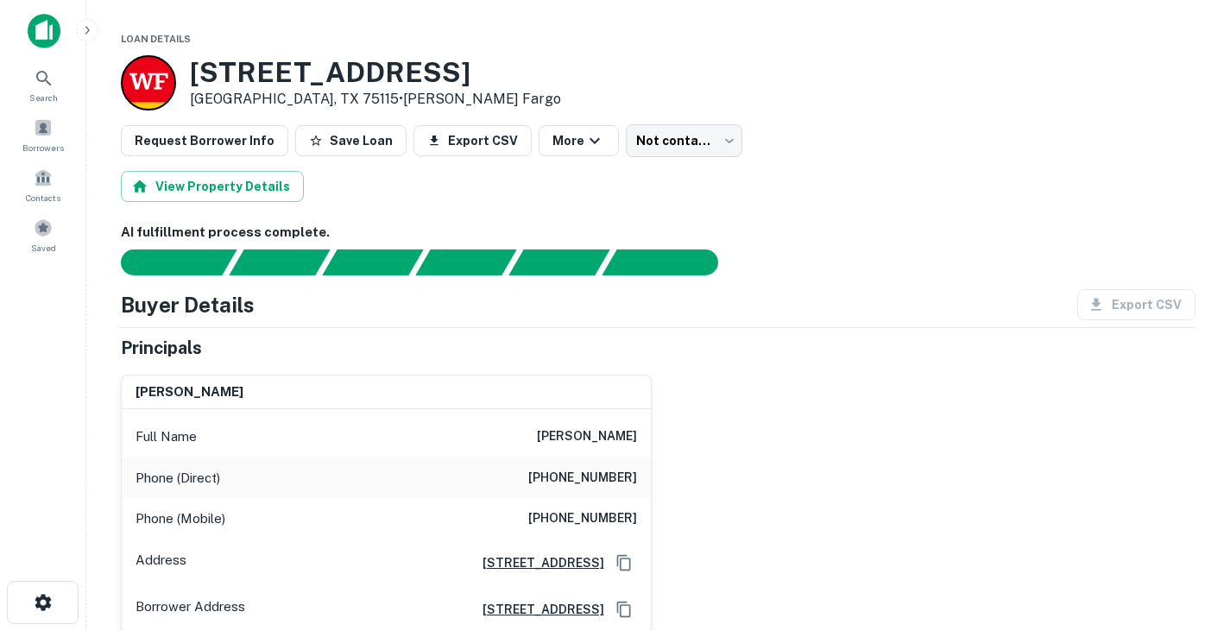
drag, startPoint x: 545, startPoint y: 430, endPoint x: 719, endPoint y: 436, distance: 174.5
click at [719, 436] on div "[PERSON_NAME] Full Name [PERSON_NAME] Phone (Direct) [PHONE_NUMBER] Phone (Mobi…" at bounding box center [651, 497] width 1089 height 273
copy h6 "[PERSON_NAME]"
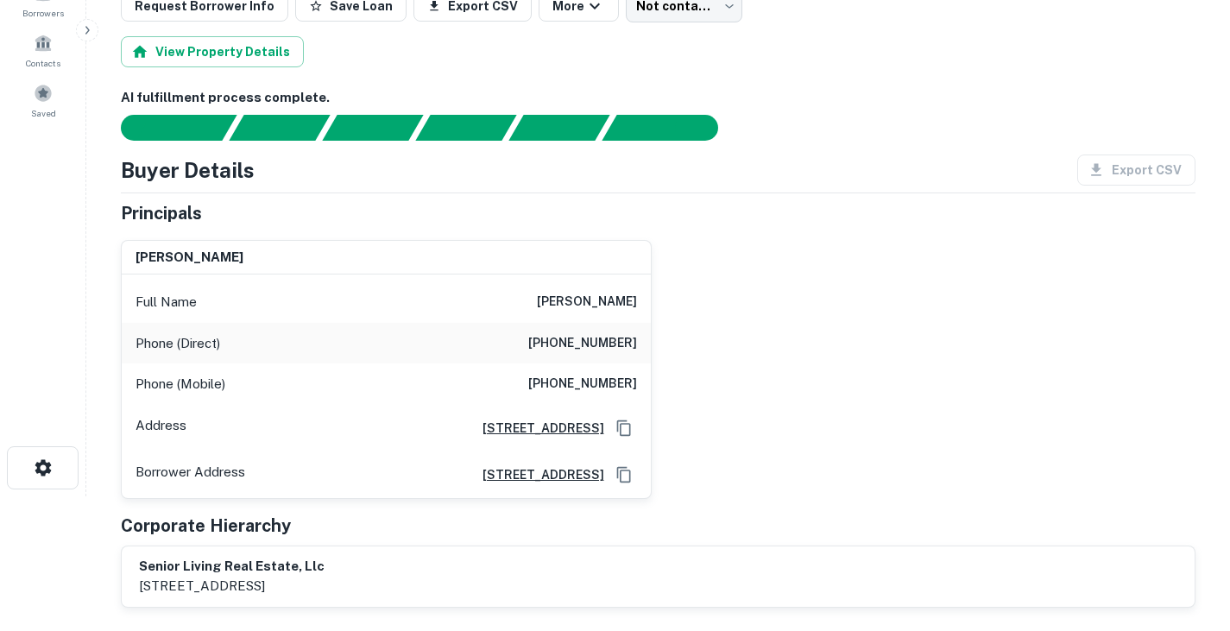
scroll to position [139, 0]
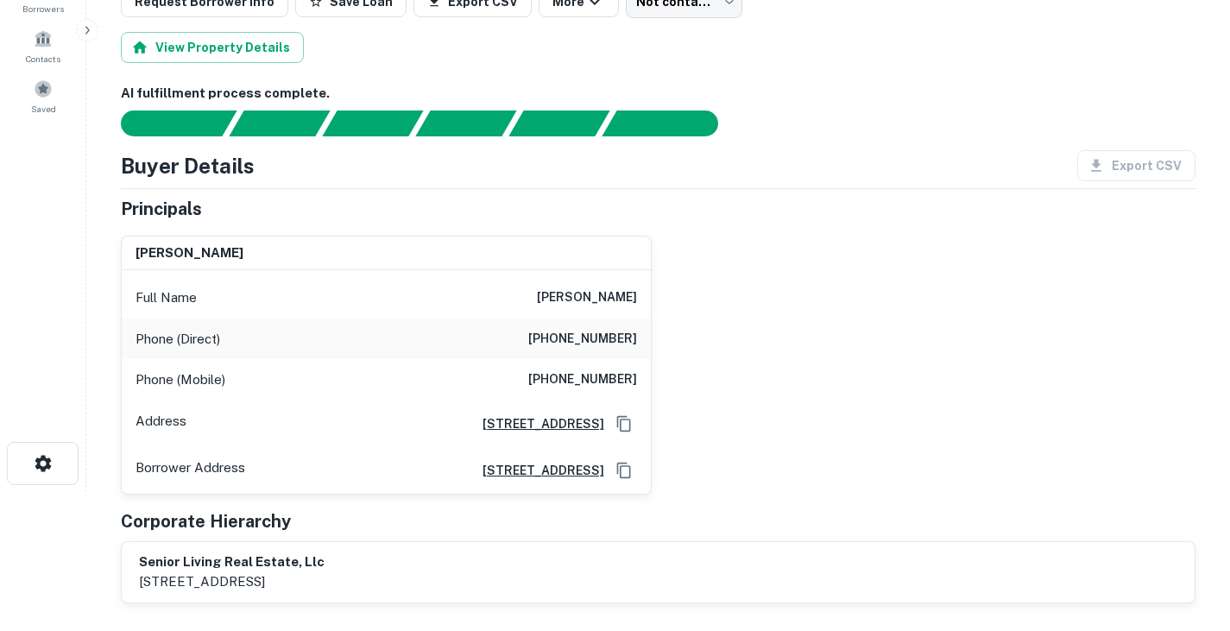
click at [591, 340] on h6 "[PHONE_NUMBER]" at bounding box center [582, 339] width 109 height 21
click at [591, 340] on h6 "(925) 838-2498" at bounding box center [582, 339] width 109 height 21
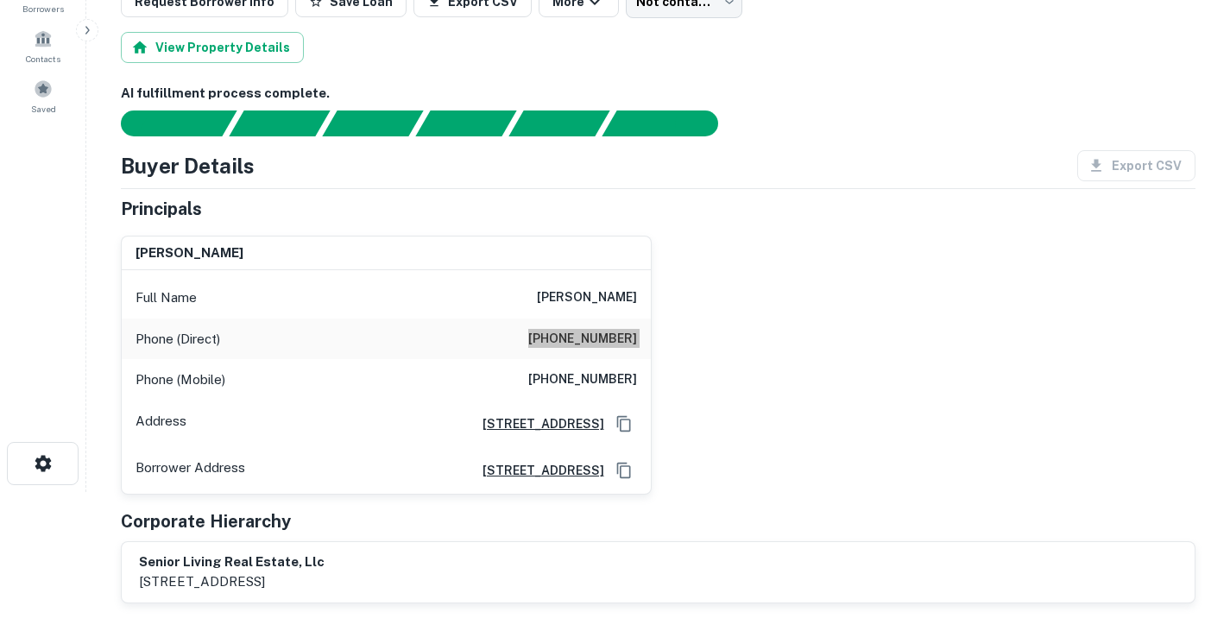
scroll to position [0, 0]
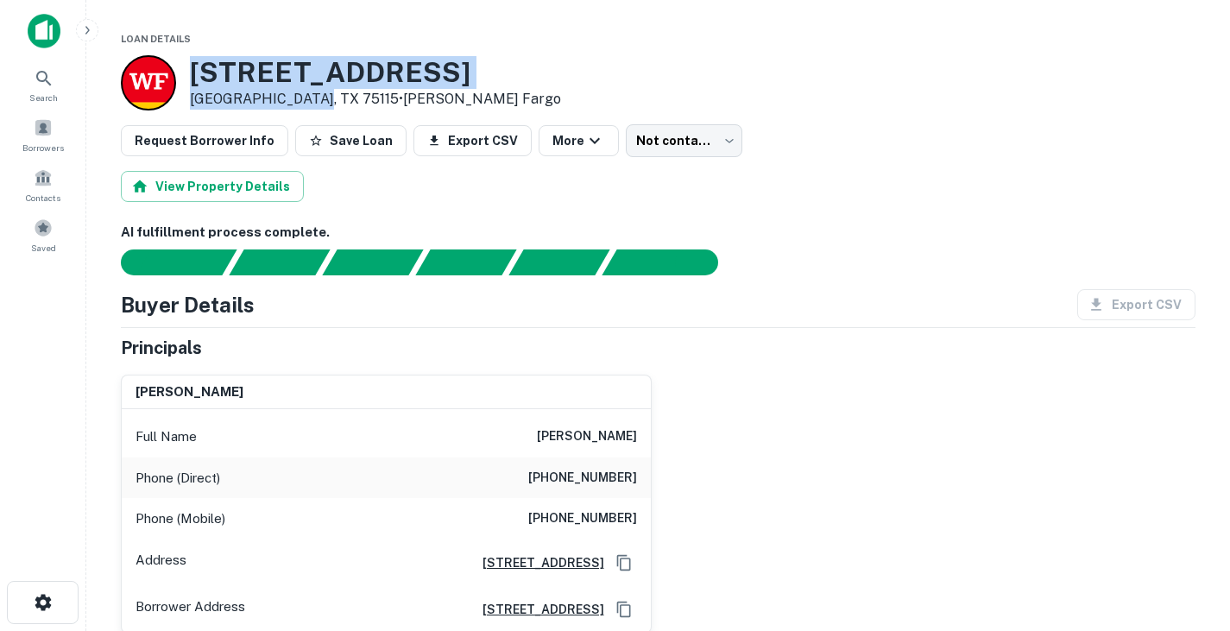
drag, startPoint x: 197, startPoint y: 63, endPoint x: 302, endPoint y: 94, distance: 109.8
click at [302, 94] on div "431 W Wintergreen Rd Desoto, TX 75115 • Wells Fargo" at bounding box center [375, 83] width 371 height 54
copy div "431 W Wintergreen Rd Desoto, TX 75115"
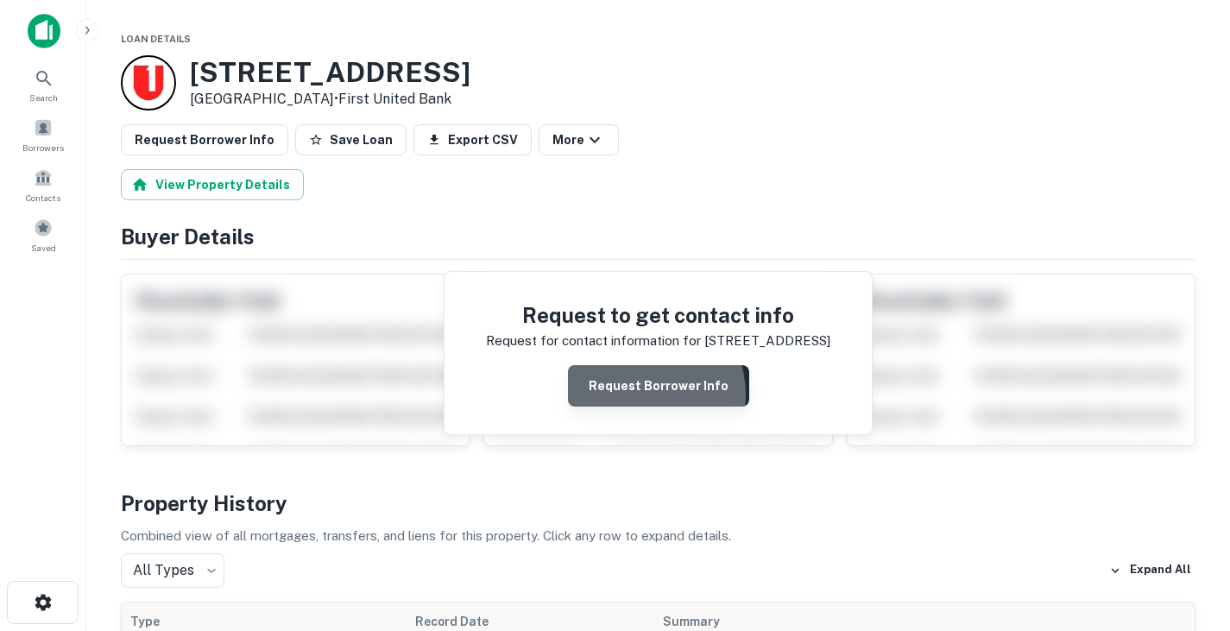
click at [643, 395] on button "Request Borrower Info" at bounding box center [658, 385] width 181 height 41
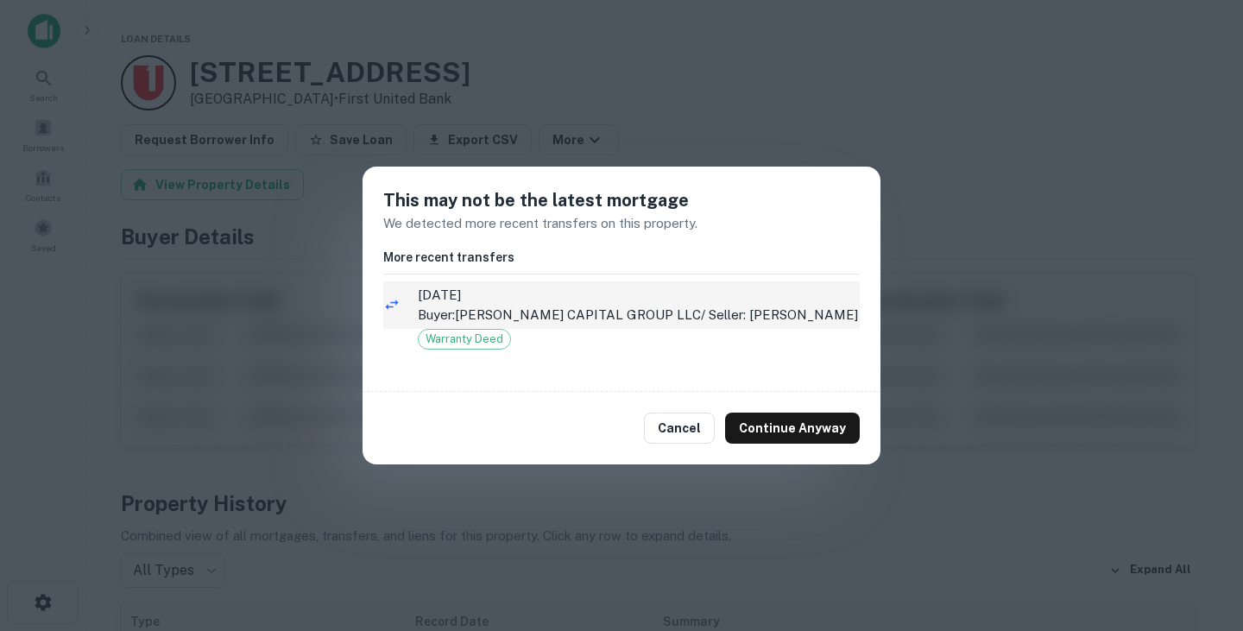
click at [458, 307] on p "Buyer: [PERSON_NAME] CAPITAL GROUP LLC / Seller: [PERSON_NAME]" at bounding box center [639, 315] width 442 height 21
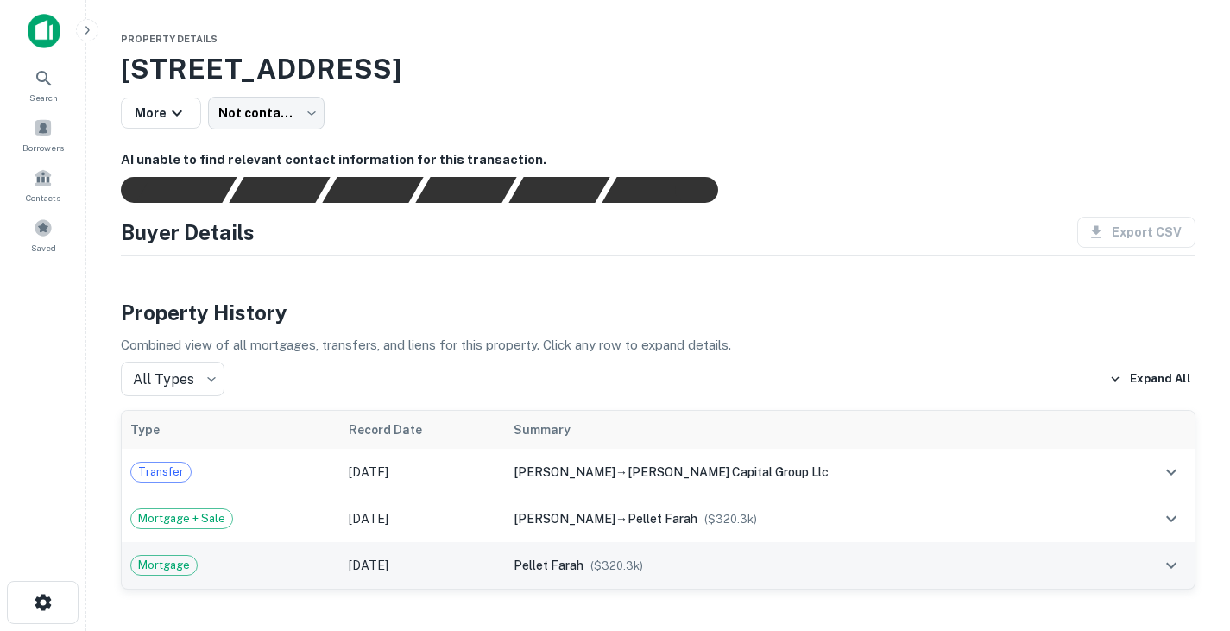
click at [584, 561] on span "pellet farah" at bounding box center [549, 565] width 70 height 14
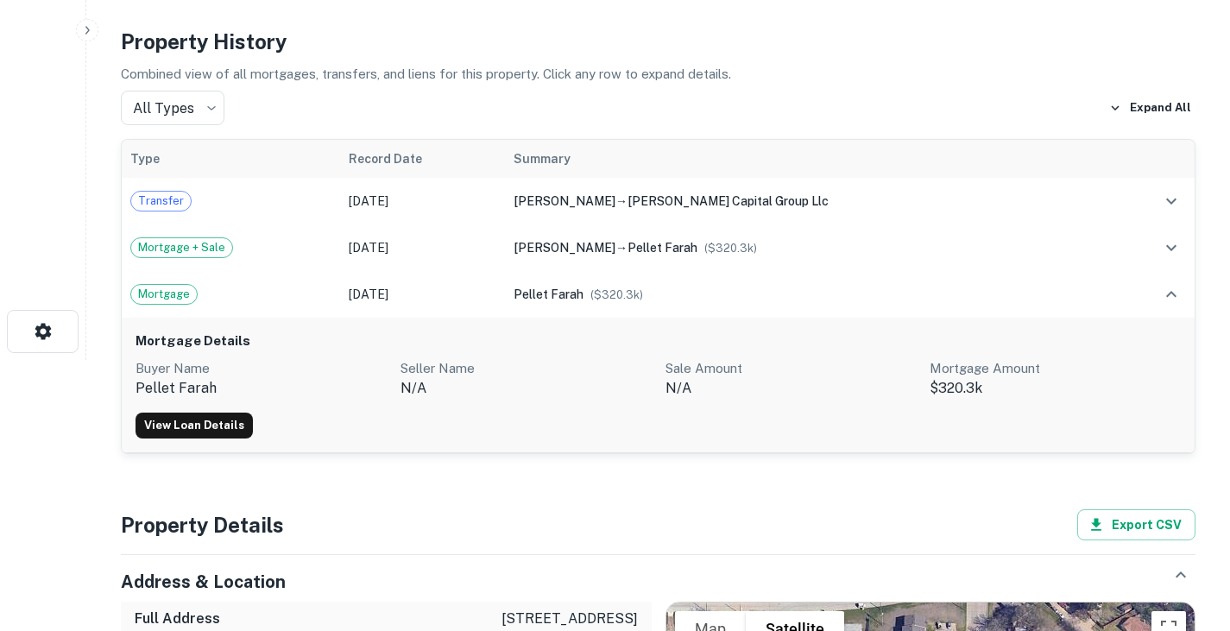
scroll to position [278, 0]
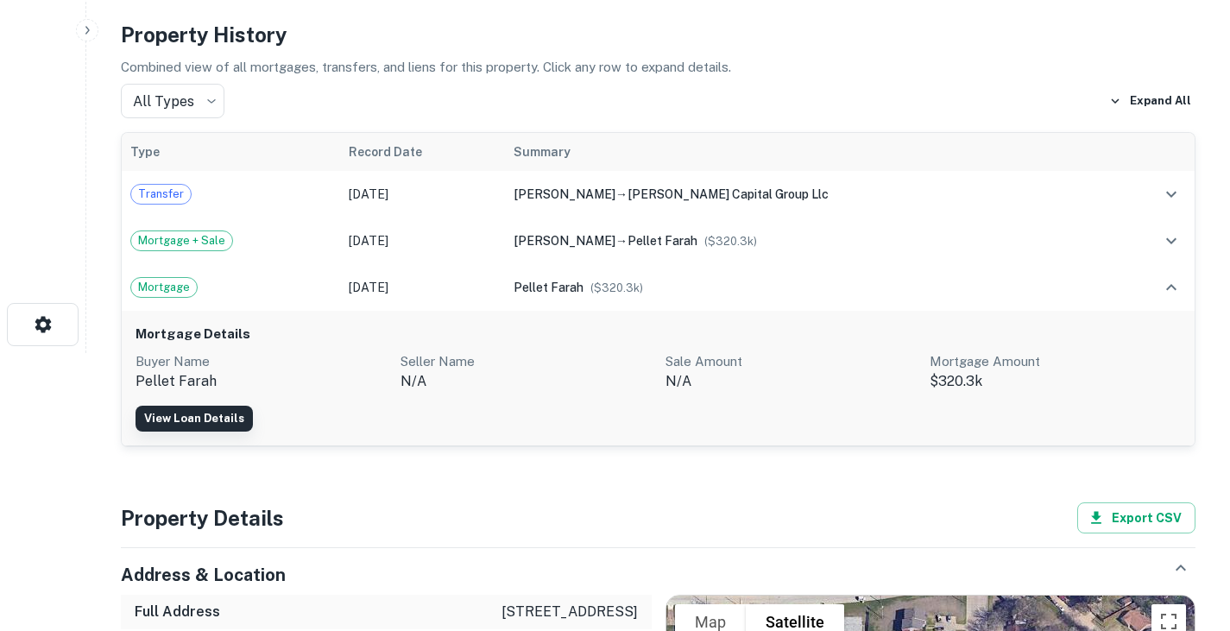
click at [209, 418] on link "View Loan Details" at bounding box center [194, 419] width 117 height 26
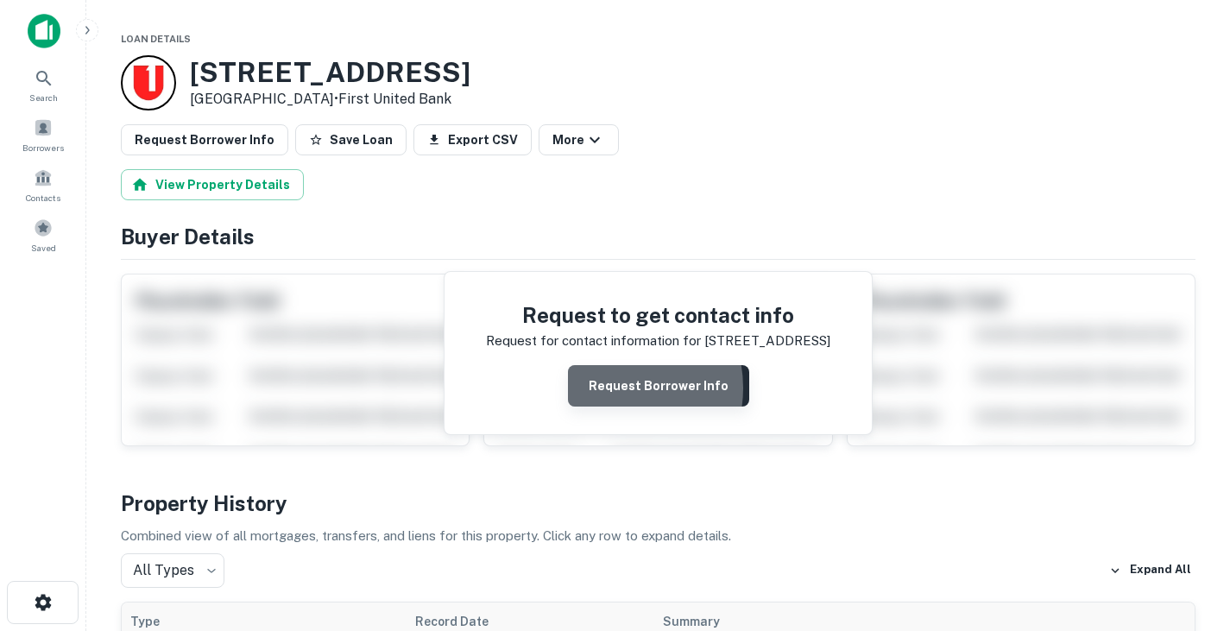
click at [610, 388] on button "Request Borrower Info" at bounding box center [658, 385] width 181 height 41
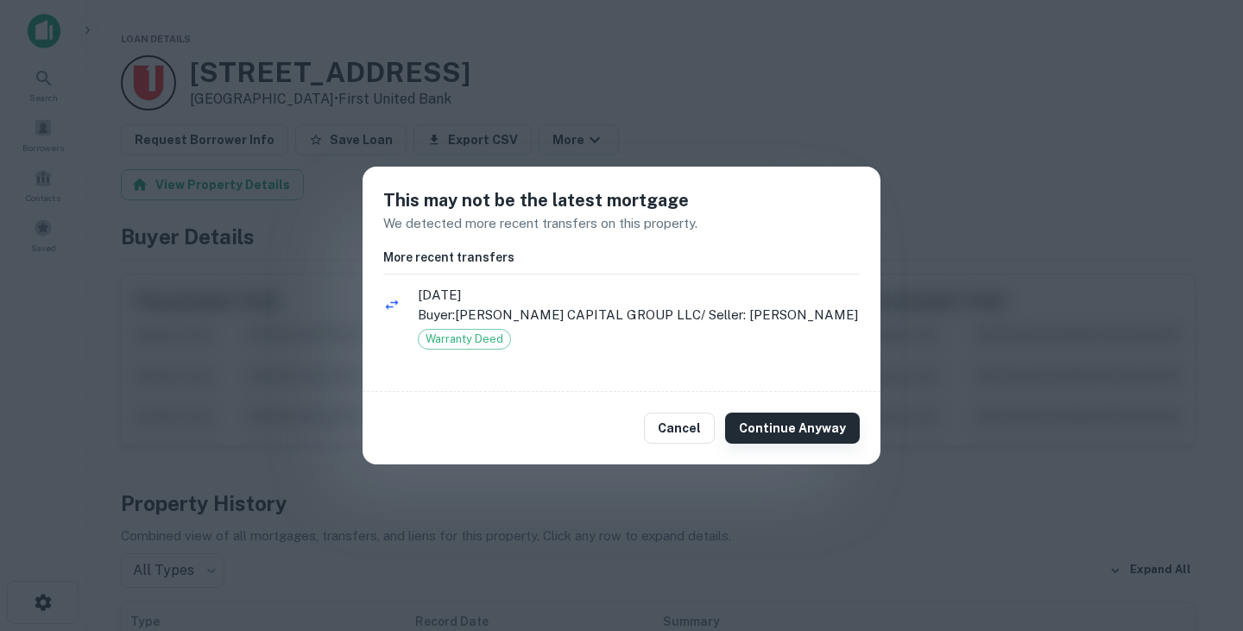
click at [825, 430] on button "Continue Anyway" at bounding box center [792, 428] width 135 height 31
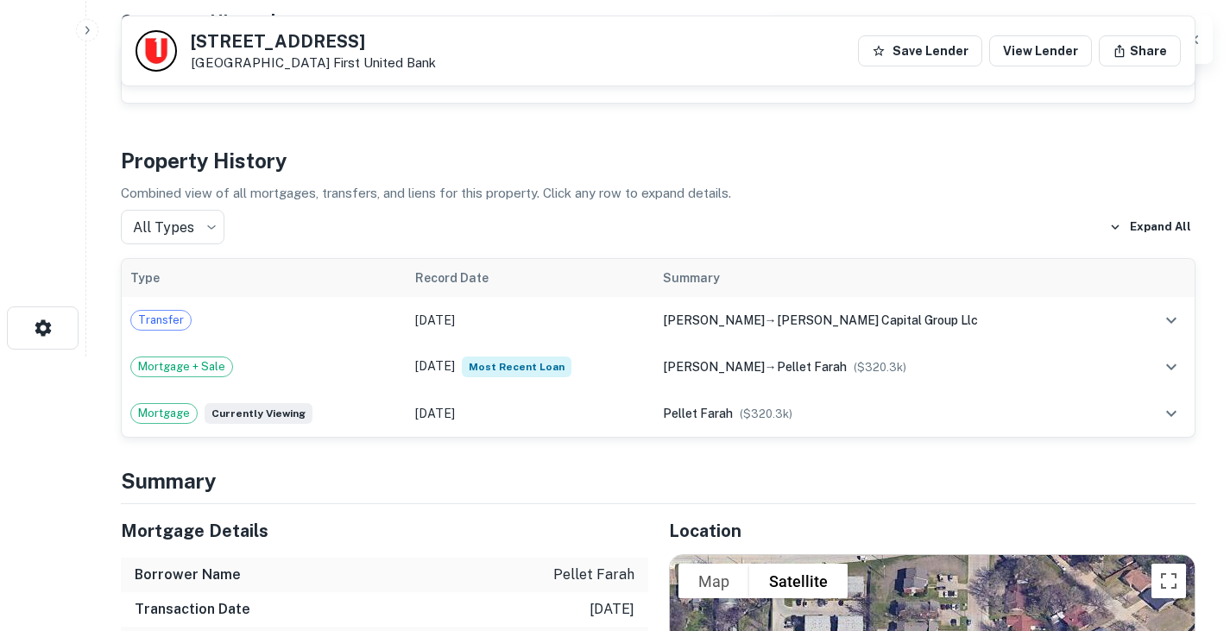
scroll to position [289, 0]
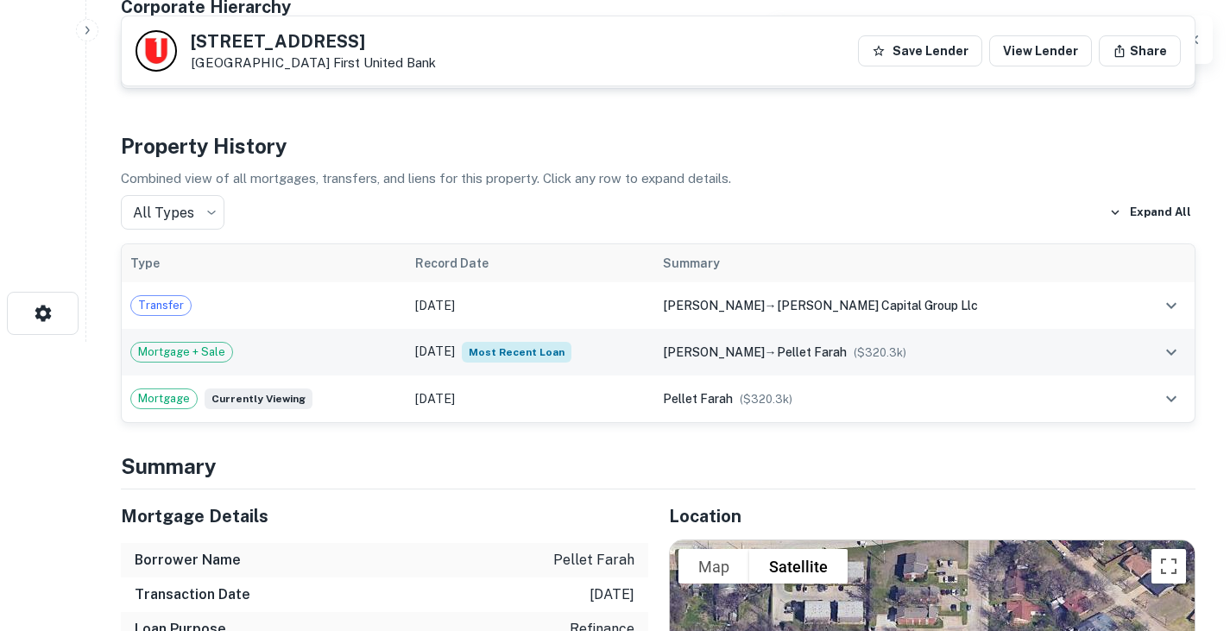
click at [654, 353] on td "Mar 16, 2021 Most Recent Loan" at bounding box center [531, 352] width 248 height 47
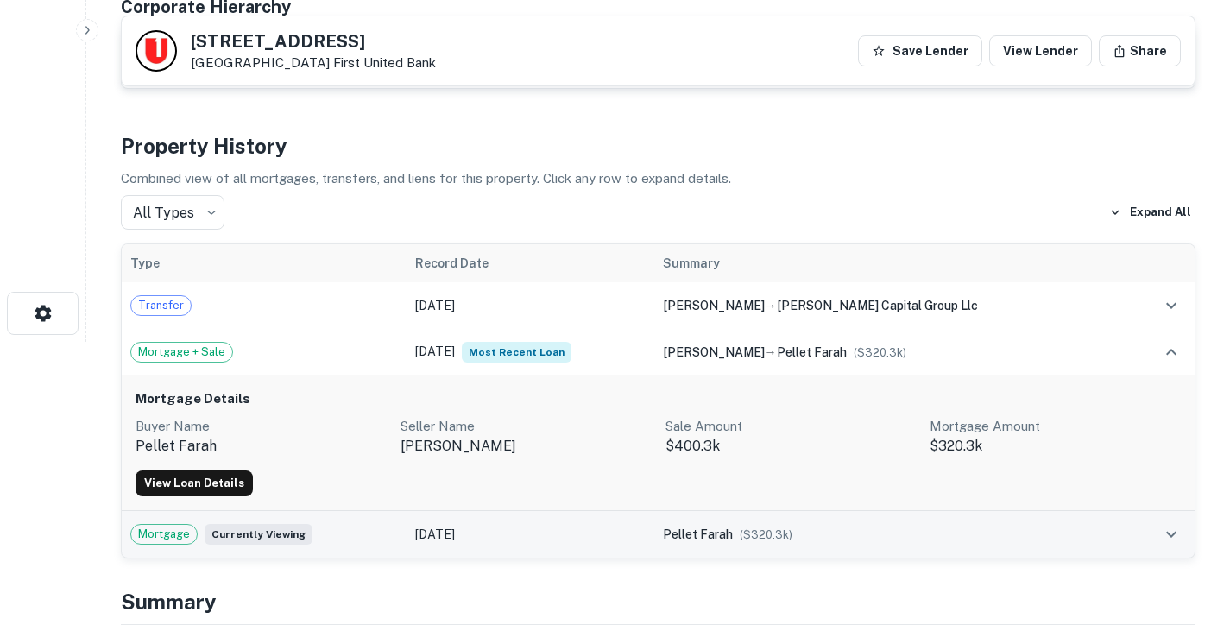
click at [623, 550] on td "Mar 16, 2021" at bounding box center [531, 534] width 248 height 47
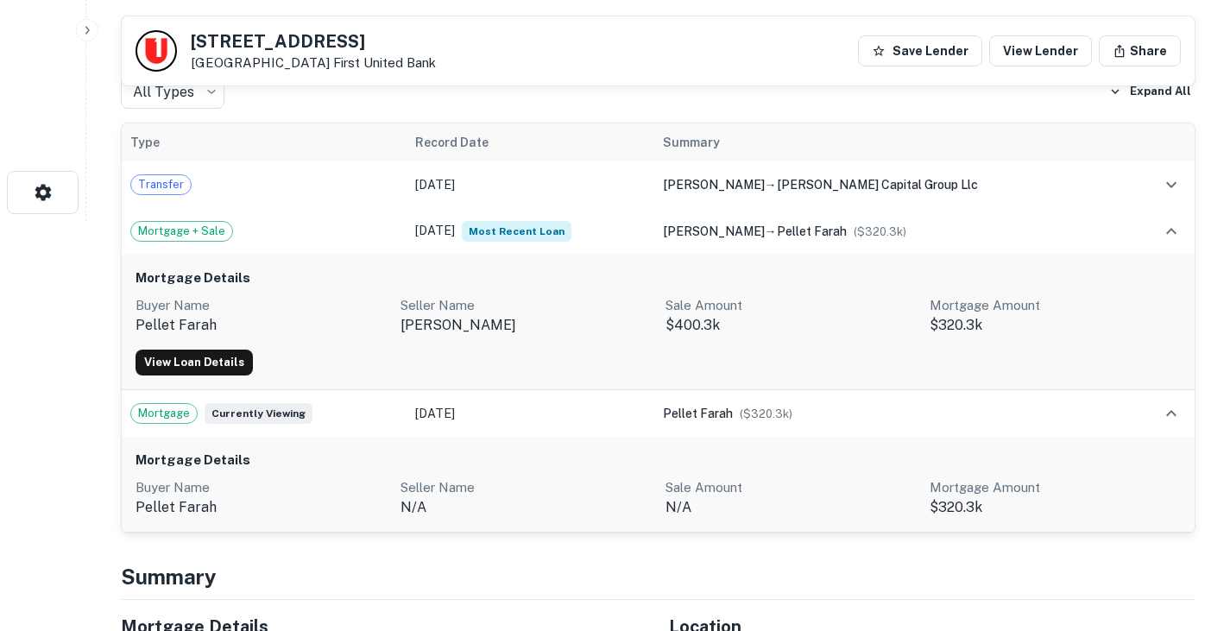
scroll to position [411, 0]
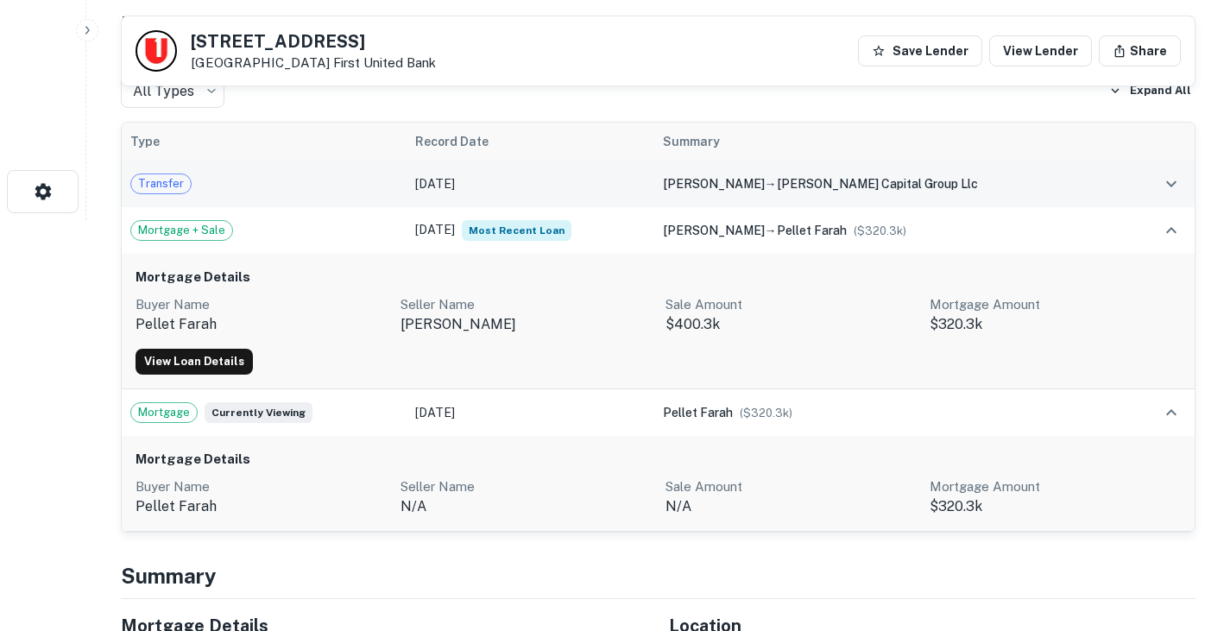
click at [654, 189] on td "Dec 17, 2023" at bounding box center [531, 184] width 248 height 47
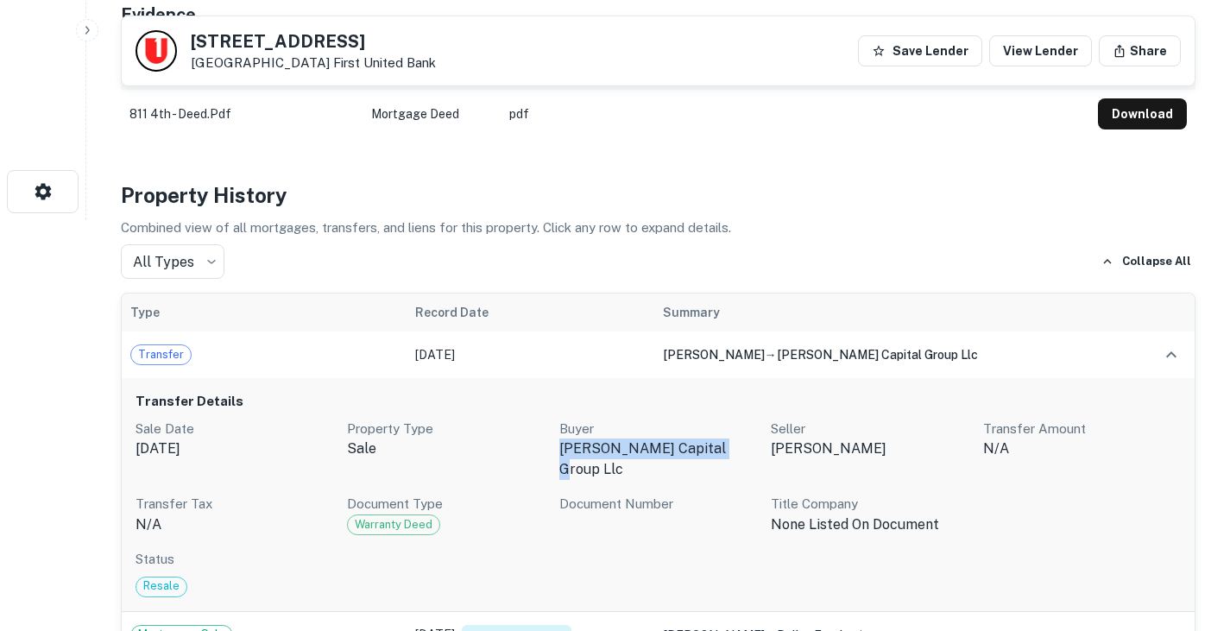
drag, startPoint x: 554, startPoint y: 445, endPoint x: 715, endPoint y: 451, distance: 160.7
click at [715, 451] on div "Sale Date Dec 04, 2023 Property Type sale Buyer quinn capital group llc Seller …" at bounding box center [658, 477] width 1045 height 117
drag, startPoint x: 801, startPoint y: 446, endPoint x: 855, endPoint y: 451, distance: 53.8
click at [855, 451] on p "zarei farah" at bounding box center [870, 449] width 198 height 21
copy p "zarei farah"
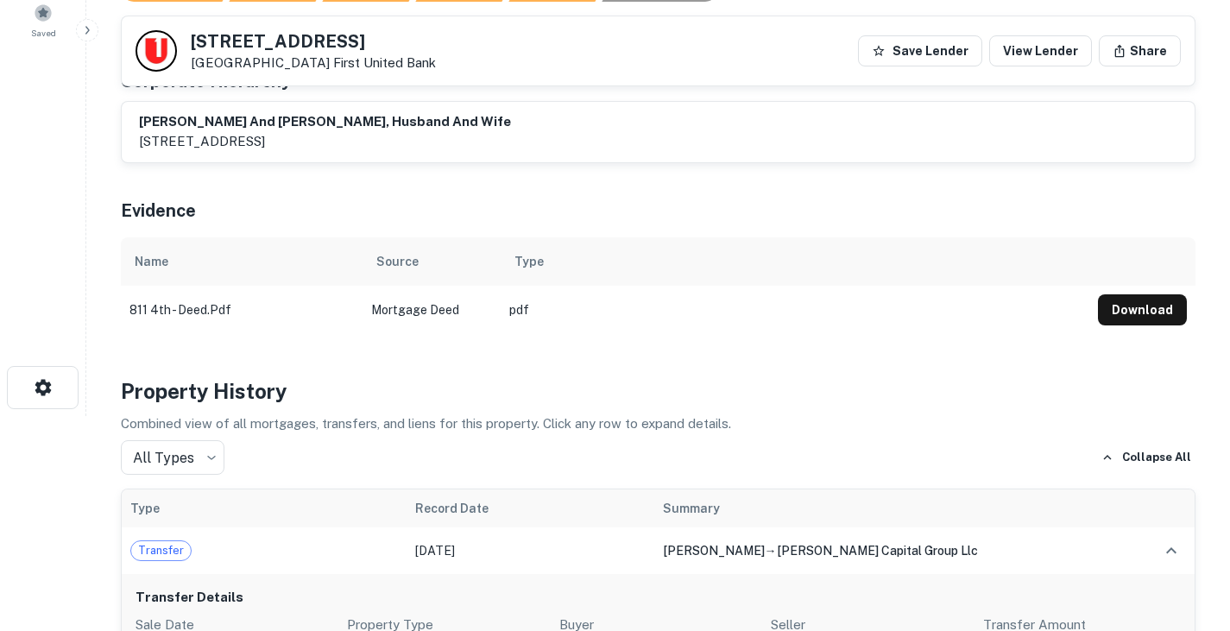
scroll to position [22, 0]
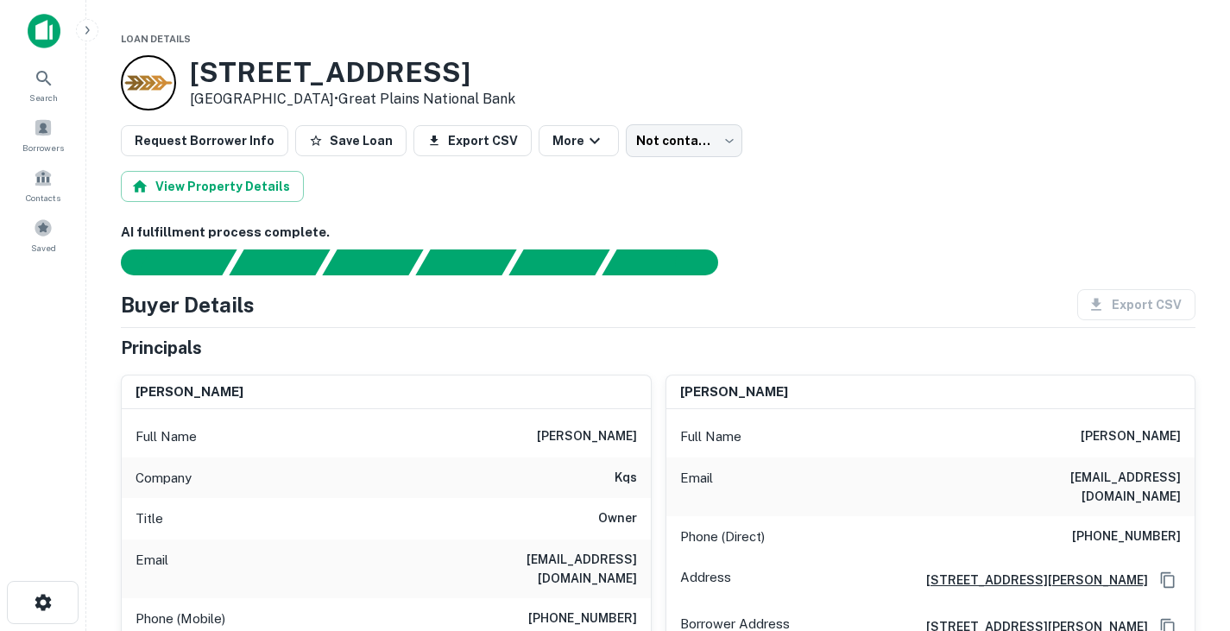
drag, startPoint x: 544, startPoint y: 437, endPoint x: 649, endPoint y: 442, distance: 105.4
click at [649, 442] on div "Full Name [PERSON_NAME]" at bounding box center [386, 436] width 529 height 41
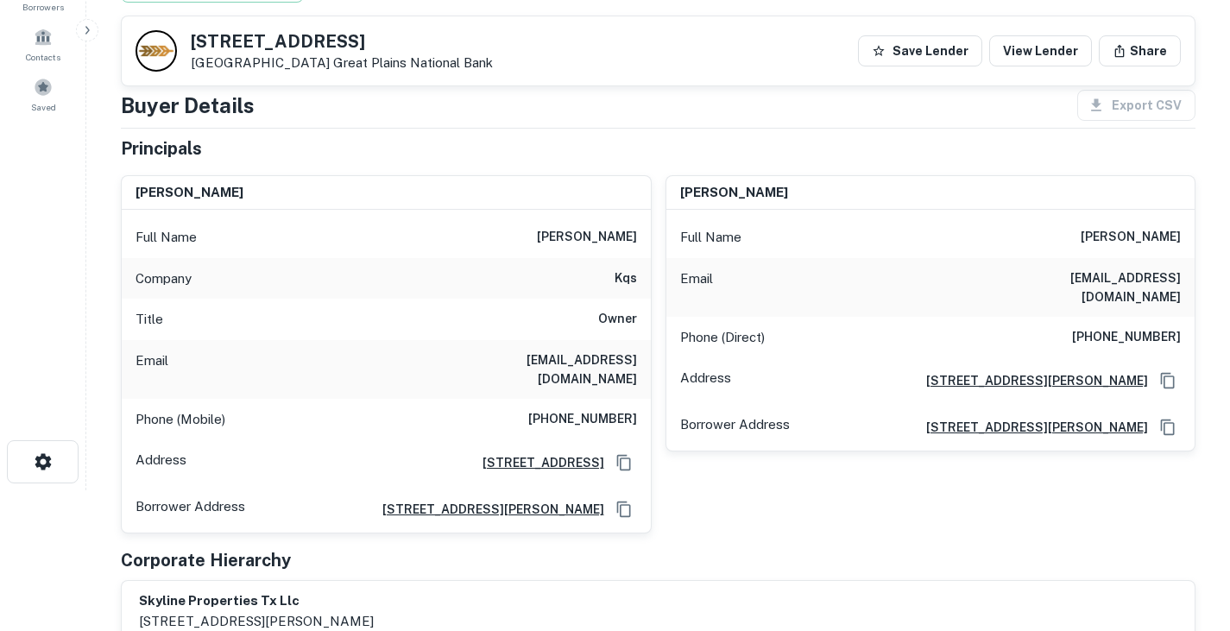
scroll to position [131, 0]
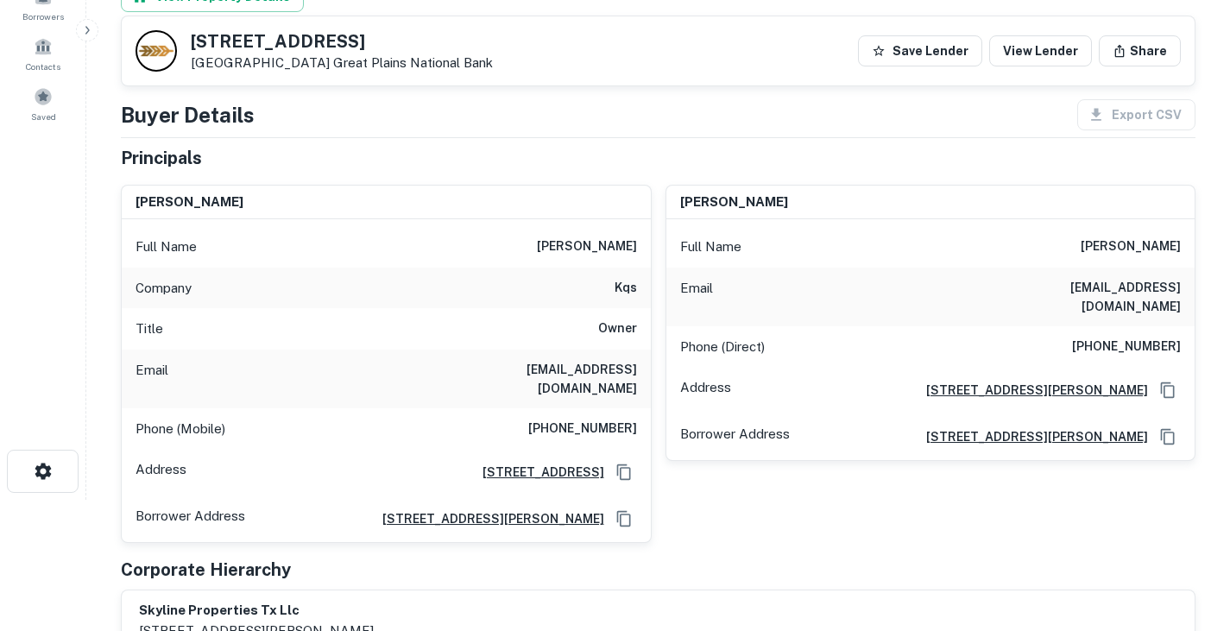
copy h6 "[PERSON_NAME]"
click at [604, 374] on h6 "[EMAIL_ADDRESS][DOMAIN_NAME]" at bounding box center [533, 379] width 207 height 38
copy h6 "[EMAIL_ADDRESS][DOMAIN_NAME]"
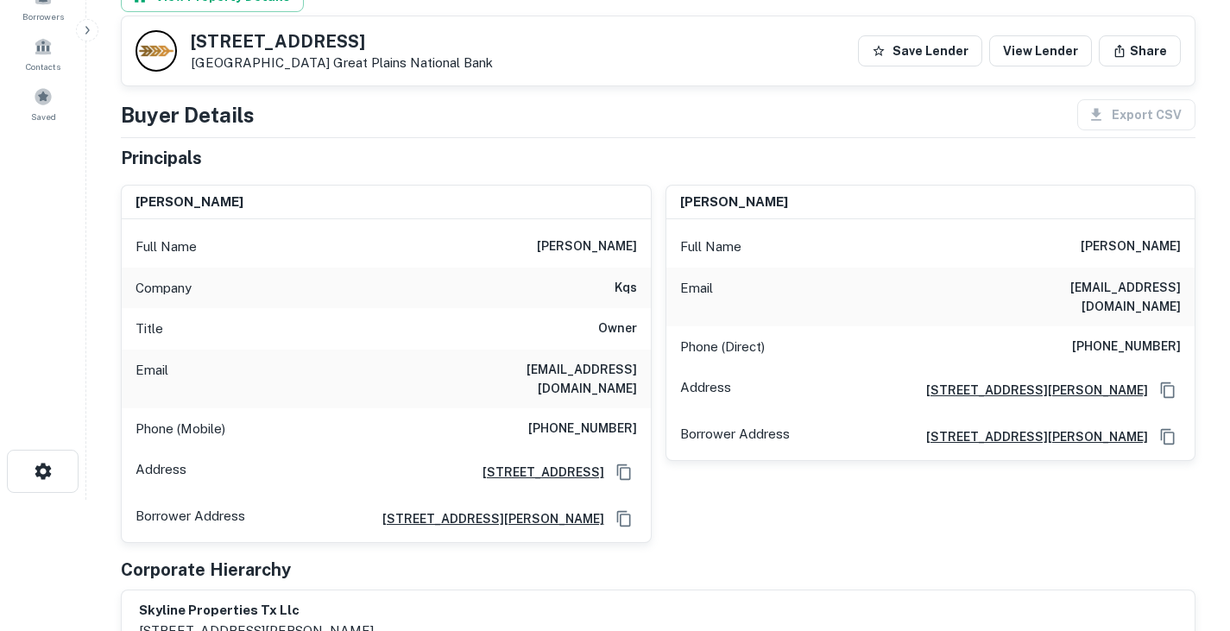
click at [603, 419] on h6 "[PHONE_NUMBER]" at bounding box center [582, 429] width 109 height 21
click at [603, 419] on h6 "(817) 229-5281" at bounding box center [582, 429] width 109 height 21
copy h6 "(817) 229-5281"
click at [433, 322] on div "Title Owner" at bounding box center [386, 328] width 529 height 41
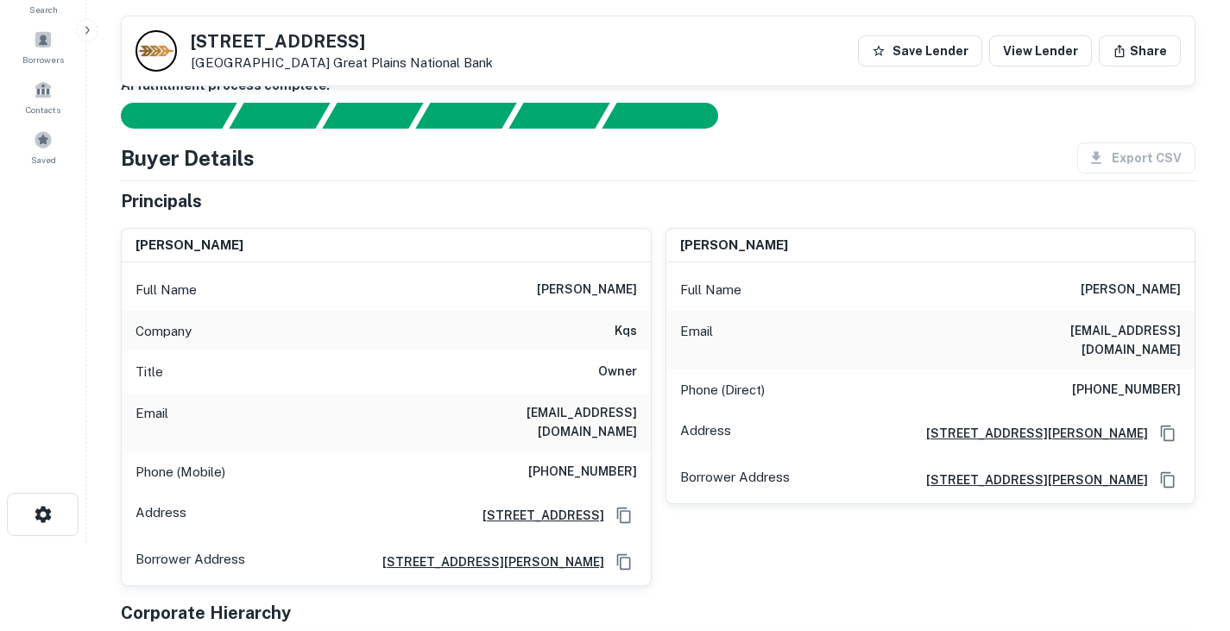
scroll to position [0, 0]
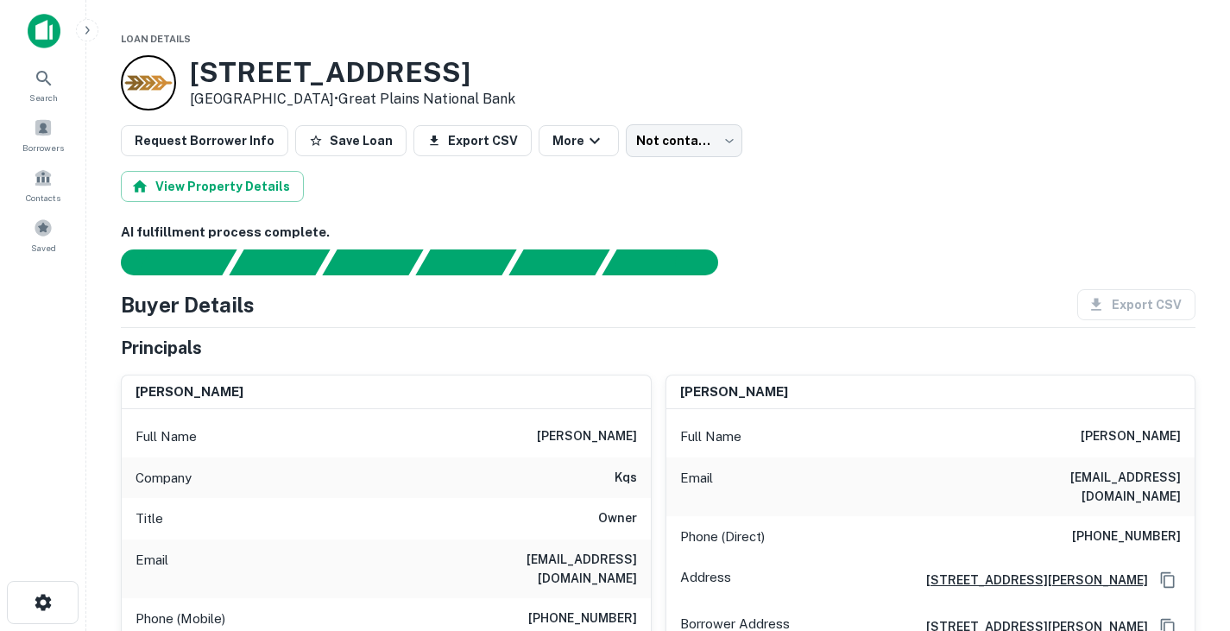
drag, startPoint x: 191, startPoint y: 72, endPoint x: 312, endPoint y: 97, distance: 124.3
click at [312, 97] on div "1301 E Road To Six Flags St Arlington, TX 76011 • Great Plains National Bank" at bounding box center [352, 83] width 325 height 54
copy div "1301 E Road To Six Flags St Arlington, TX 76011"
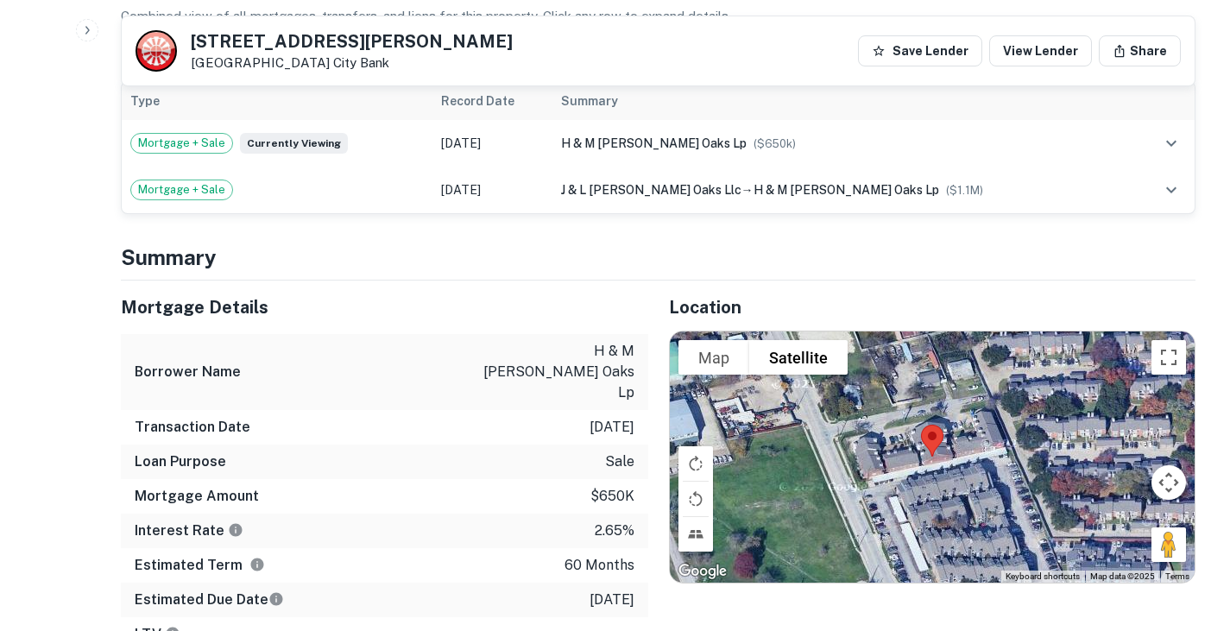
scroll to position [674, 0]
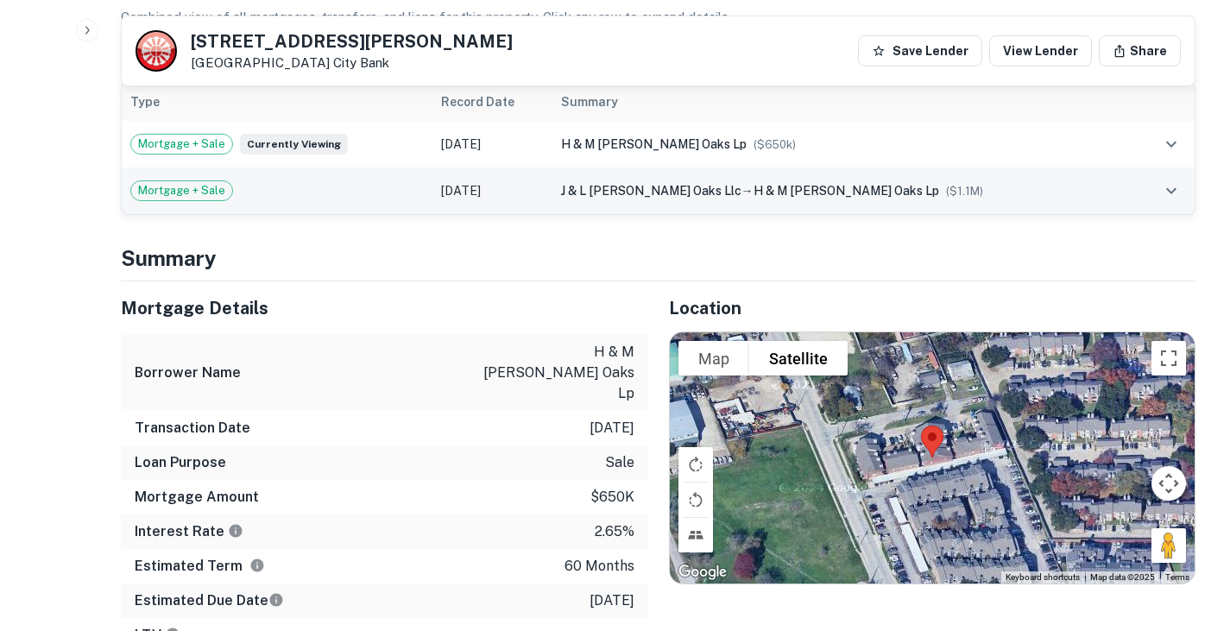
click at [283, 193] on div "Mortgage + Sale" at bounding box center [276, 190] width 293 height 21
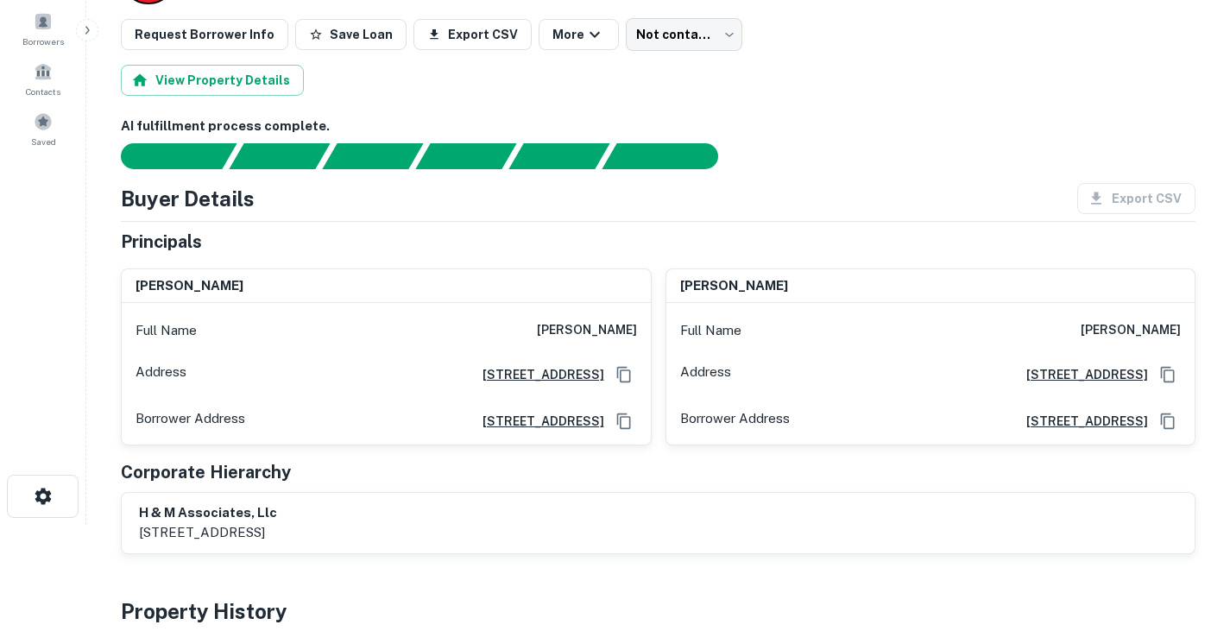
scroll to position [107, 0]
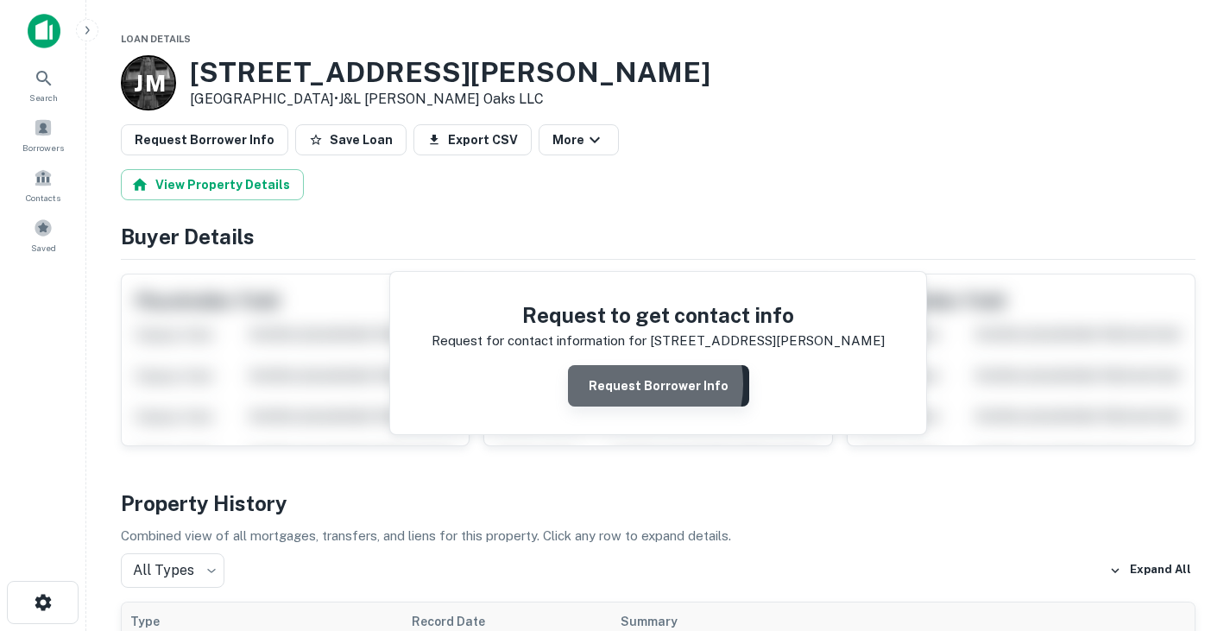
click at [632, 384] on button "Request Borrower Info" at bounding box center [658, 385] width 181 height 41
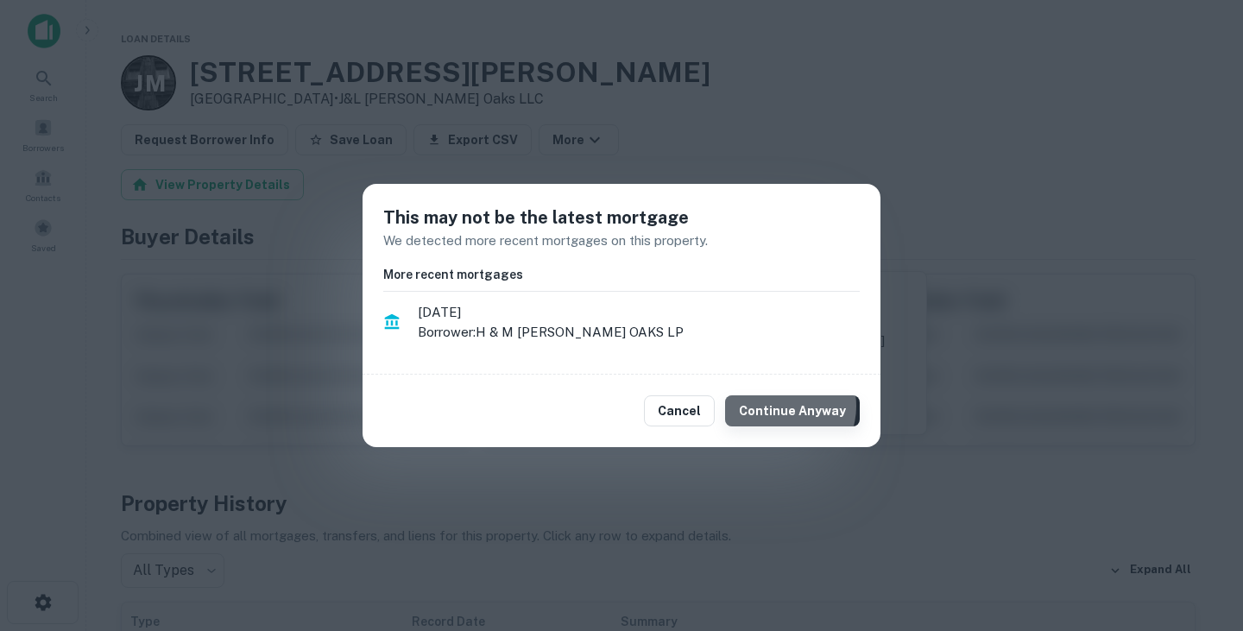
click at [791, 407] on button "Continue Anyway" at bounding box center [792, 410] width 135 height 31
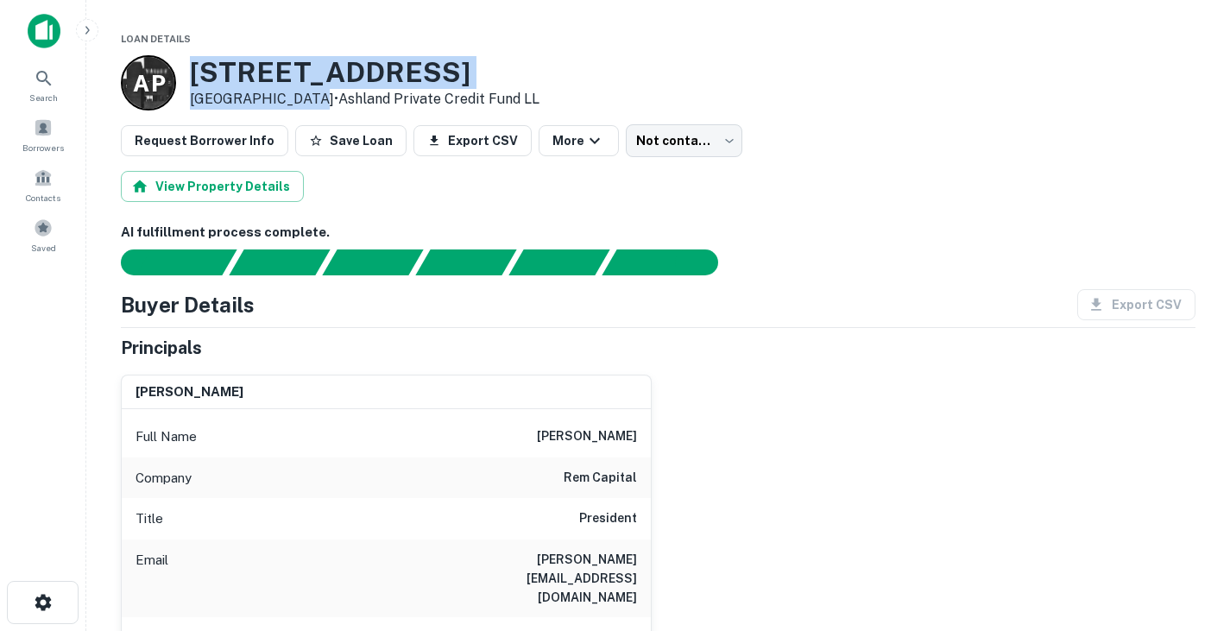
drag, startPoint x: 189, startPoint y: 67, endPoint x: 300, endPoint y: 99, distance: 115.8
click at [300, 99] on div "A P [STREET_ADDRESS] • Ashland Private Credit Fund LL" at bounding box center [330, 82] width 419 height 55
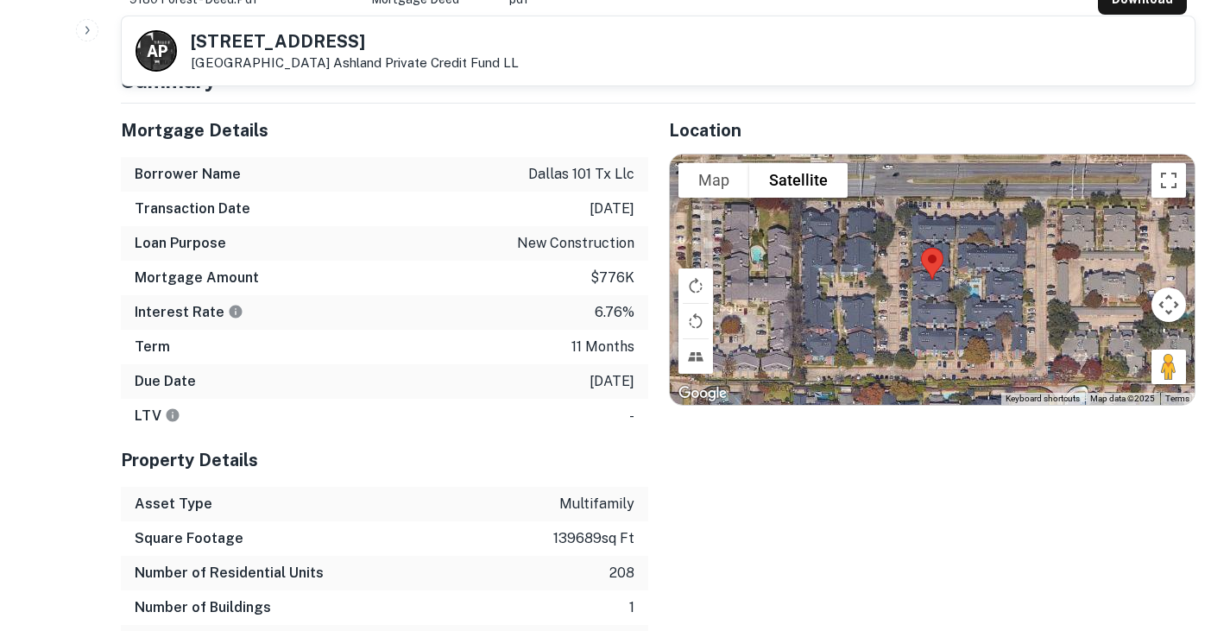
scroll to position [992, 0]
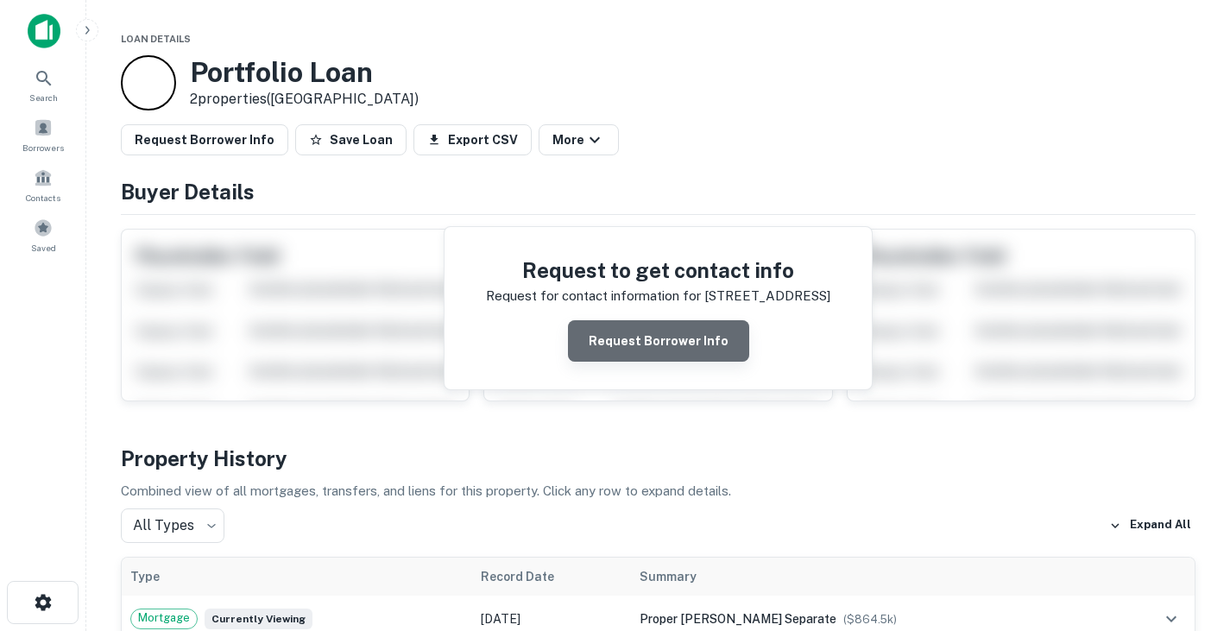
click at [694, 328] on button "Request Borrower Info" at bounding box center [658, 340] width 181 height 41
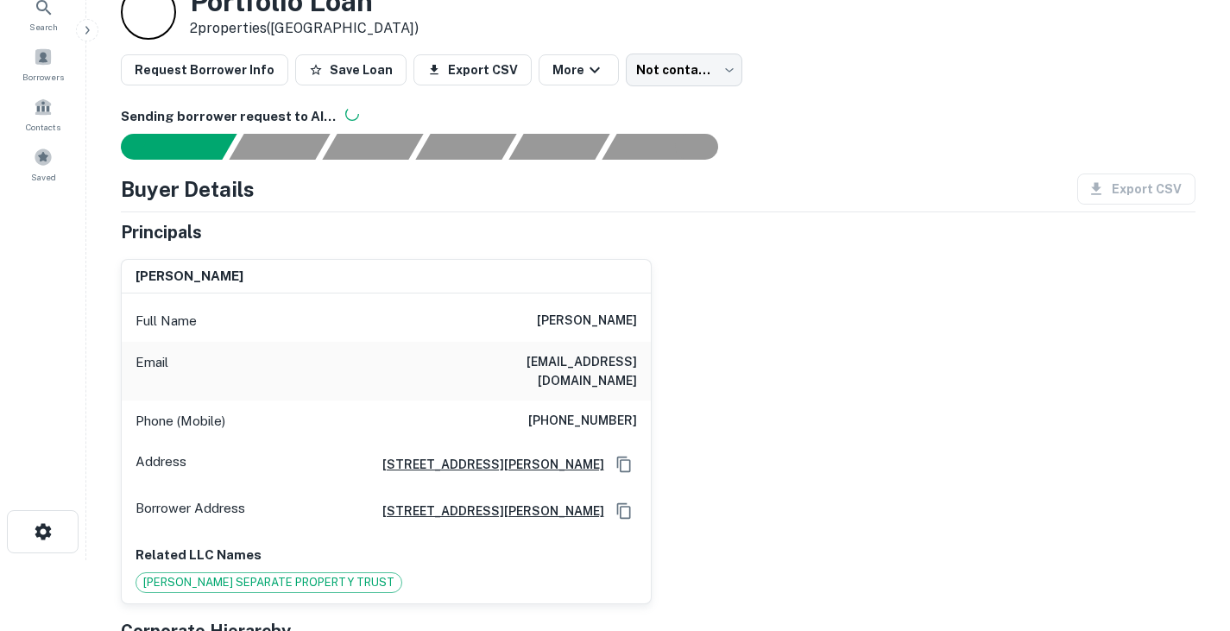
scroll to position [47, 0]
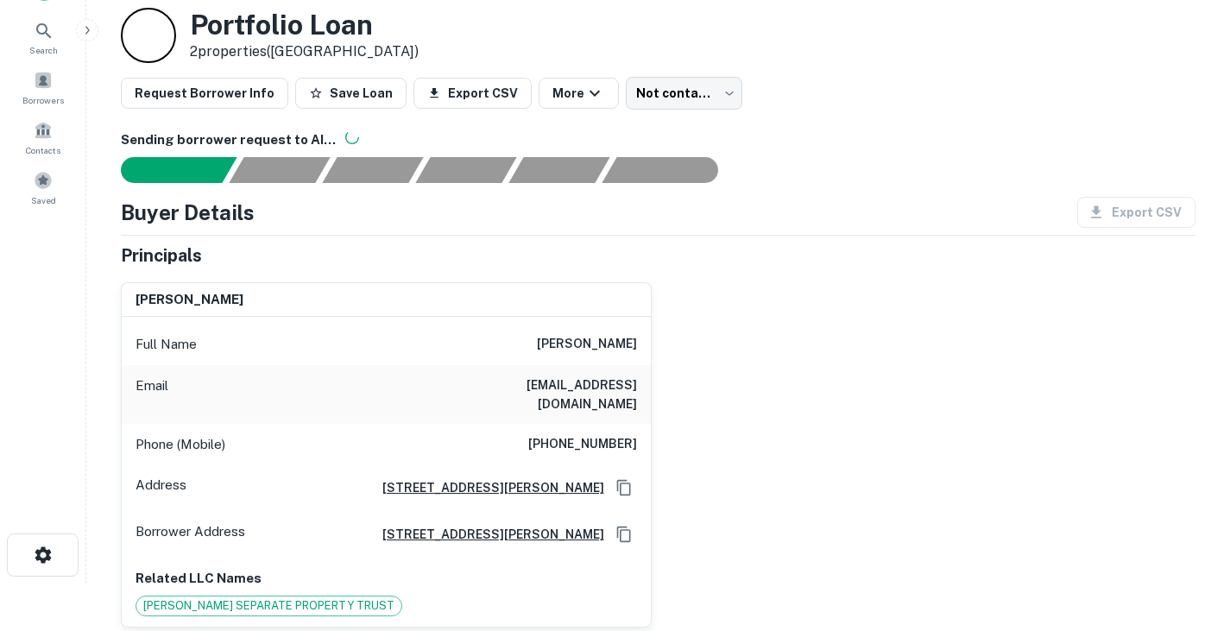
drag, startPoint x: 545, startPoint y: 344, endPoint x: 661, endPoint y: 357, distance: 117.2
click at [661, 357] on div "floyd e harmon Full Name floyd e harmon Email bosodogg8@aol.com Phone (Mobile) …" at bounding box center [651, 447] width 1089 height 359
copy h6 "floyd e harmon"
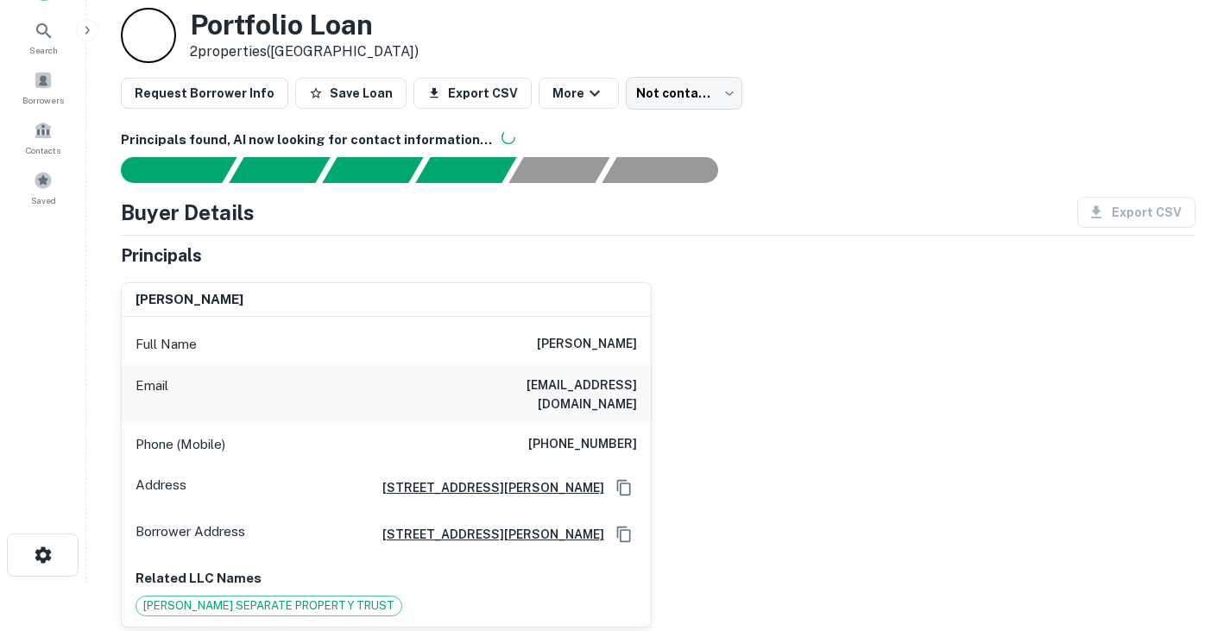
click at [571, 385] on h6 "bosodogg8@aol.com" at bounding box center [533, 394] width 207 height 38
copy h6 "bosodogg8@aol.com"
click at [573, 434] on h6 "(714) 865-6855" at bounding box center [582, 444] width 109 height 21
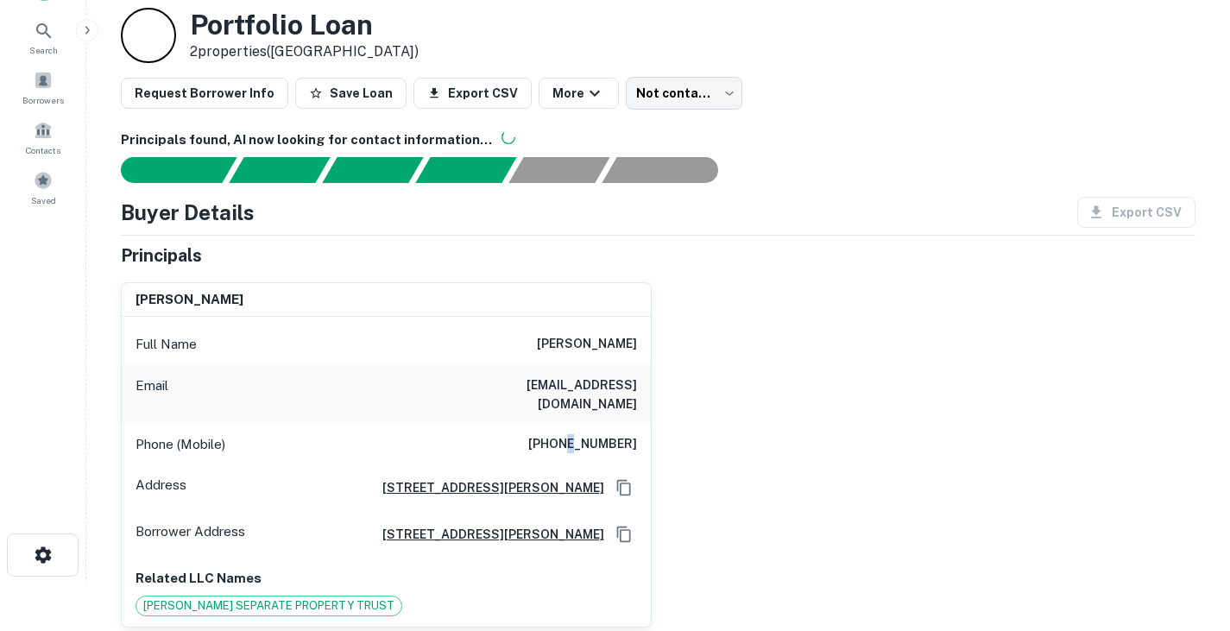
click at [573, 434] on h6 "(714) 865-6855" at bounding box center [582, 444] width 109 height 21
copy h6 "(714) 865-6855"
click at [618, 300] on div "floyd e harmon" at bounding box center [386, 300] width 529 height 35
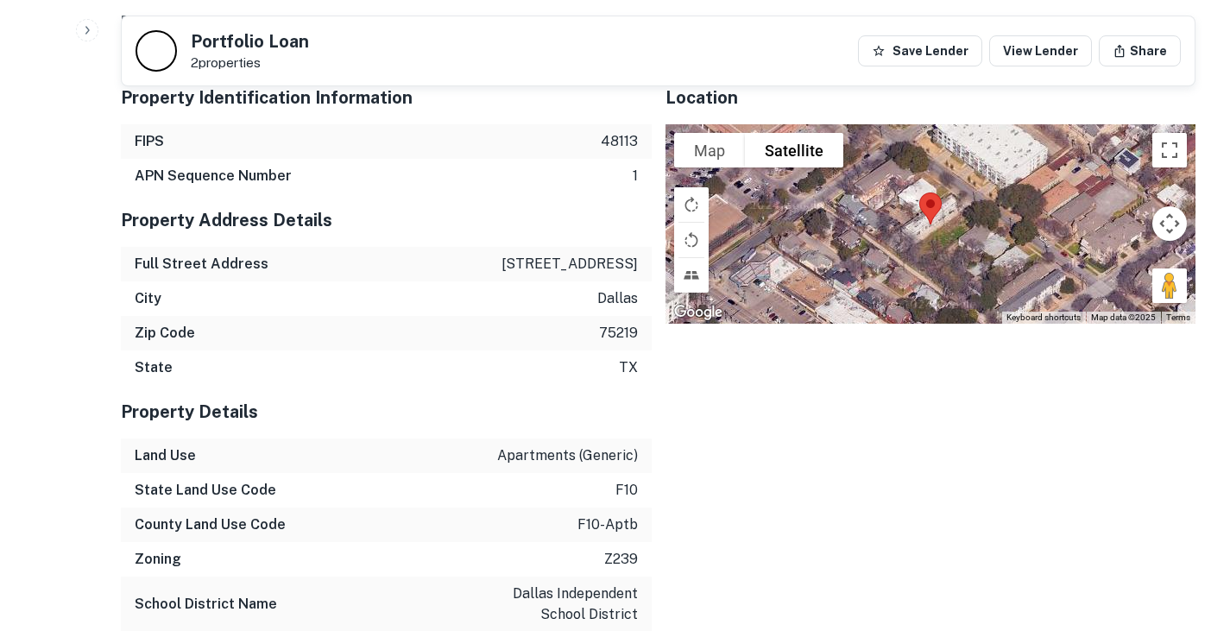
scroll to position [1802, 0]
drag, startPoint x: 540, startPoint y: 201, endPoint x: 641, endPoint y: 230, distance: 105.2
click at [641, 230] on div "Property Address Details Full Street Address 4023 n hall st City dallas Zip Cod…" at bounding box center [386, 288] width 531 height 192
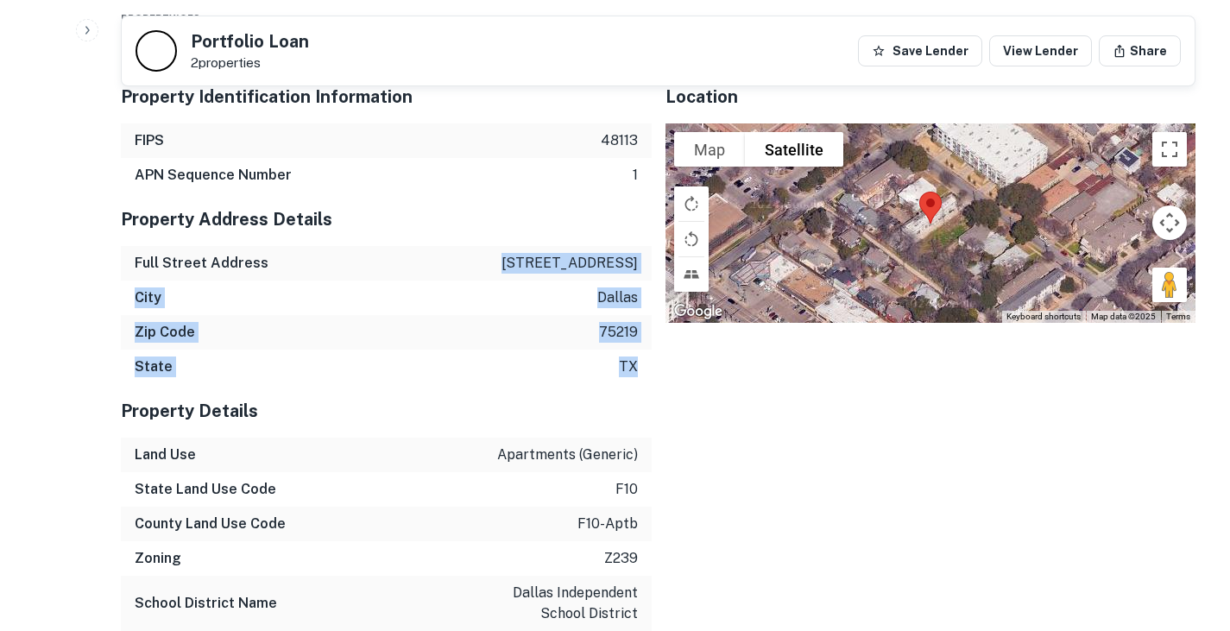
drag, startPoint x: 640, startPoint y: 306, endPoint x: 546, endPoint y: 206, distance: 136.8
click at [546, 206] on div "Property Address Details Full Street Address 4023 n hall st City dallas Zip Cod…" at bounding box center [386, 288] width 531 height 192
copy div "4023 n hall st City dallas Zip Code 75219 State tx"
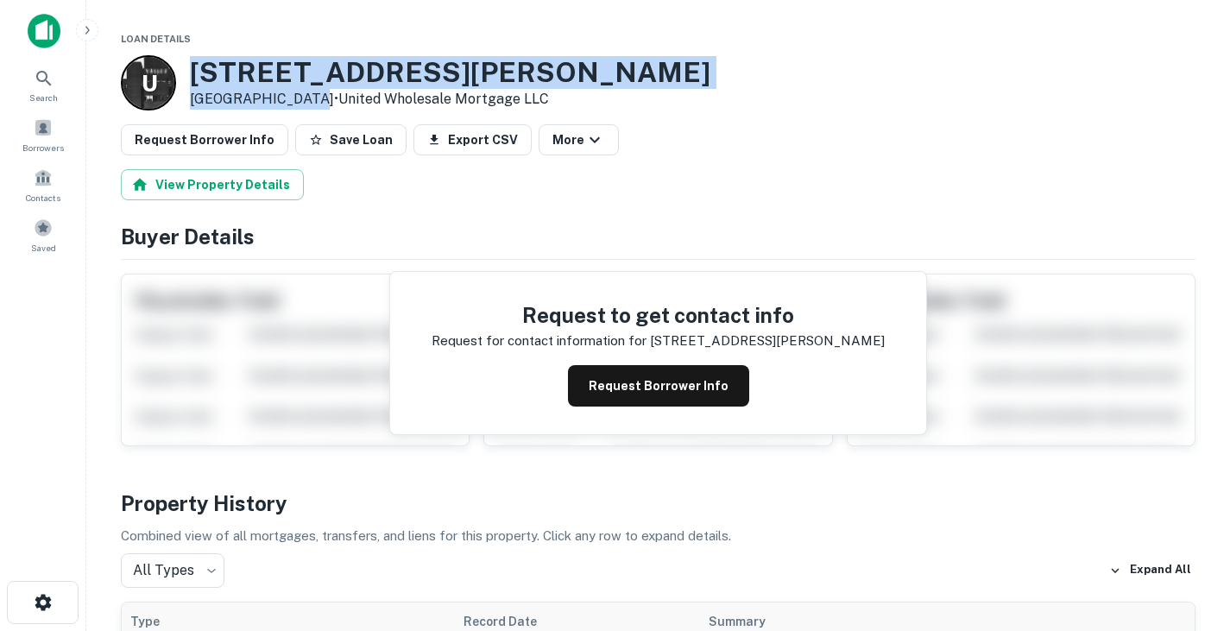
drag, startPoint x: 193, startPoint y: 63, endPoint x: 295, endPoint y: 98, distance: 107.6
click at [295, 98] on div "[STREET_ADDRESS][PERSON_NAME] • United Wholesale Mortgage LLC" at bounding box center [450, 83] width 521 height 54
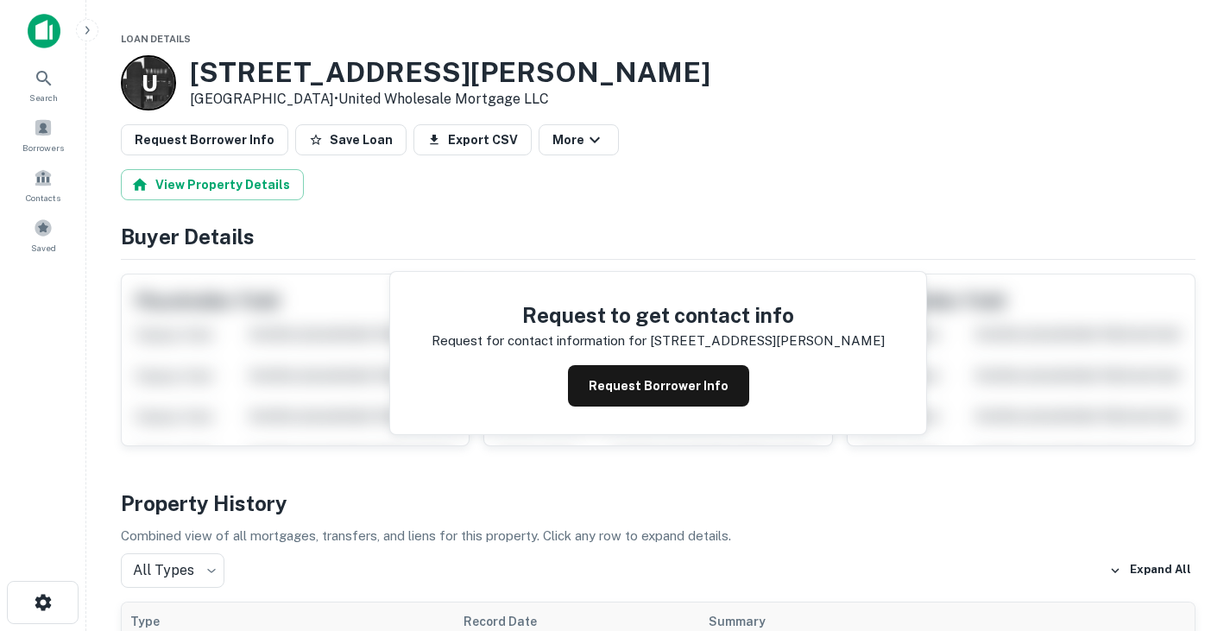
click at [350, 172] on div "View Property Details" at bounding box center [658, 184] width 1075 height 31
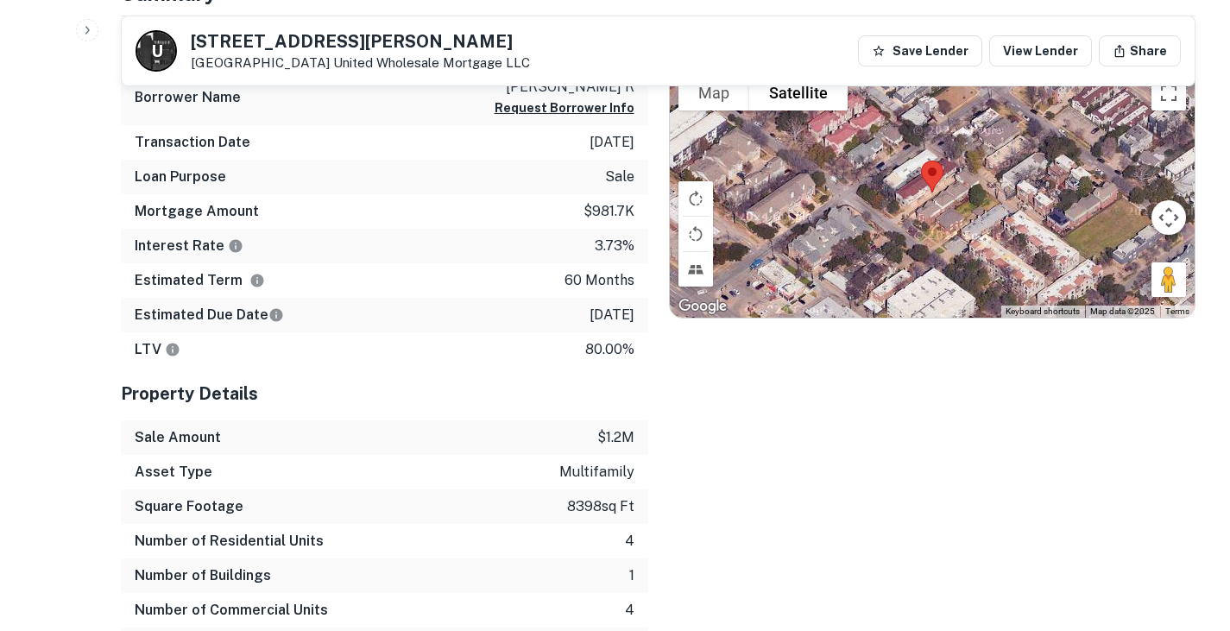
scroll to position [641, 0]
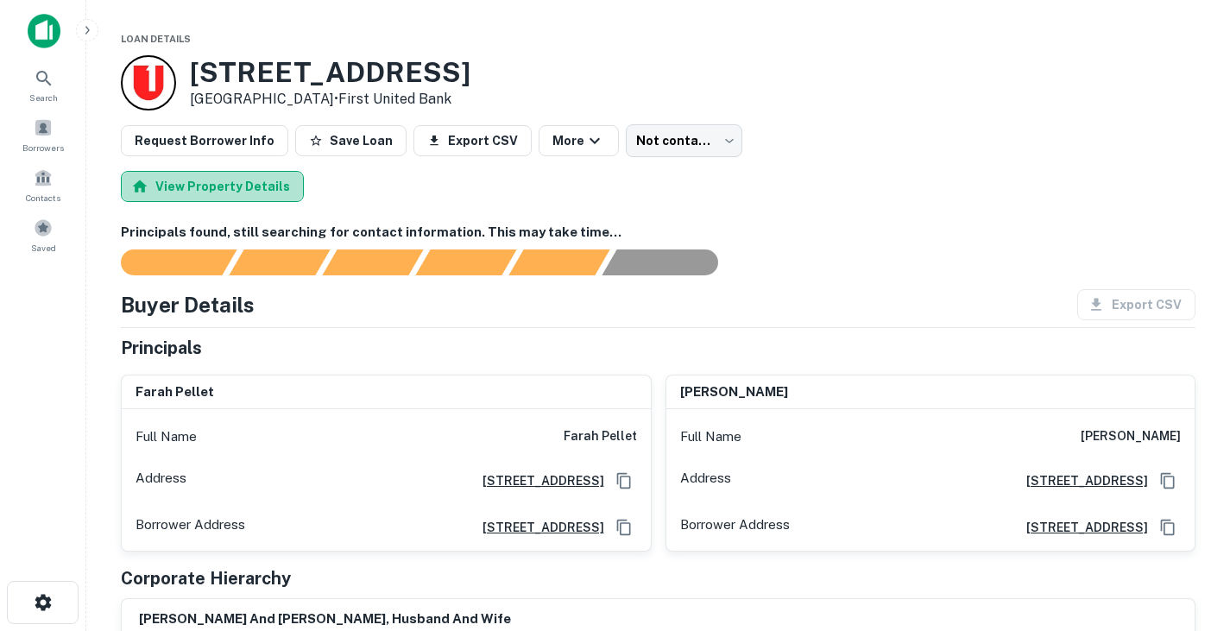
click at [265, 191] on button "View Property Details" at bounding box center [212, 186] width 183 height 31
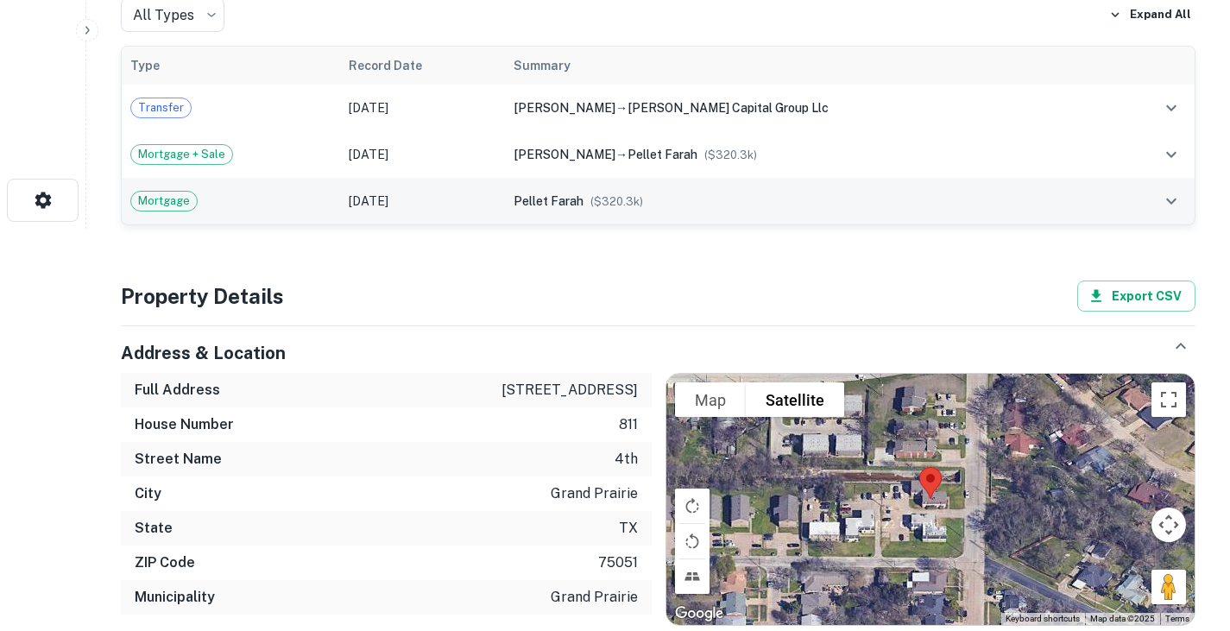
scroll to position [401, 0]
click at [291, 188] on td "Mortgage" at bounding box center [231, 202] width 218 height 47
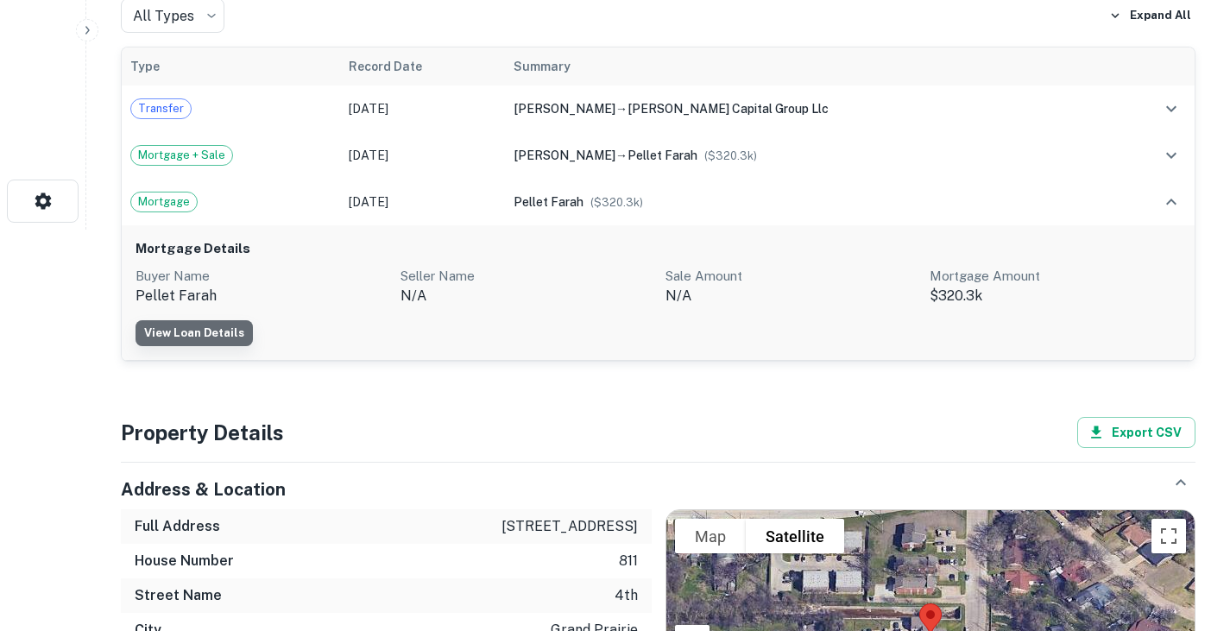
click at [193, 325] on link "View Loan Details" at bounding box center [194, 333] width 117 height 26
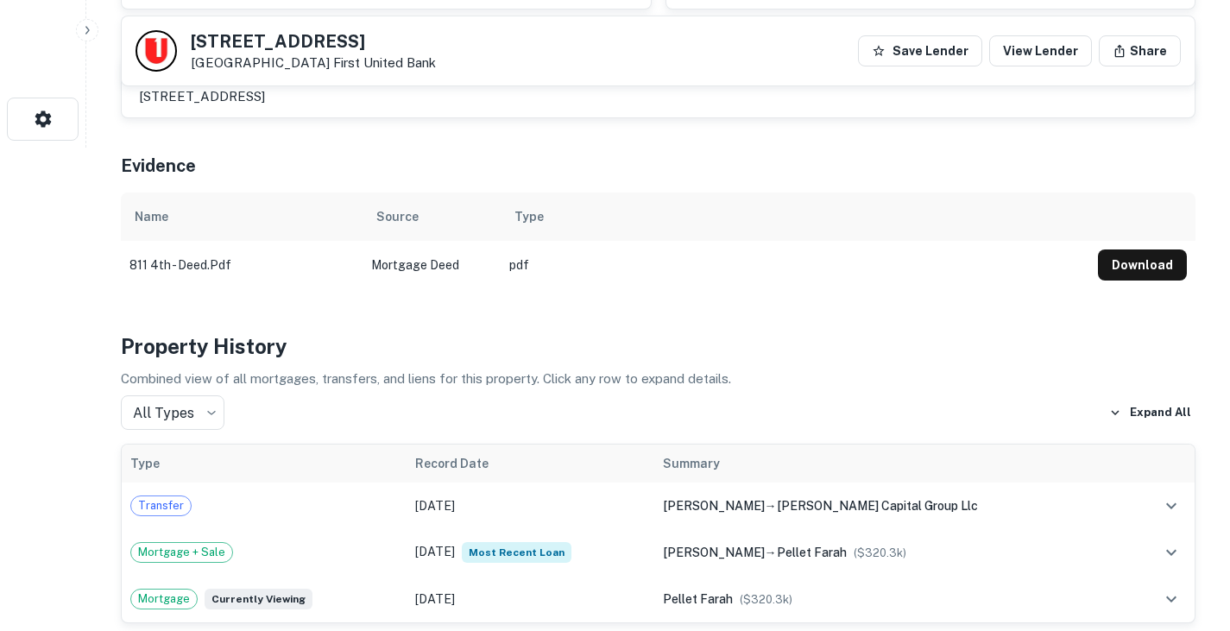
scroll to position [494, 0]
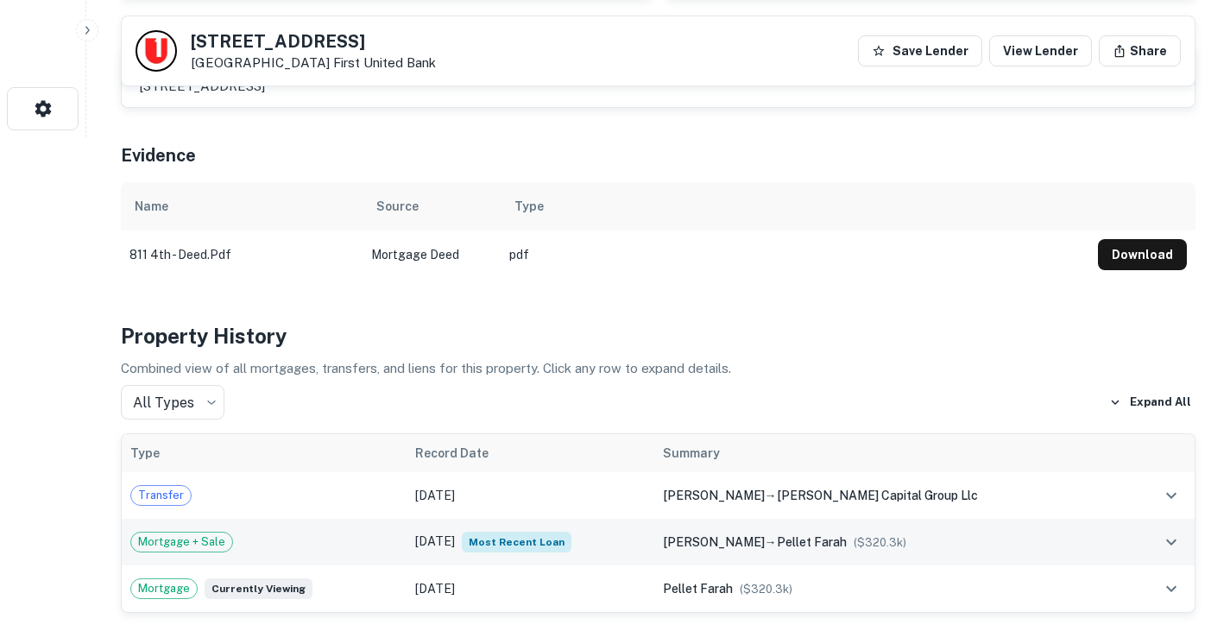
click at [364, 542] on div "Mortgage + Sale" at bounding box center [264, 542] width 268 height 21
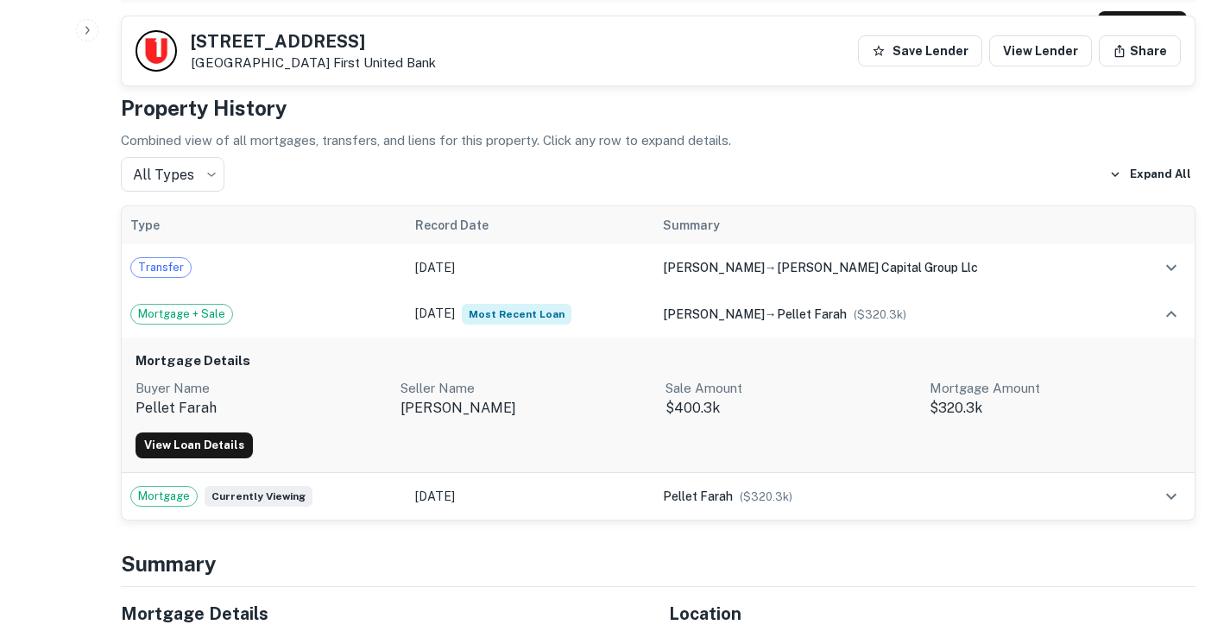
scroll to position [725, 0]
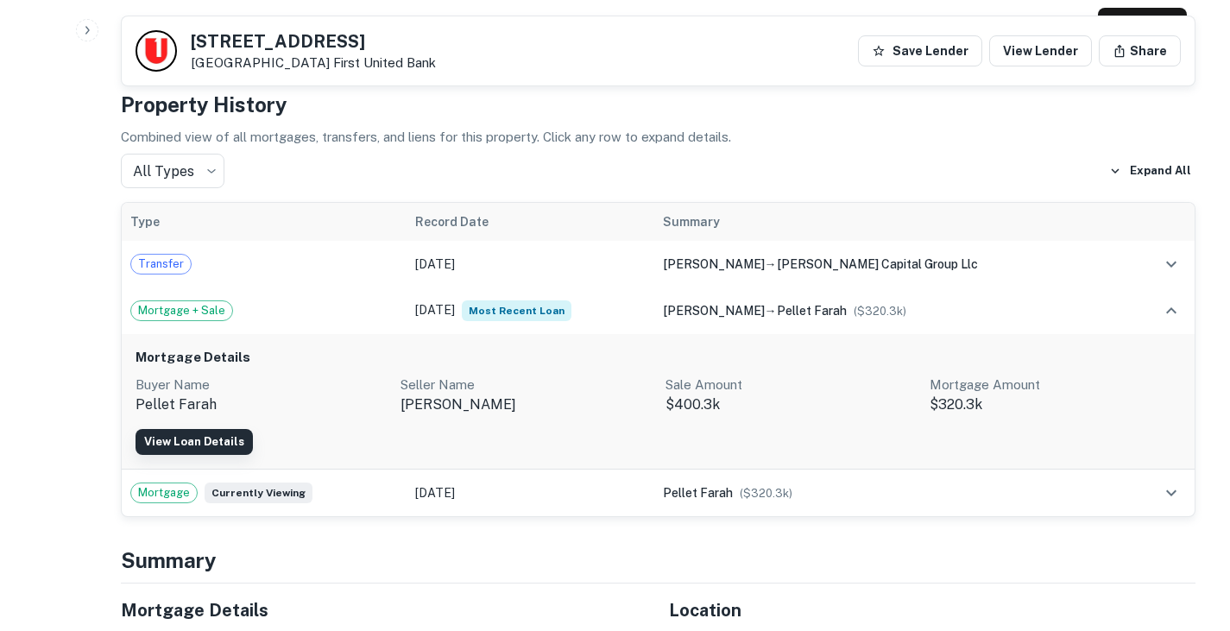
click at [204, 438] on link "View Loan Details" at bounding box center [194, 442] width 117 height 26
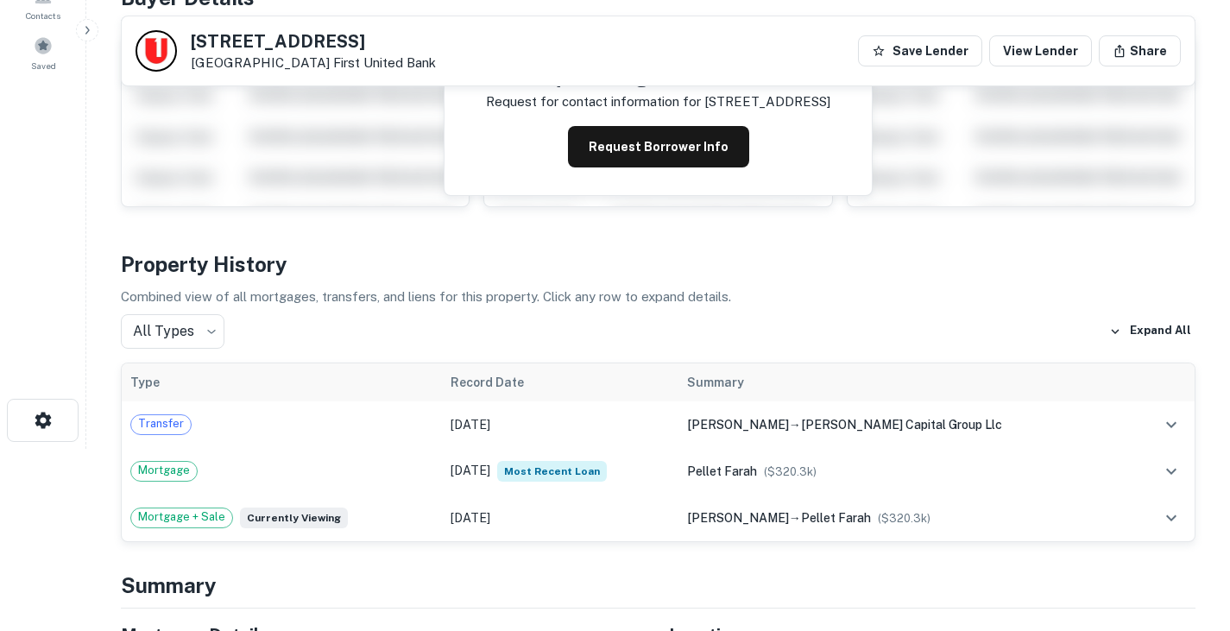
scroll to position [186, 0]
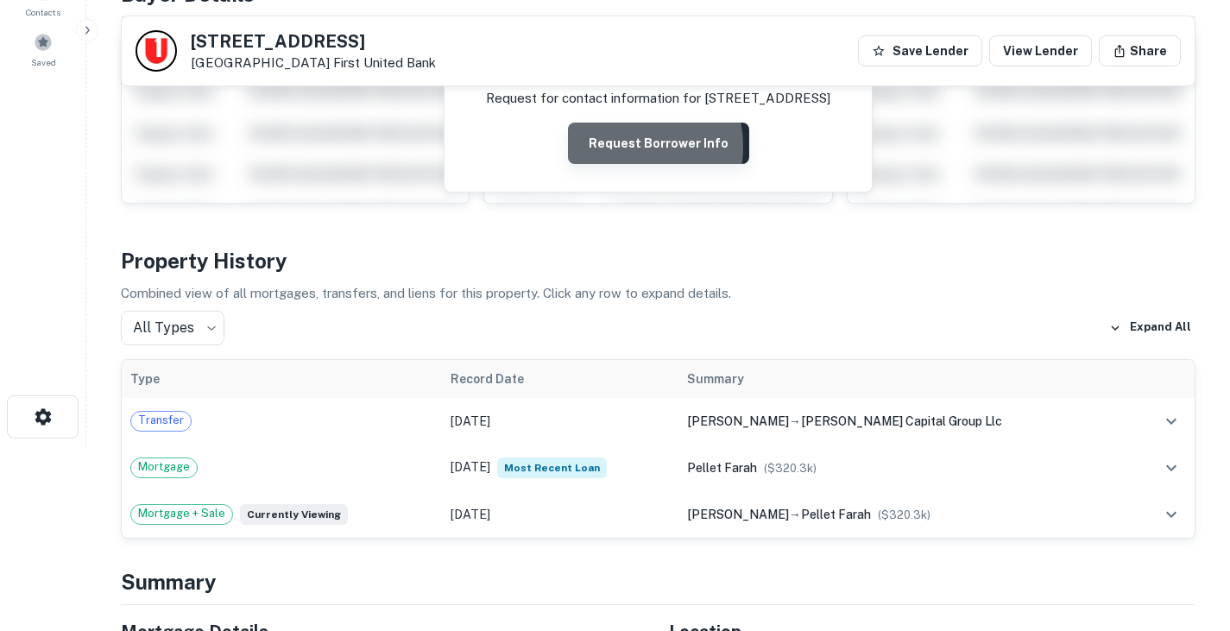
click at [619, 147] on button "Request Borrower Info" at bounding box center [658, 143] width 181 height 41
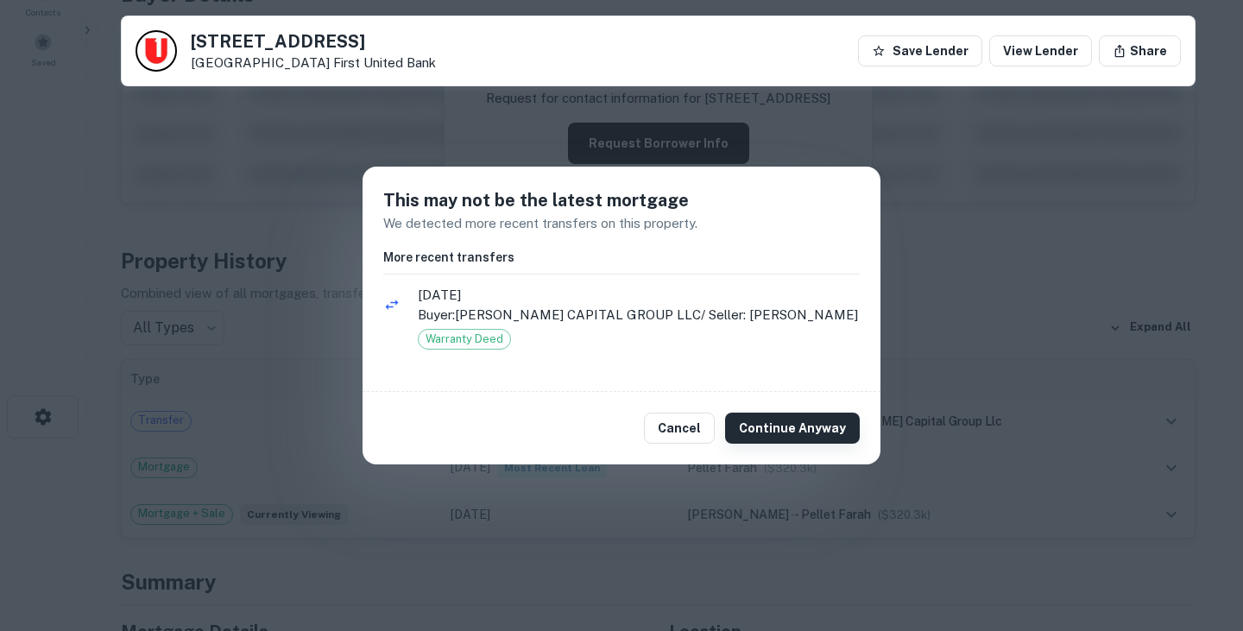
click at [779, 426] on button "Continue Anyway" at bounding box center [792, 428] width 135 height 31
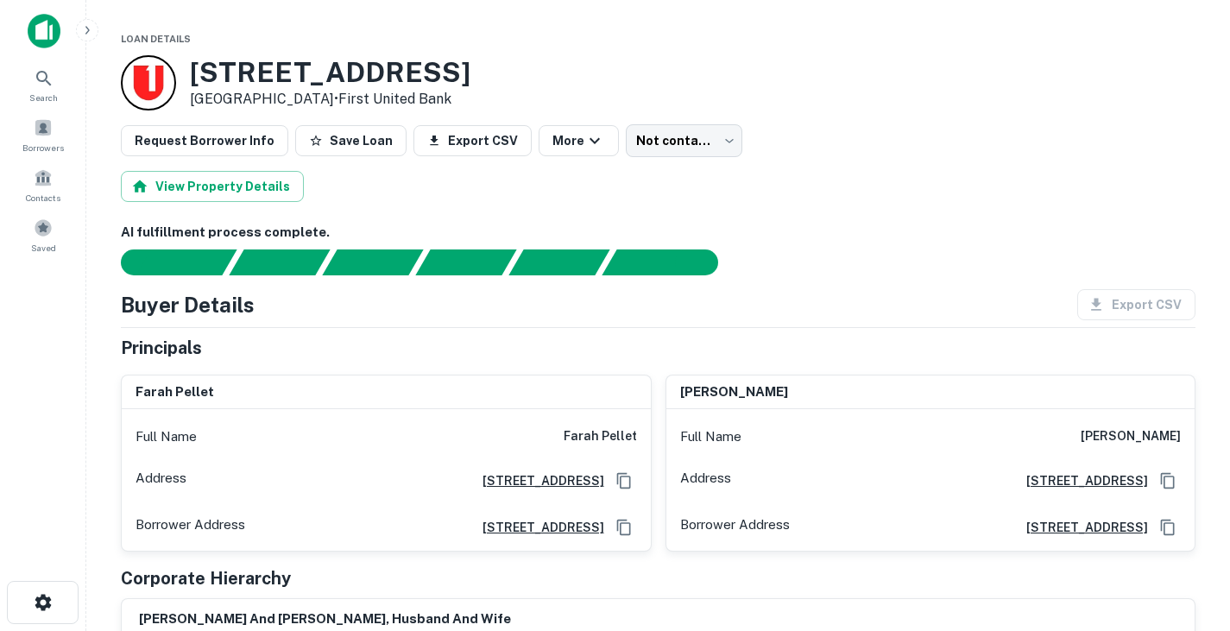
scroll to position [55, 0]
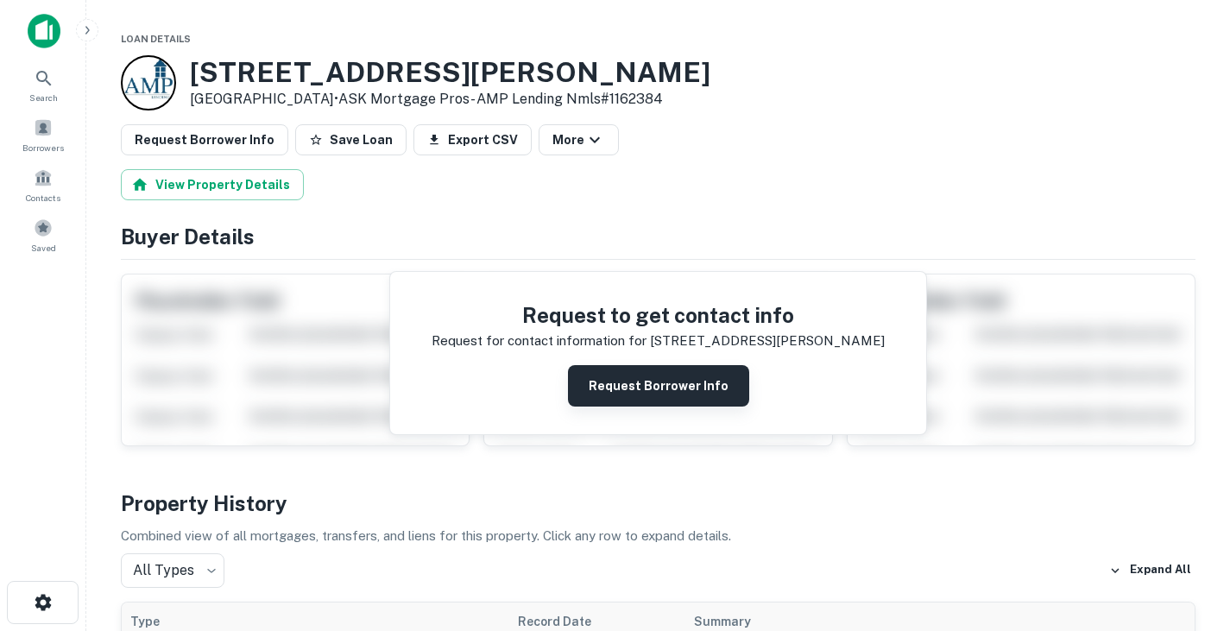
click at [693, 388] on button "Request Borrower Info" at bounding box center [658, 385] width 181 height 41
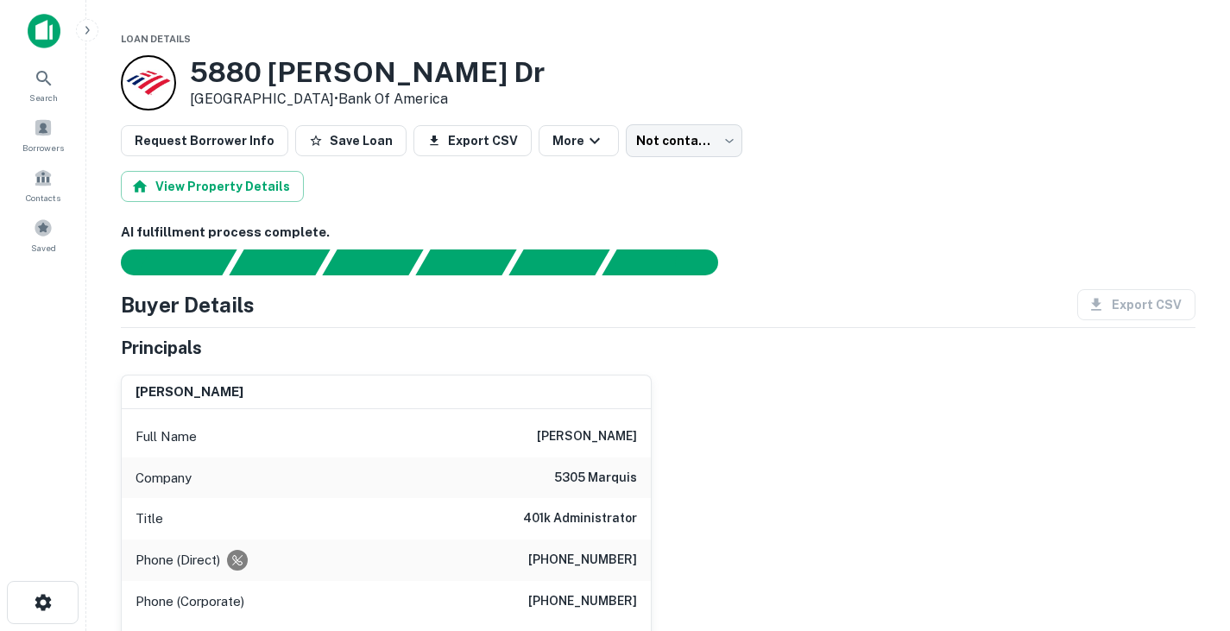
drag, startPoint x: 551, startPoint y: 434, endPoint x: 641, endPoint y: 431, distance: 90.7
click at [641, 431] on div "Full Name [PERSON_NAME]" at bounding box center [386, 436] width 529 height 41
copy h6 "douglas hickok"
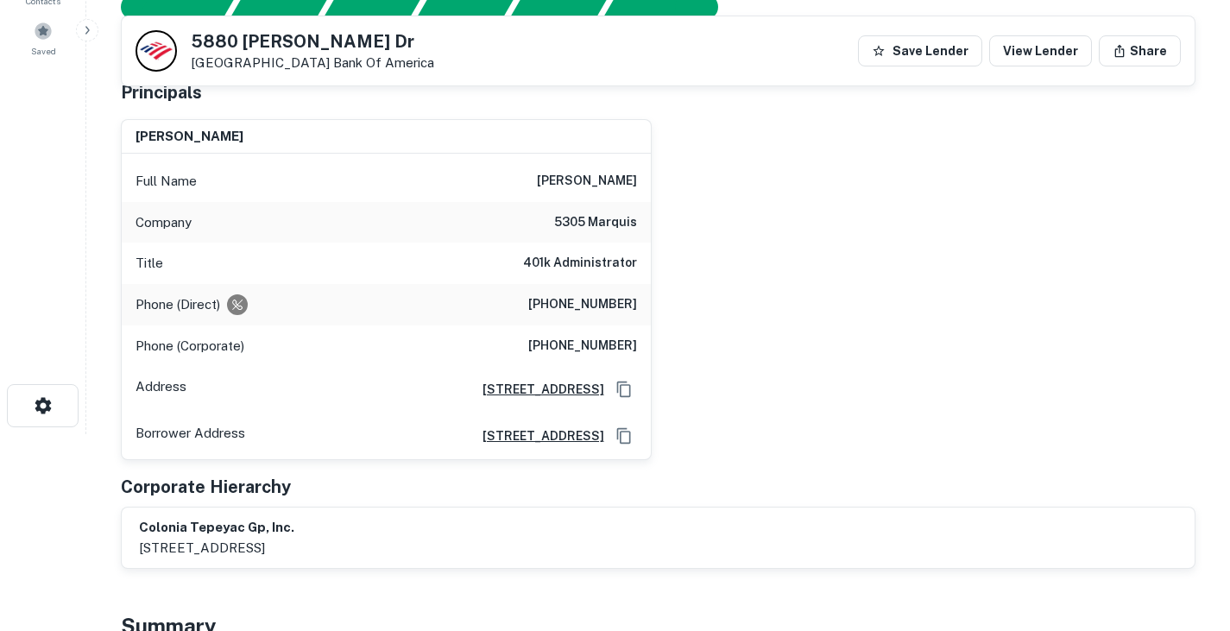
scroll to position [198, 0]
click at [588, 300] on h6 "(972) 732-1155" at bounding box center [582, 303] width 109 height 21
copy h6 "(972) 732-1155"
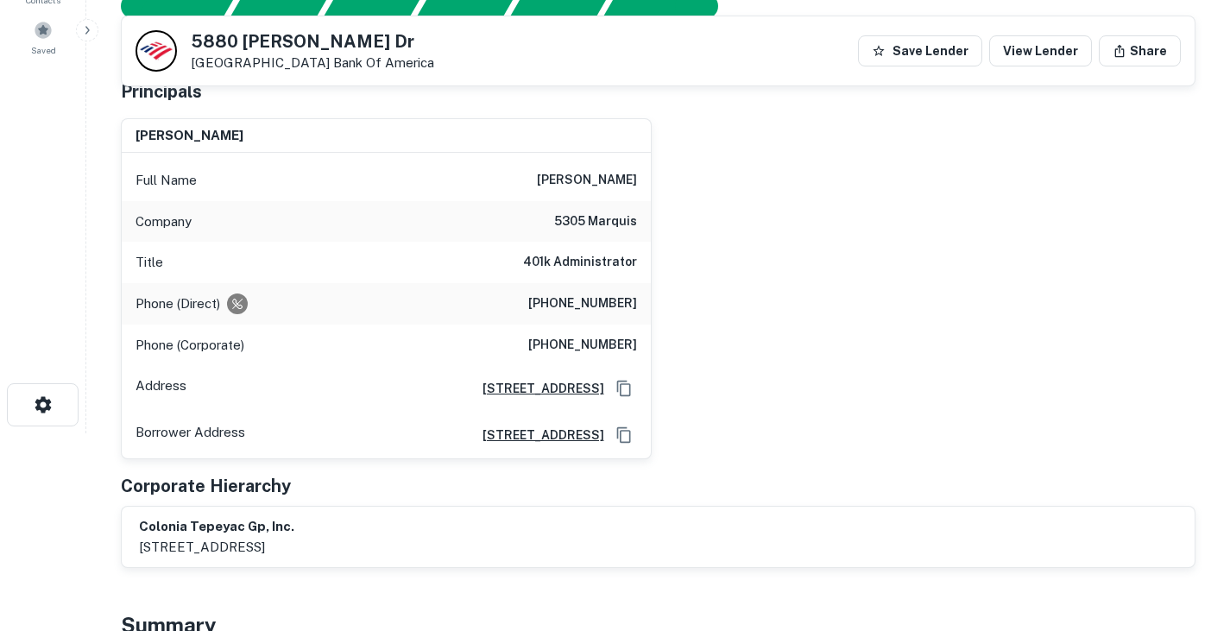
click at [496, 278] on div "Title 401k Administrator" at bounding box center [386, 262] width 529 height 41
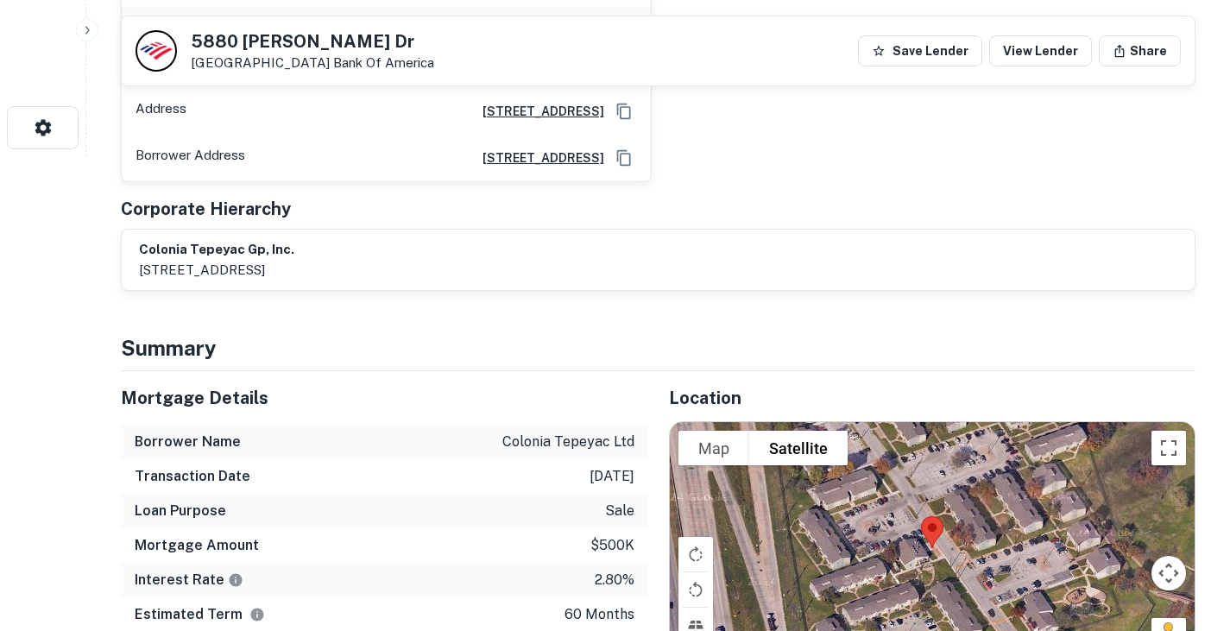
scroll to position [0, 0]
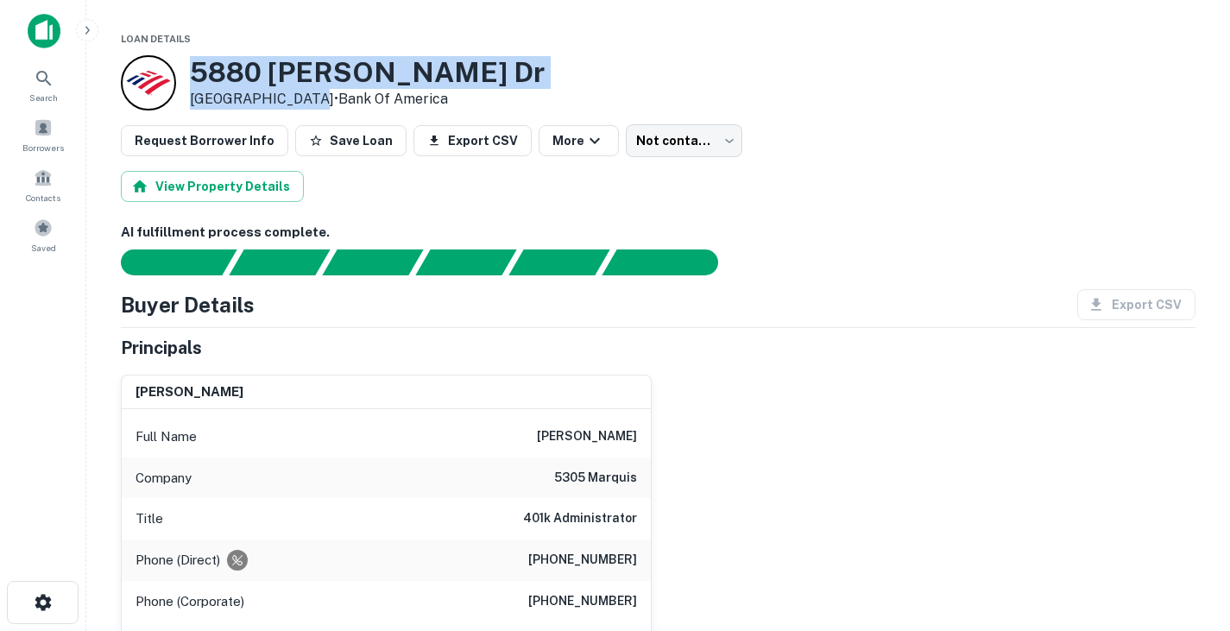
drag, startPoint x: 192, startPoint y: 69, endPoint x: 295, endPoint y: 95, distance: 106.8
click at [295, 95] on div "5880 Bernal Dr Dallas, TX 75212 • Bank Of America" at bounding box center [367, 83] width 355 height 54
copy div "5880 Bernal Dr Dallas, TX 75212"
click at [557, 75] on div "5880 Bernal Dr Dallas, TX 75212 • Bank Of America" at bounding box center [658, 82] width 1075 height 55
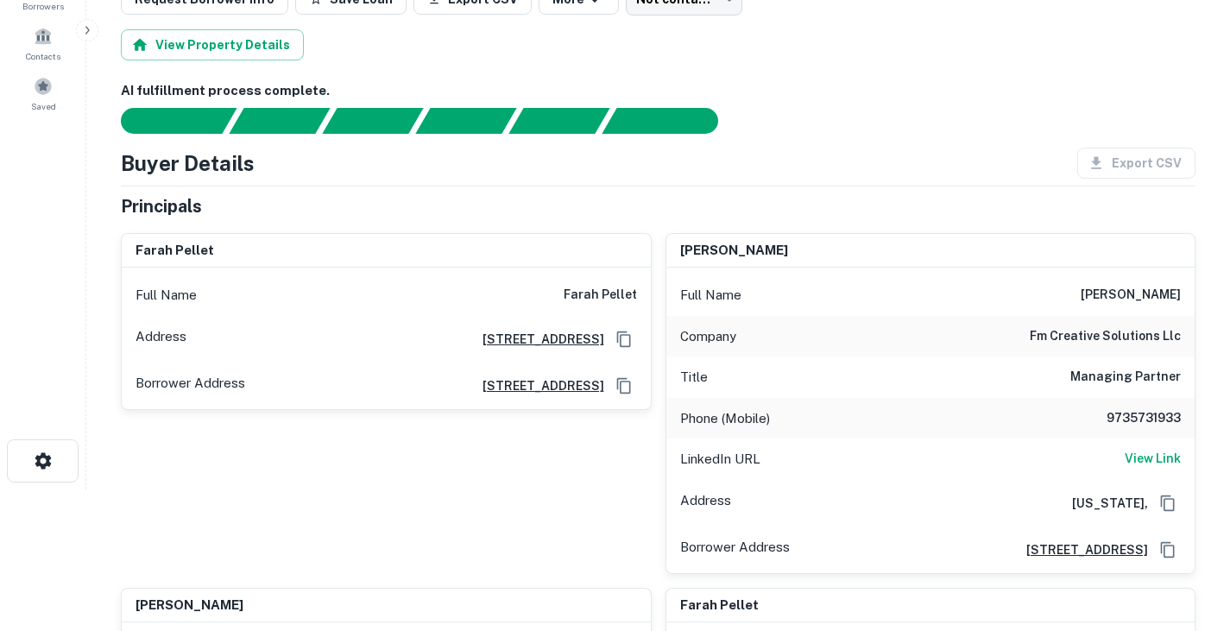
scroll to position [142, 0]
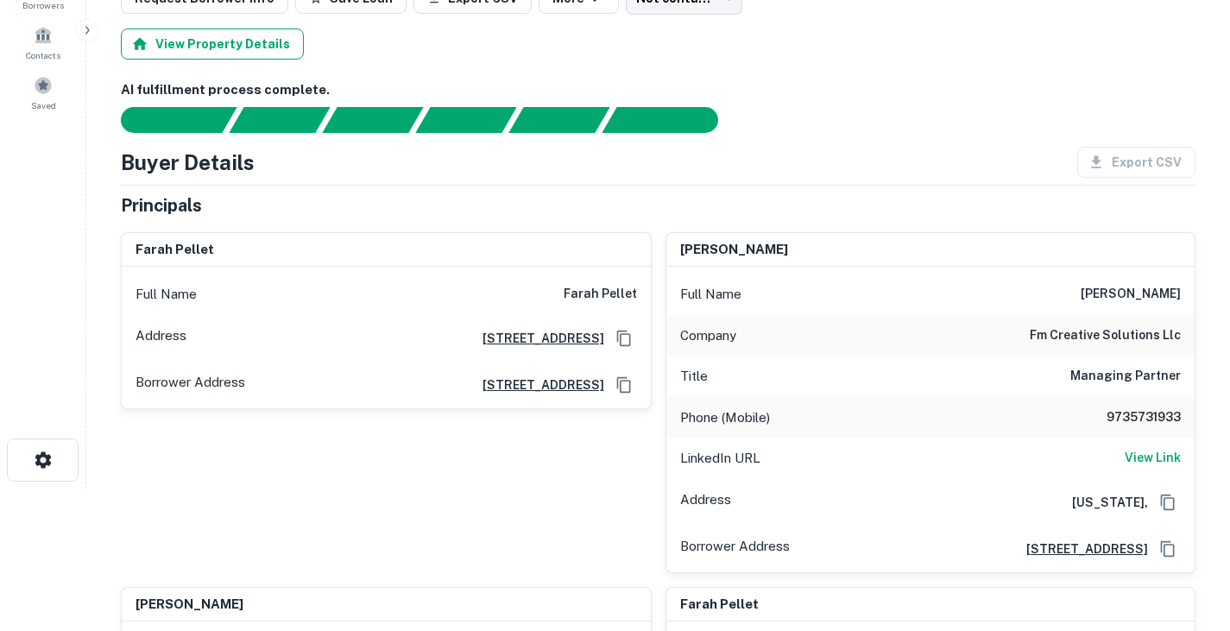
click at [248, 57] on button "View Property Details" at bounding box center [212, 43] width 183 height 31
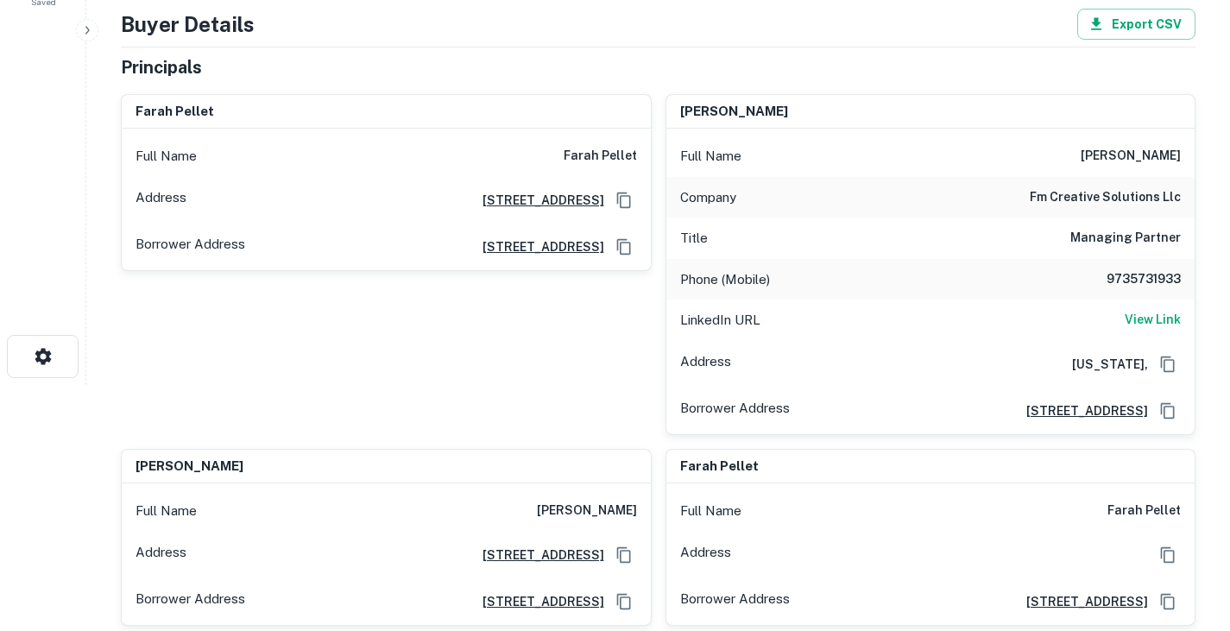
scroll to position [251, 0]
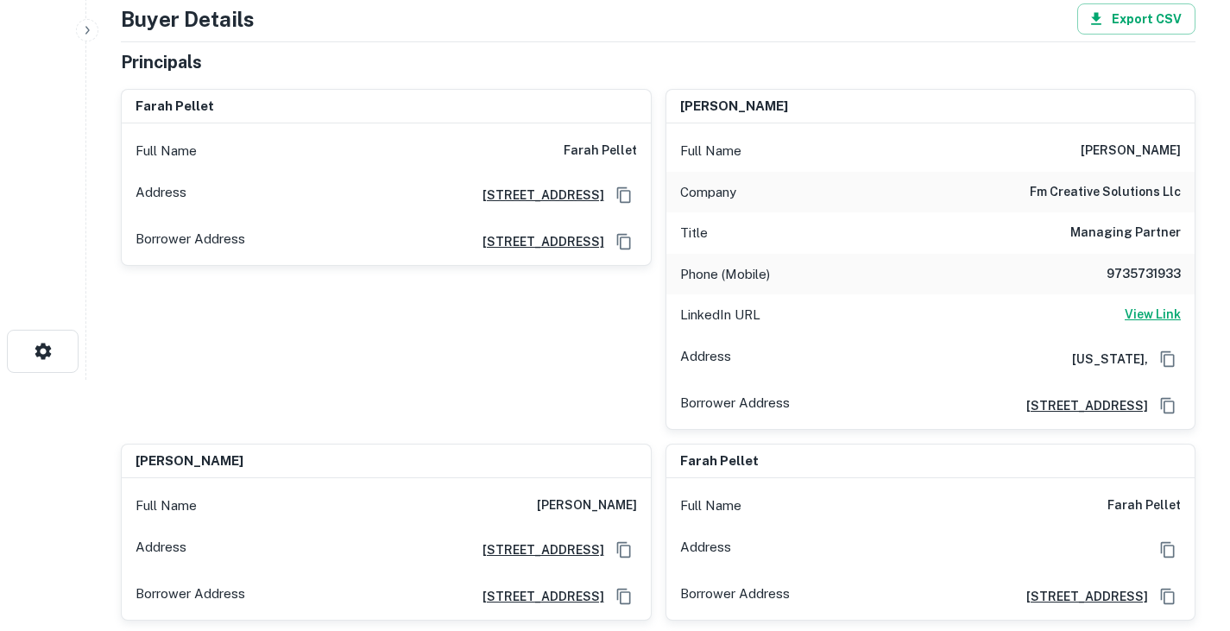
click at [1157, 312] on h6 "View Link" at bounding box center [1153, 314] width 56 height 19
drag, startPoint x: 1107, startPoint y: 149, endPoint x: 1218, endPoint y: 161, distance: 111.9
click at [1218, 161] on main "Loan Details Property Details [STREET_ADDRESS] More Not contacted **** ​ AI ful…" at bounding box center [658, 64] width 1144 height 631
copy h6 "[PERSON_NAME]"
click at [1128, 274] on h6 "9735731933" at bounding box center [1129, 274] width 104 height 21
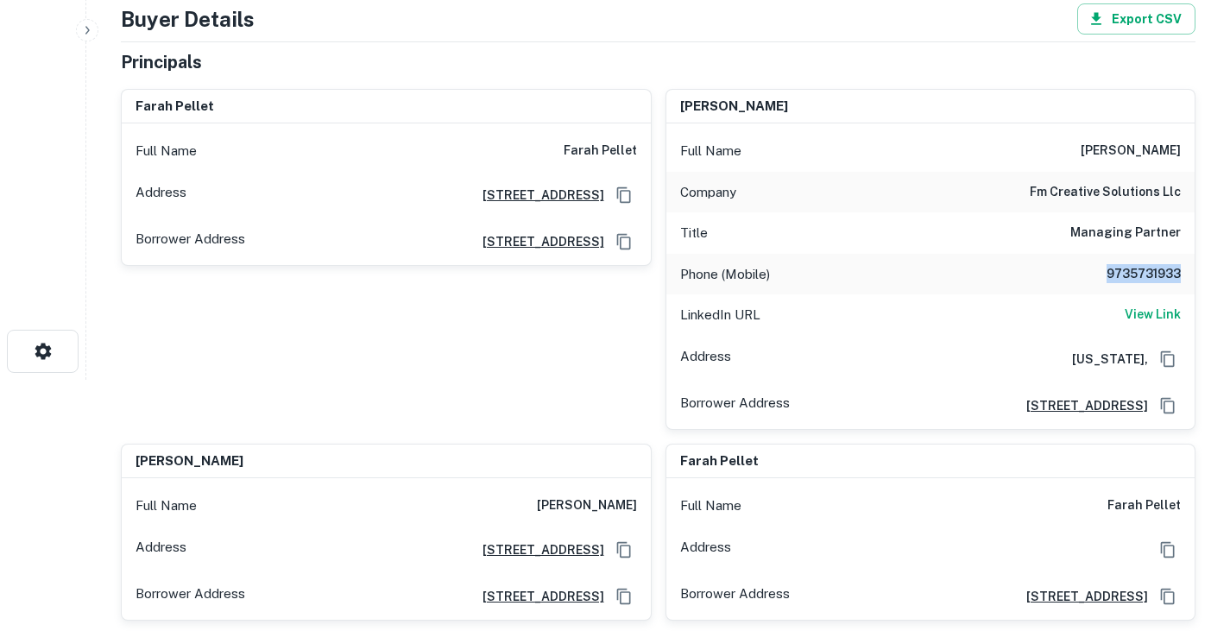
click at [1128, 274] on h6 "9735731933" at bounding box center [1129, 274] width 104 height 21
copy h6 "9735731933"
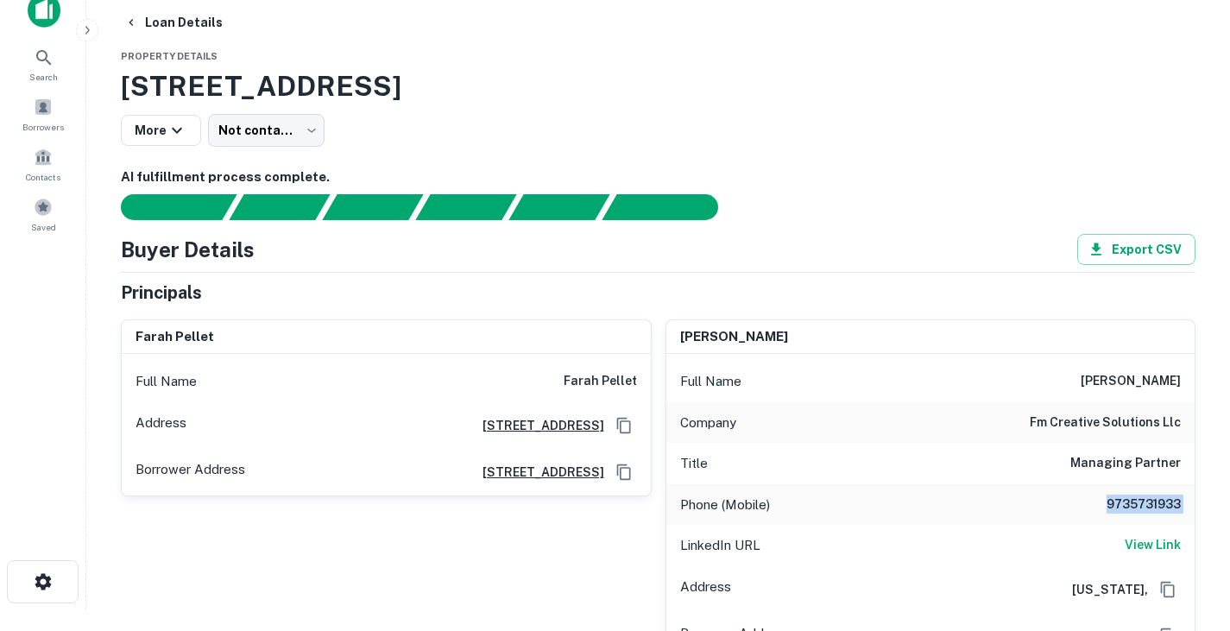
scroll to position [0, 0]
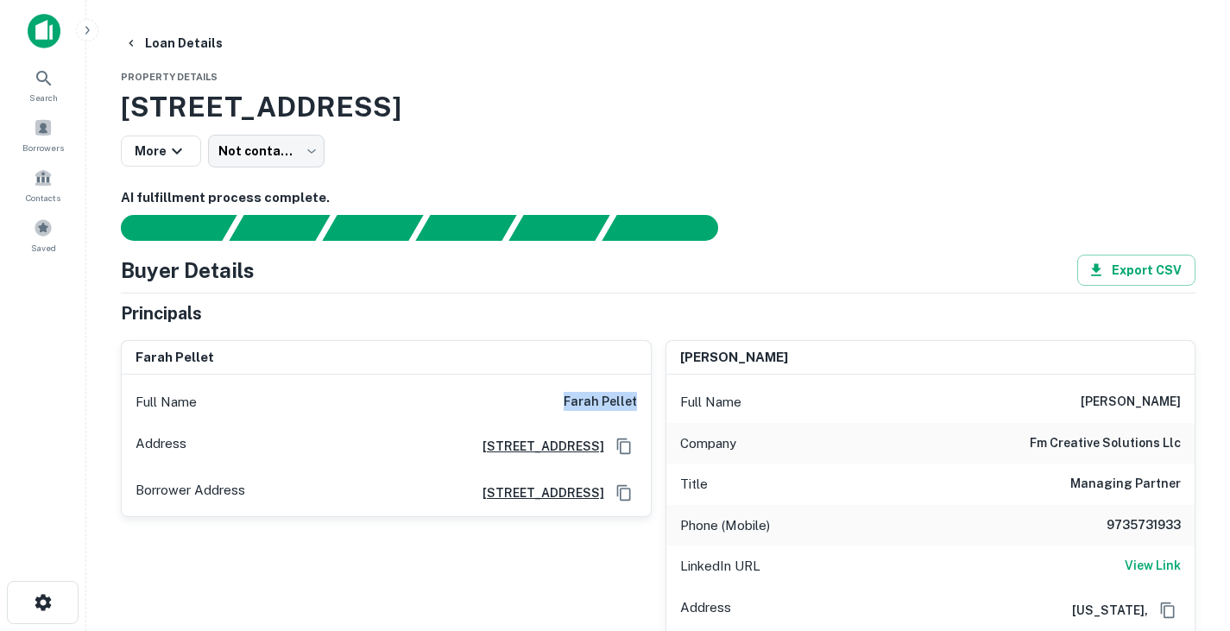
drag, startPoint x: 565, startPoint y: 398, endPoint x: 637, endPoint y: 401, distance: 71.7
click at [637, 401] on div "Full Name farah pellet" at bounding box center [386, 402] width 529 height 41
click at [275, 42] on div "Loan Details" at bounding box center [658, 43] width 1075 height 31
drag, startPoint x: 120, startPoint y: 103, endPoint x: 636, endPoint y: 95, distance: 516.3
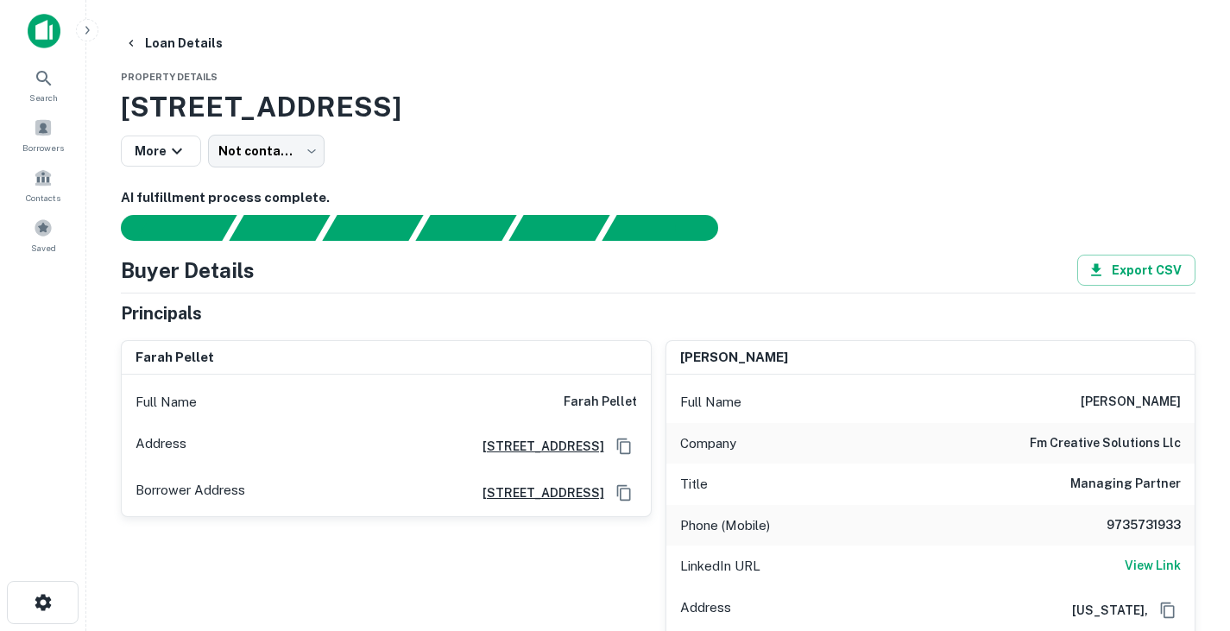
copy h3 "811 Se 4th St, Grand Prairie, TX, 75051"
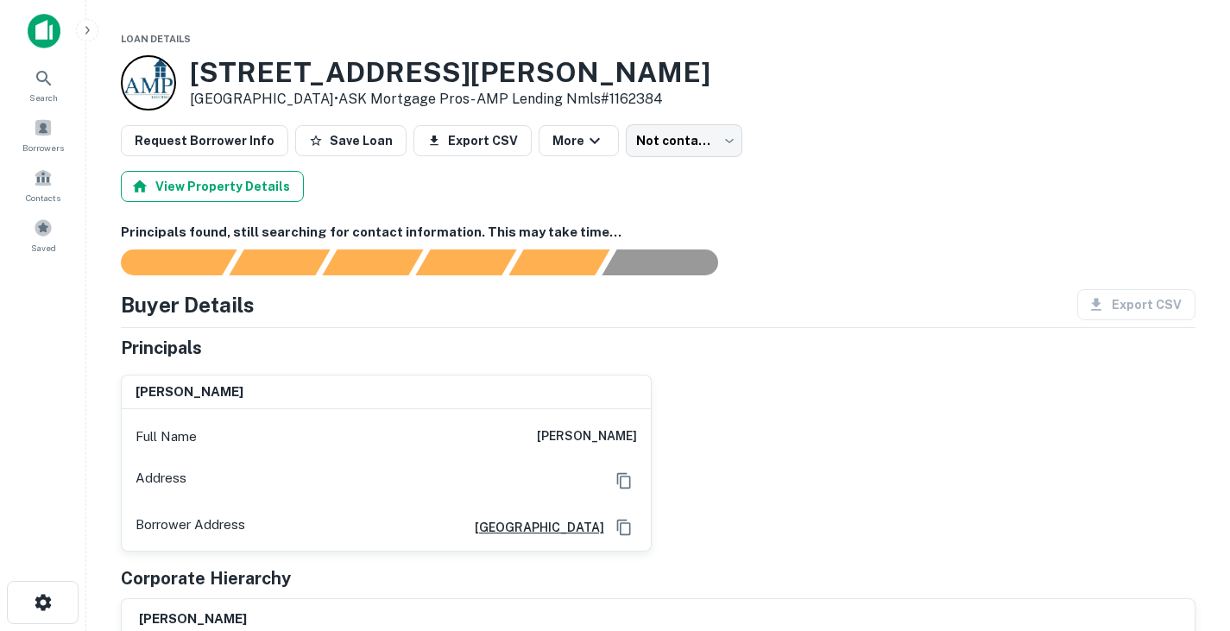
click at [234, 179] on button "View Property Details" at bounding box center [212, 186] width 183 height 31
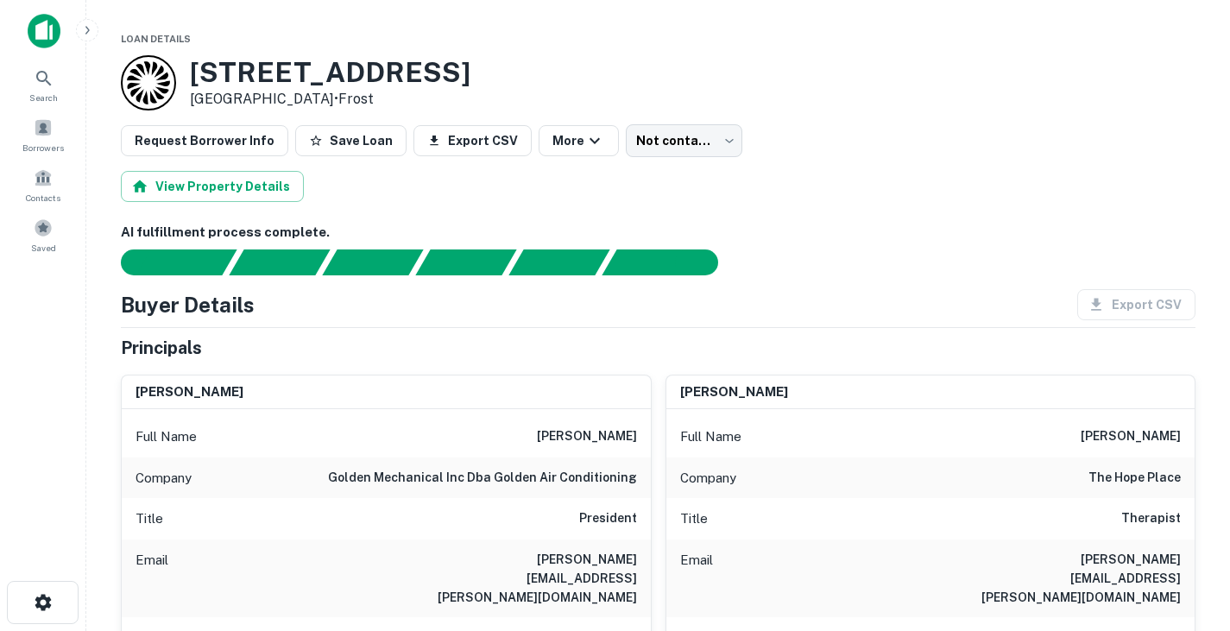
drag, startPoint x: 191, startPoint y: 68, endPoint x: 315, endPoint y: 97, distance: 127.5
click at [315, 97] on div "1009 W ABRAM ST Arlington, TX 76013 • Frost" at bounding box center [330, 83] width 281 height 54
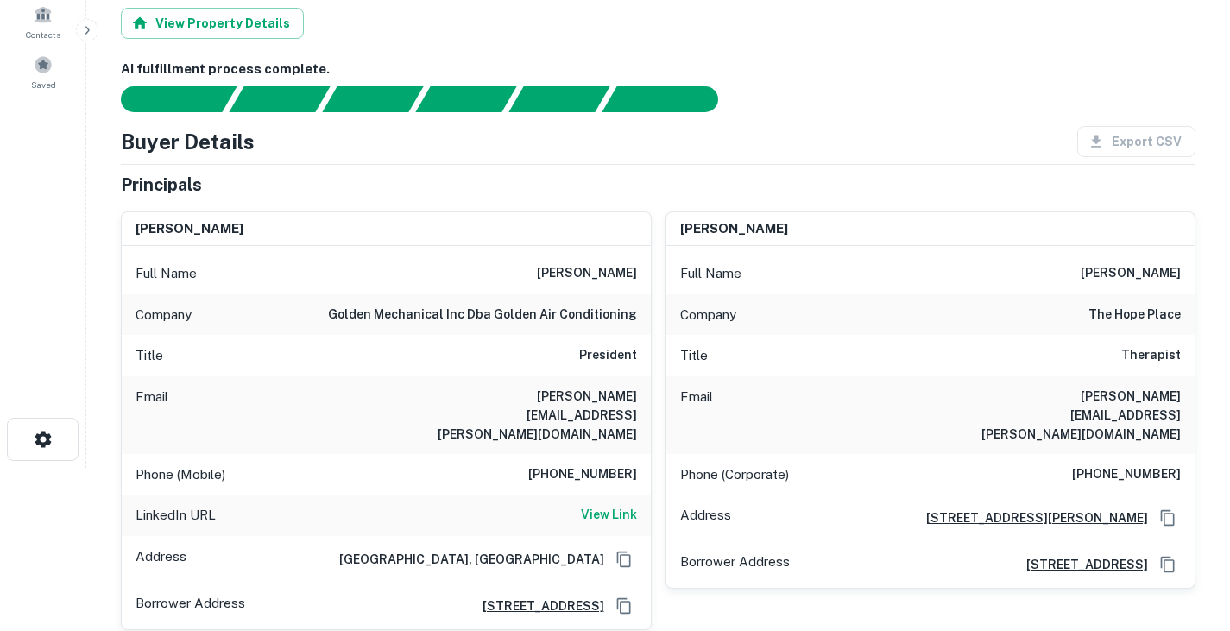
scroll to position [164, 0]
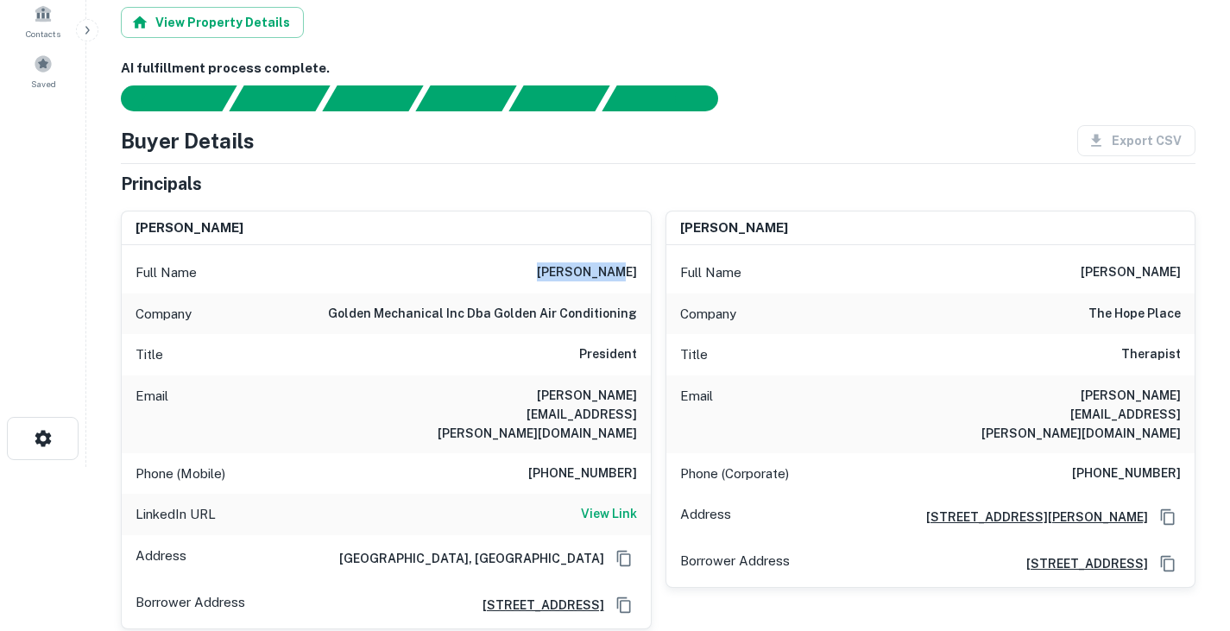
drag, startPoint x: 571, startPoint y: 270, endPoint x: 646, endPoint y: 272, distance: 74.3
click at [646, 272] on div "Full Name joanie pace" at bounding box center [386, 272] width 529 height 41
copy h6 "joanie pace"
click at [407, 174] on div "Principals" at bounding box center [658, 184] width 1075 height 26
click at [592, 392] on h6 "joanie.fowler@gmail.com" at bounding box center [533, 414] width 207 height 57
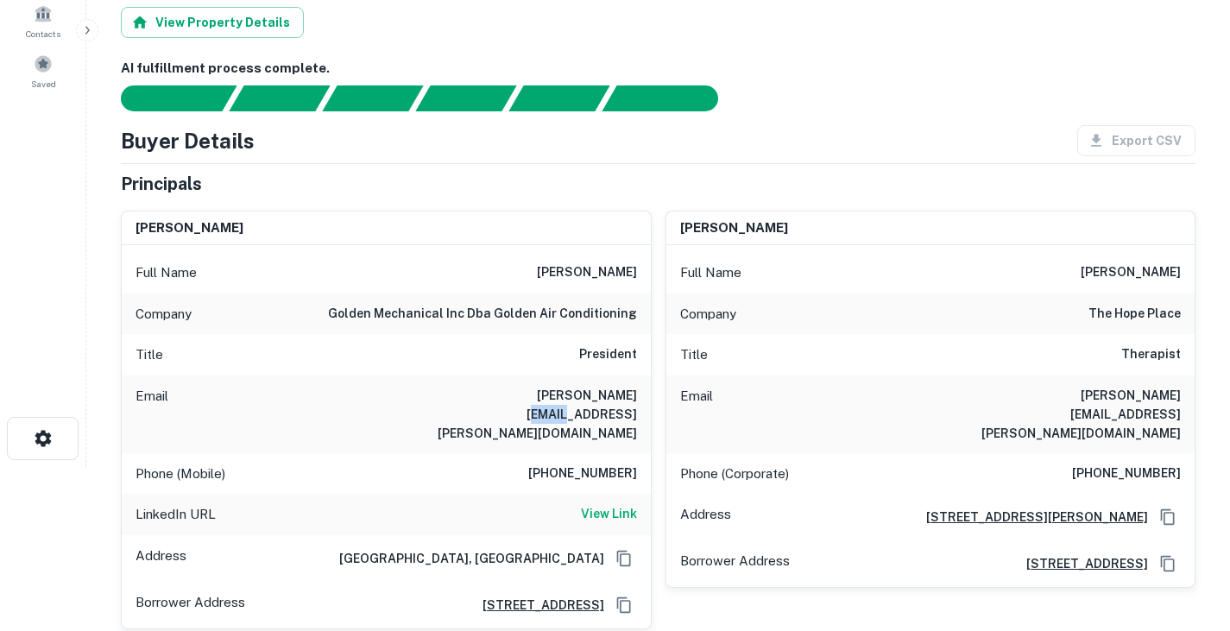
click at [592, 392] on h6 "joanie.fowler@gmail.com" at bounding box center [533, 414] width 207 height 57
copy h6 "joanie.fowler@gmail.com"
click at [588, 464] on h6 "817-480-9839" at bounding box center [582, 474] width 109 height 21
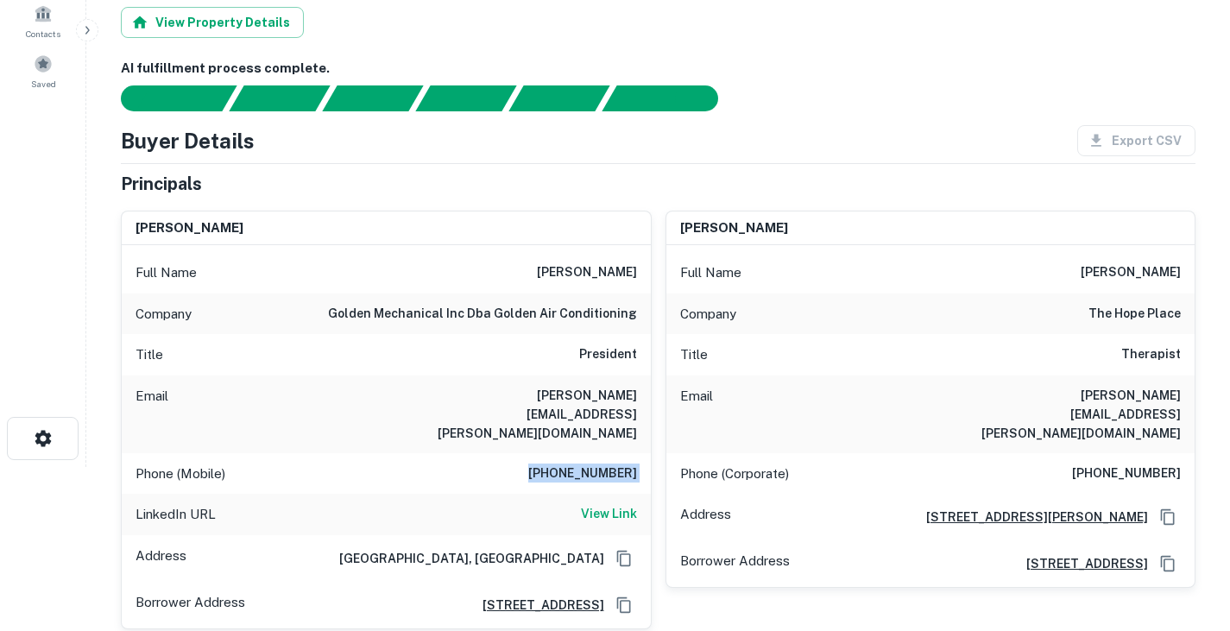
click at [588, 464] on h6 "817-480-9839" at bounding box center [582, 474] width 109 height 21
copy h6 "817-480-9839"
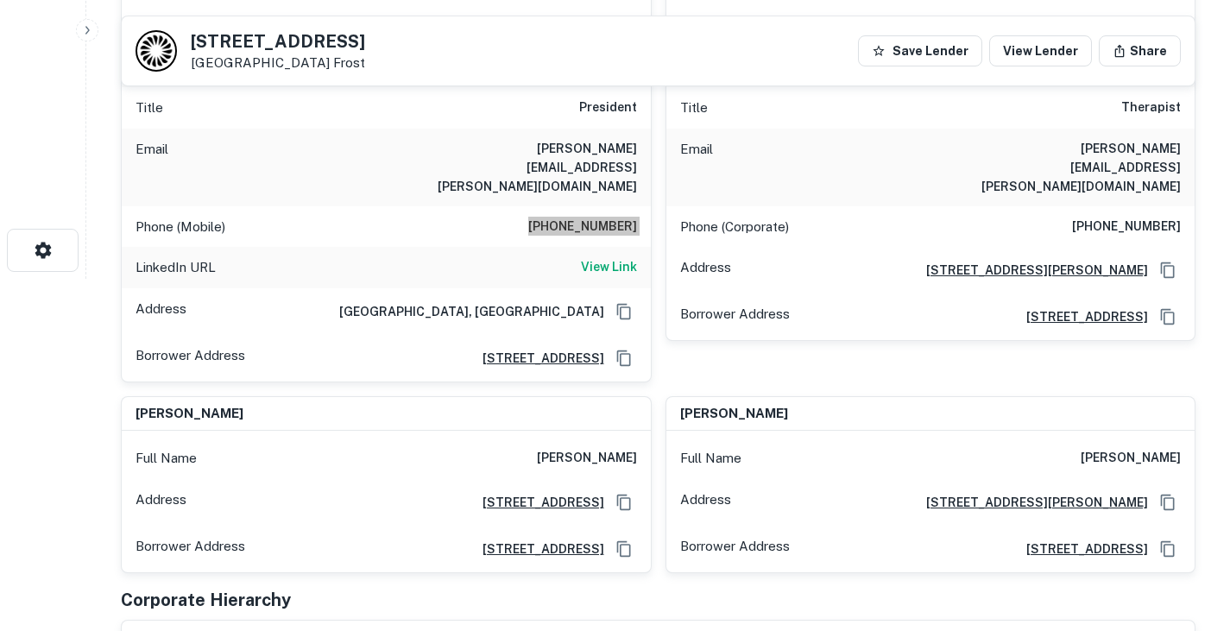
scroll to position [355, 0]
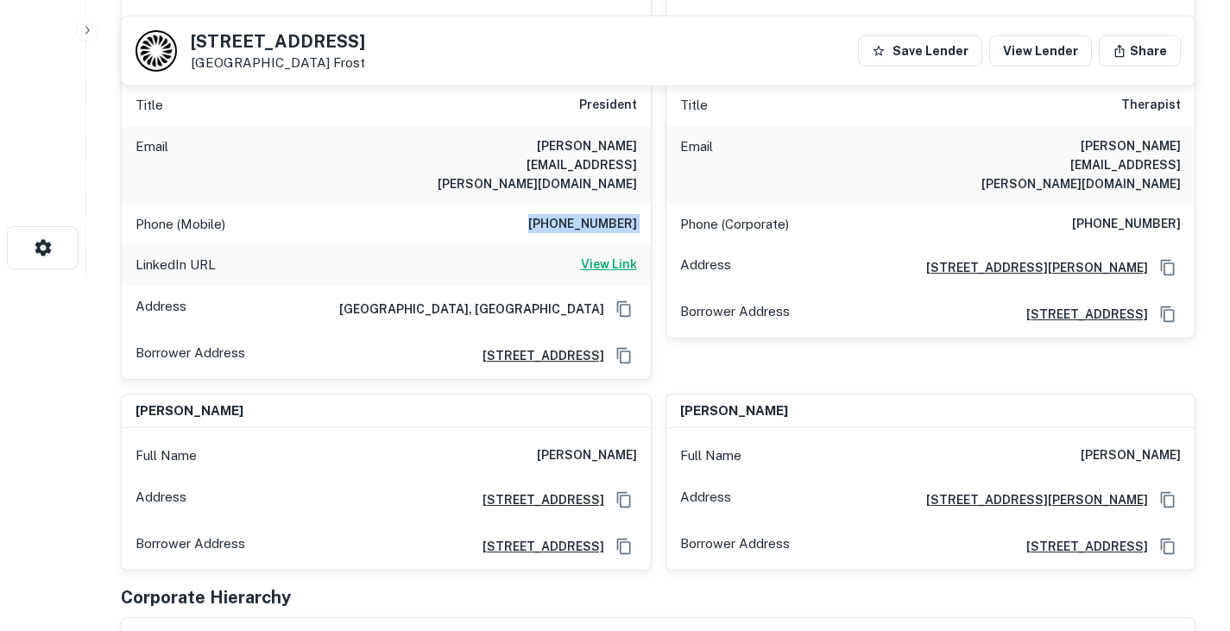
click at [606, 255] on h6 "View Link" at bounding box center [609, 264] width 56 height 19
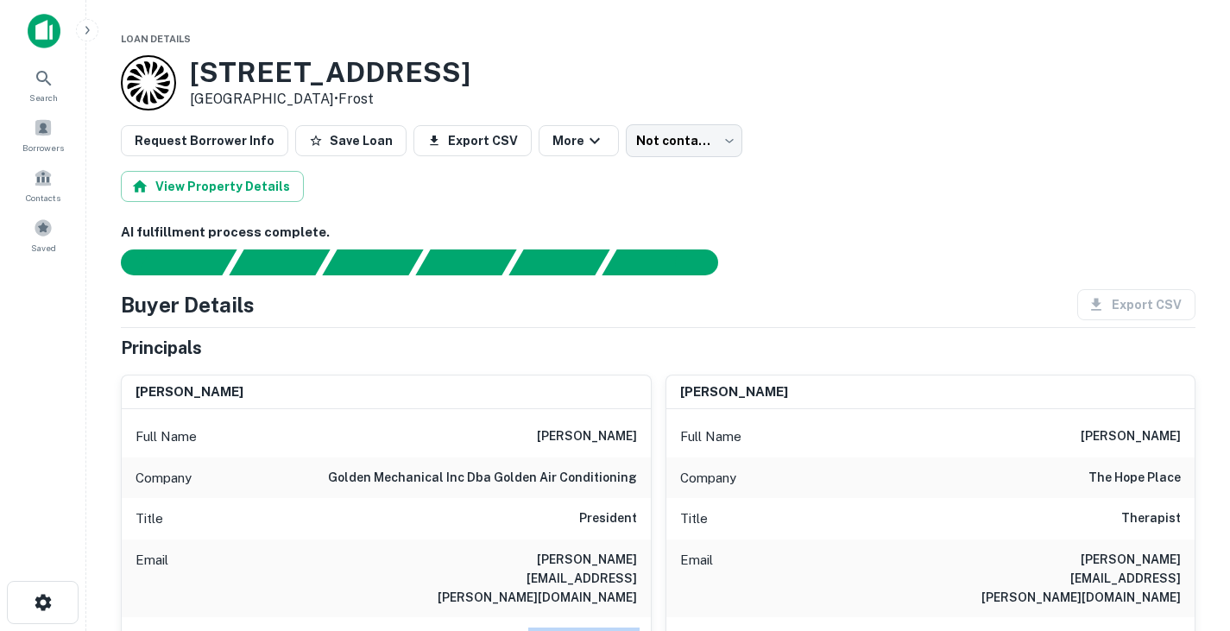
scroll to position [175, 0]
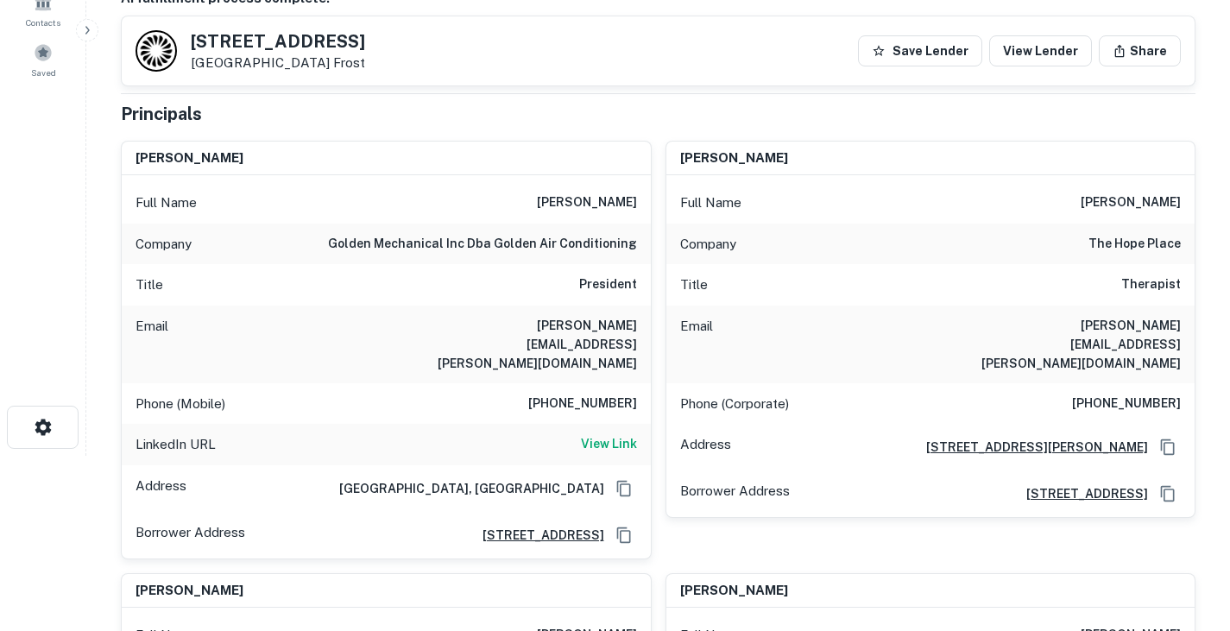
click at [635, 284] on h6 "President" at bounding box center [608, 285] width 58 height 21
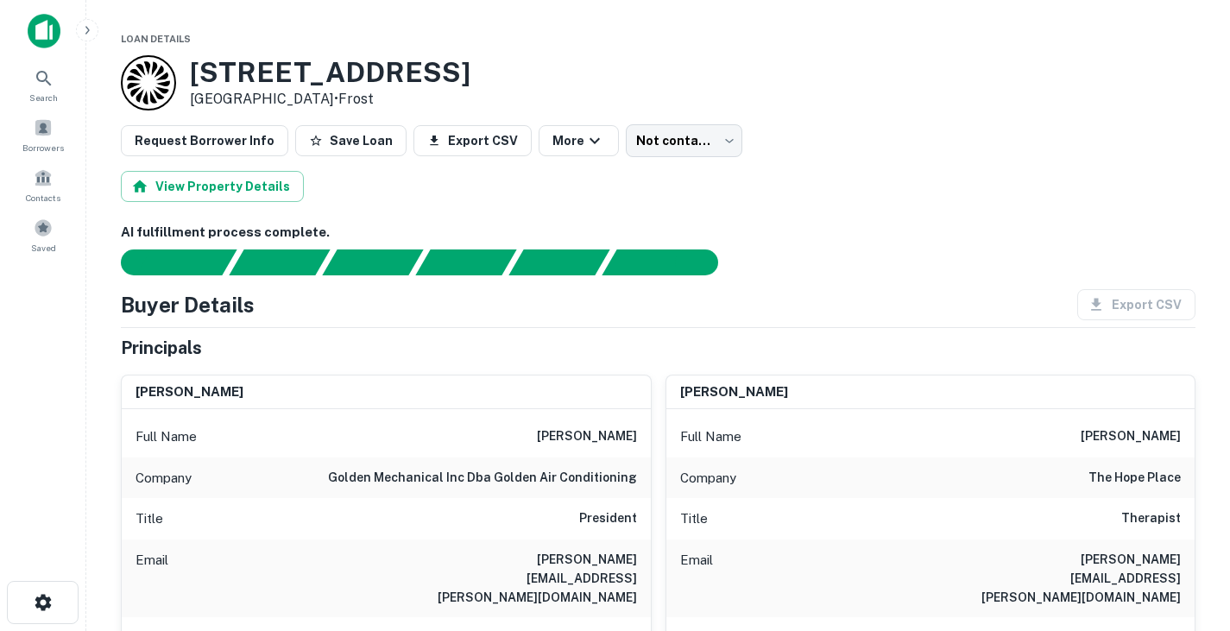
drag, startPoint x: 193, startPoint y: 68, endPoint x: 317, endPoint y: 99, distance: 127.3
click at [317, 99] on div "1009 W ABRAM ST Arlington, TX 76013 • Frost" at bounding box center [330, 83] width 281 height 54
copy div "1009 W ABRAM ST Arlington, TX 76013"
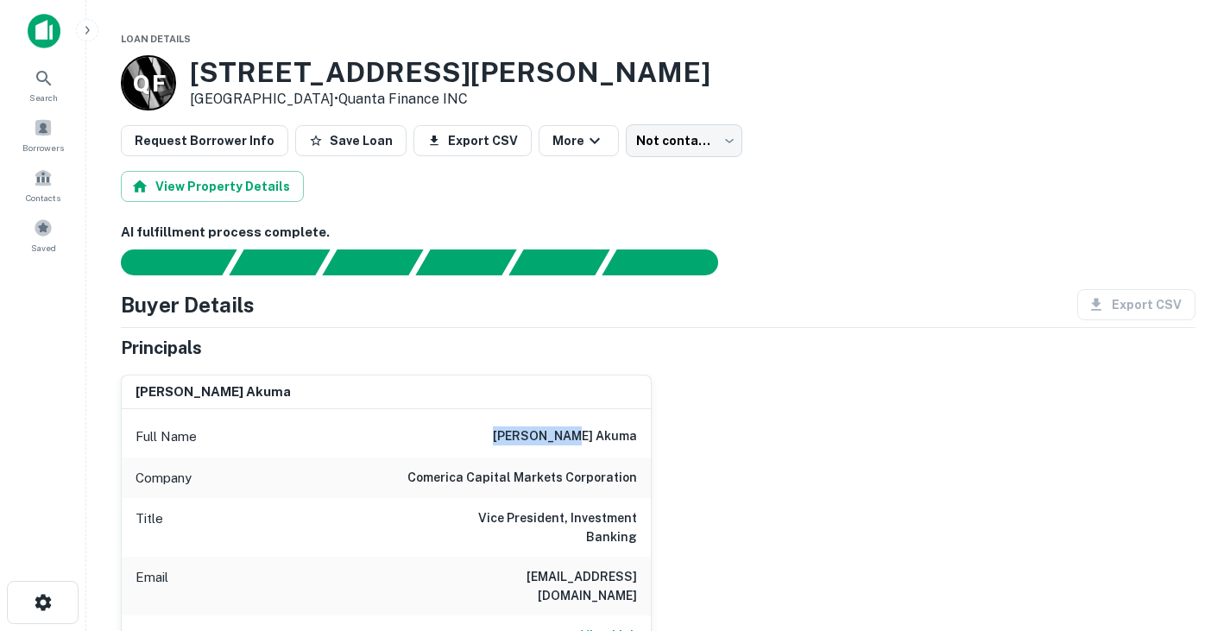
drag, startPoint x: 552, startPoint y: 436, endPoint x: 655, endPoint y: 435, distance: 102.7
click at [655, 435] on div "[PERSON_NAME] akuma Full Name [PERSON_NAME] akuma Company comerica capital mark…" at bounding box center [651, 556] width 1089 height 390
copy h6 "[PERSON_NAME] akuma"
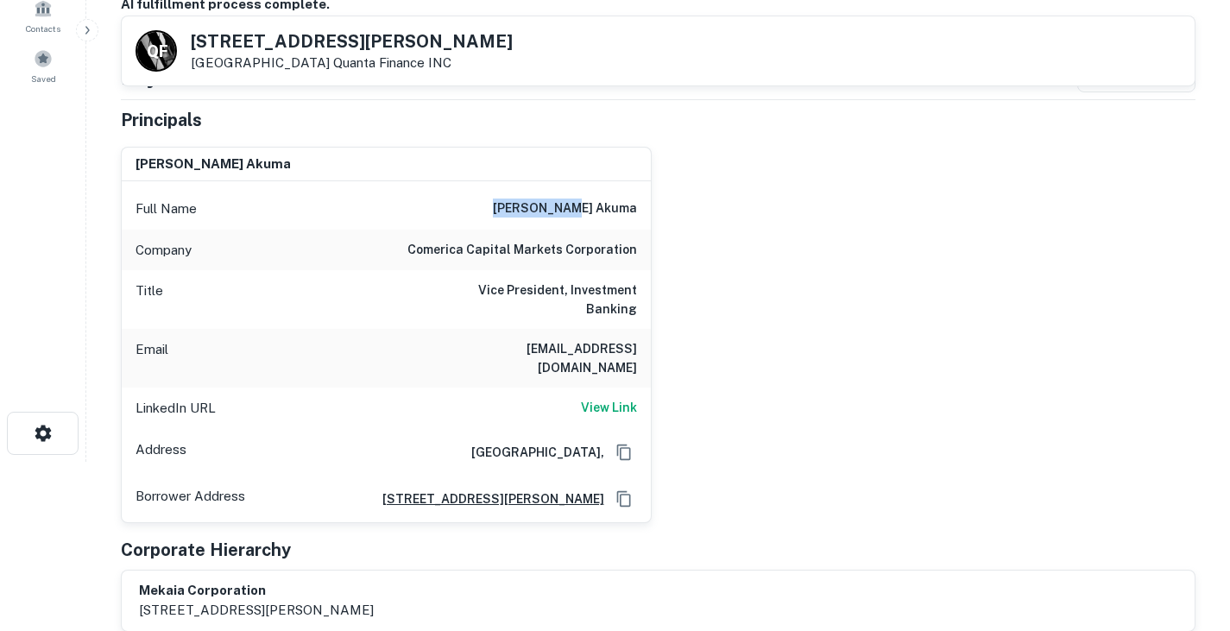
scroll to position [186, 0]
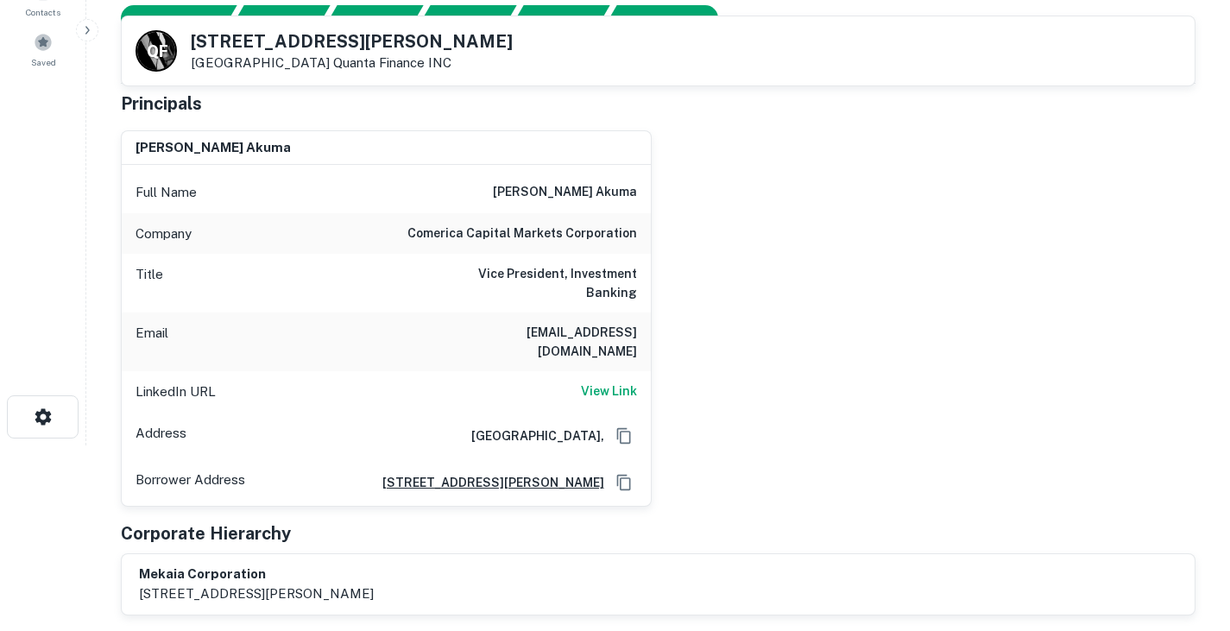
click at [523, 323] on h6 "[EMAIL_ADDRESS][DOMAIN_NAME]" at bounding box center [533, 342] width 207 height 38
click at [523, 323] on h6 "vertroueconsulting@gmail.com" at bounding box center [533, 342] width 207 height 38
copy h6 "vertroueconsulting@gmail.com"
click at [612, 382] on h6 "View Link" at bounding box center [609, 391] width 56 height 19
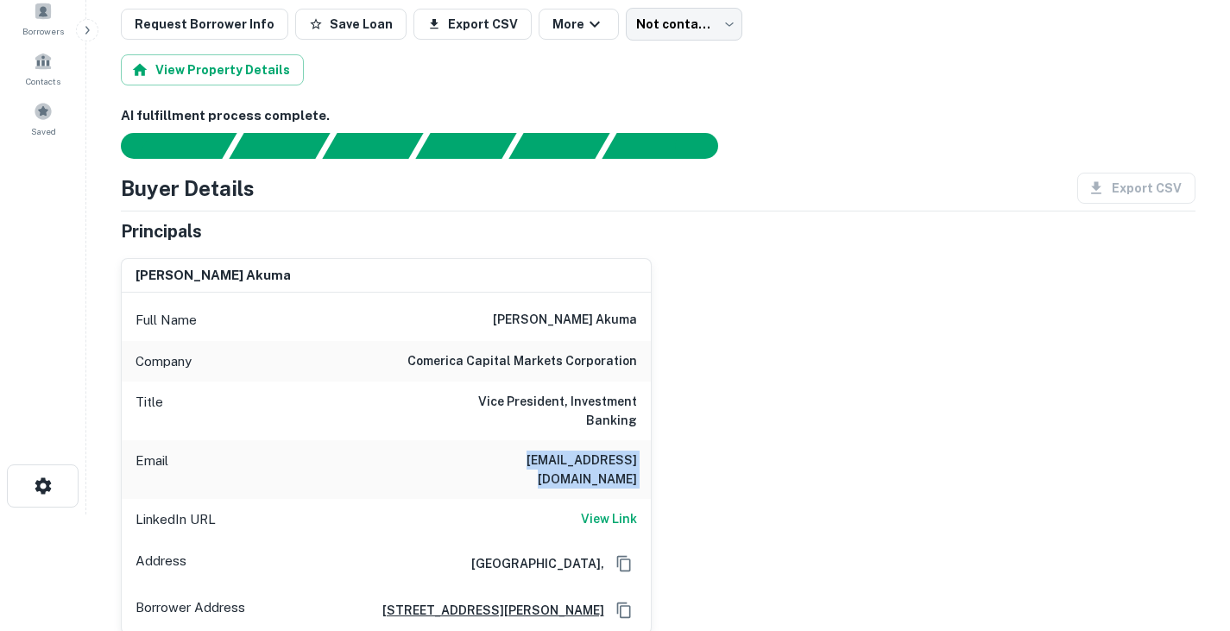
scroll to position [0, 0]
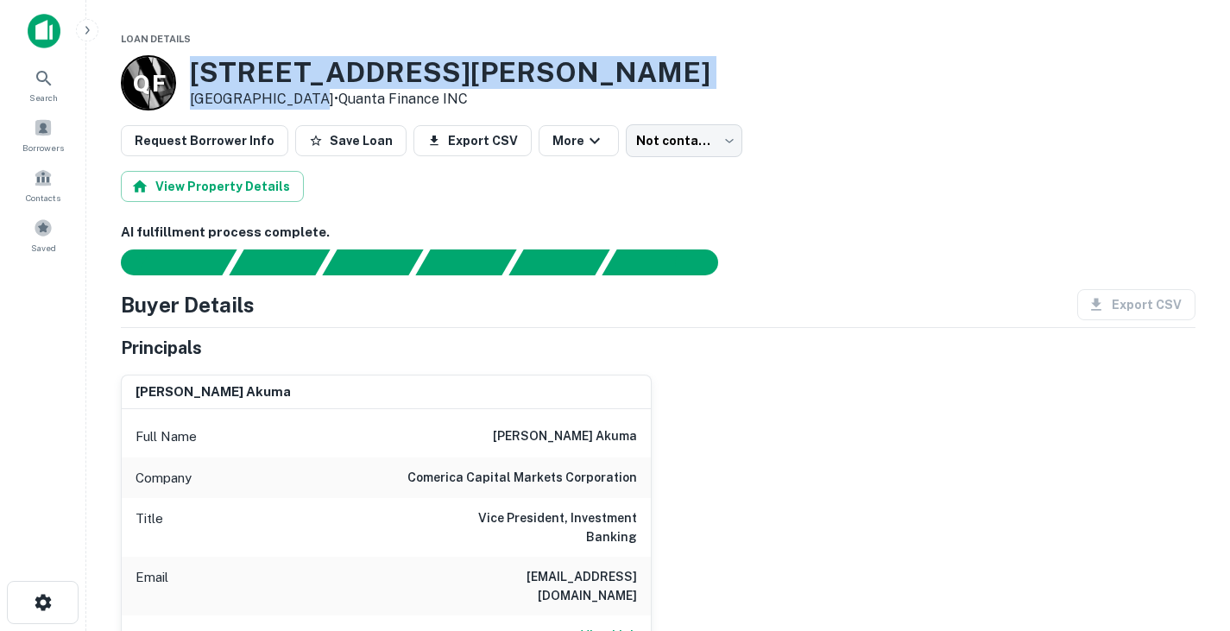
drag, startPoint x: 192, startPoint y: 67, endPoint x: 295, endPoint y: 94, distance: 106.2
click at [295, 94] on div "2919 Lucas Dr Dallas, TX 75219 • Quanta Finance INC" at bounding box center [450, 83] width 521 height 54
copy div "2919 Lucas Dr Dallas, TX 75219"
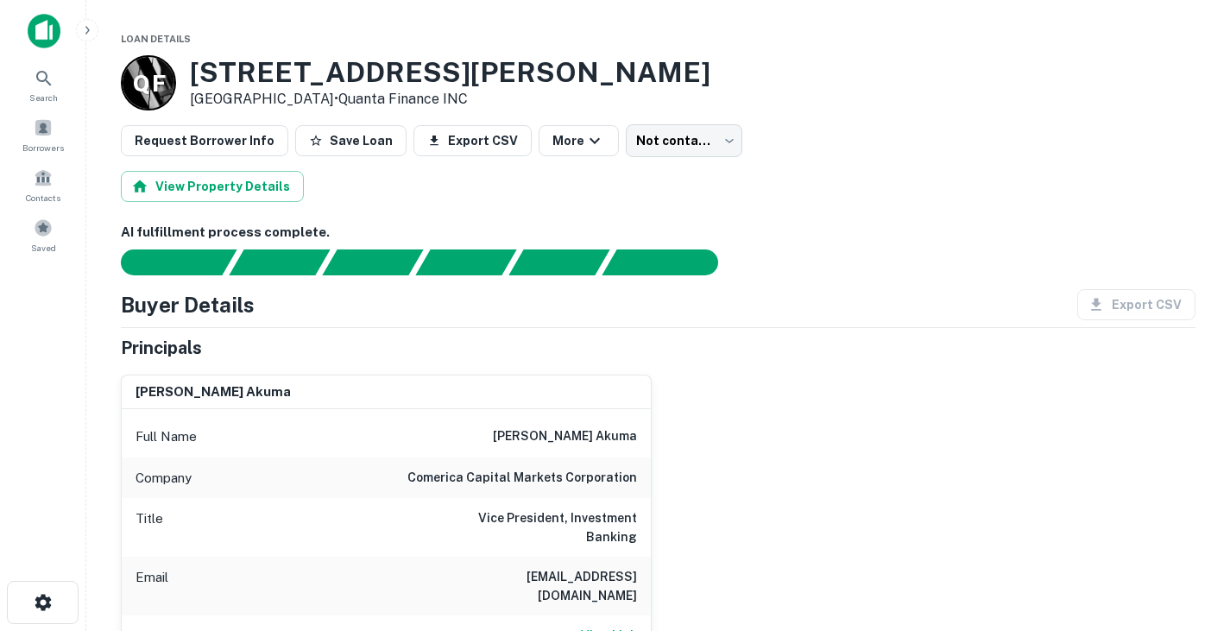
click at [550, 175] on div "View Property Details" at bounding box center [658, 186] width 1075 height 31
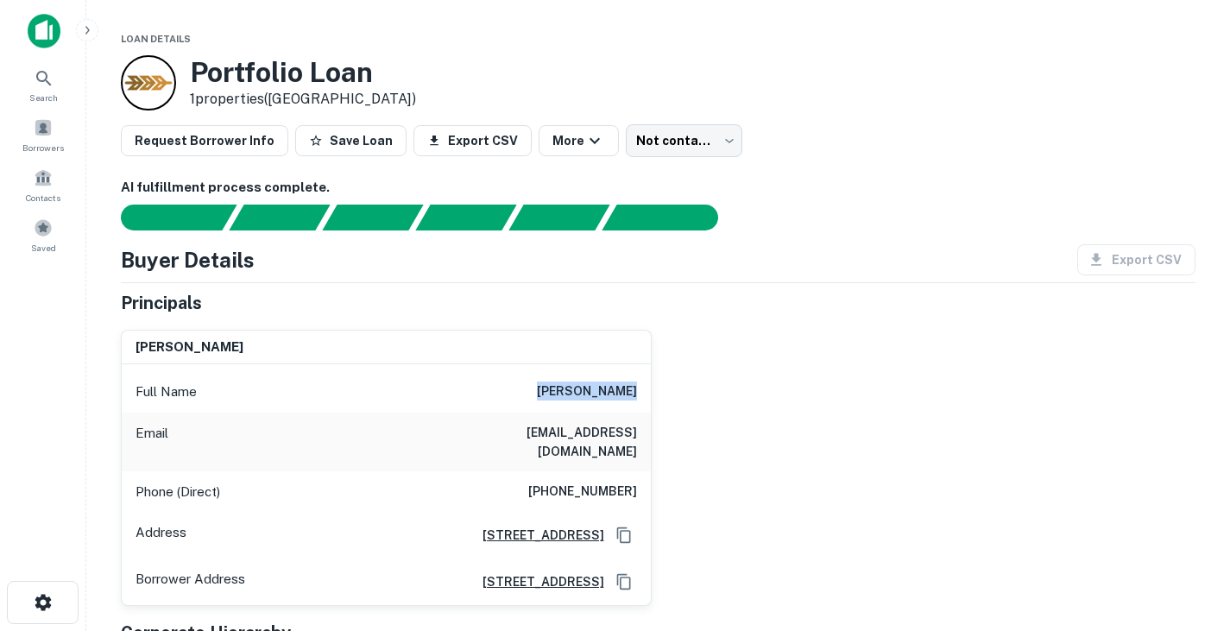
drag, startPoint x: 543, startPoint y: 388, endPoint x: 704, endPoint y: 400, distance: 161.8
click at [704, 400] on div "andrew ramler Full Name andrew ramler Email andrewramler@gmail.com Phone (Direc…" at bounding box center [651, 461] width 1089 height 291
copy h6 "andrew ramler"
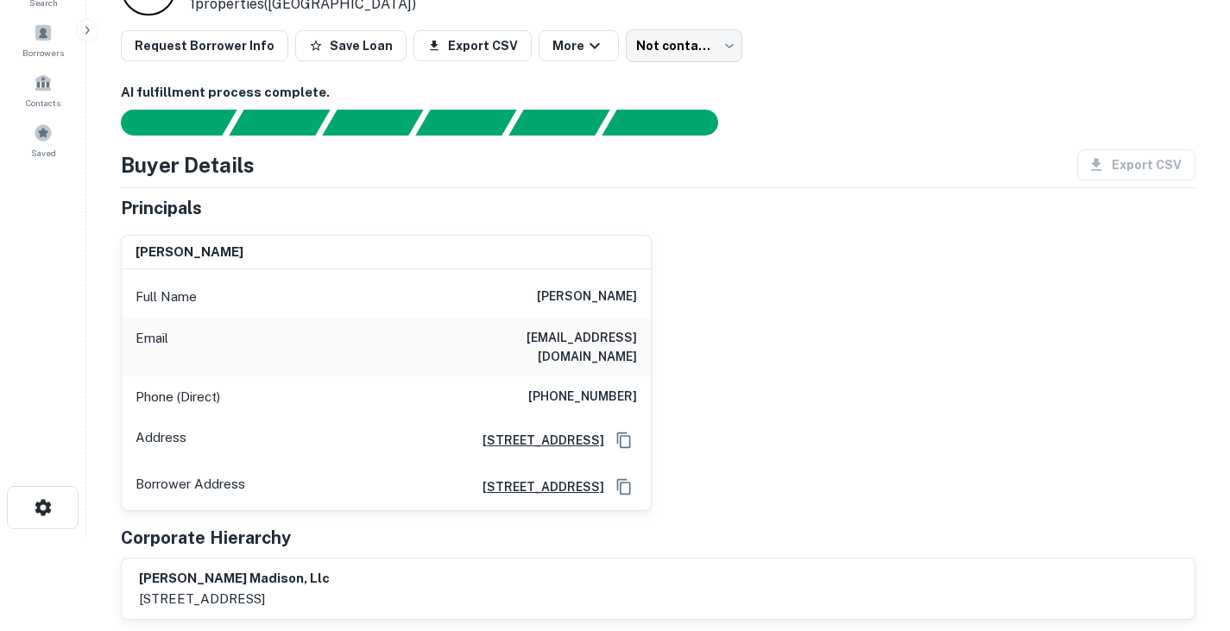
click at [565, 337] on h6 "andrewramler@gmail.com" at bounding box center [533, 347] width 207 height 38
copy h6 "andrewramler@gmail.com"
click at [565, 387] on h6 "(214) 769-4134" at bounding box center [582, 397] width 109 height 21
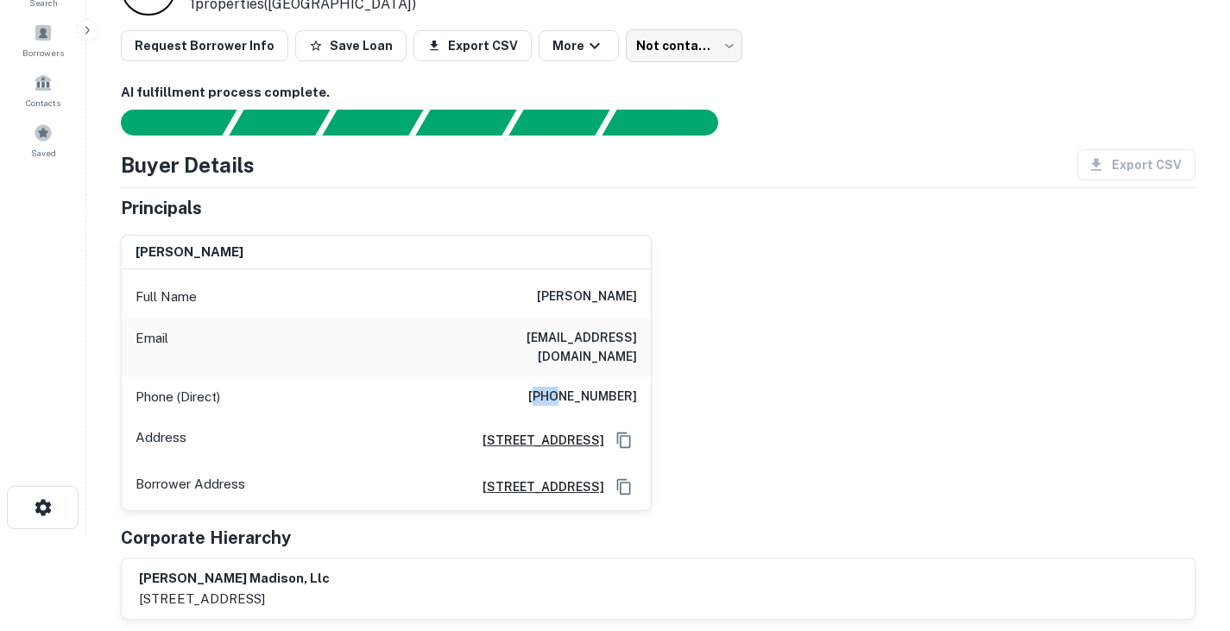
click at [565, 387] on h6 "(214) 769-4134" at bounding box center [582, 397] width 109 height 21
copy h6 "(214) 769-4134"
click at [704, 361] on div "andrew ramler Full Name andrew ramler Email andrewramler@gmail.com Phone (Direc…" at bounding box center [651, 366] width 1089 height 291
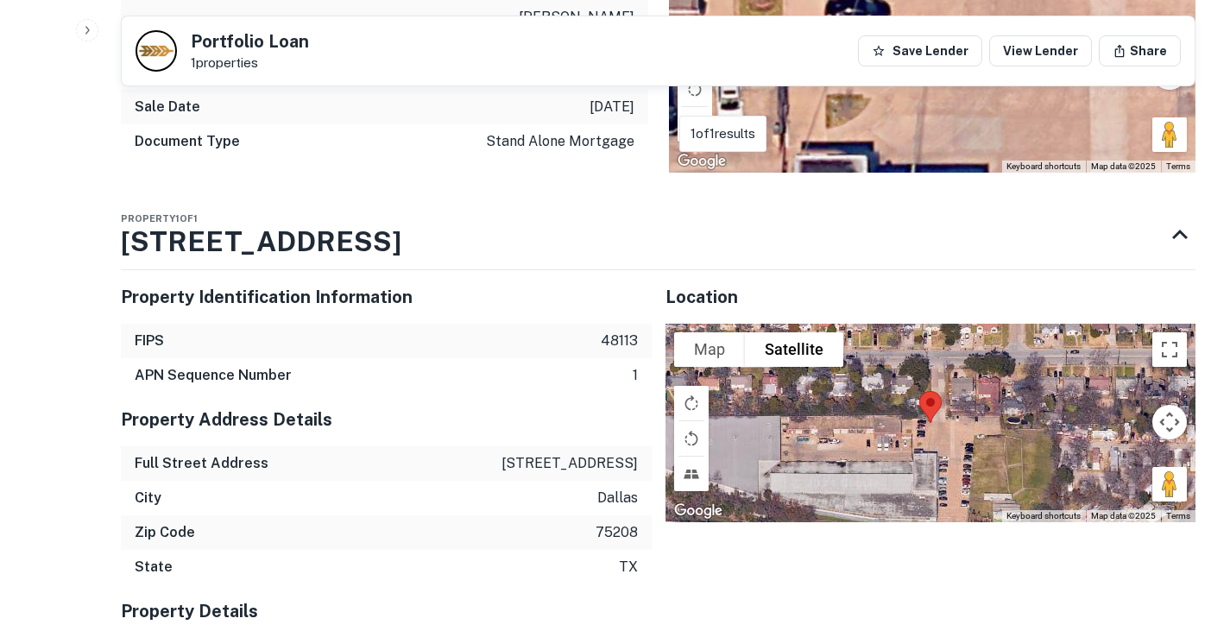
scroll to position [1381, 0]
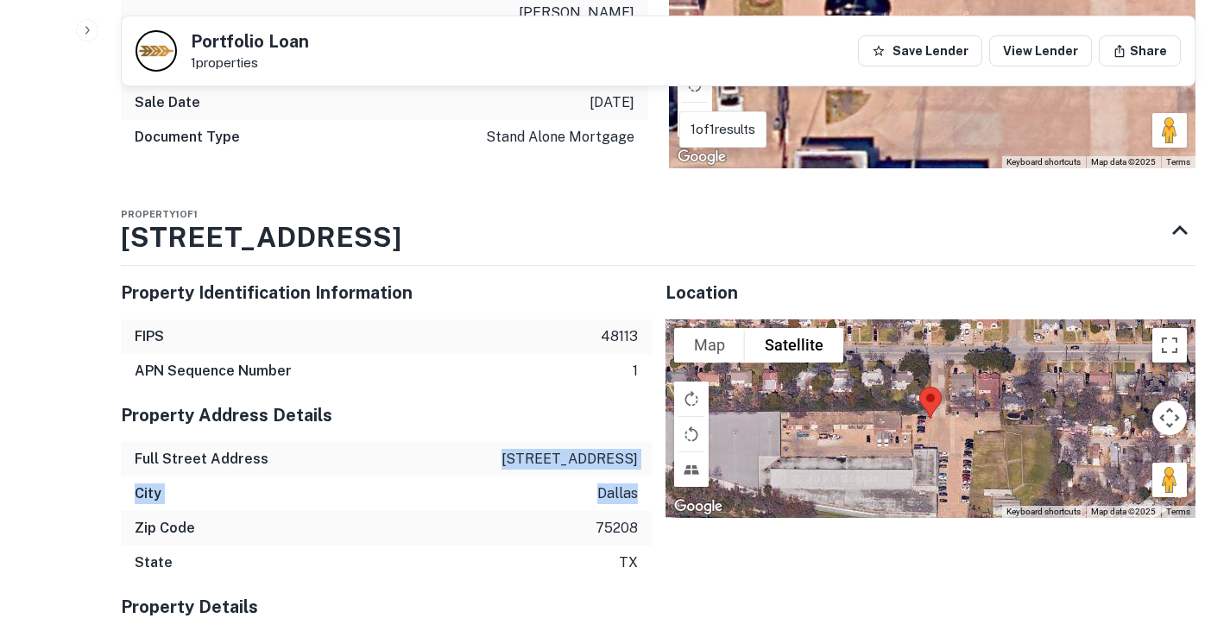
drag, startPoint x: 511, startPoint y: 395, endPoint x: 642, endPoint y: 423, distance: 134.1
click at [642, 423] on div "Property Address Details Full Street Address 1159 n madison ave City dallas Zip…" at bounding box center [386, 484] width 531 height 192
copy div "1159 n madison ave City dallas"
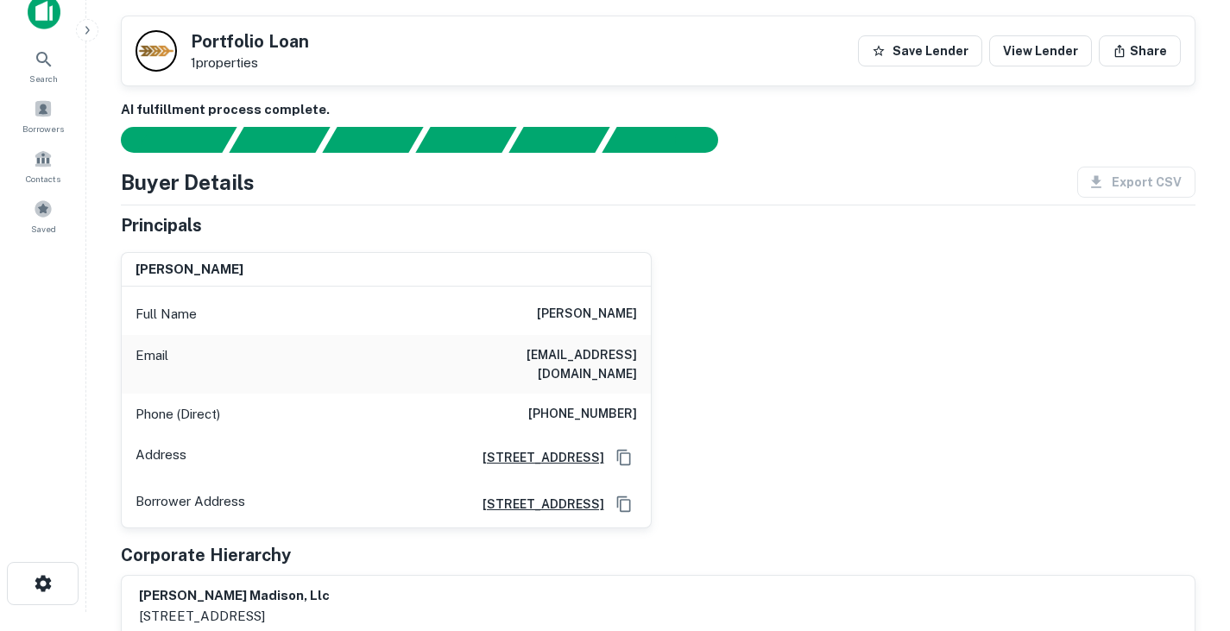
scroll to position [0, 0]
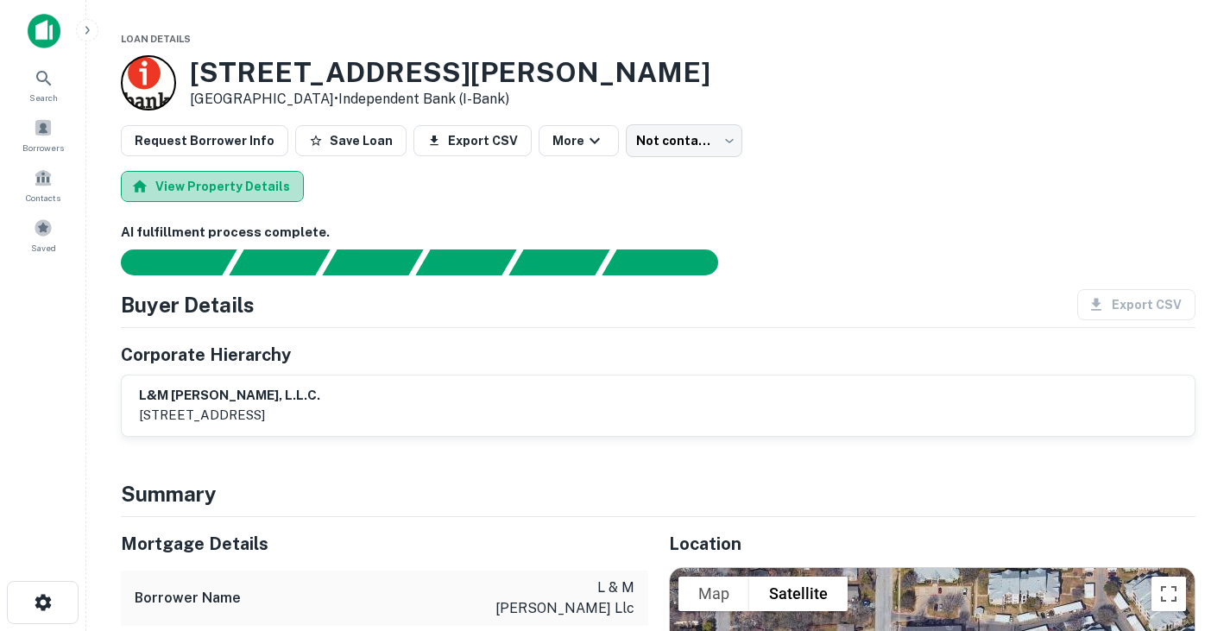
click at [252, 186] on button "View Property Details" at bounding box center [212, 186] width 183 height 31
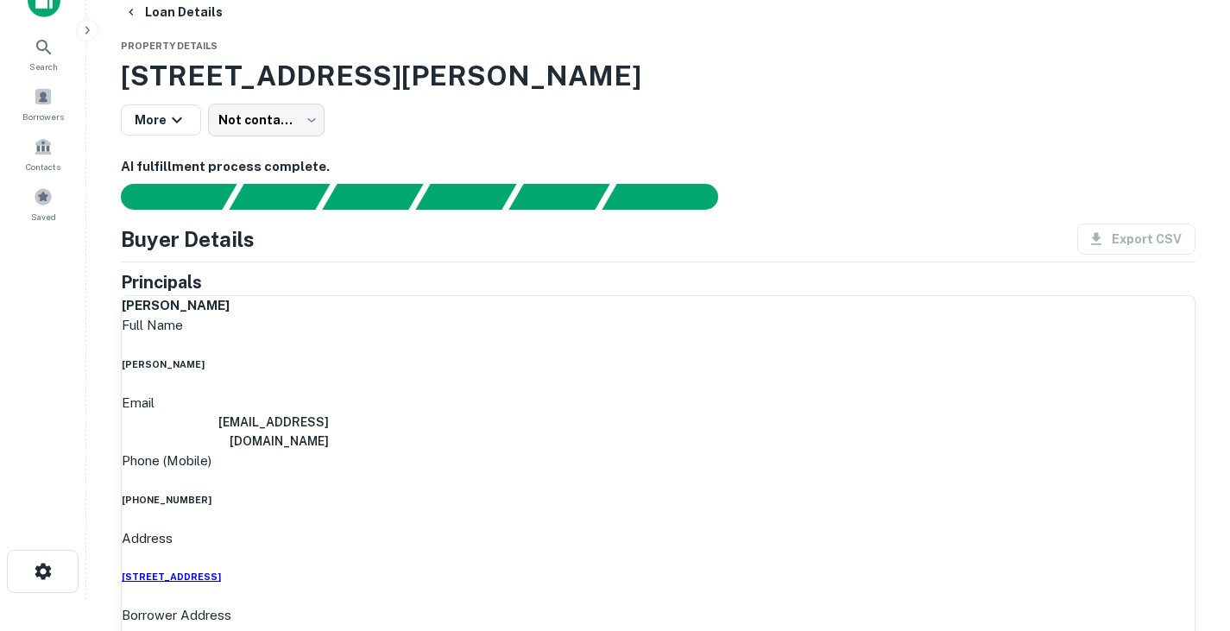
scroll to position [14, 0]
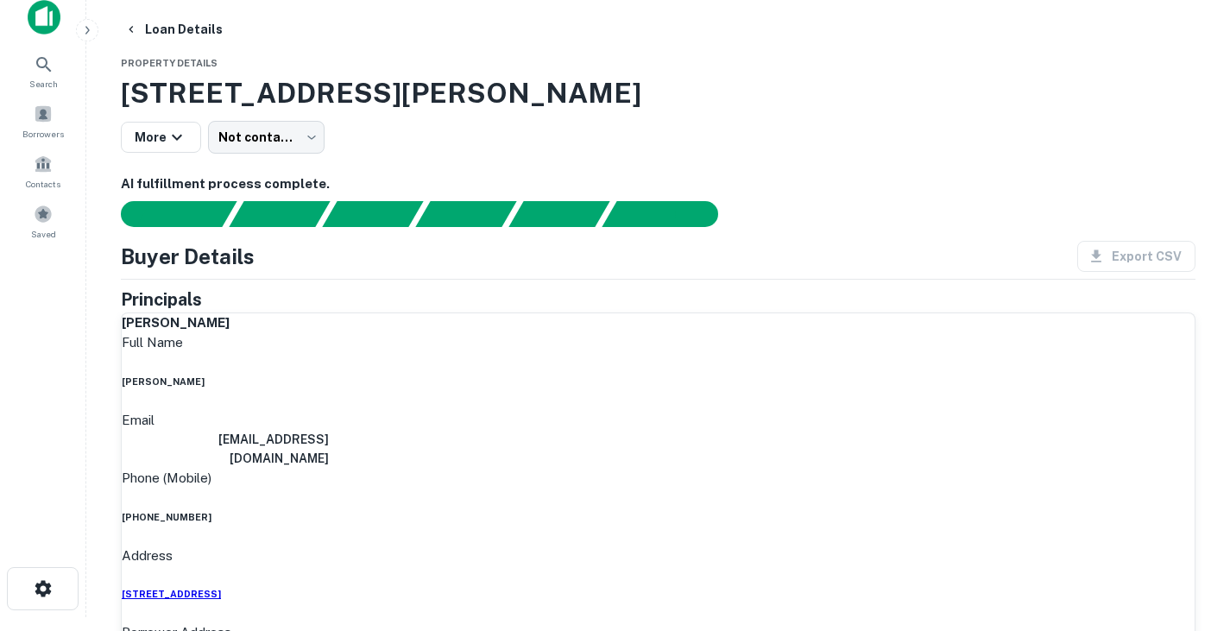
drag, startPoint x: 534, startPoint y: 386, endPoint x: 637, endPoint y: 385, distance: 102.7
click at [637, 385] on div "Full Name [PERSON_NAME]" at bounding box center [658, 360] width 1073 height 56
copy h6 "[PERSON_NAME]"
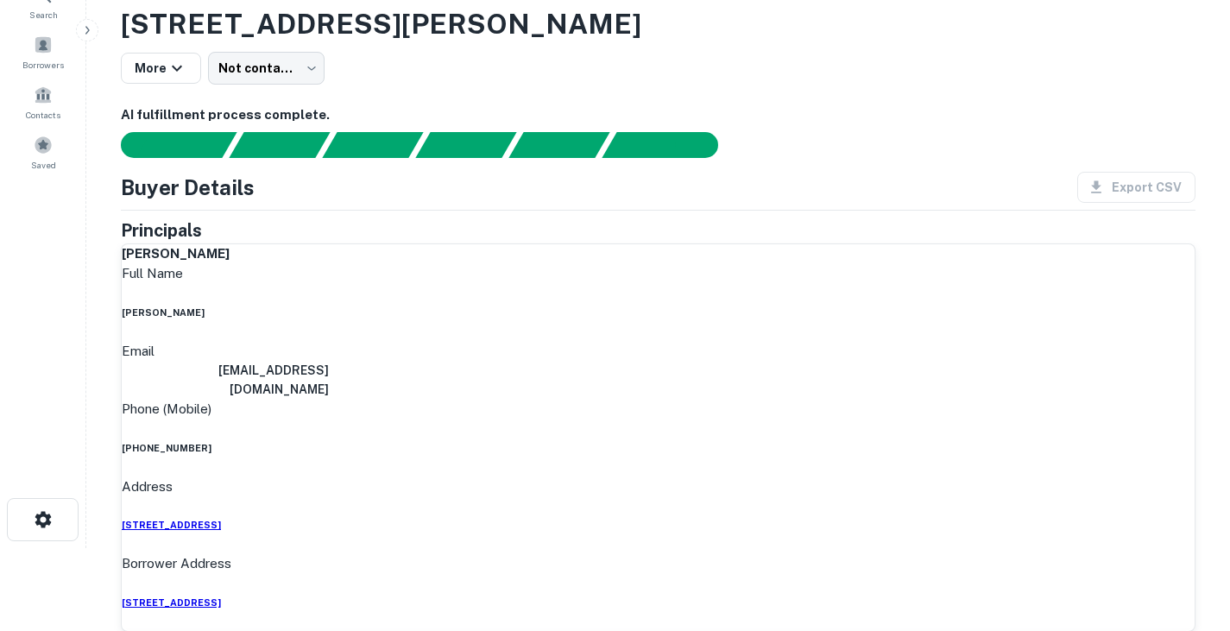
click at [329, 361] on h6 "[EMAIL_ADDRESS][DOMAIN_NAME]" at bounding box center [225, 380] width 207 height 38
click at [329, 361] on h6 "ballboy_13@hotmail.com" at bounding box center [225, 380] width 207 height 38
copy h6 "ballboy_13@hotmail.com"
click at [584, 441] on h6 "(972) 955-4903" at bounding box center [658, 448] width 1073 height 14
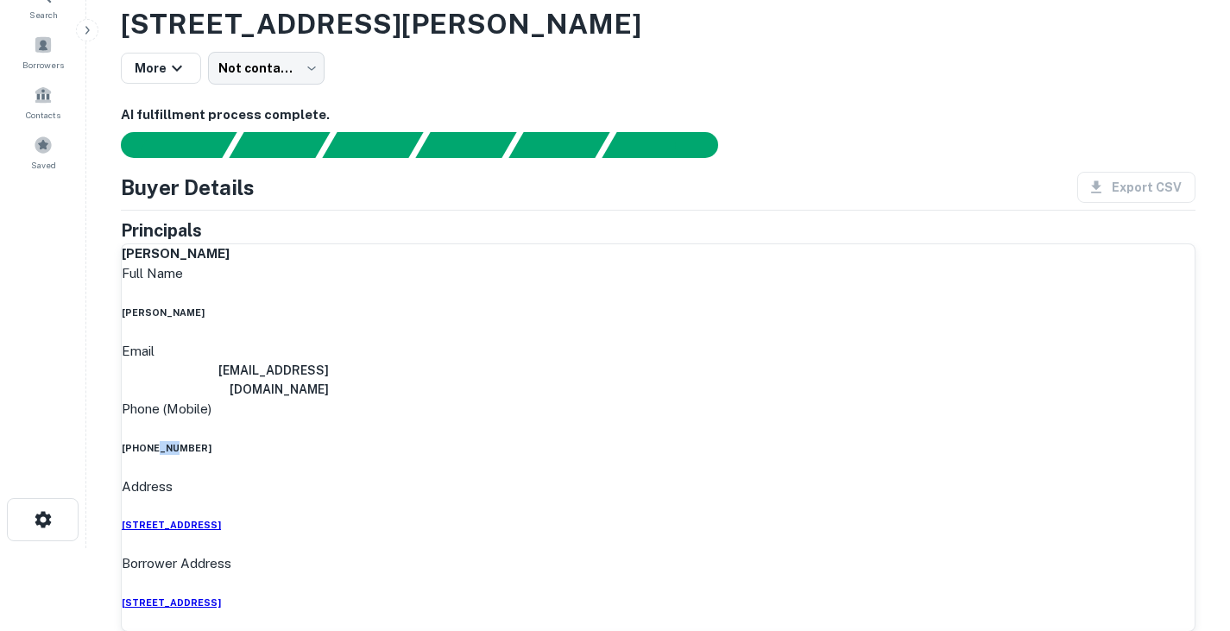
click at [584, 441] on h6 "(972) 955-4903" at bounding box center [658, 448] width 1073 height 14
copy h6 "(972) 955-4903"
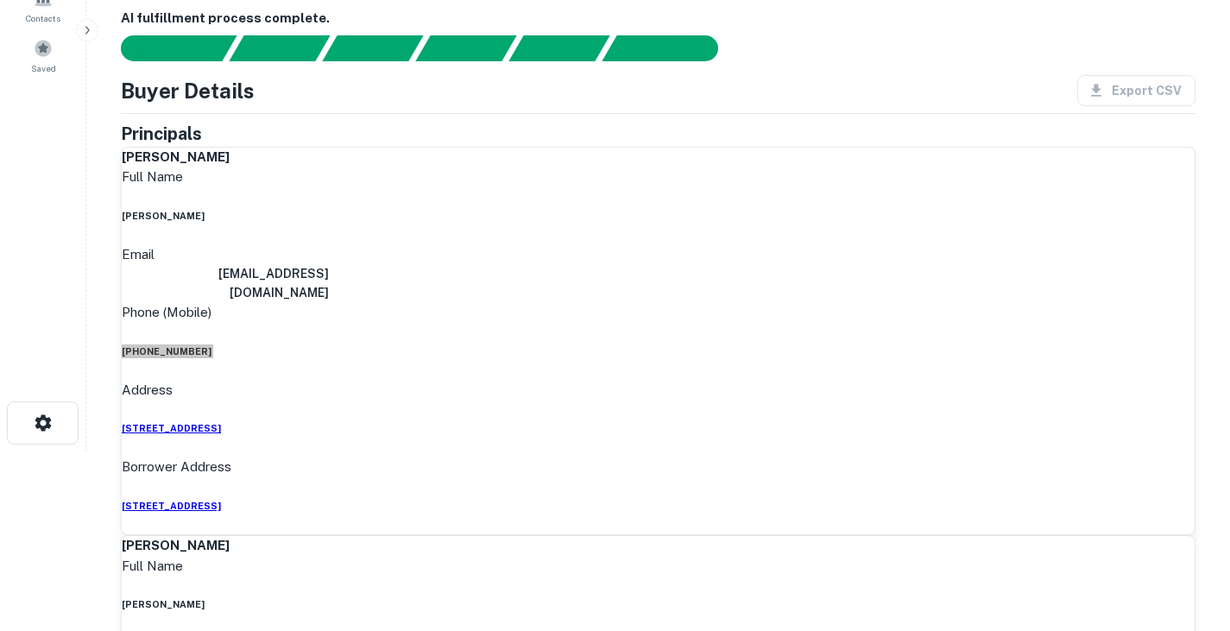
scroll to position [0, 0]
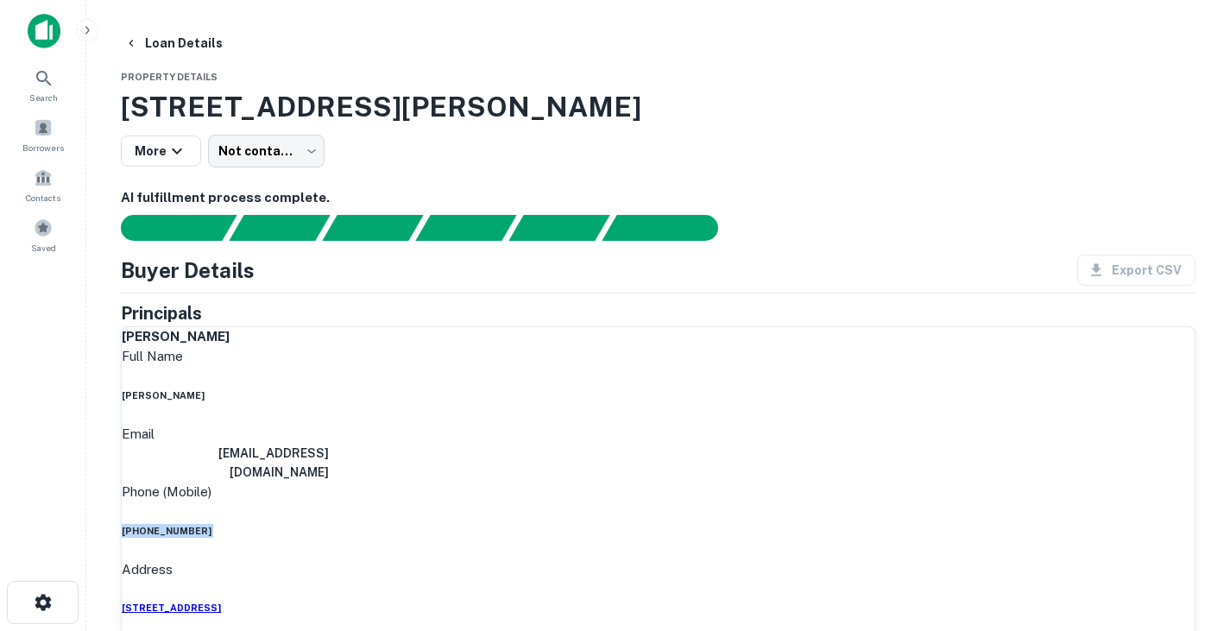
drag, startPoint x: 115, startPoint y: 98, endPoint x: 576, endPoint y: 113, distance: 461.2
click at [576, 113] on h3 "1201 Bernard St, Denton, TX, 76201" at bounding box center [658, 106] width 1075 height 41
drag, startPoint x: 603, startPoint y: 109, endPoint x: 94, endPoint y: 92, distance: 509.6
click at [94, 92] on main "Loan Details Property Details 1201 Bernard St, Denton, TX, 76201 More Not conta…" at bounding box center [658, 315] width 1144 height 631
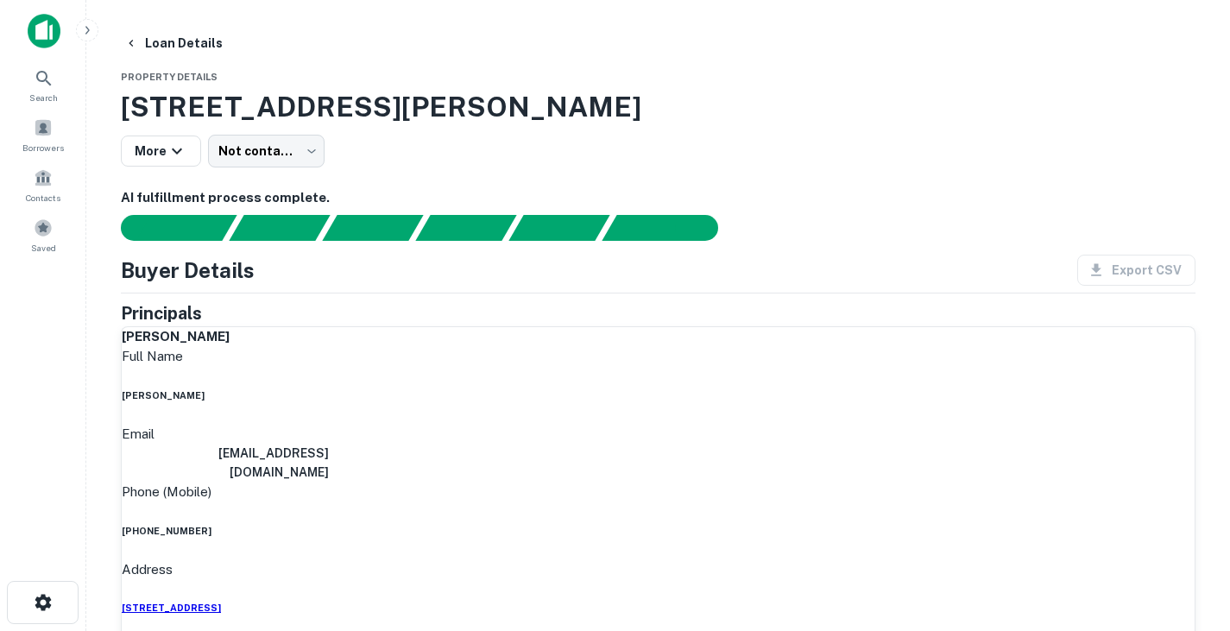
copy h3 "1201 Bernard St, Denton, TX, 76201"
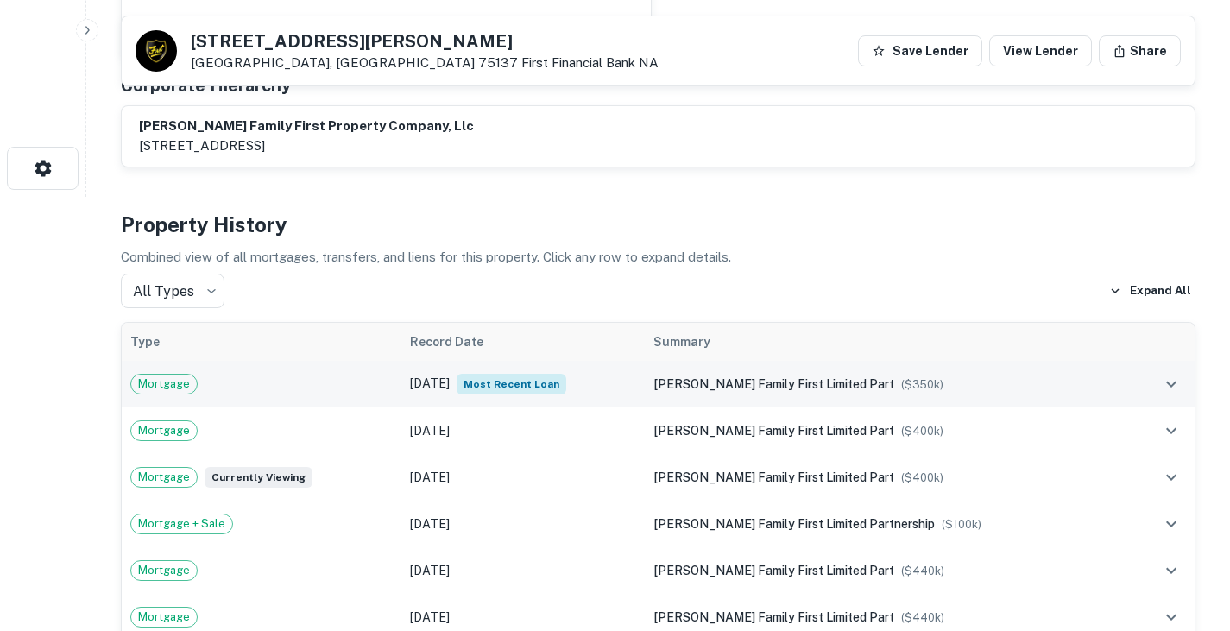
scroll to position [435, 0]
click at [357, 372] on td "Mortgage" at bounding box center [262, 383] width 280 height 47
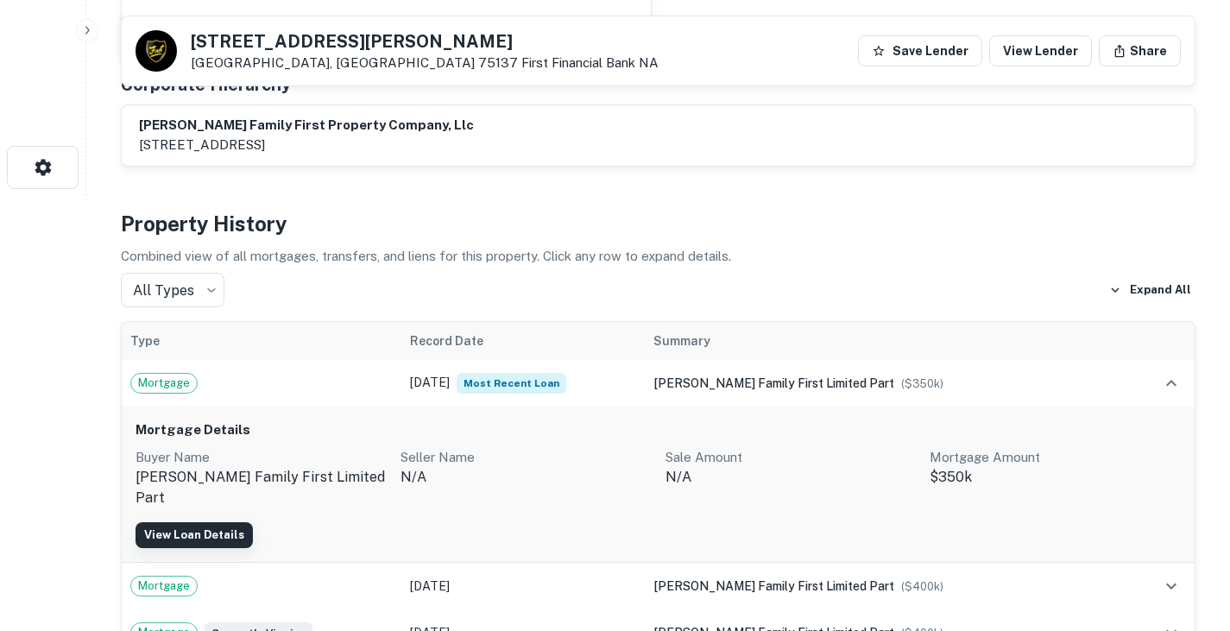
click at [219, 522] on link "View Loan Details" at bounding box center [194, 535] width 117 height 26
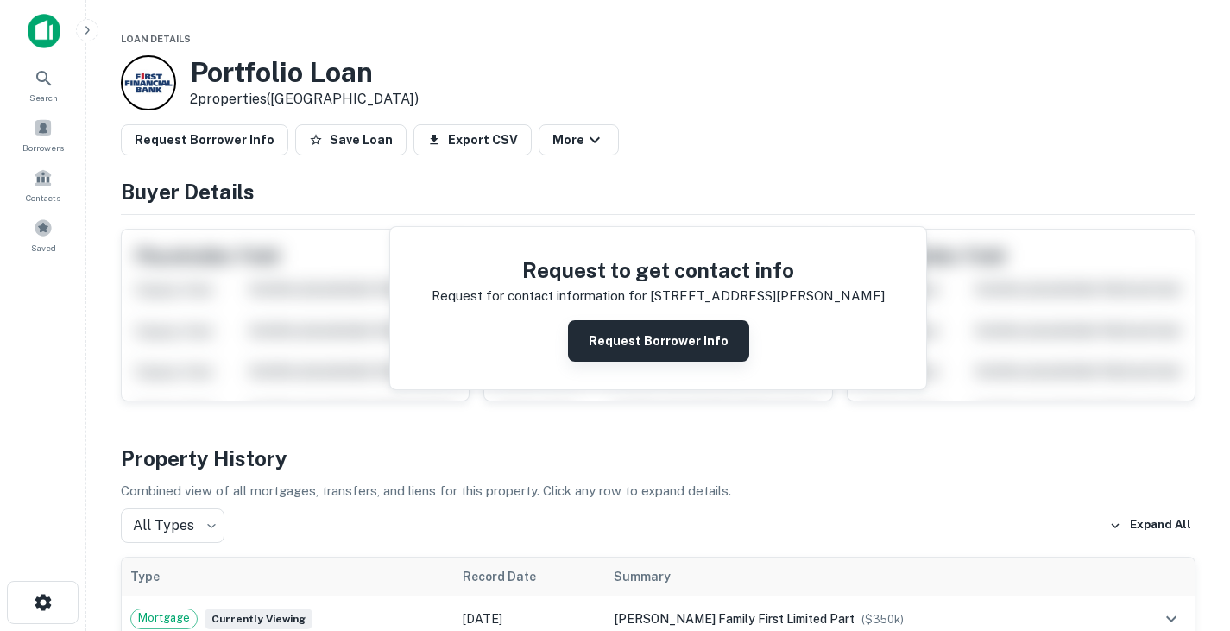
click at [622, 347] on button "Request Borrower Info" at bounding box center [658, 340] width 181 height 41
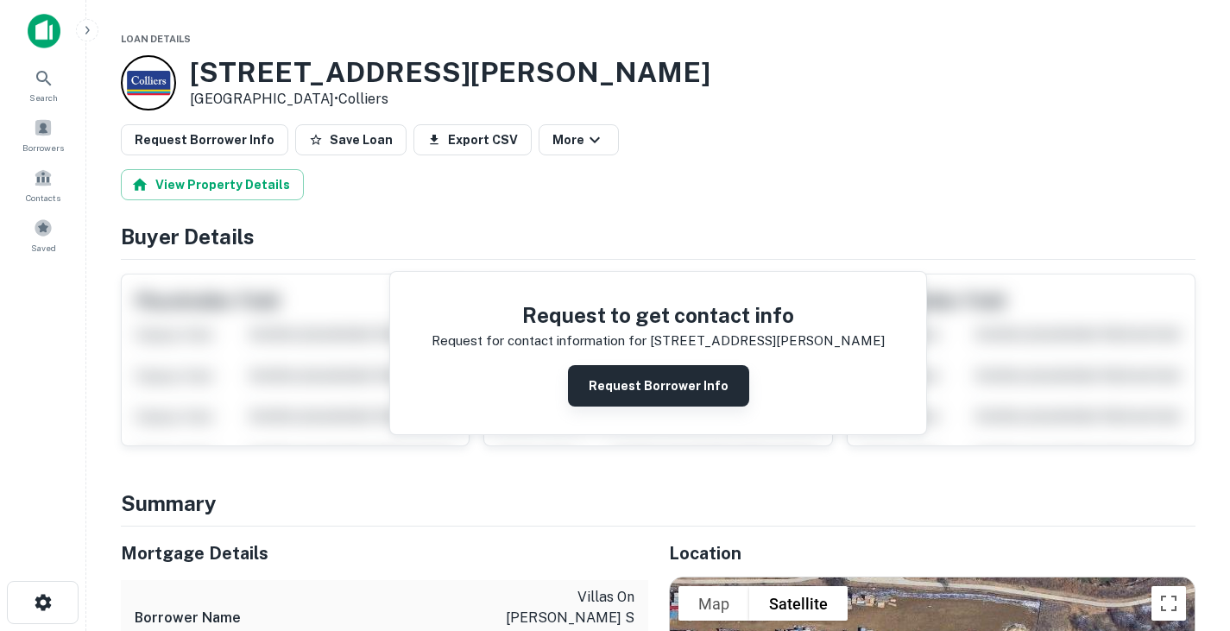
click at [633, 390] on button "Request Borrower Info" at bounding box center [658, 385] width 181 height 41
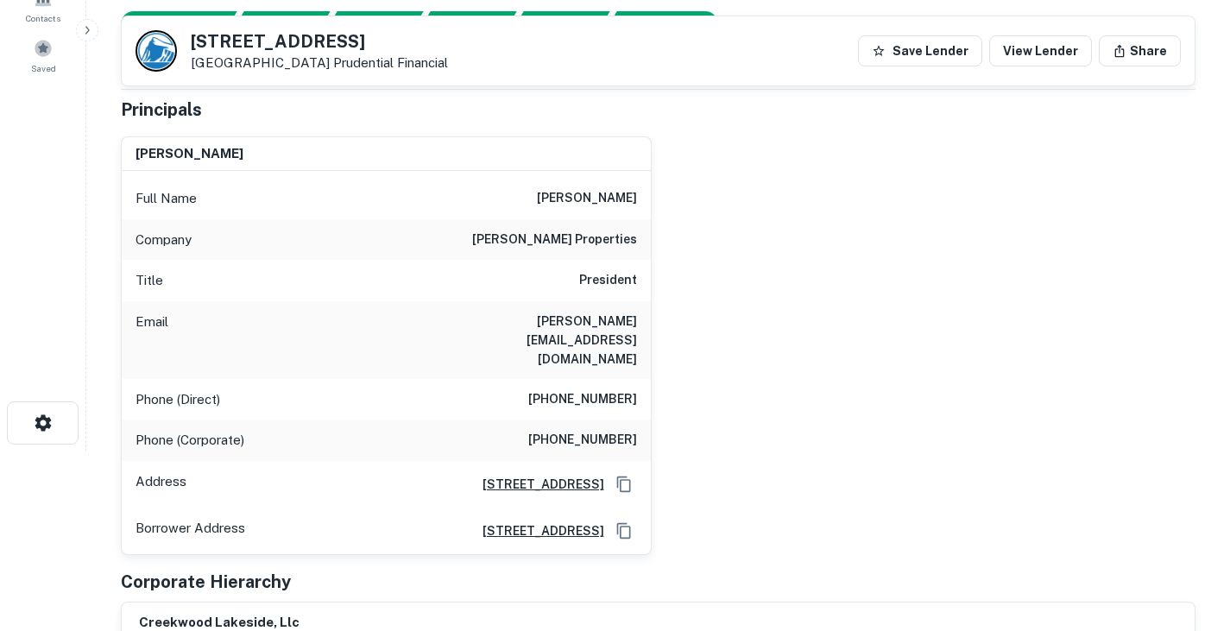
scroll to position [46, 0]
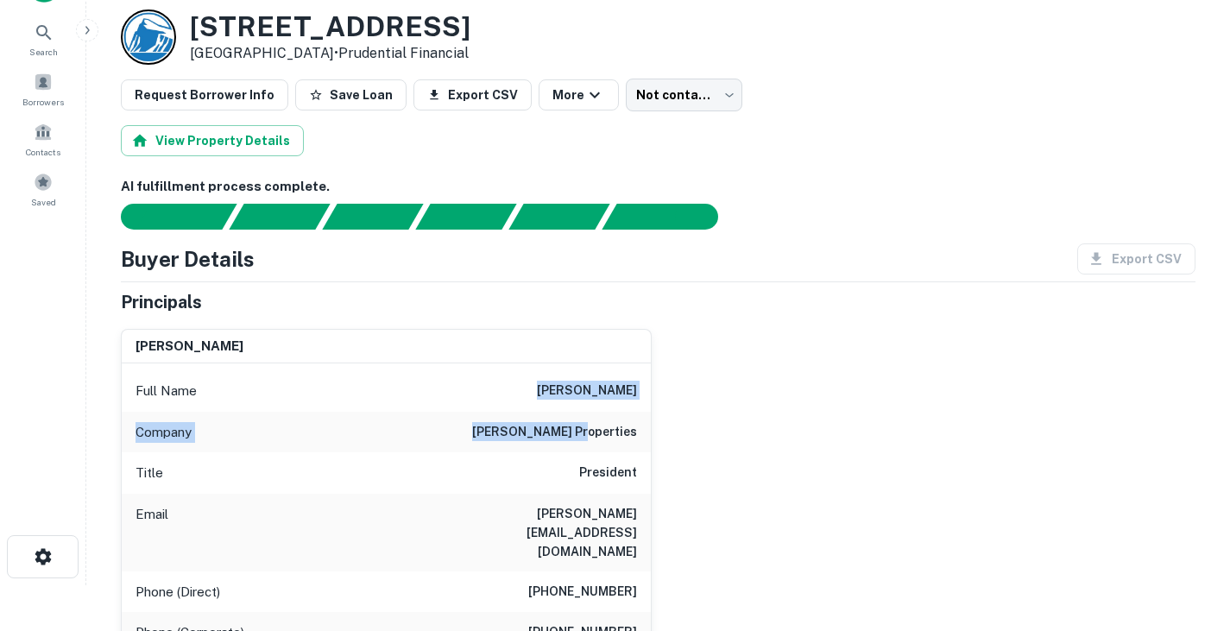
drag, startPoint x: 575, startPoint y: 386, endPoint x: 636, endPoint y: 424, distance: 72.1
click at [636, 424] on div "Full Name [PERSON_NAME] Company [PERSON_NAME] properties Title President Email …" at bounding box center [386, 554] width 529 height 383
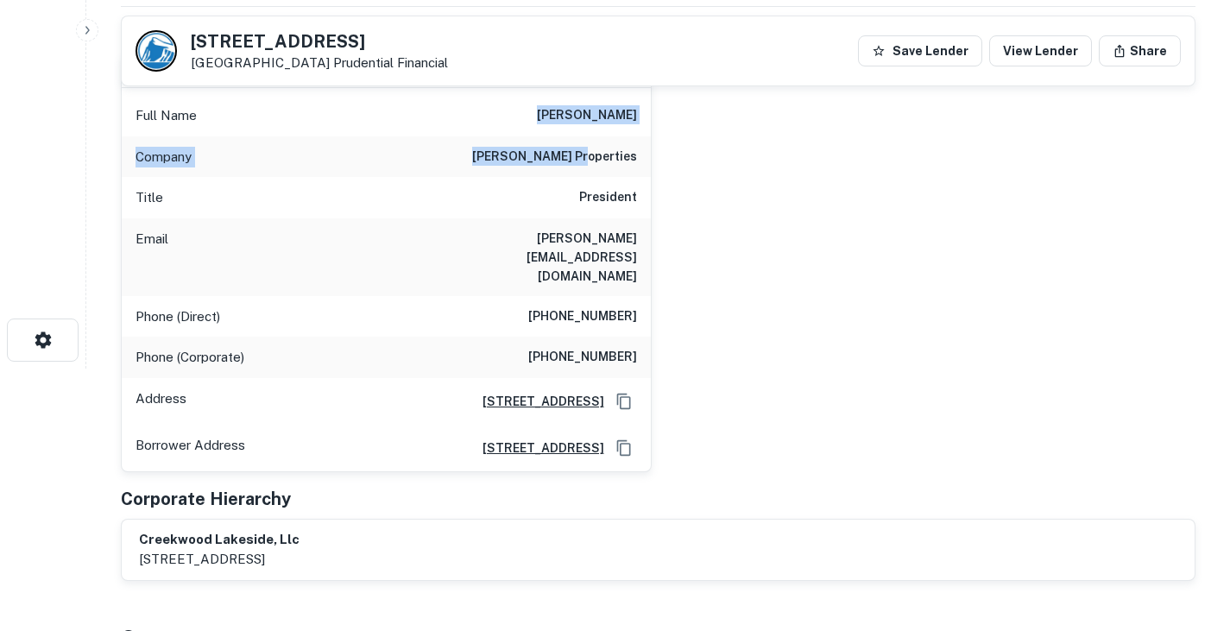
scroll to position [0, 0]
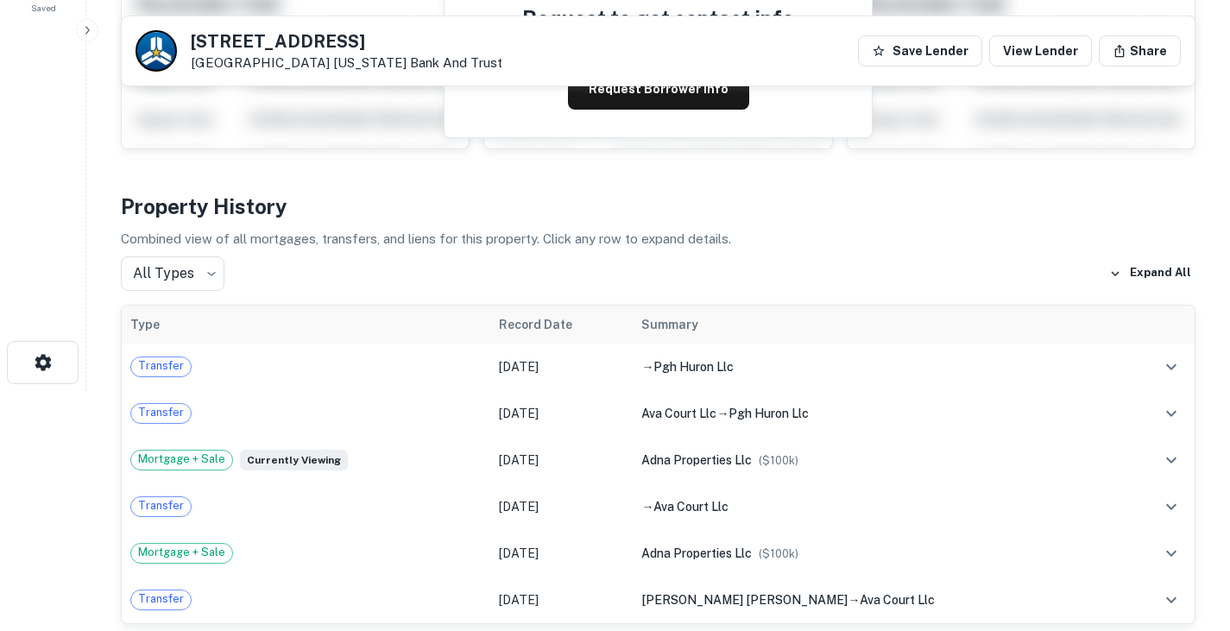
scroll to position [164, 0]
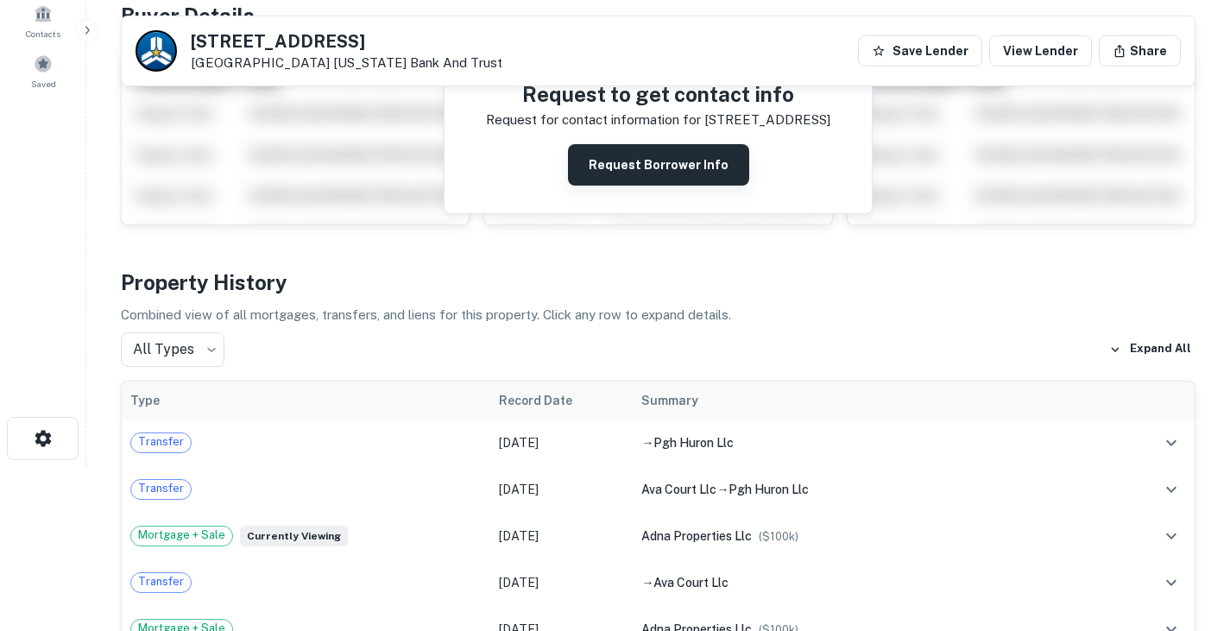
click at [646, 164] on button "Request Borrower Info" at bounding box center [658, 164] width 181 height 41
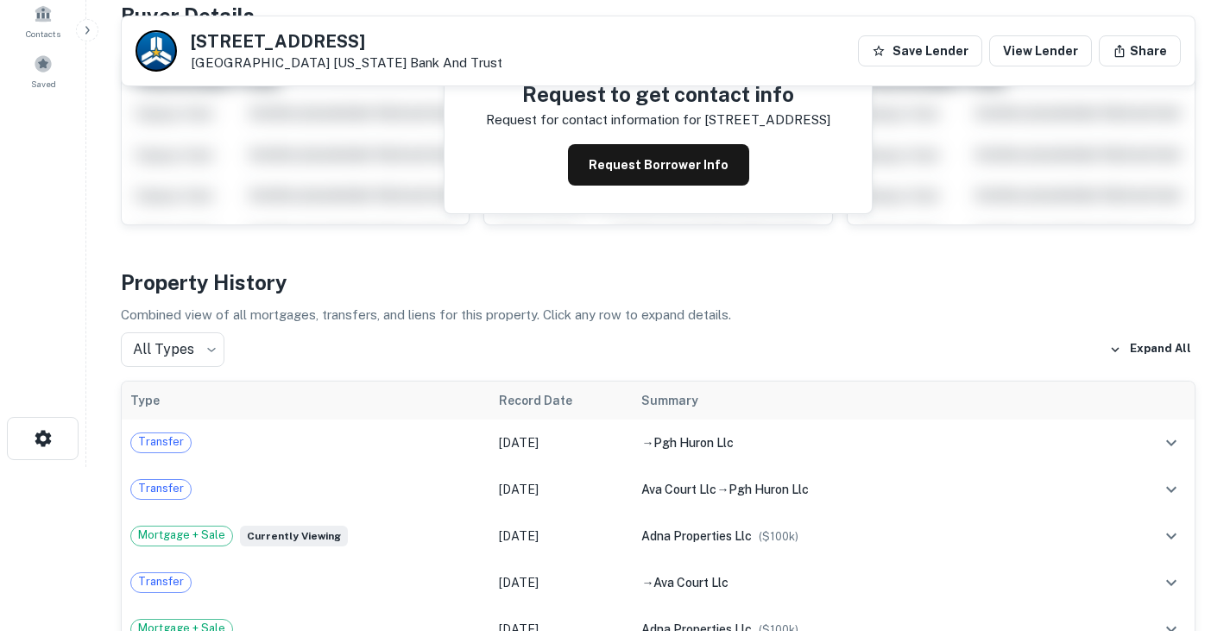
scroll to position [0, 0]
